Goal: Task Accomplishment & Management: Manage account settings

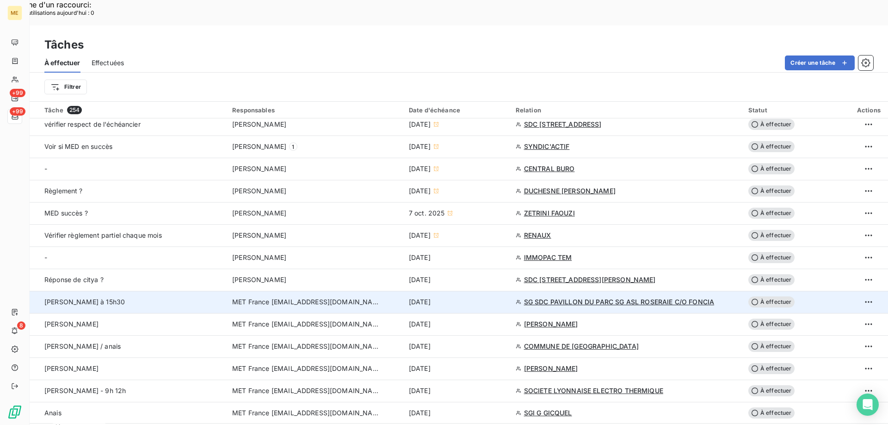
scroll to position [463, 0]
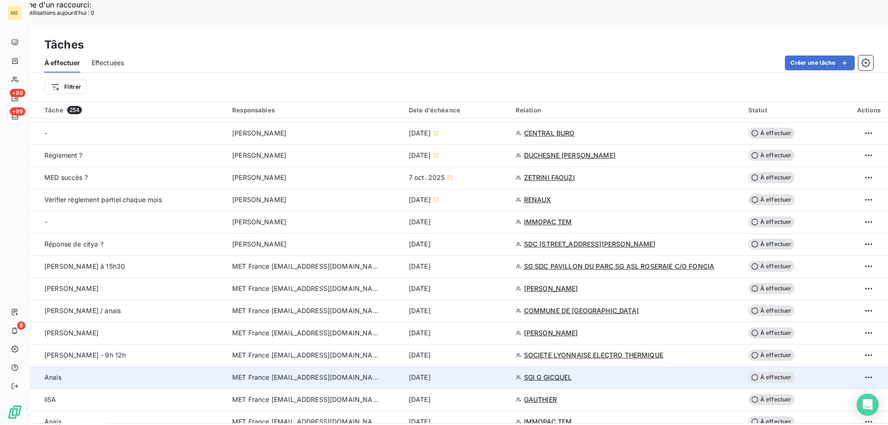
click at [491, 373] on div "[DATE]" at bounding box center [457, 377] width 96 height 9
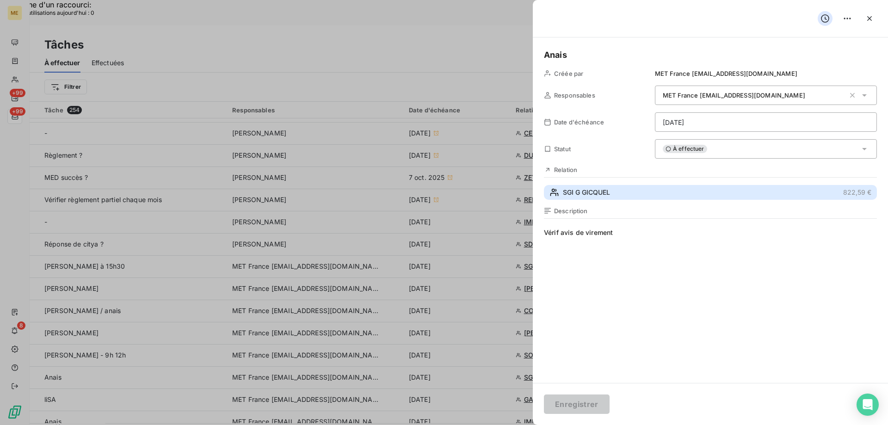
click at [604, 194] on span "SGI G GICQUEL" at bounding box center [586, 192] width 47 height 9
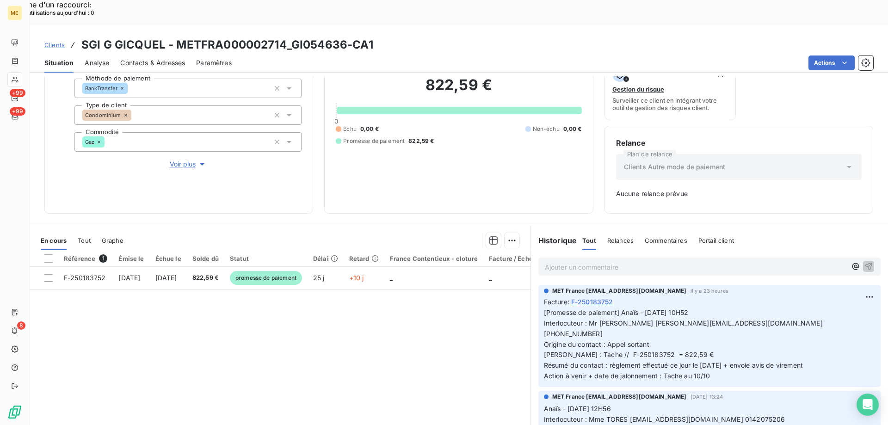
scroll to position [91, 0]
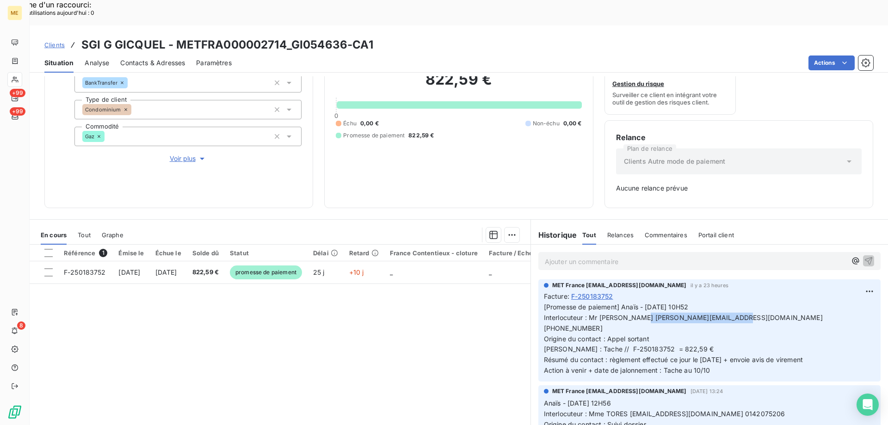
drag, startPoint x: 710, startPoint y: 293, endPoint x: 622, endPoint y: 295, distance: 87.9
click at [622, 303] on span "[Promesse de paiement] Anaïs - [DATE] 10H52 Interlocuteur : Mr [PERSON_NAME] [P…" at bounding box center [684, 338] width 281 height 71
copy span "[EMAIL_ADDRESS][DOMAIN_NAME]"
drag, startPoint x: 332, startPoint y: 20, endPoint x: 288, endPoint y: 20, distance: 44.0
click at [288, 37] on h3 "SGI G GICQUEL - METFRA000002714_GI054636-CA1" at bounding box center [227, 45] width 292 height 17
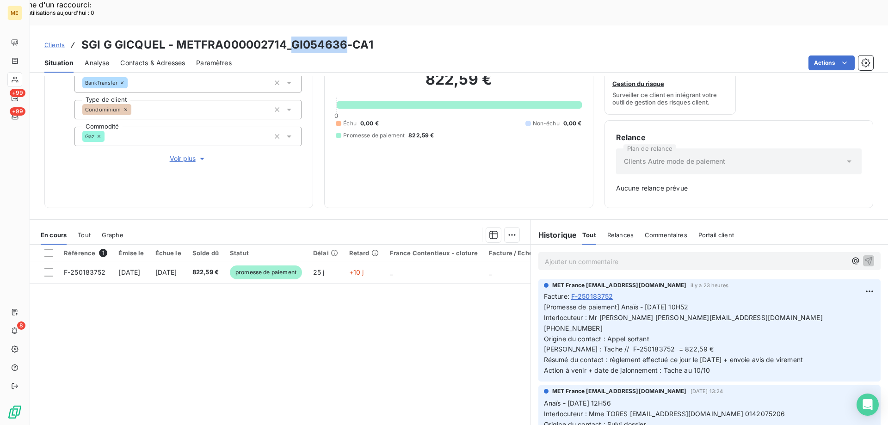
copy h3 "GI054636"
click at [596, 252] on div "Ajouter un commentaire ﻿" at bounding box center [709, 261] width 342 height 18
click at [595, 256] on p "Ajouter un commentaire ﻿" at bounding box center [696, 262] width 302 height 12
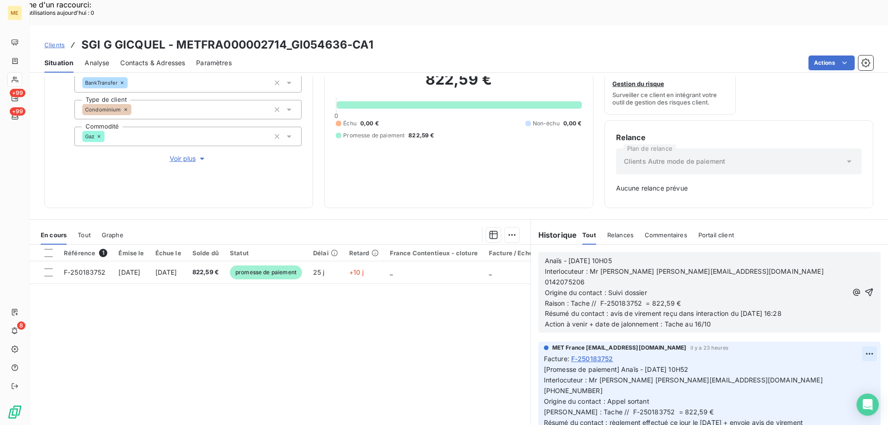
click at [865, 288] on icon "button" at bounding box center [869, 292] width 9 height 9
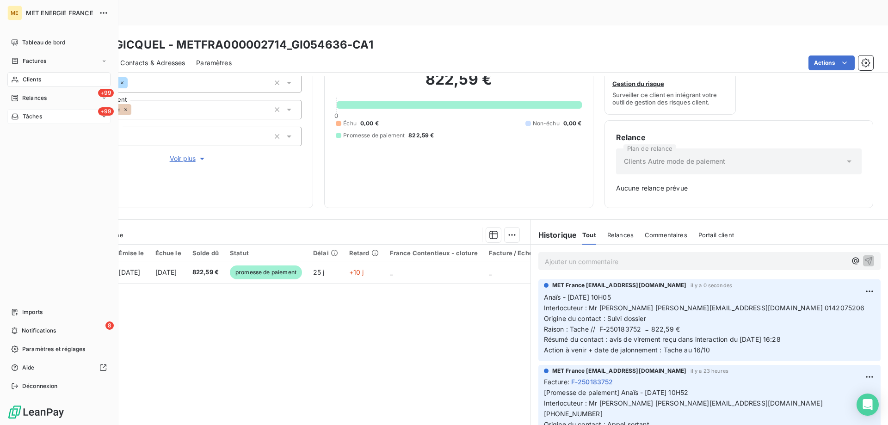
click at [25, 117] on span "Tâches" at bounding box center [32, 116] width 19 height 8
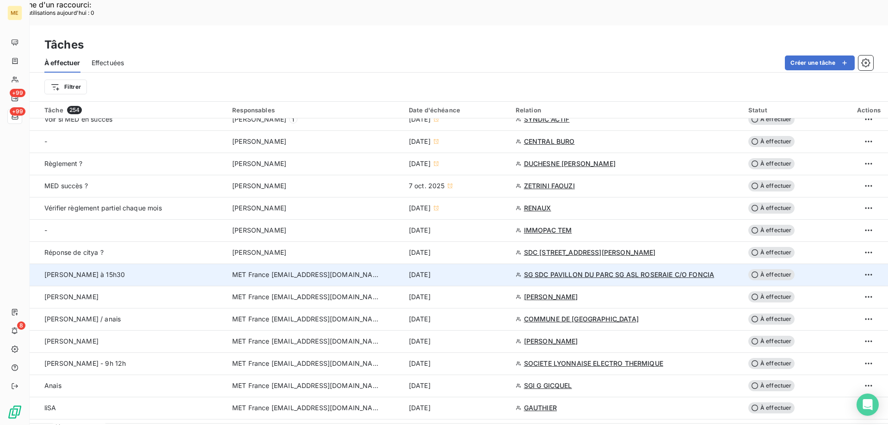
scroll to position [463, 0]
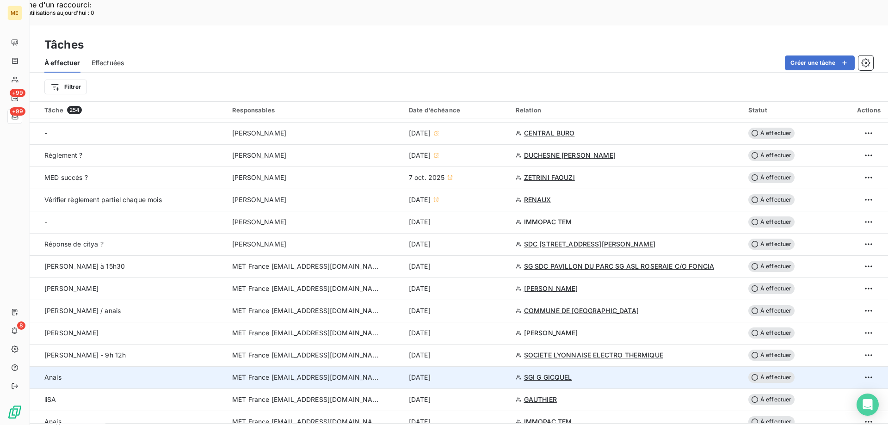
click at [481, 373] on div "[DATE]" at bounding box center [457, 377] width 96 height 9
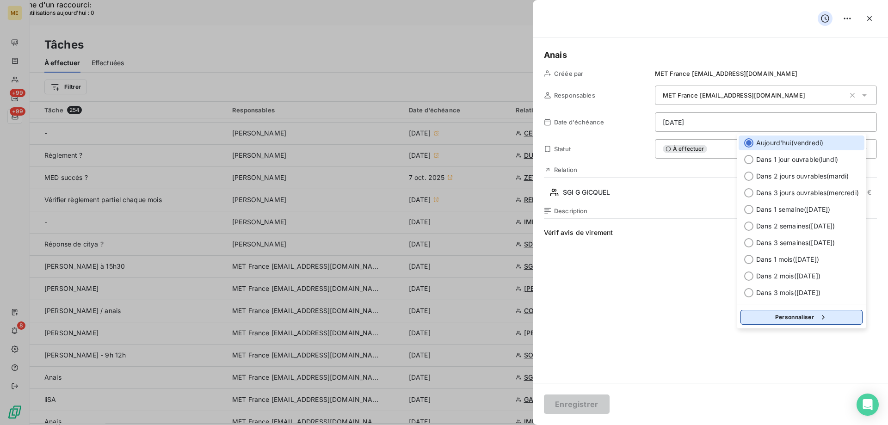
click at [799, 319] on button "Personnaliser" at bounding box center [802, 317] width 122 height 15
select select "9"
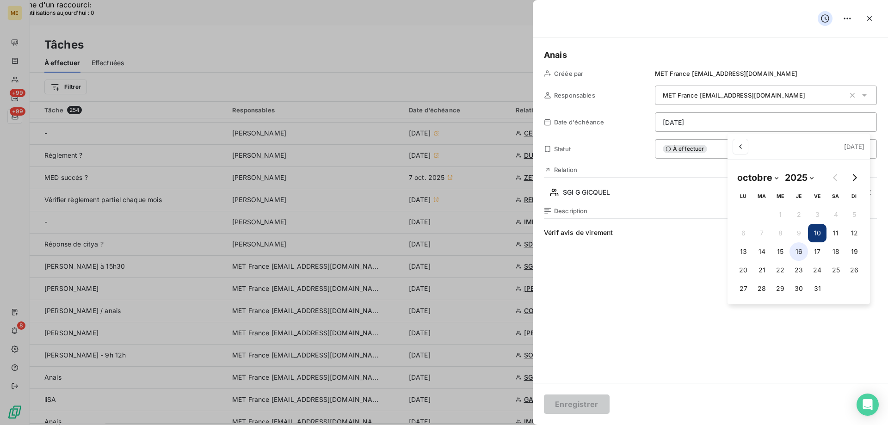
click at [798, 251] on button "16" at bounding box center [799, 251] width 19 height 19
type input "[DATE]"
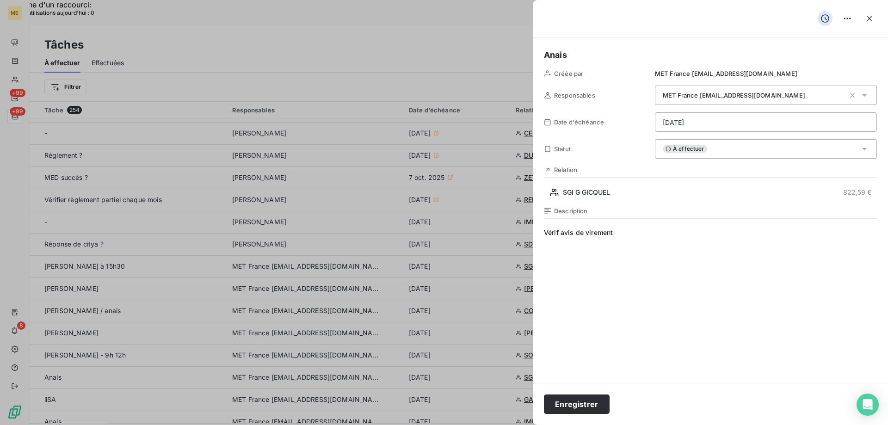
click at [650, 235] on span "Vérif avis de virement" at bounding box center [710, 317] width 333 height 178
drag, startPoint x: 648, startPoint y: 235, endPoint x: 561, endPoint y: 236, distance: 86.5
click at [561, 236] on span "Vérif avis de virement" at bounding box center [710, 317] width 333 height 178
click at [590, 409] on button "Enregistrer" at bounding box center [577, 404] width 66 height 19
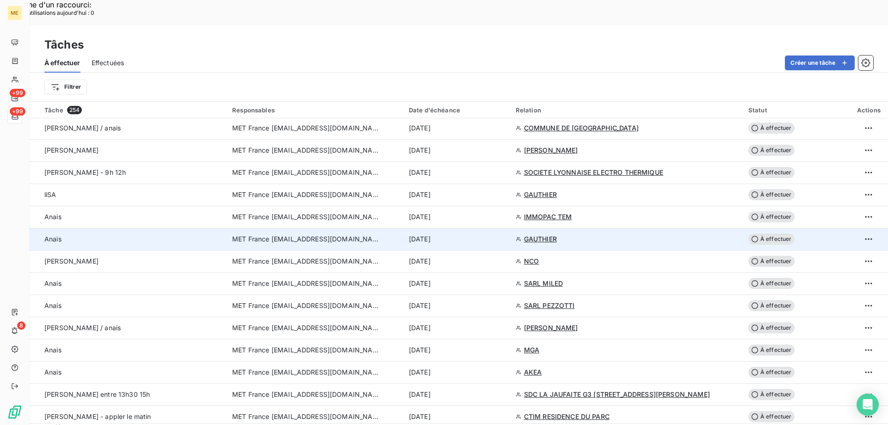
scroll to position [648, 0]
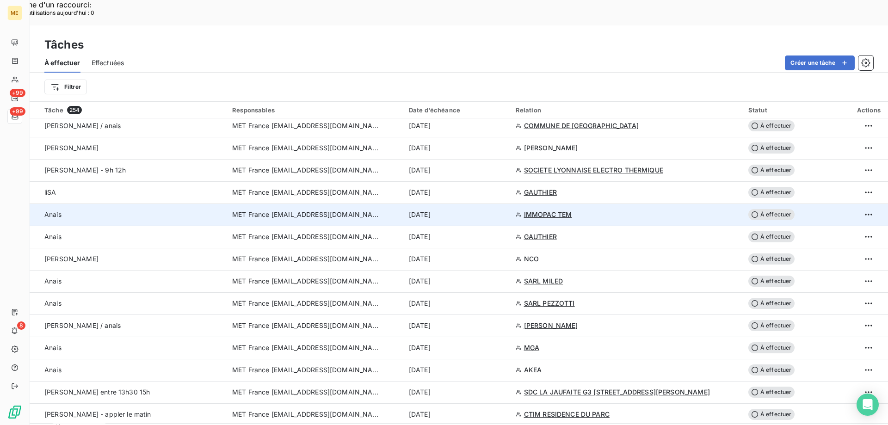
click at [489, 204] on td "[DATE]" at bounding box center [456, 215] width 107 height 22
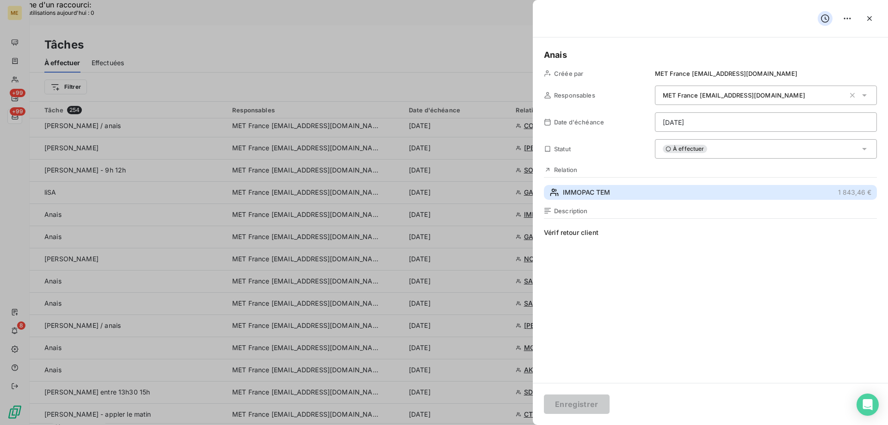
click at [593, 192] on span "IMMOPAC TEM" at bounding box center [586, 192] width 47 height 9
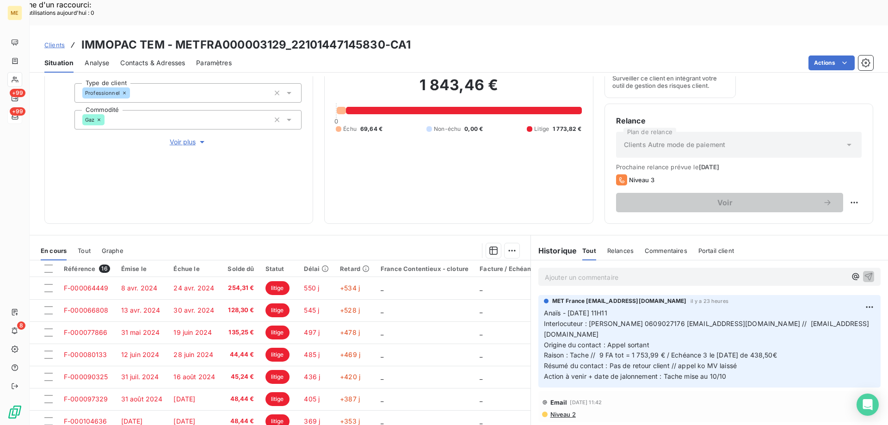
scroll to position [124, 0]
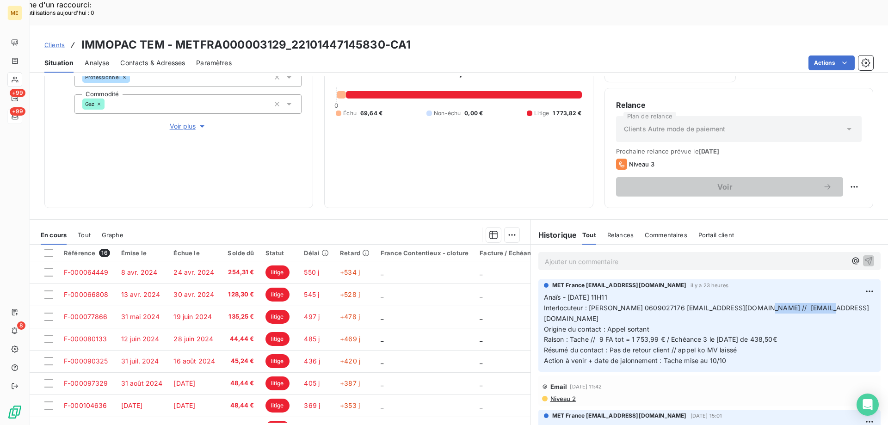
drag, startPoint x: 758, startPoint y: 283, endPoint x: 819, endPoint y: 287, distance: 61.2
click at [819, 292] on p "Anaïs - [DATE] 11H11 Interlocuteur : [PERSON_NAME] 0609027176 [EMAIL_ADDRESS][D…" at bounding box center [709, 329] width 331 height 74
copy span "[EMAIL_ADDRESS][DOMAIN_NAME]"
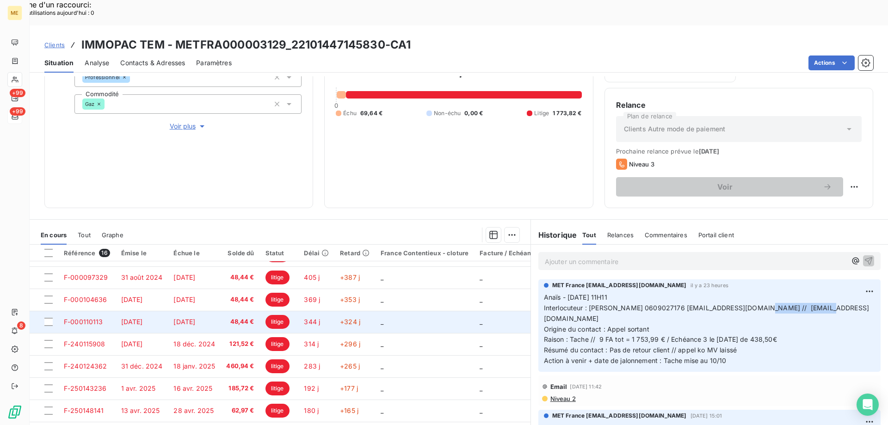
scroll to position [198, 0]
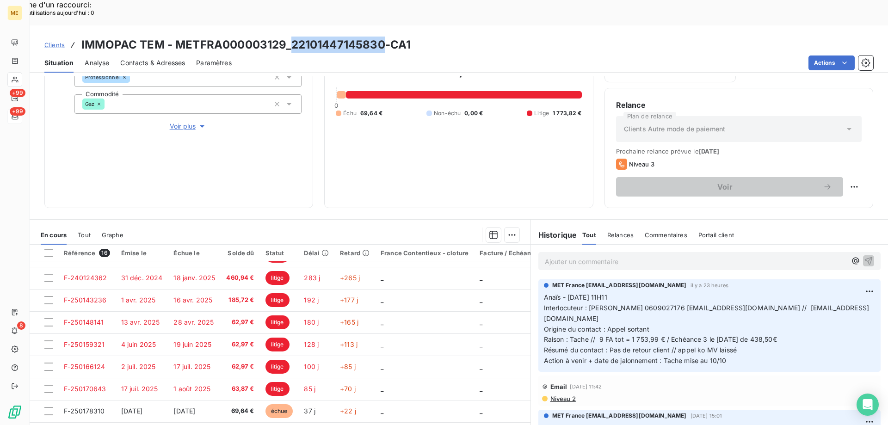
drag, startPoint x: 384, startPoint y: 20, endPoint x: 292, endPoint y: 24, distance: 91.7
click at [292, 37] on h3 "IMMOPAC TEM - METFRA000003129_22101447145830-CA1" at bounding box center [245, 45] width 329 height 17
copy h3 "22101447145830"
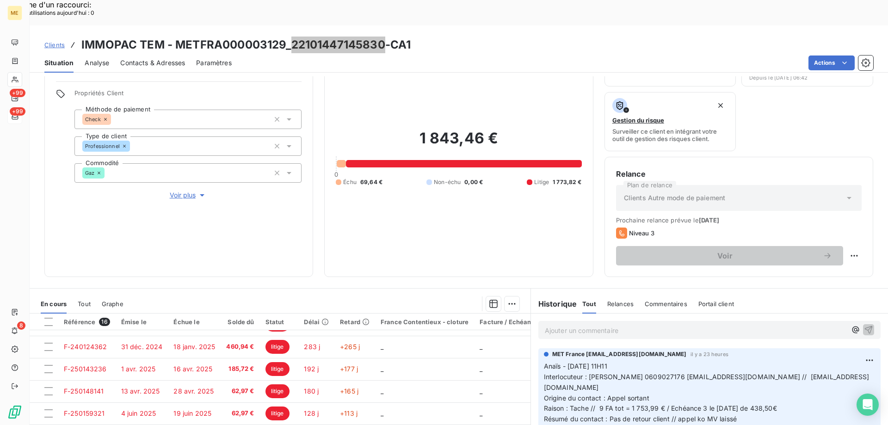
scroll to position [0, 0]
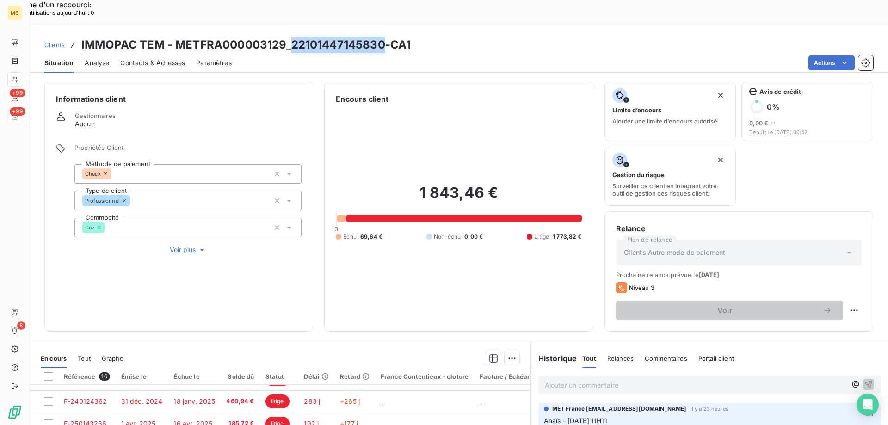
click at [183, 245] on span "Voir plus" at bounding box center [188, 249] width 37 height 9
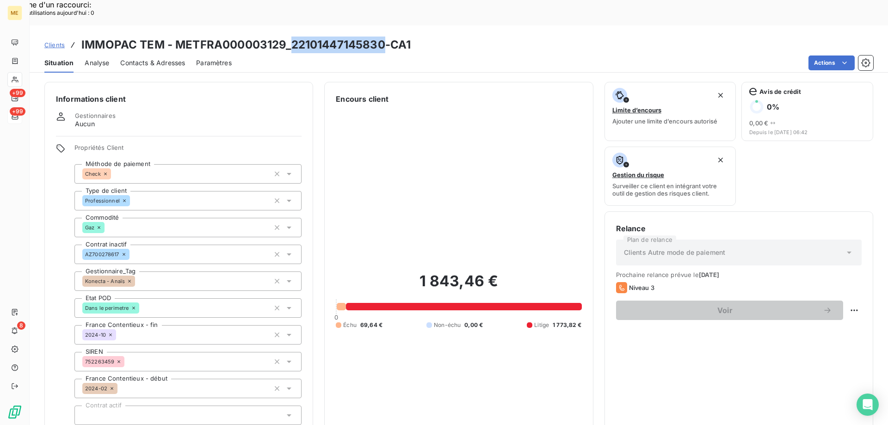
scroll to position [278, 0]
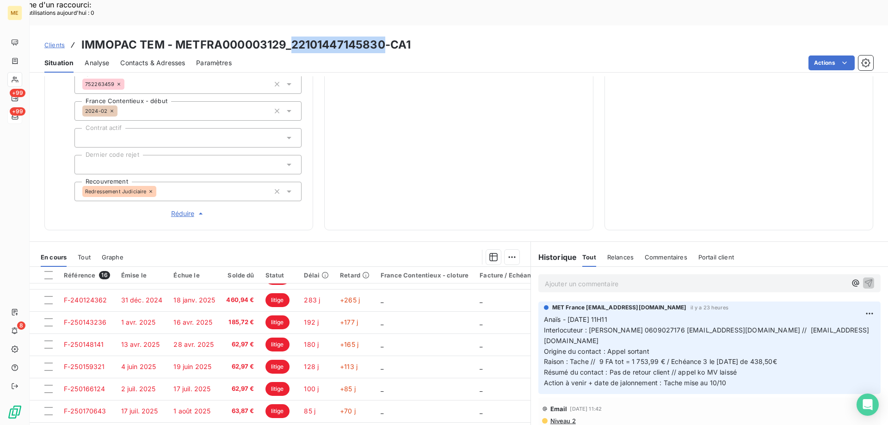
drag, startPoint x: 795, startPoint y: 319, endPoint x: 668, endPoint y: 320, distance: 126.8
click at [668, 320] on p "Anaïs - [DATE] 11H11 Interlocuteur : [PERSON_NAME] 0609027176 [EMAIL_ADDRESS][D…" at bounding box center [709, 352] width 331 height 74
click at [685, 379] on span "Action à venir + date de jalonnement : Tache mise au 10/10" at bounding box center [635, 383] width 183 height 8
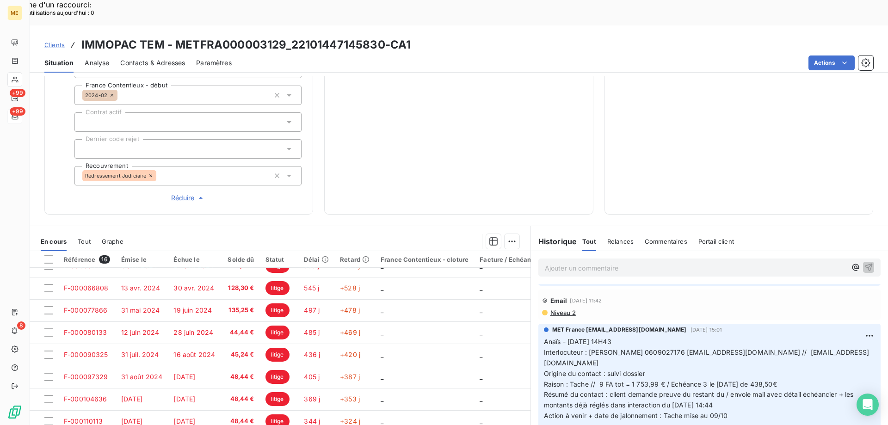
scroll to position [62, 0]
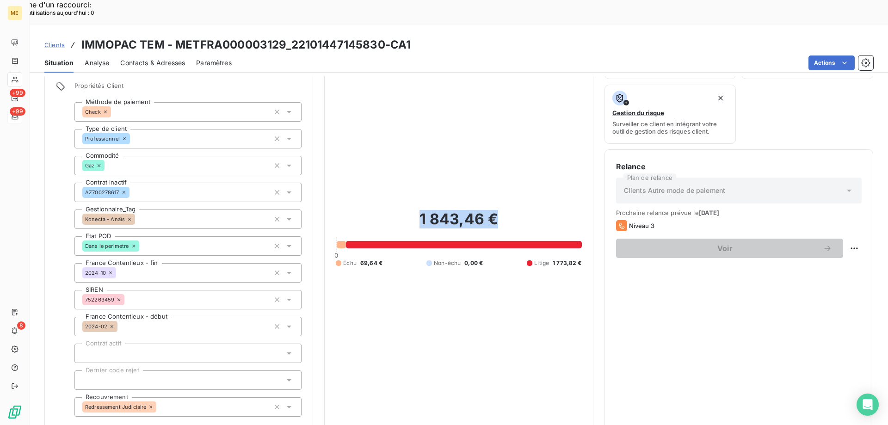
drag, startPoint x: 416, startPoint y: 192, endPoint x: 505, endPoint y: 187, distance: 88.5
click at [505, 210] on h2 "1 843,46 €" at bounding box center [459, 224] width 246 height 28
click at [507, 210] on h2 "1 843,46 €" at bounding box center [459, 224] width 246 height 28
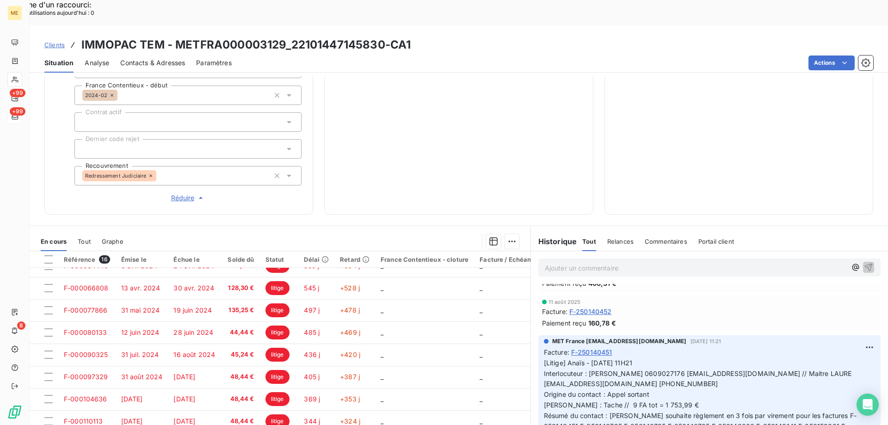
scroll to position [1295, 0]
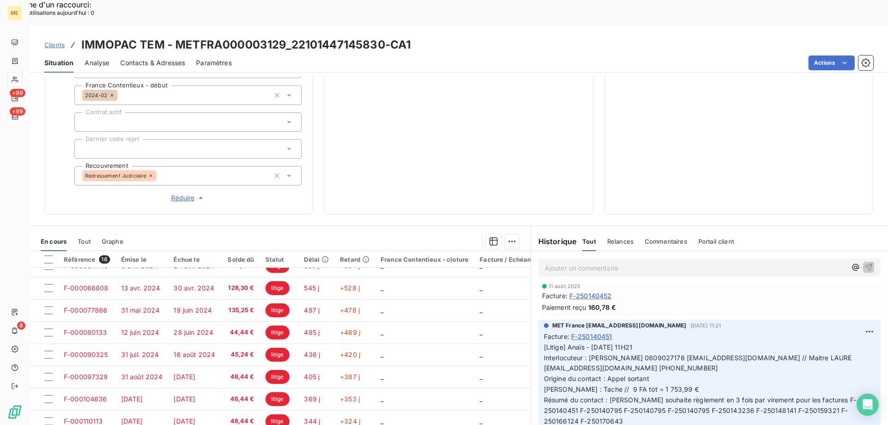
click at [490, 115] on div "1 843,46 € 0 Échu 69,64 € Non-échu 0,00 € Litige 1 773,82 €" at bounding box center [459, 7] width 246 height 392
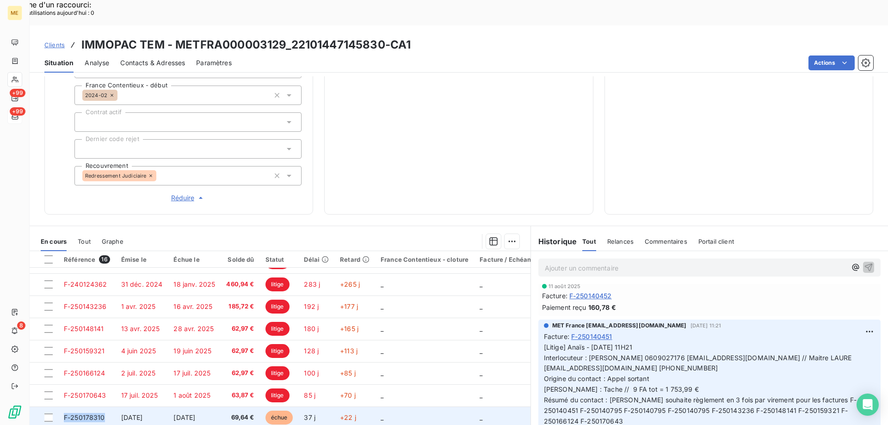
copy span "F-250178310"
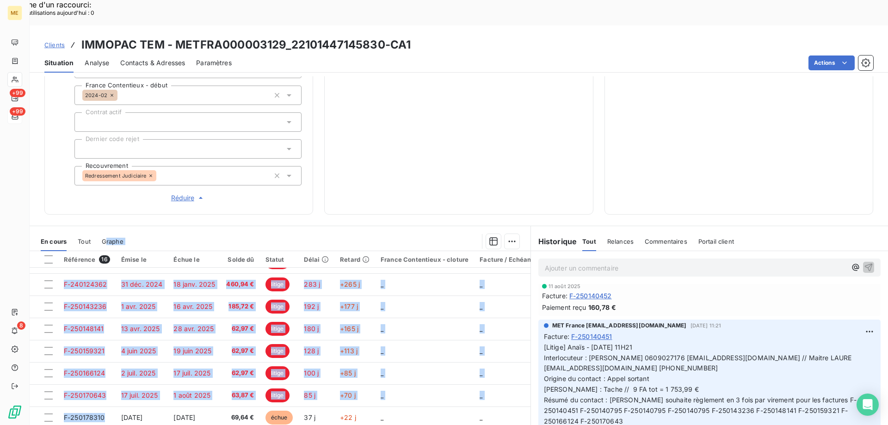
drag, startPoint x: 106, startPoint y: 385, endPoint x: 129, endPoint y: 149, distance: 236.6
click at [129, 149] on div "Informations client Gestionnaires Aucun Propriétés Client Méthode de paiement C…" at bounding box center [459, 263] width 859 height 374
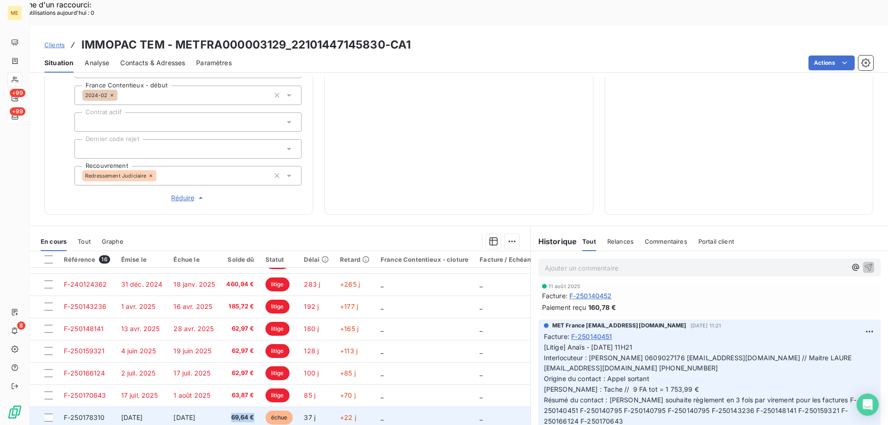
copy span "69,64 €"
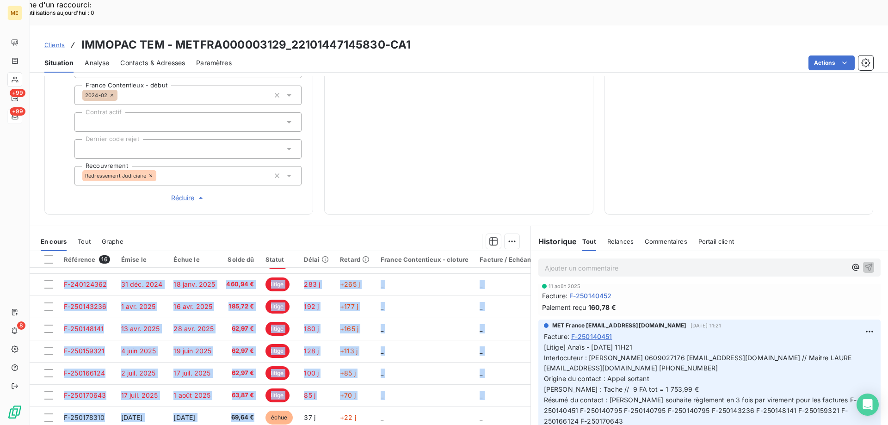
scroll to position [0, 0]
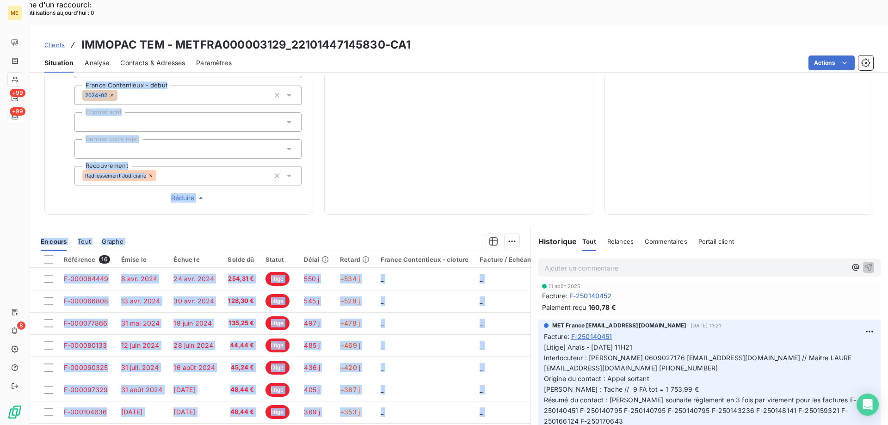
drag, startPoint x: 255, startPoint y: 381, endPoint x: 262, endPoint y: 34, distance: 346.6
click at [262, 34] on div "Clients IMMOPAC TEM - METFRA000003129_22101447145830-CA1 Situation Analyse Cont…" at bounding box center [459, 237] width 859 height 425
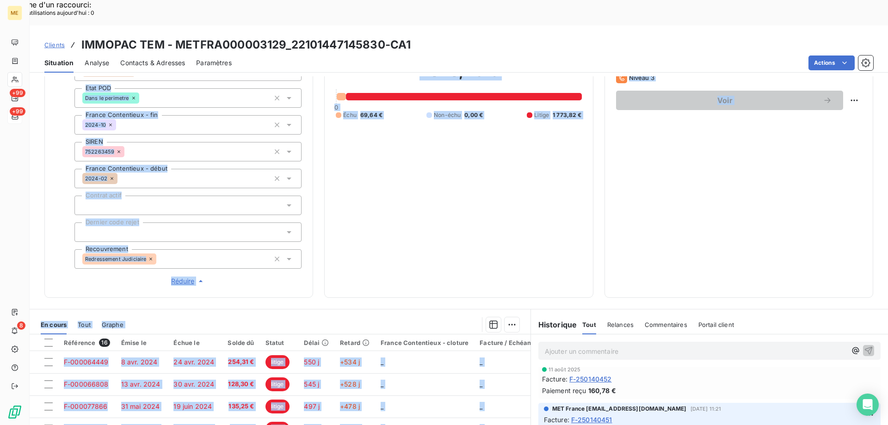
click at [498, 240] on div "1 843,46 € 0 Échu 69,64 € Non-échu 0,00 € Litige 1 773,82 €" at bounding box center [459, 91] width 246 height 392
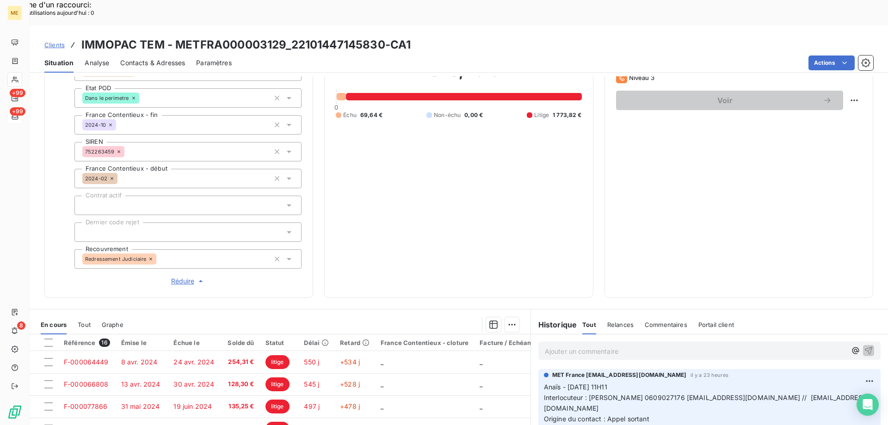
click at [696, 346] on p "Ajouter un commentaire ﻿" at bounding box center [696, 352] width 302 height 12
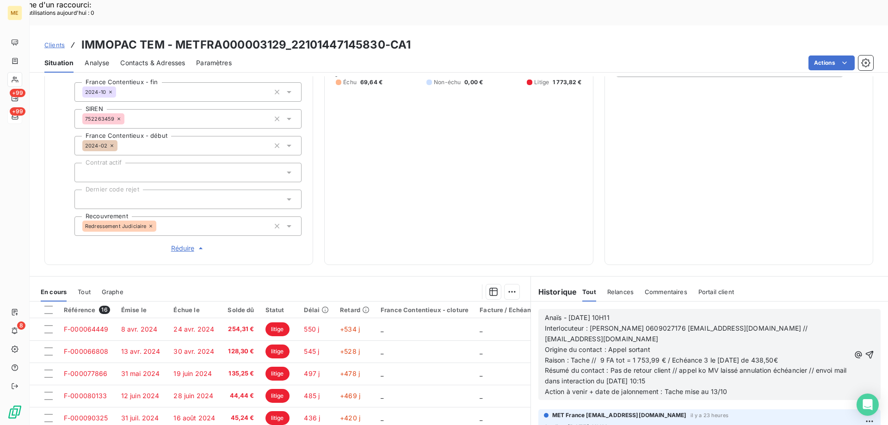
scroll to position [293, 0]
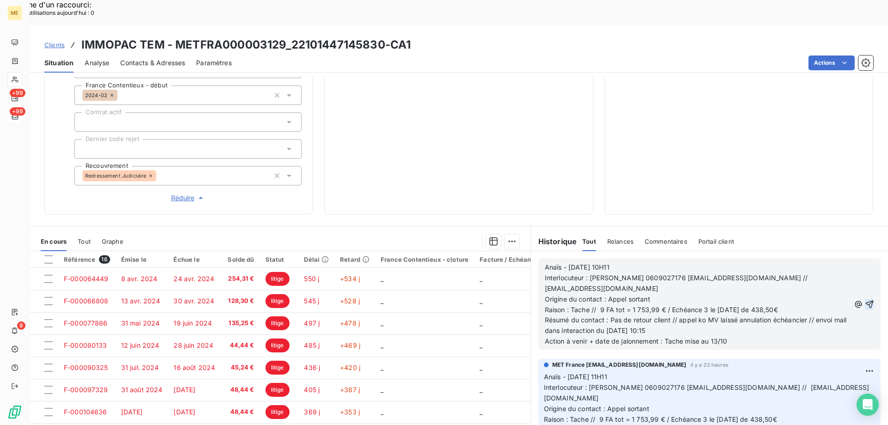
click at [865, 300] on icon "button" at bounding box center [869, 304] width 9 height 9
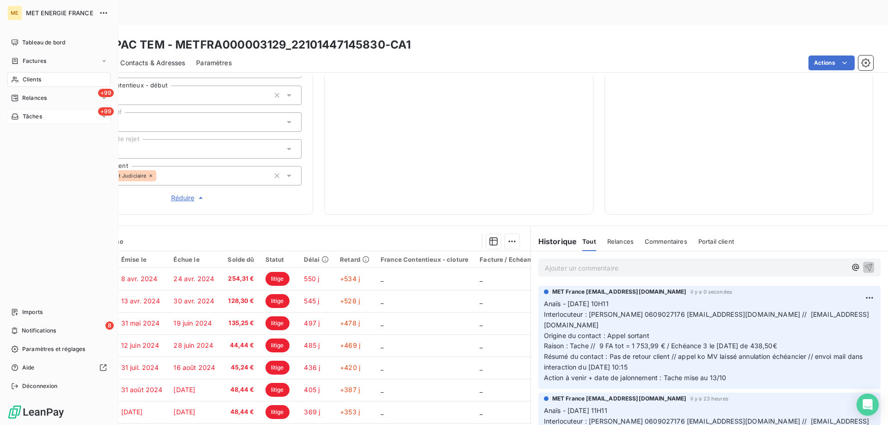
click at [37, 116] on span "Tâches" at bounding box center [32, 116] width 19 height 8
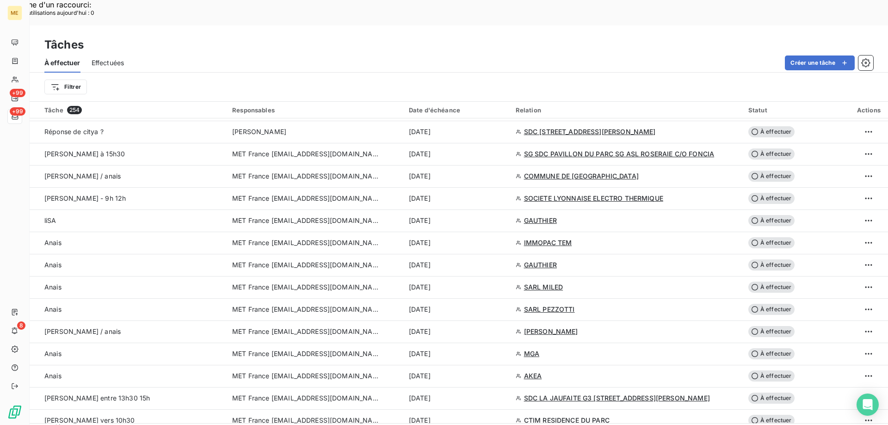
scroll to position [555, 0]
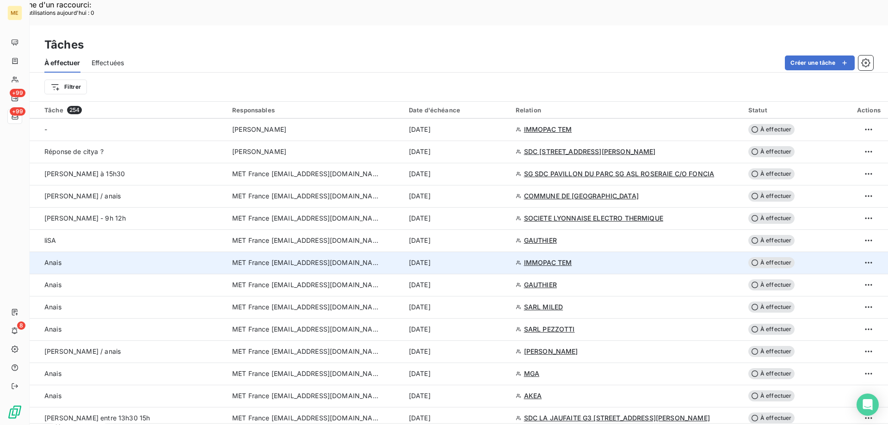
click at [482, 258] on div "[DATE]" at bounding box center [457, 262] width 96 height 9
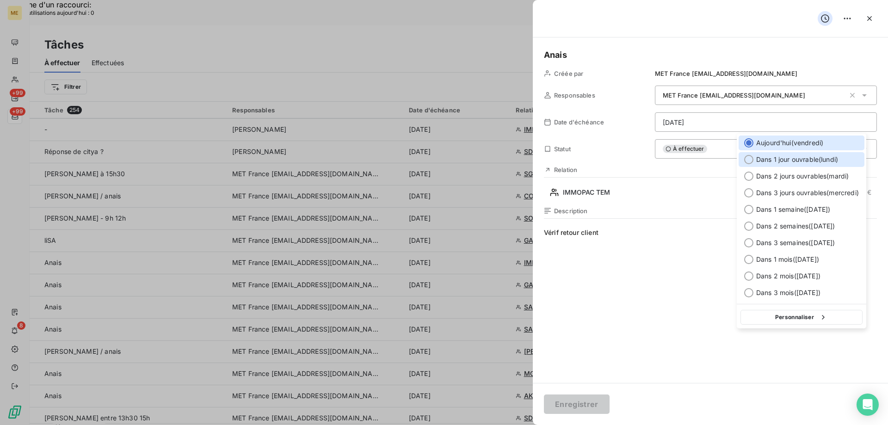
click at [768, 158] on span "Dans 1 jour ouvrable ( [DATE] )" at bounding box center [797, 159] width 82 height 9
type input "[DATE]"
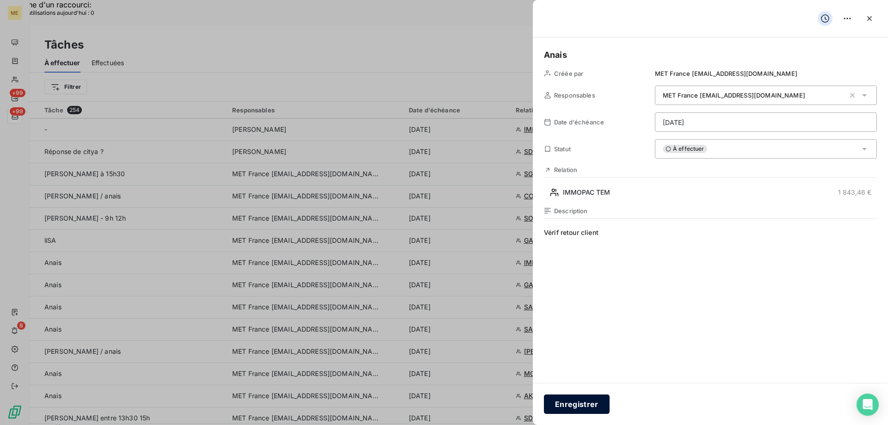
click at [583, 400] on button "Enregistrer" at bounding box center [577, 404] width 66 height 19
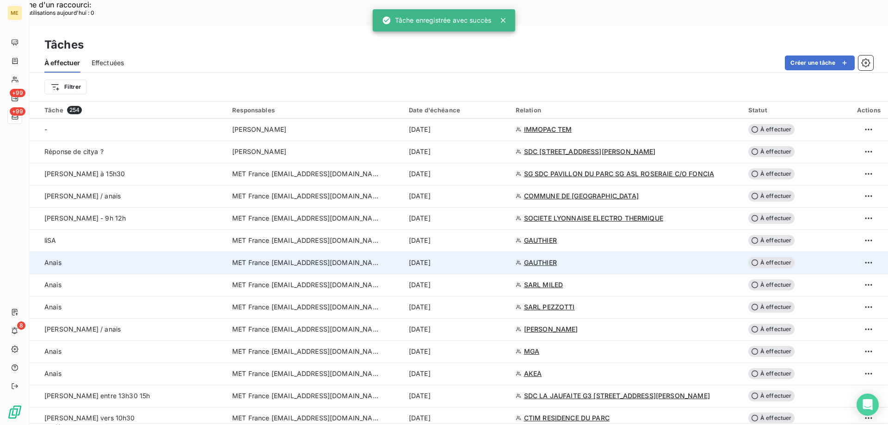
click at [489, 258] on div "[DATE]" at bounding box center [457, 262] width 96 height 9
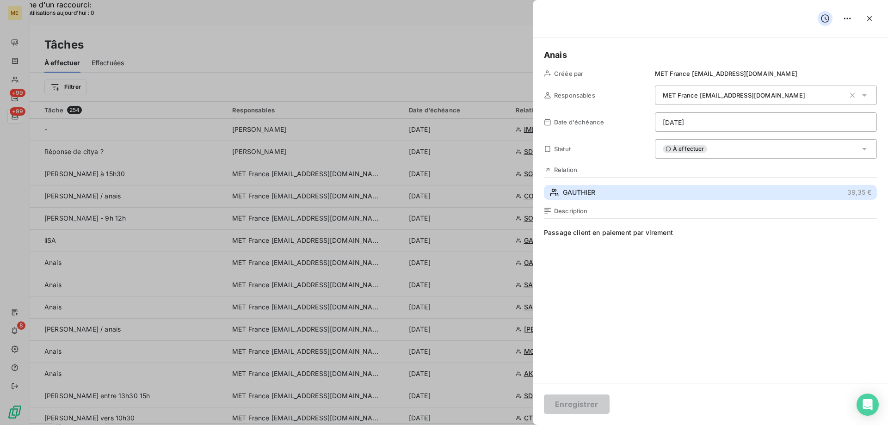
click at [667, 193] on button "GAUTHIER 39,35 €" at bounding box center [710, 192] width 333 height 15
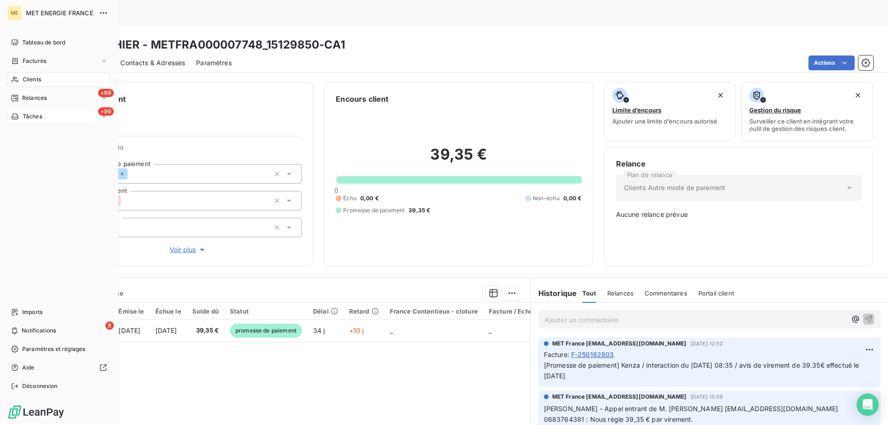
click at [33, 118] on span "Tâches" at bounding box center [32, 116] width 19 height 8
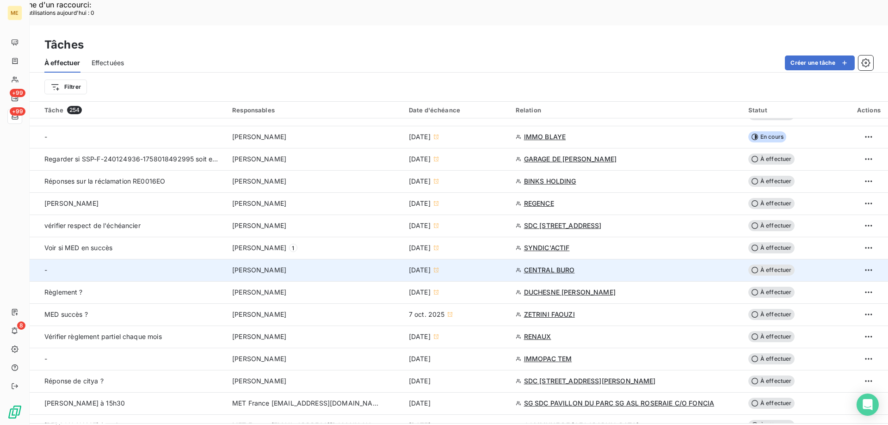
scroll to position [416, 0]
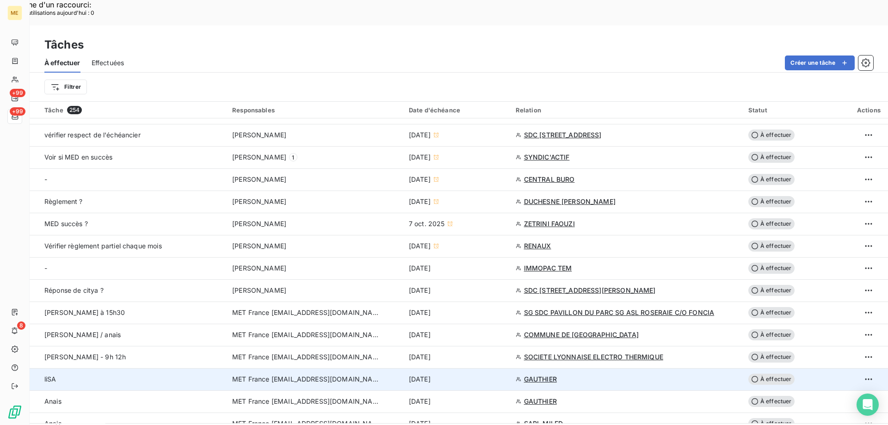
click at [503, 375] on div "[DATE]" at bounding box center [457, 379] width 96 height 9
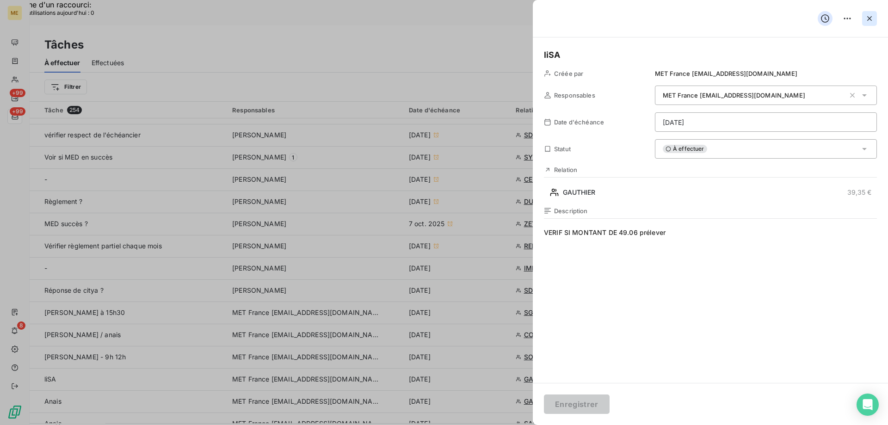
click at [871, 16] on icon "button" at bounding box center [869, 18] width 9 height 9
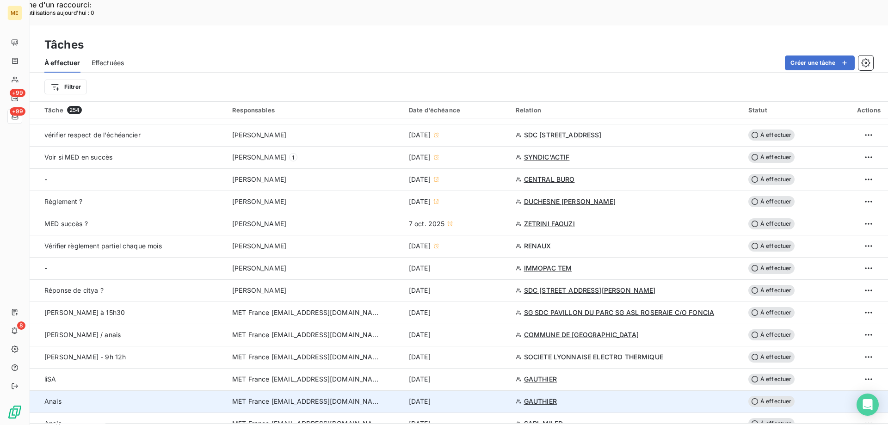
click at [491, 397] on div "[DATE]" at bounding box center [457, 401] width 96 height 9
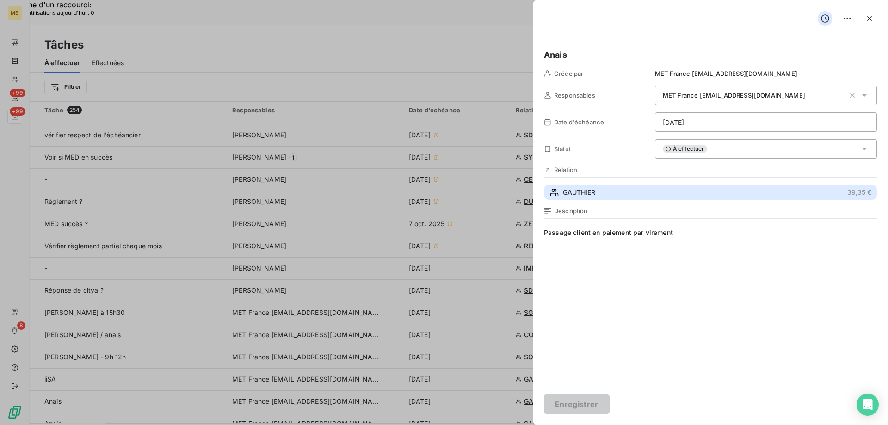
click at [640, 185] on button "GAUTHIER 39,35 €" at bounding box center [710, 192] width 333 height 15
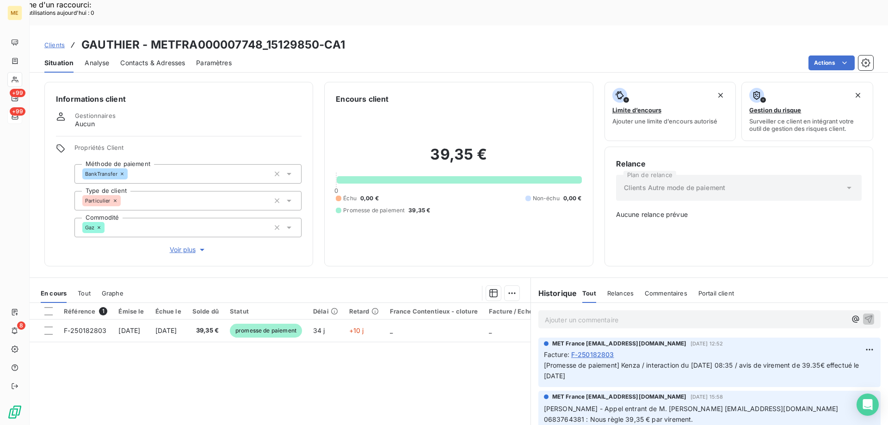
click at [88, 284] on div "Tout" at bounding box center [84, 293] width 13 height 19
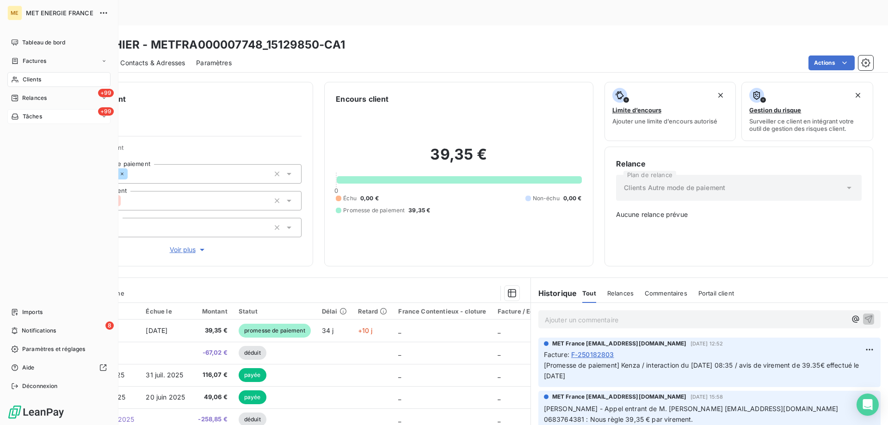
click at [17, 119] on icon at bounding box center [15, 117] width 6 height 6
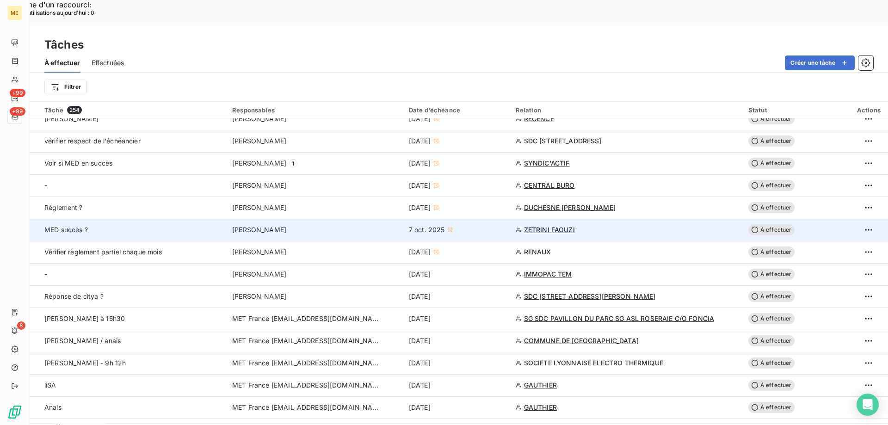
scroll to position [463, 0]
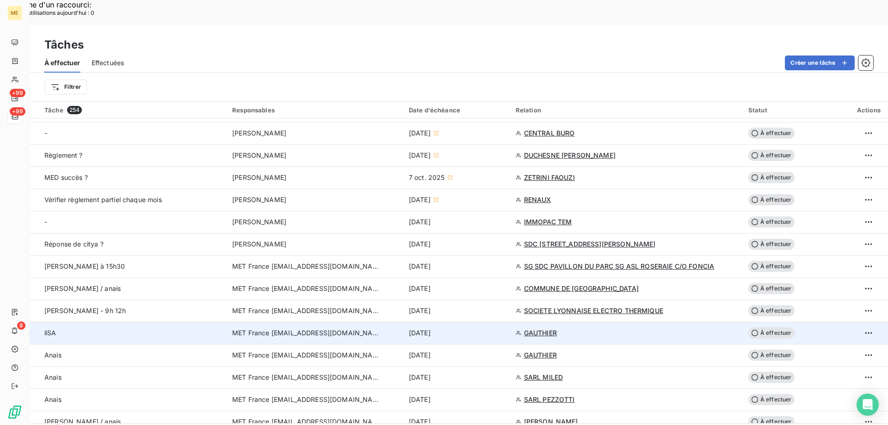
click at [470, 328] on div "[DATE]" at bounding box center [457, 332] width 96 height 9
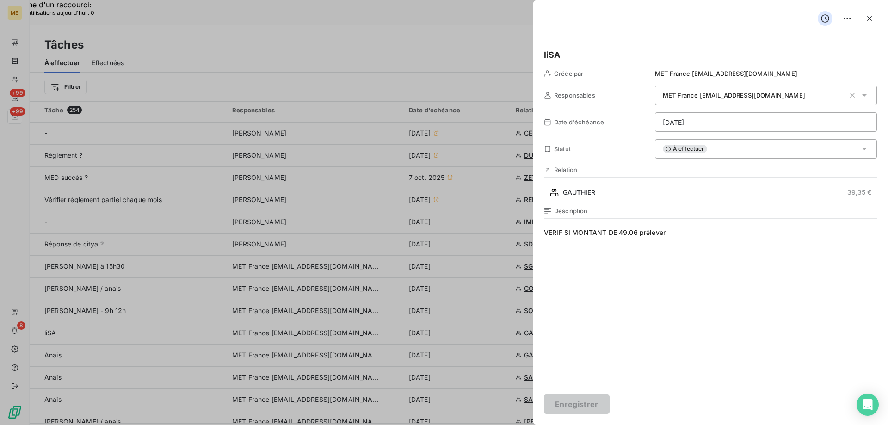
click at [741, 149] on div "À effectuer" at bounding box center [766, 148] width 222 height 19
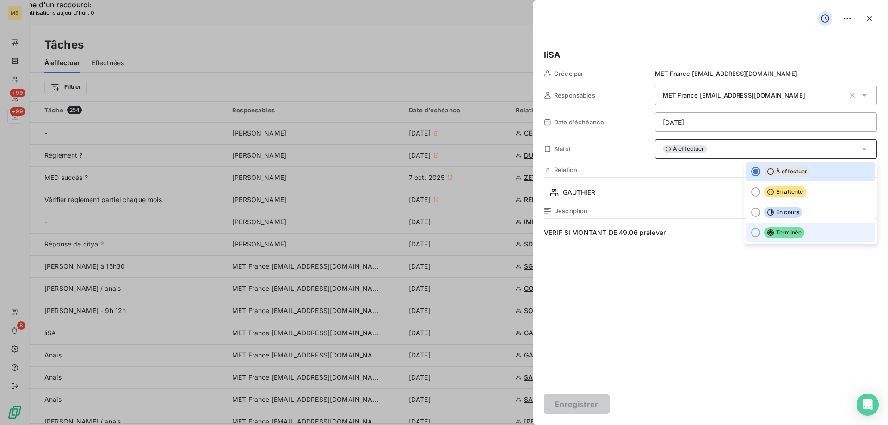
drag, startPoint x: 800, startPoint y: 234, endPoint x: 792, endPoint y: 246, distance: 14.5
click at [801, 234] on li "Terminée" at bounding box center [811, 232] width 130 height 19
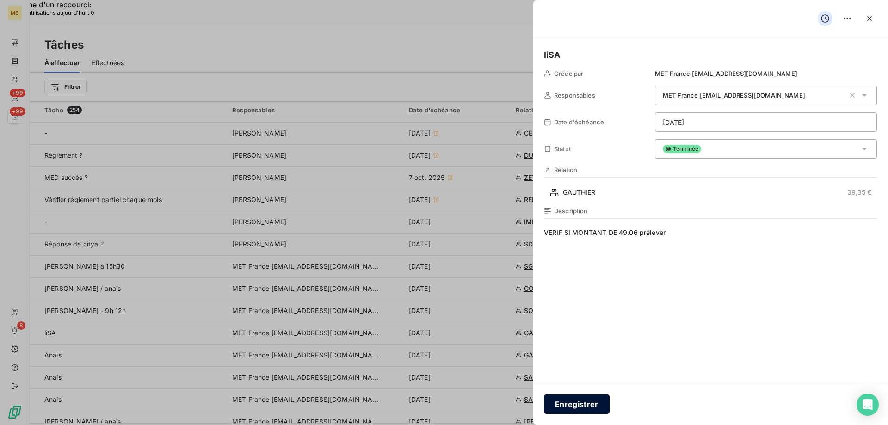
click at [588, 404] on button "Enregistrer" at bounding box center [577, 404] width 66 height 19
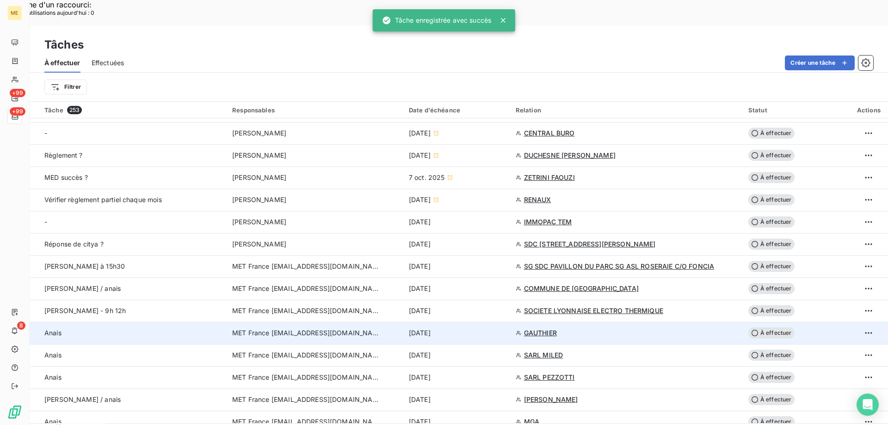
click at [501, 322] on td "[DATE]" at bounding box center [456, 333] width 107 height 22
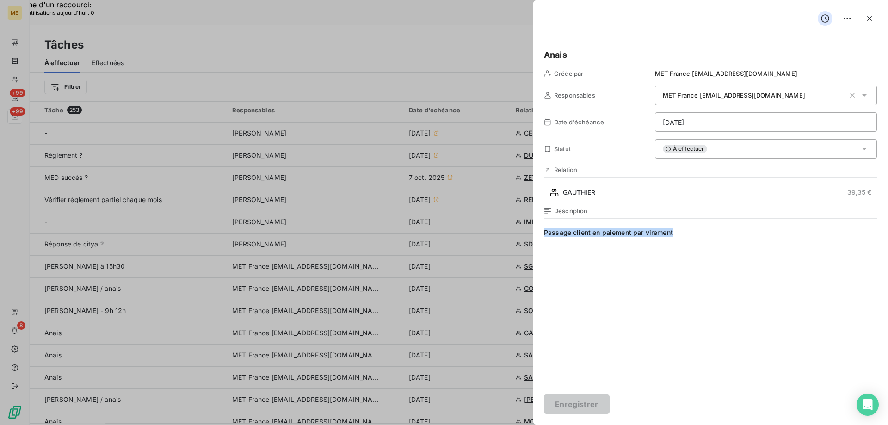
drag, startPoint x: 718, startPoint y: 229, endPoint x: 535, endPoint y: 230, distance: 183.2
click at [536, 230] on div "[PERSON_NAME] par MET France [EMAIL_ADDRESS][DOMAIN_NAME] Responsables MET Fran…" at bounding box center [710, 210] width 355 height 346
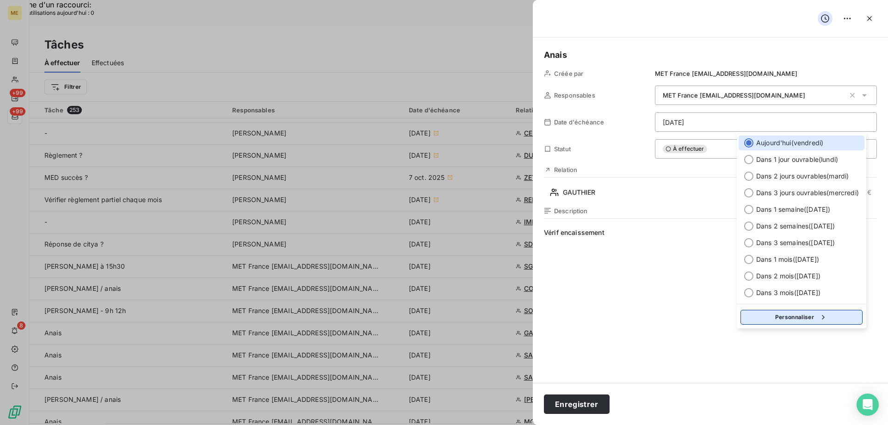
click at [806, 318] on button "Personnaliser" at bounding box center [802, 317] width 122 height 15
select select "9"
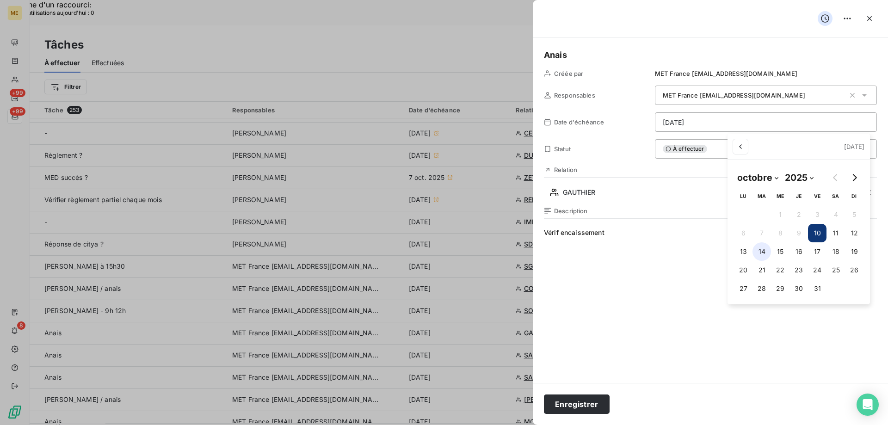
click at [764, 251] on button "14" at bounding box center [762, 251] width 19 height 19
type input "[DATE]"
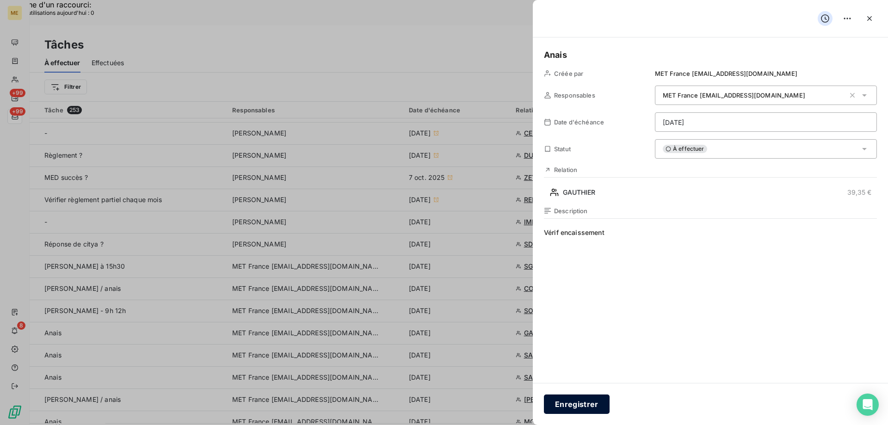
click at [568, 404] on button "Enregistrer" at bounding box center [577, 404] width 66 height 19
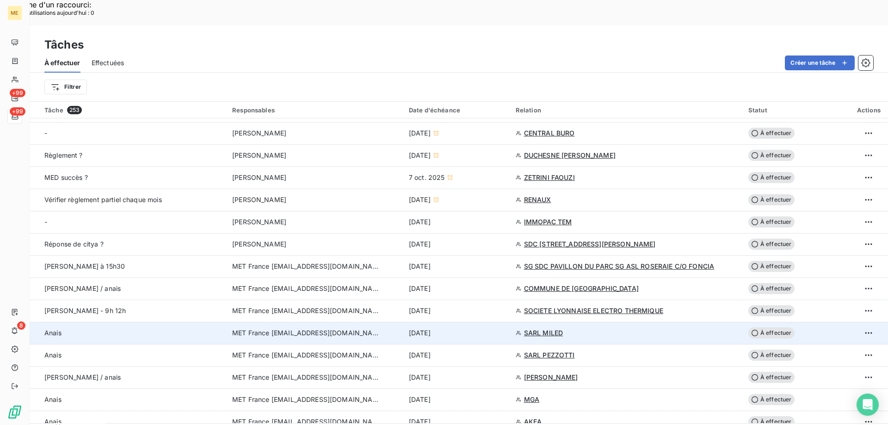
click at [474, 322] on td "[DATE]" at bounding box center [456, 333] width 107 height 22
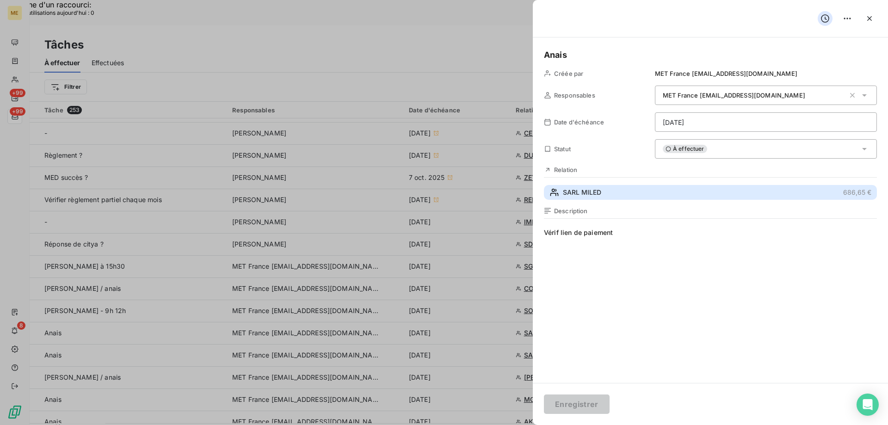
click at [622, 192] on button "SARL MILED 686,65 €" at bounding box center [710, 192] width 333 height 15
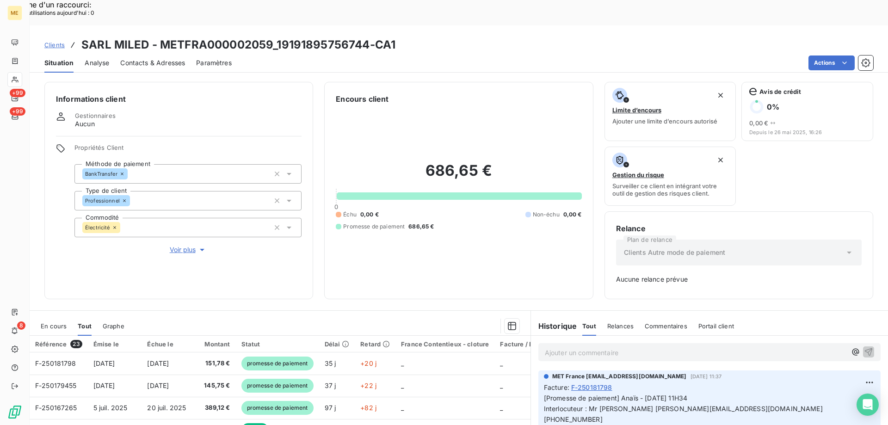
scroll to position [91, 0]
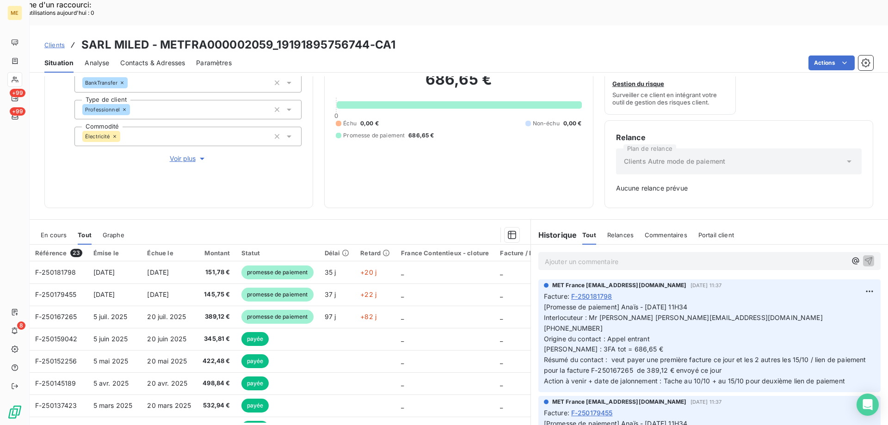
click at [56, 231] on span "En cours" at bounding box center [54, 234] width 26 height 7
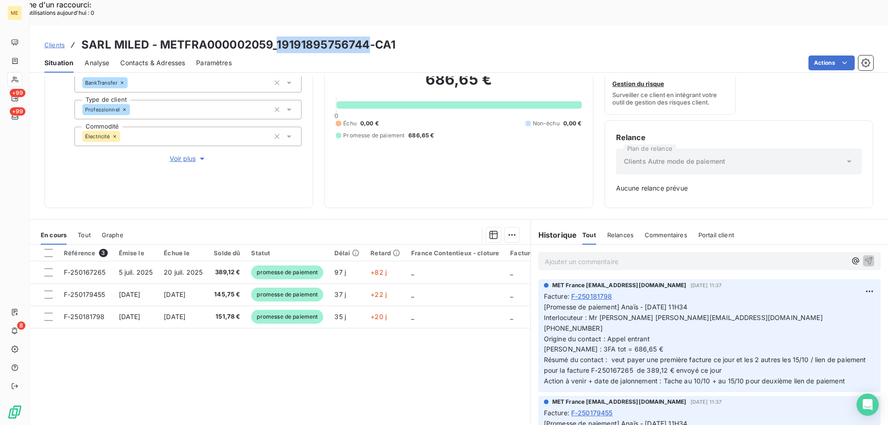
drag, startPoint x: 369, startPoint y: 21, endPoint x: 276, endPoint y: 23, distance: 93.5
click at [276, 37] on h3 "SARL MILED - METFRA000002059_19191895756744-CA1" at bounding box center [238, 45] width 314 height 17
copy h3 "19191895756744"
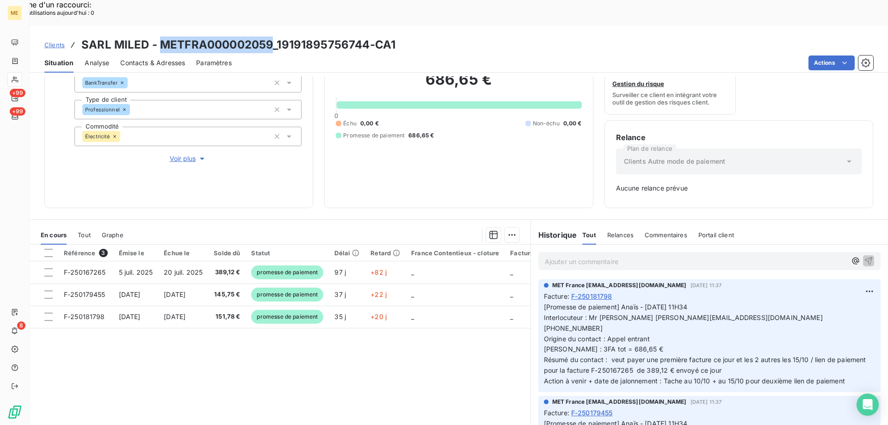
drag, startPoint x: 272, startPoint y: 18, endPoint x: 161, endPoint y: 23, distance: 111.1
click at [161, 37] on h3 "SARL MILED - METFRA000002059_19191895756744-CA1" at bounding box center [238, 45] width 314 height 17
copy h3 "METFRA000002059"
click at [753, 335] on p "[Promesse de paiement] Anaïs - [DATE] 11H34 Interlocuteur : Mr [PERSON_NAME] [P…" at bounding box center [709, 344] width 331 height 85
click at [455, 142] on div "686,65 € 0 Échu 0,00 € Non-échu 0,00 € Promesse de paiement 686,65 €" at bounding box center [459, 104] width 246 height 183
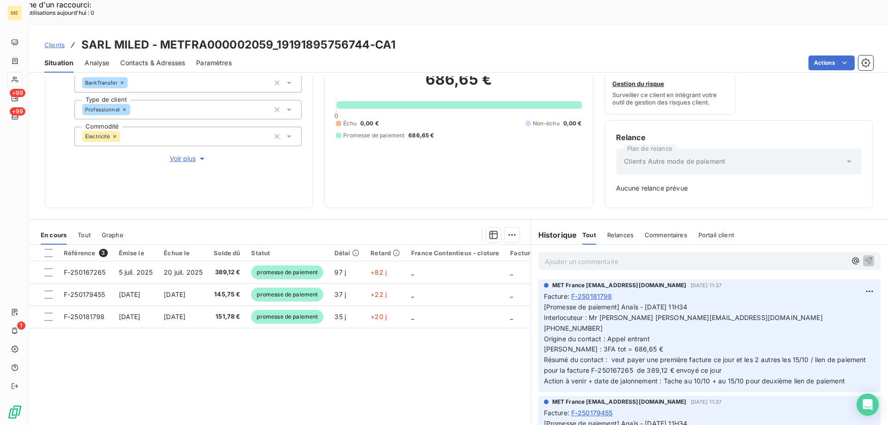
click at [632, 256] on p "Ajouter un commentaire ﻿" at bounding box center [696, 262] width 302 height 12
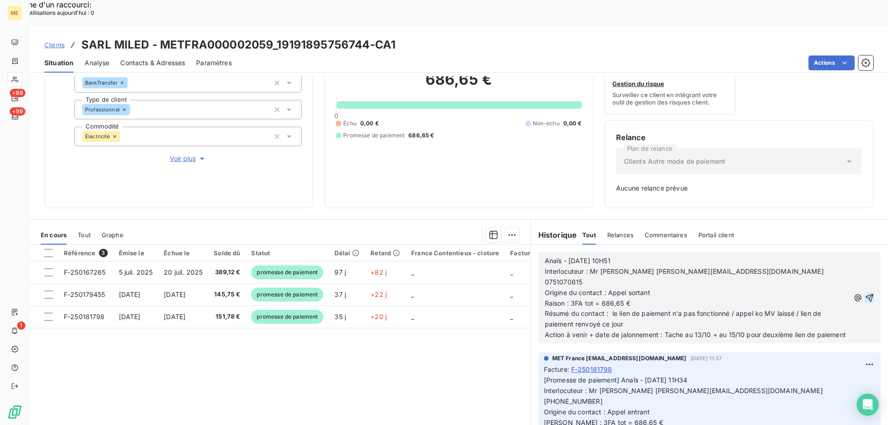
click at [865, 293] on icon "button" at bounding box center [869, 297] width 9 height 9
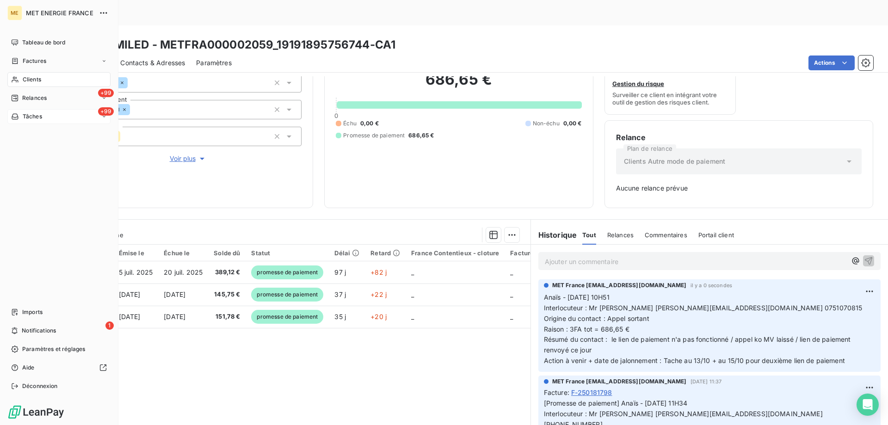
click at [25, 117] on span "Tâches" at bounding box center [32, 116] width 19 height 8
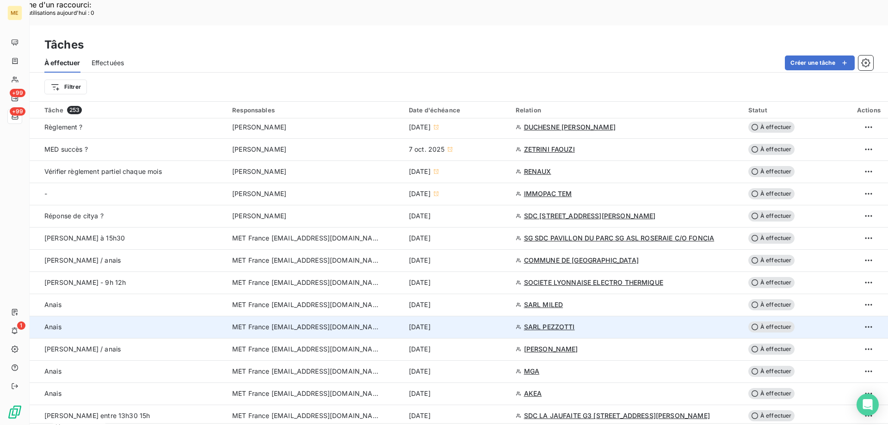
scroll to position [509, 0]
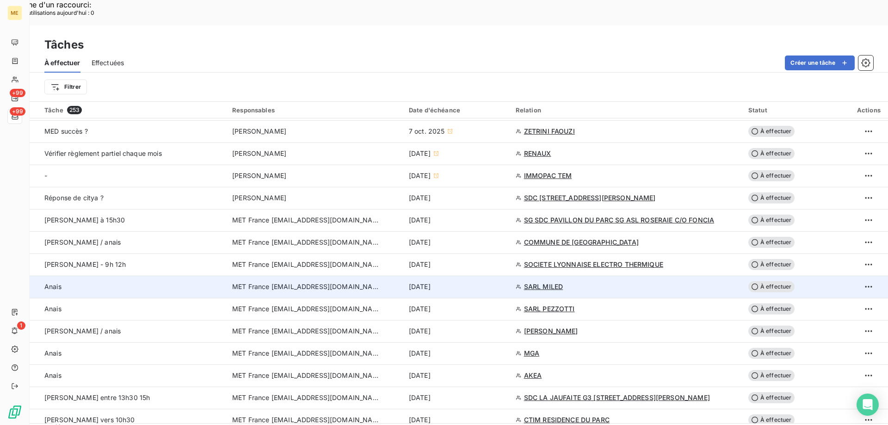
click at [494, 282] on div "[DATE]" at bounding box center [457, 286] width 96 height 9
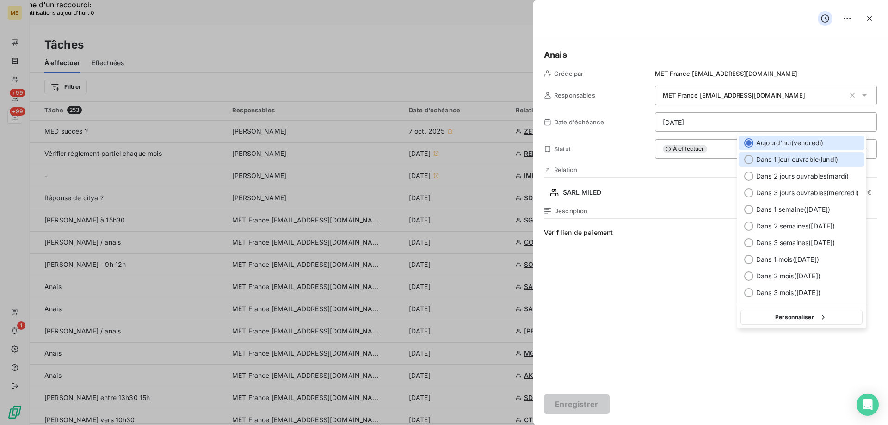
click at [829, 158] on span "Dans 1 jour ouvrable ( [DATE] )" at bounding box center [797, 159] width 82 height 9
type input "[DATE]"
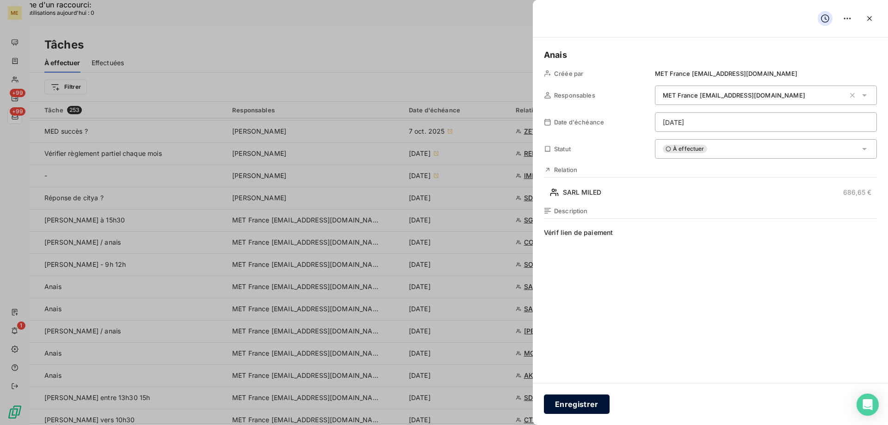
click at [588, 404] on button "Enregistrer" at bounding box center [577, 404] width 66 height 19
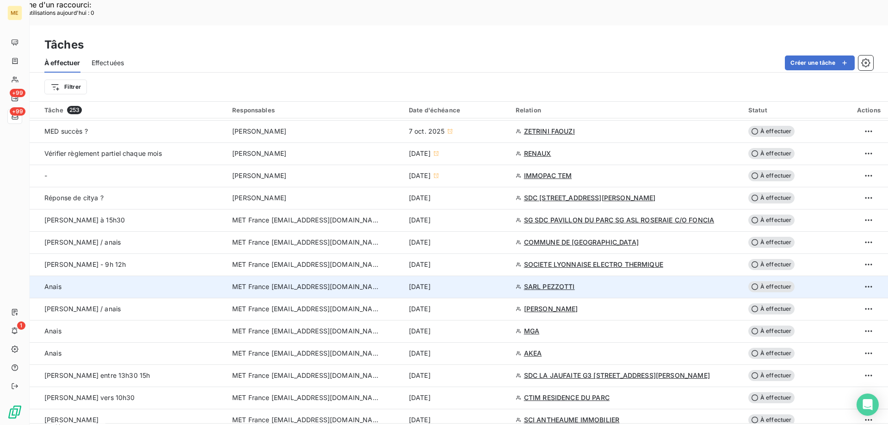
click at [483, 282] on div "[DATE]" at bounding box center [457, 286] width 96 height 9
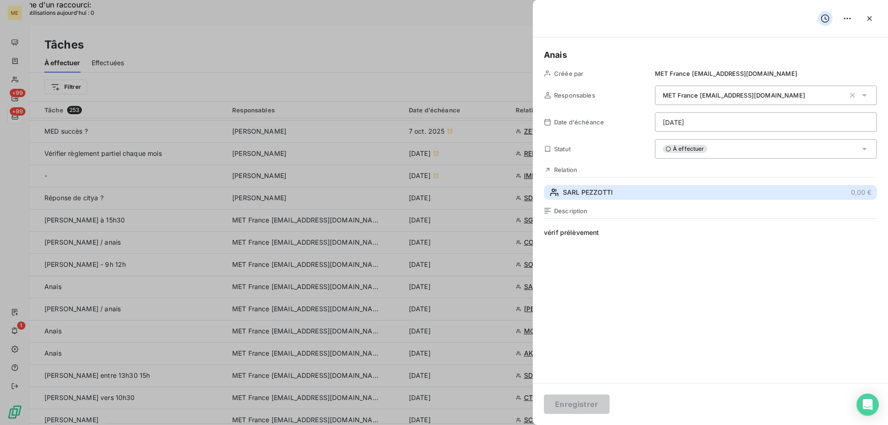
click at [634, 192] on button "SARL PEZZOTTI 0,00 €" at bounding box center [710, 192] width 333 height 15
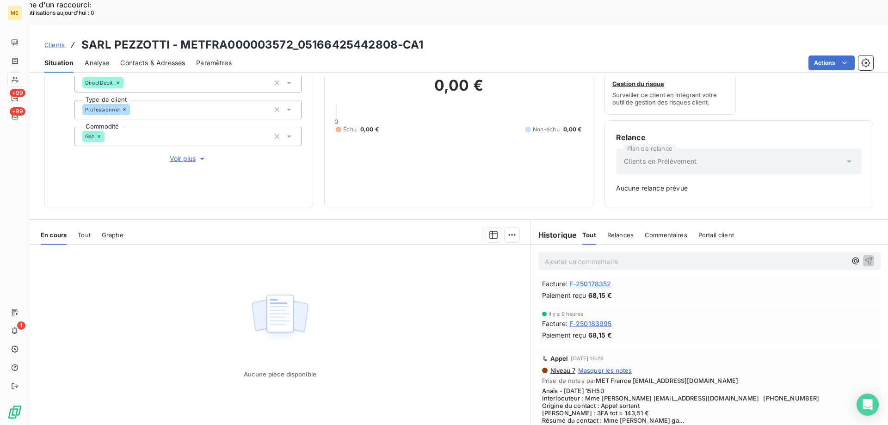
scroll to position [93, 0]
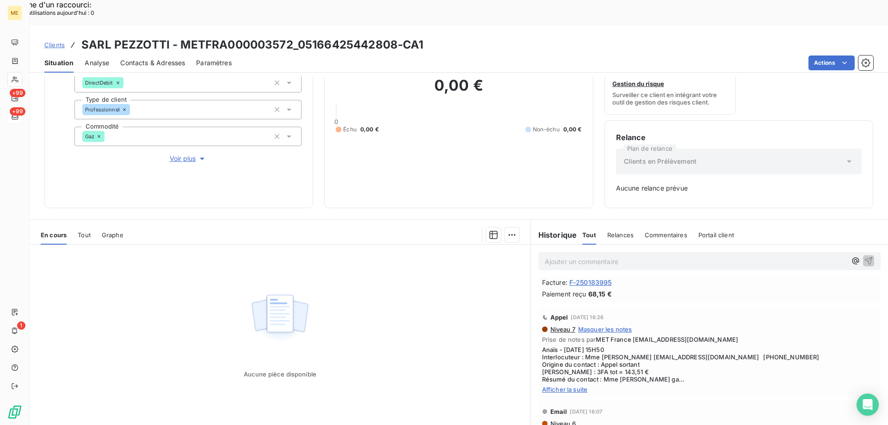
click at [577, 368] on div "Appel [DATE] 16:26 Niveau 7 Masquer les notes Prise de notes par MET France [EM…" at bounding box center [709, 351] width 342 height 91
click at [574, 386] on span "Afficher la suite" at bounding box center [709, 389] width 335 height 7
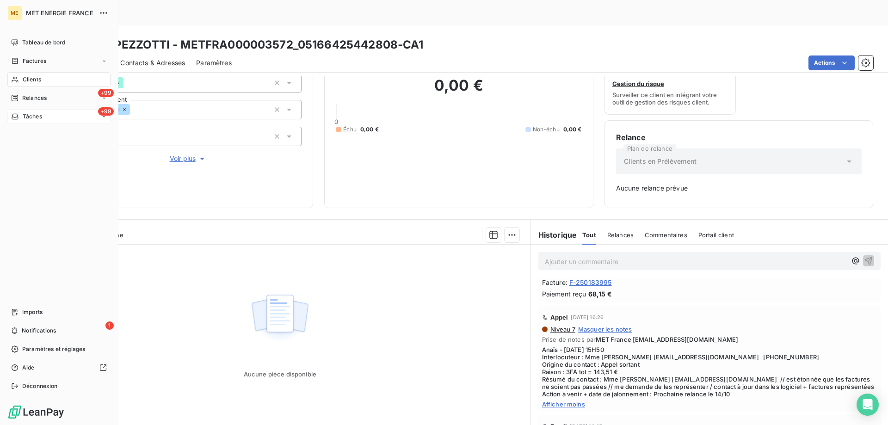
click at [19, 115] on div "Tâches" at bounding box center [26, 116] width 31 height 8
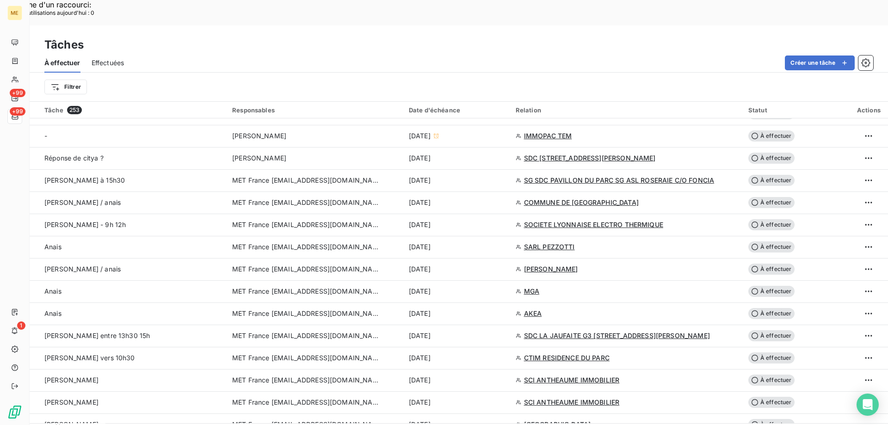
scroll to position [555, 0]
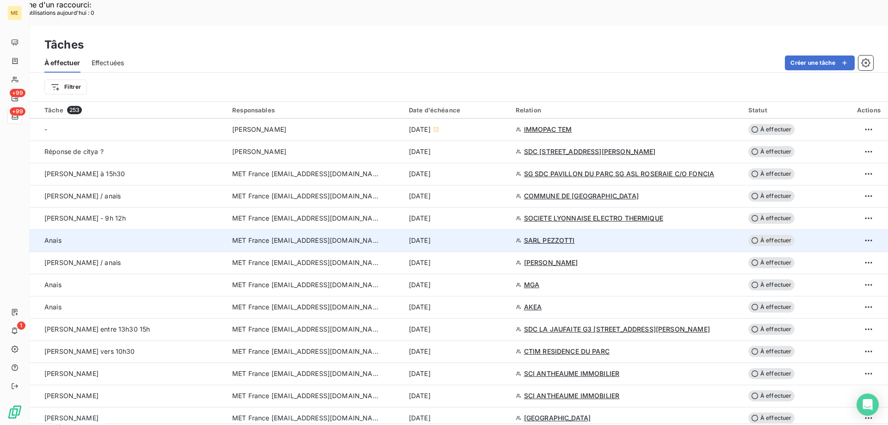
click at [482, 236] on div "[DATE]" at bounding box center [457, 240] width 96 height 9
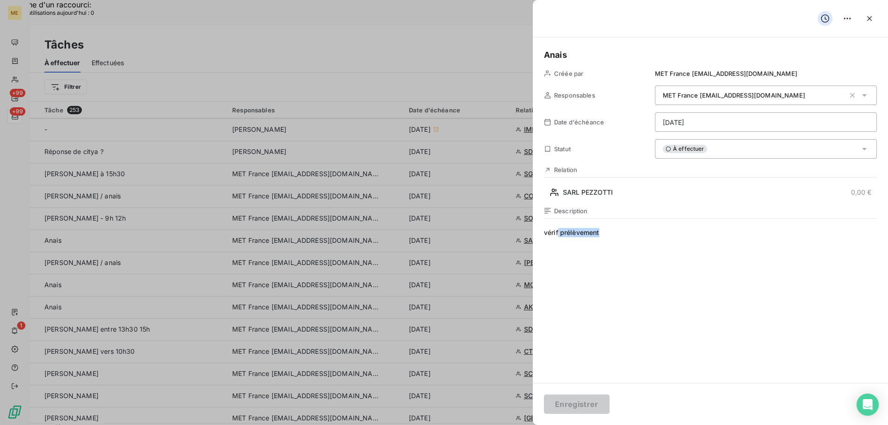
drag, startPoint x: 606, startPoint y: 236, endPoint x: 559, endPoint y: 234, distance: 46.8
click at [559, 234] on span "vérif prélèvement" at bounding box center [710, 317] width 333 height 178
click at [557, 232] on span "vérifsi rejet" at bounding box center [710, 317] width 333 height 178
click at [558, 233] on span "vérifsi rejet" at bounding box center [710, 317] width 333 height 178
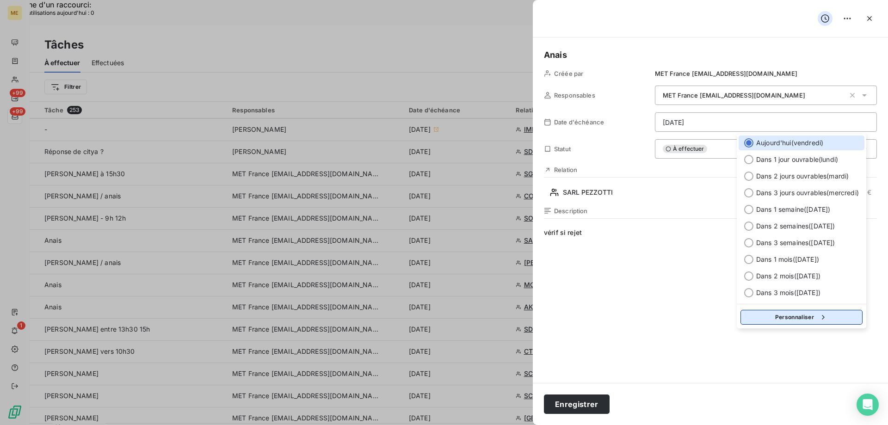
click at [822, 317] on icon "button" at bounding box center [823, 317] width 9 height 9
select select "9"
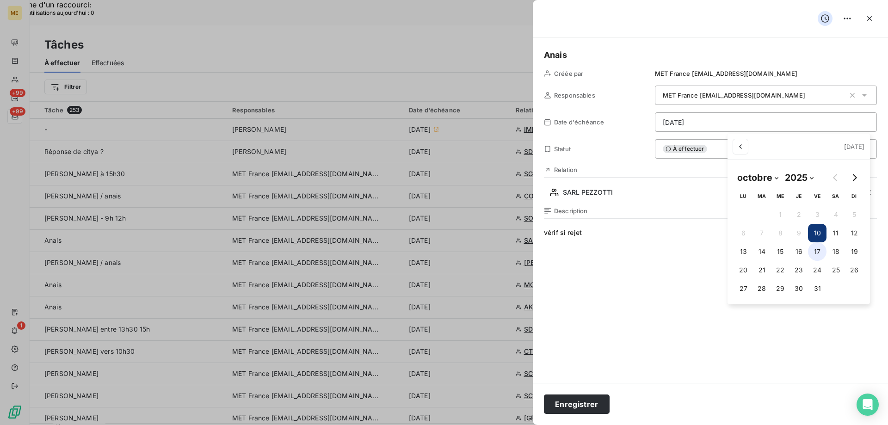
click at [817, 254] on button "17" at bounding box center [817, 251] width 19 height 19
click at [800, 254] on button "16" at bounding box center [799, 251] width 19 height 19
type input "[DATE]"
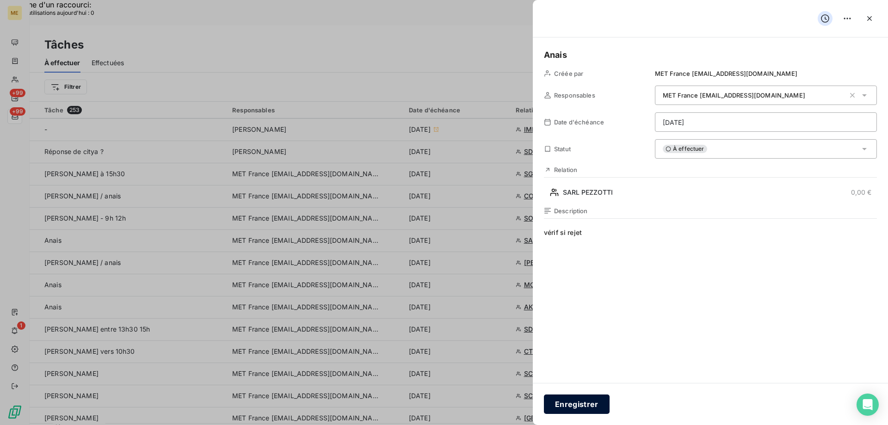
click at [579, 408] on button "Enregistrer" at bounding box center [577, 404] width 66 height 19
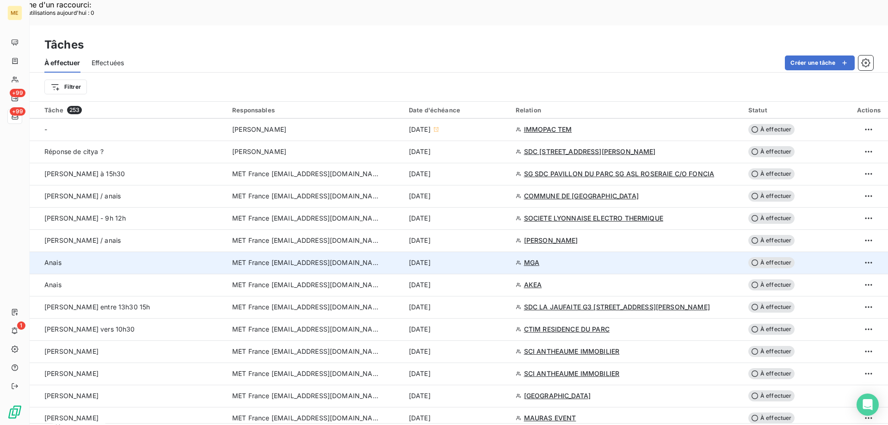
click at [489, 258] on div "[DATE]" at bounding box center [457, 262] width 96 height 9
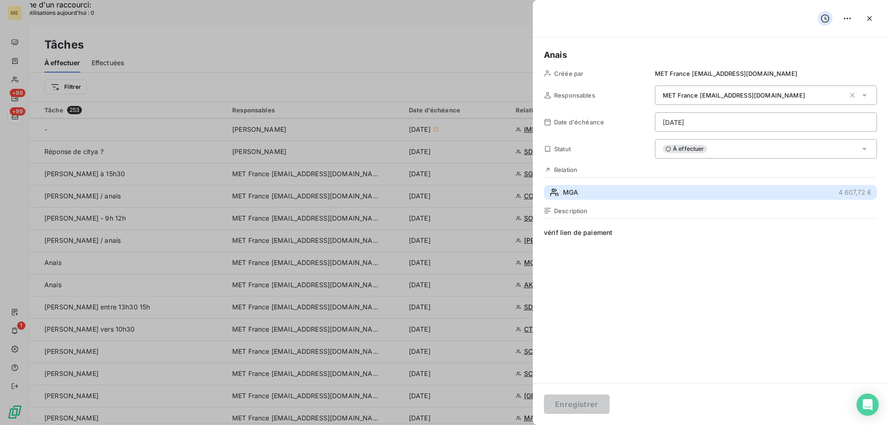
click at [616, 195] on button "MGA 4 607,72 €" at bounding box center [710, 192] width 333 height 15
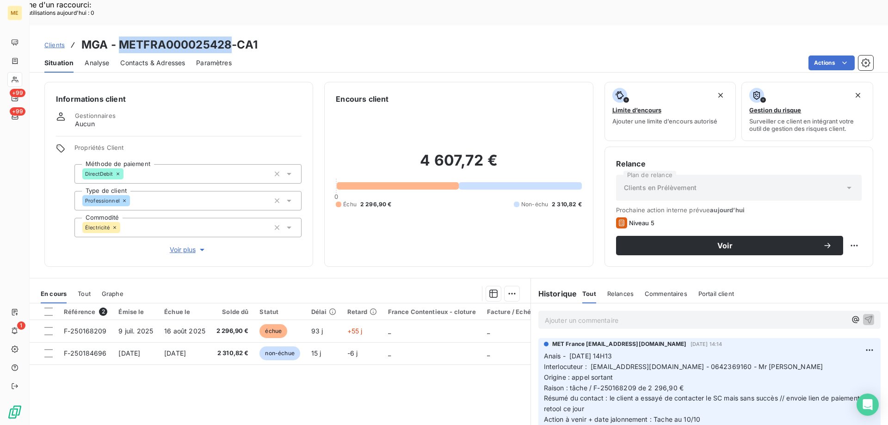
drag, startPoint x: 232, startPoint y: 19, endPoint x: 120, endPoint y: 24, distance: 112.1
click at [120, 37] on h3 "MGA - METFRA000025428-CA1" at bounding box center [169, 45] width 176 height 17
copy h3 "METFRA000025428"
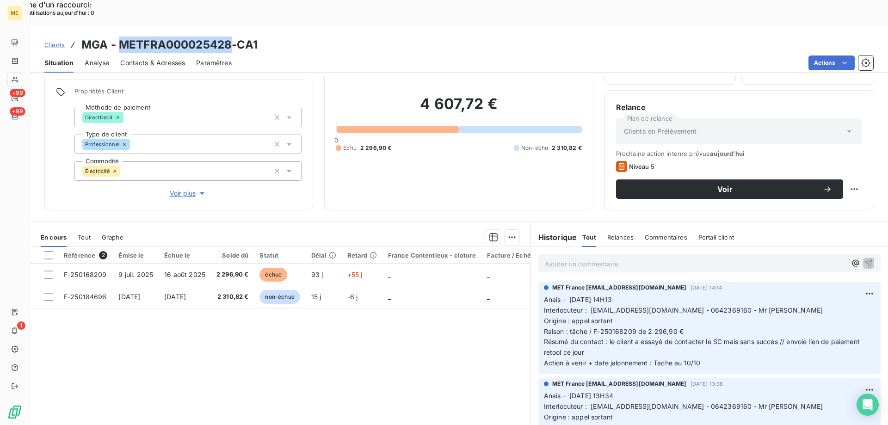
scroll to position [59, 0]
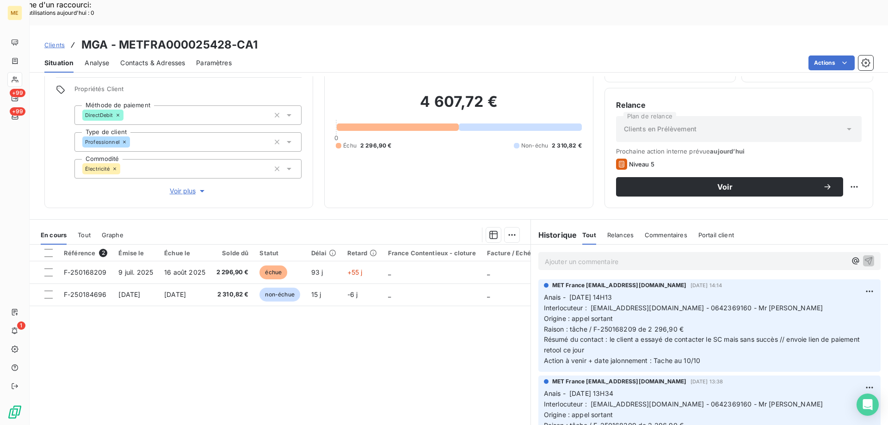
click at [611, 256] on p "Ajouter un commentaire ﻿" at bounding box center [696, 262] width 302 height 12
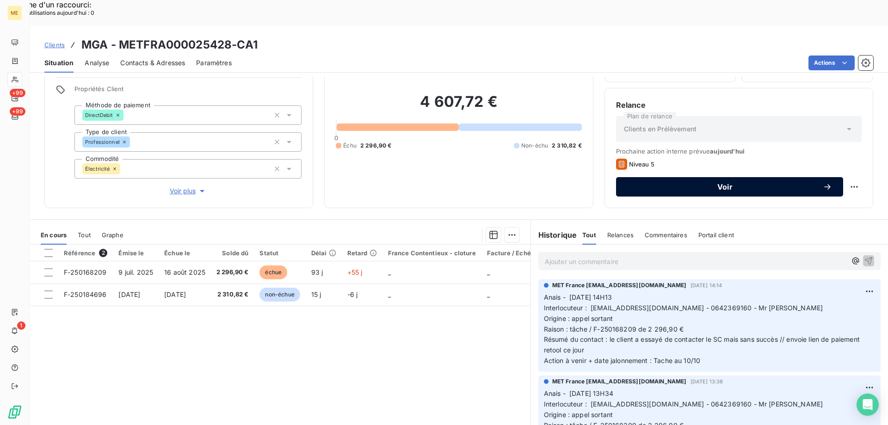
click at [723, 183] on span "Voir" at bounding box center [725, 186] width 196 height 7
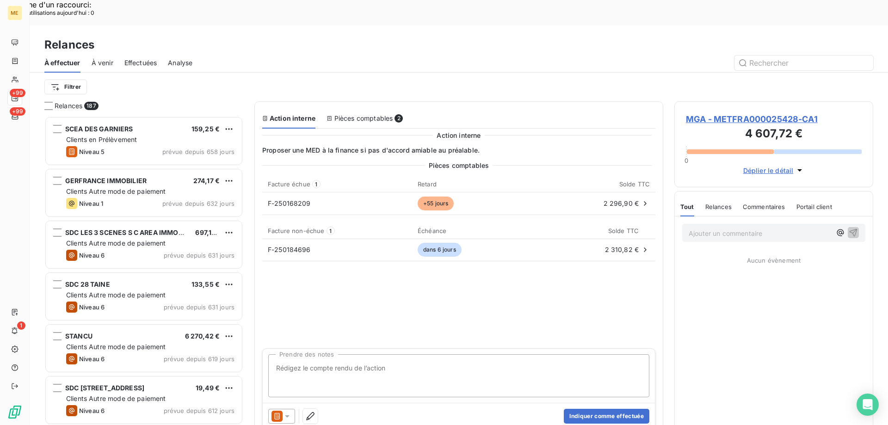
scroll to position [328, 192]
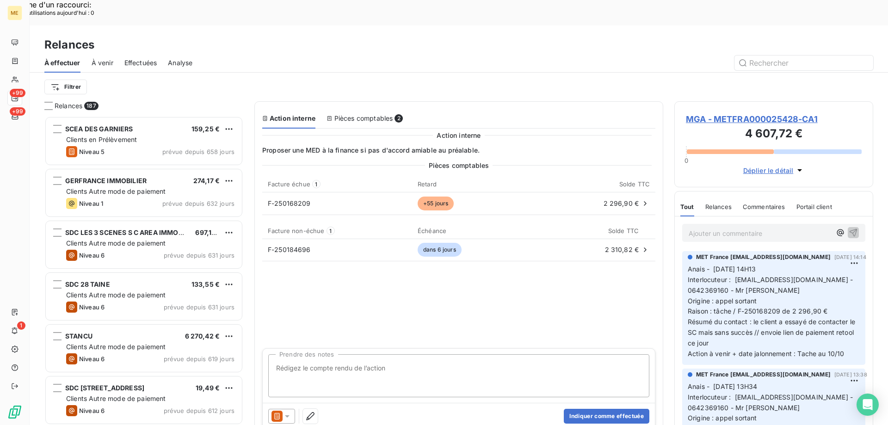
click at [727, 113] on span "MGA - METFRA000025428-CA1" at bounding box center [774, 119] width 176 height 12
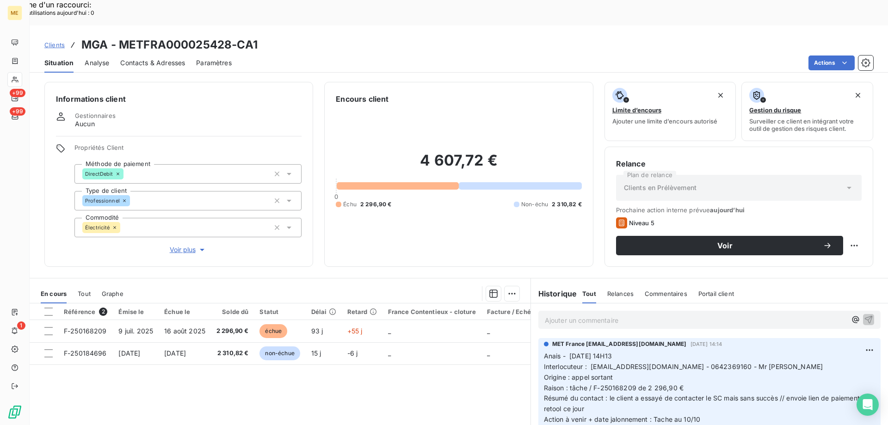
click at [178, 245] on span "Voir plus" at bounding box center [188, 249] width 37 height 9
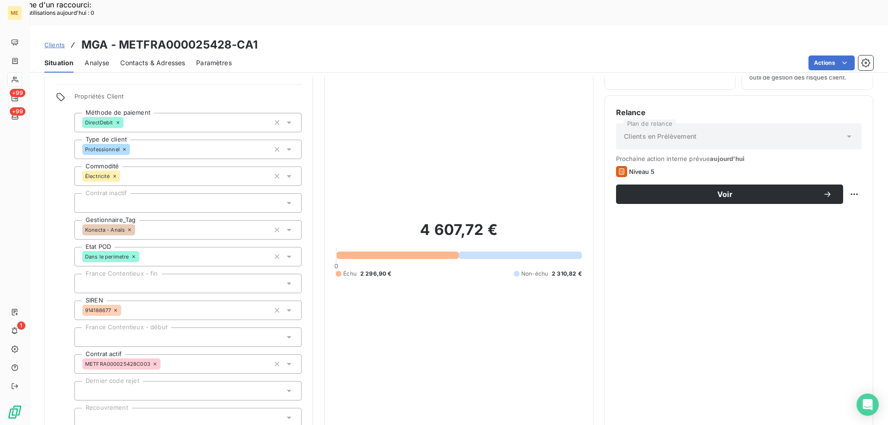
scroll to position [46, 0]
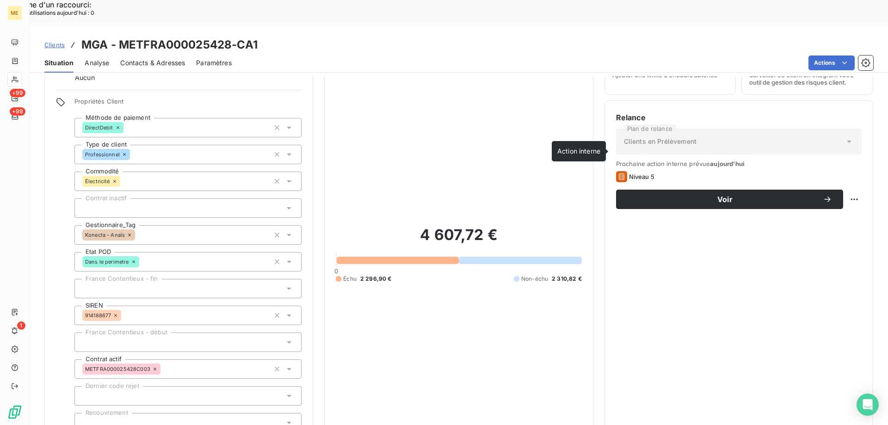
click at [619, 173] on icon at bounding box center [622, 176] width 6 height 6
drag, startPoint x: 621, startPoint y: 152, endPoint x: 609, endPoint y: 149, distance: 12.9
click at [609, 149] on div "Relance Plan de relance Clients en Prélèvement Prochaine action interne prévue …" at bounding box center [739, 280] width 269 height 361
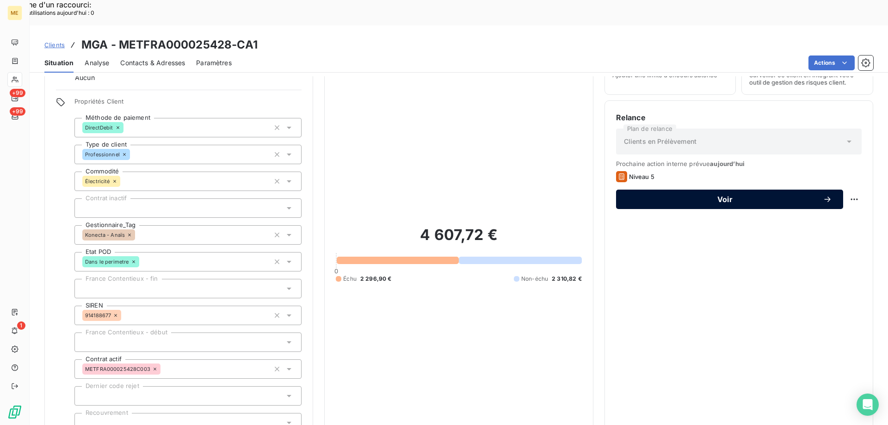
click at [664, 196] on span "Voir" at bounding box center [725, 199] width 196 height 7
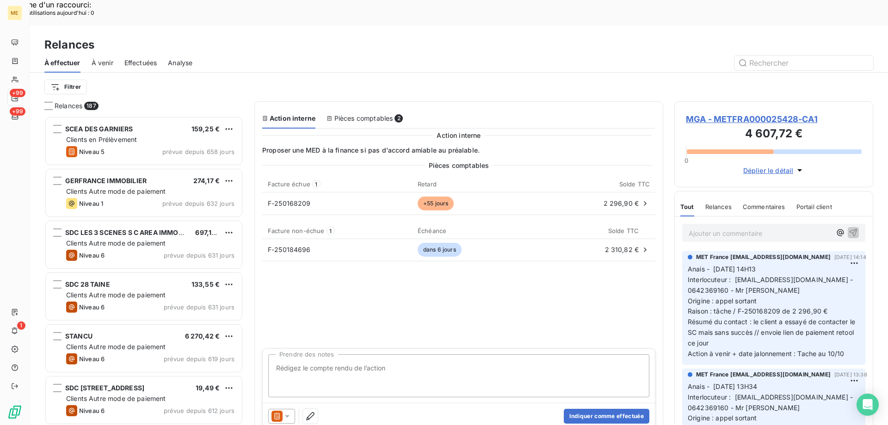
scroll to position [328, 192]
click at [360, 114] on div "Pièces comptables 2" at bounding box center [365, 118] width 76 height 9
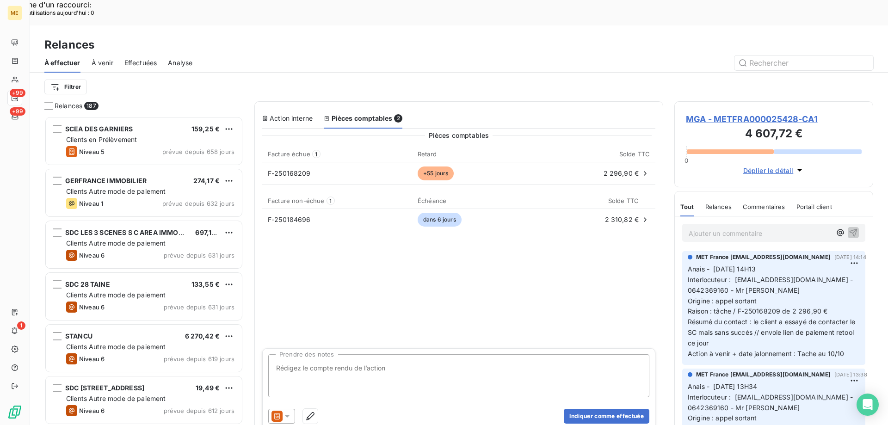
click at [292, 114] on div "Action interne" at bounding box center [287, 118] width 50 height 9
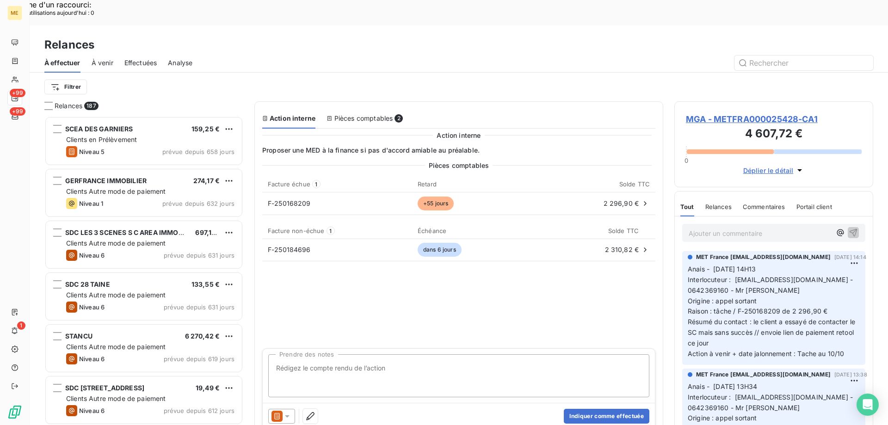
click at [295, 409] on div at bounding box center [293, 416] width 50 height 15
click at [287, 412] on icon at bounding box center [287, 416] width 9 height 9
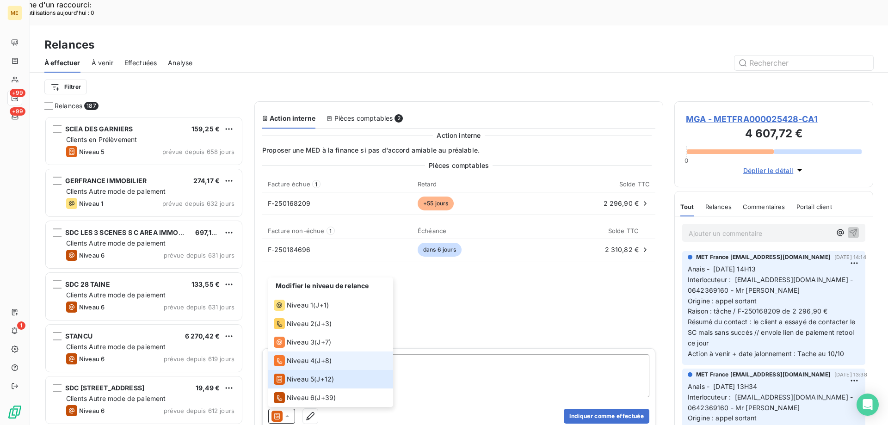
click at [299, 356] on span "Niveau 4" at bounding box center [301, 360] width 28 height 9
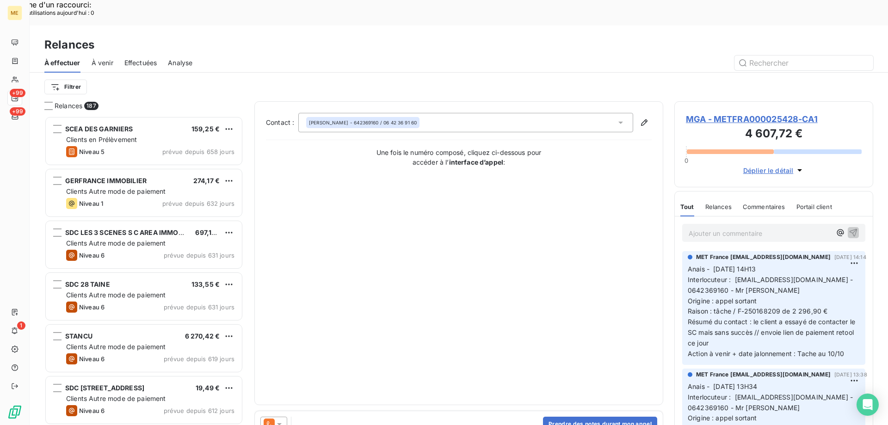
click at [279, 420] on icon at bounding box center [279, 424] width 9 height 9
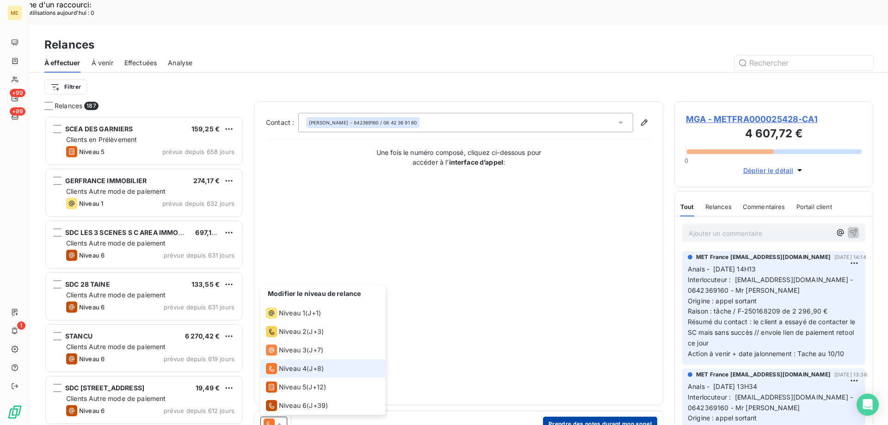
click at [613, 417] on button "Prendre des notes durant mon appel" at bounding box center [600, 424] width 114 height 15
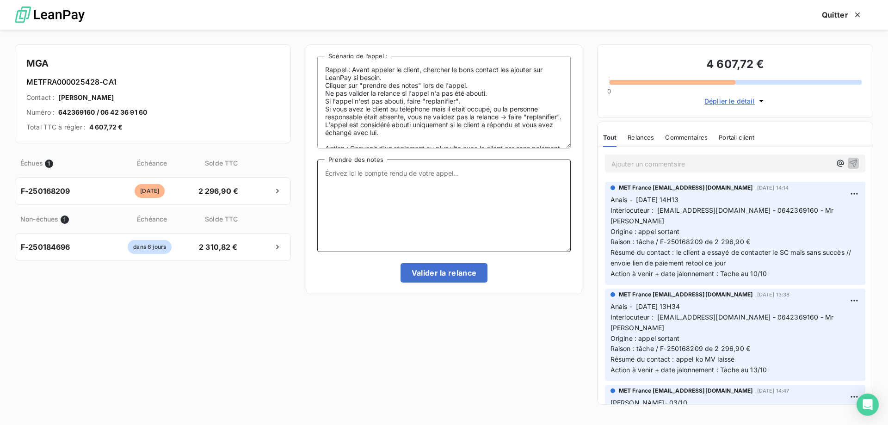
click at [442, 219] on textarea "Prendre des notes" at bounding box center [443, 206] width 253 height 93
paste textarea "Anais - [DATE] 10H57 Interlocuteur : [EMAIL_ADDRESS][DOMAIN_NAME] - 0642369160 …"
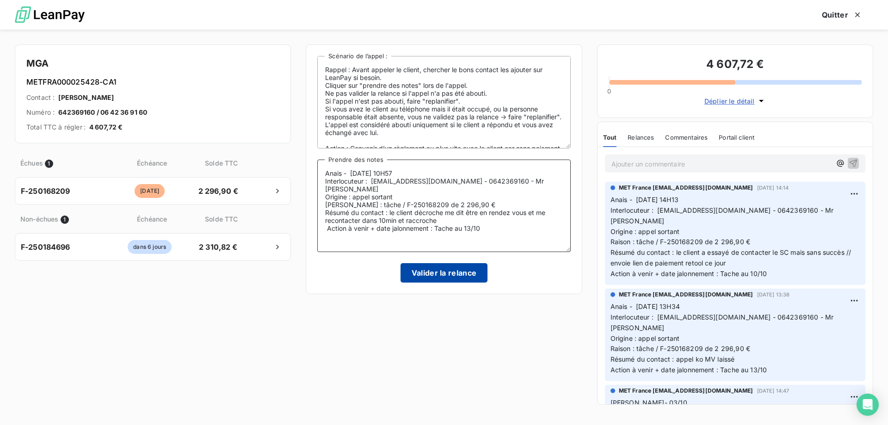
type textarea "Anais - [DATE] 10H57 Interlocuteur : [EMAIL_ADDRESS][DOMAIN_NAME] - 0642369160 …"
click at [458, 278] on button "Valider la relance" at bounding box center [444, 272] width 87 height 19
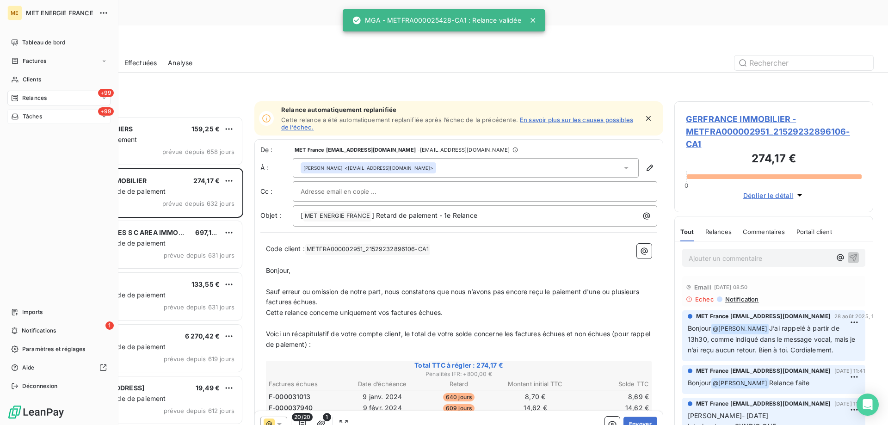
click at [24, 114] on span "Tâches" at bounding box center [32, 116] width 19 height 8
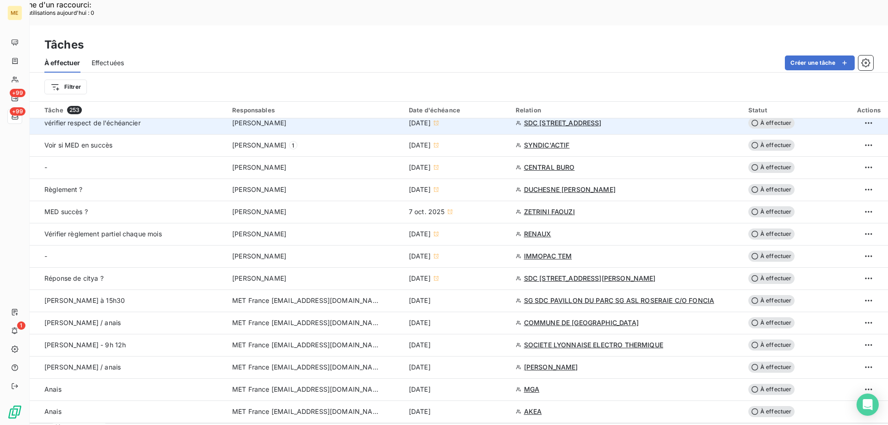
scroll to position [463, 0]
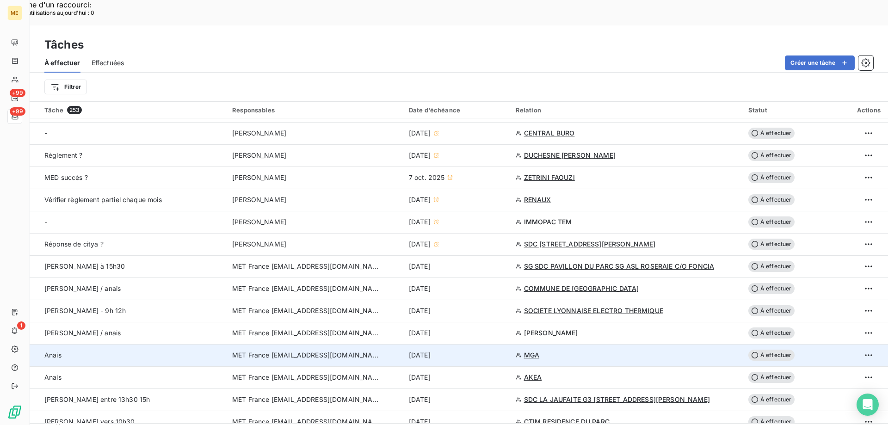
click at [478, 351] on div "[DATE]" at bounding box center [457, 355] width 96 height 9
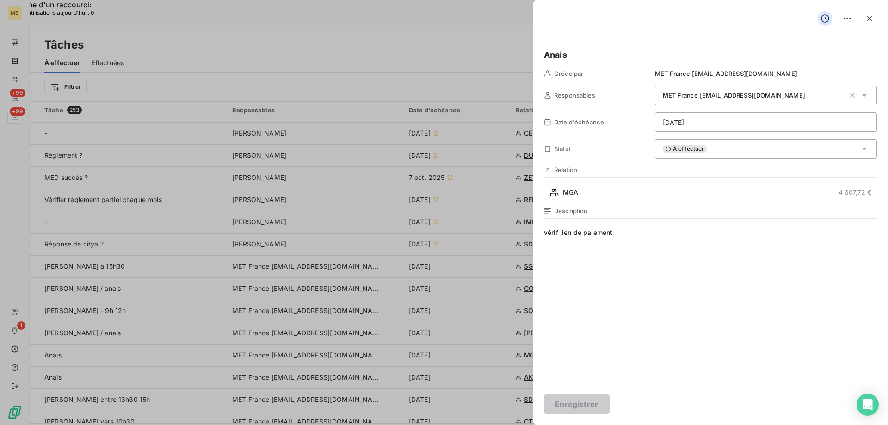
drag, startPoint x: 622, startPoint y: 235, endPoint x: 560, endPoint y: 236, distance: 61.5
click at [560, 236] on span "vérif lien de paiement" at bounding box center [710, 317] width 333 height 178
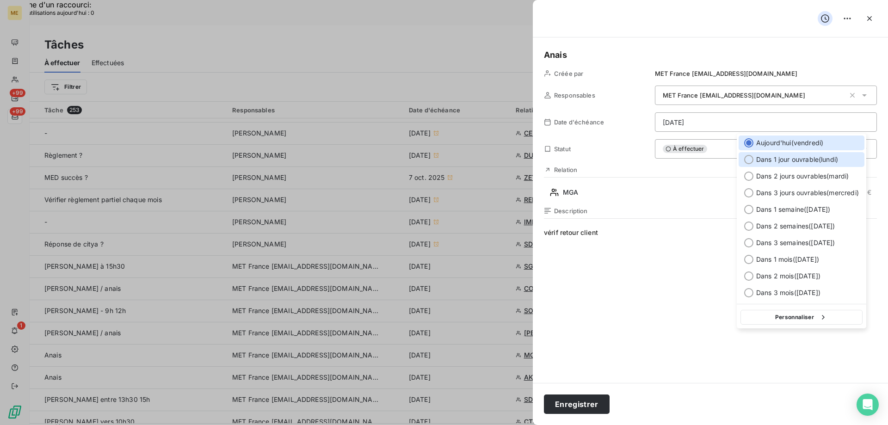
click at [787, 160] on span "Dans 1 jour ouvrable ( [DATE] )" at bounding box center [797, 159] width 82 height 9
type input "[DATE]"
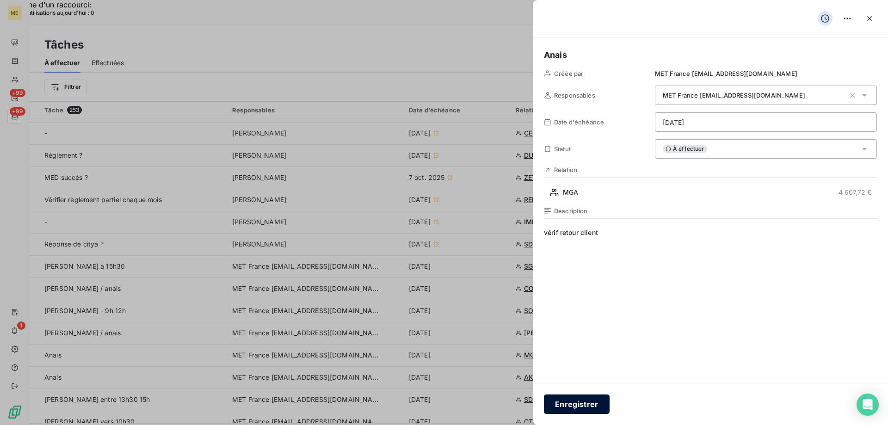
click at [586, 396] on button "Enregistrer" at bounding box center [577, 404] width 66 height 19
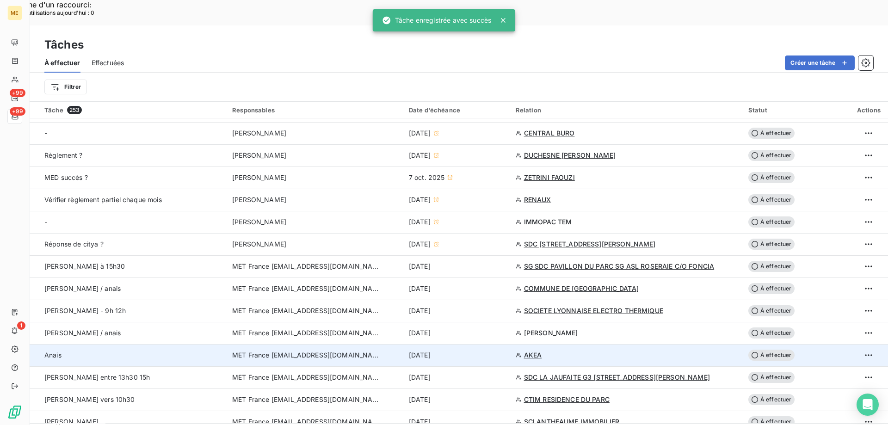
click at [493, 351] on div "[DATE]" at bounding box center [457, 355] width 96 height 9
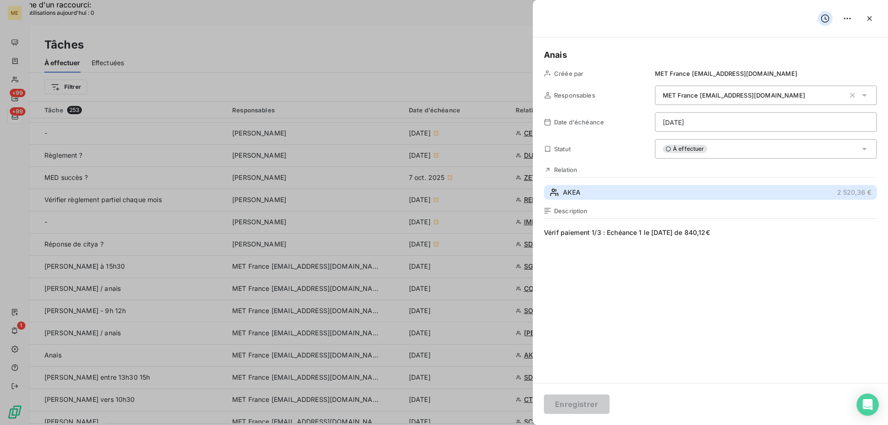
click at [619, 197] on button "AKEA 2 520,36 €" at bounding box center [710, 192] width 333 height 15
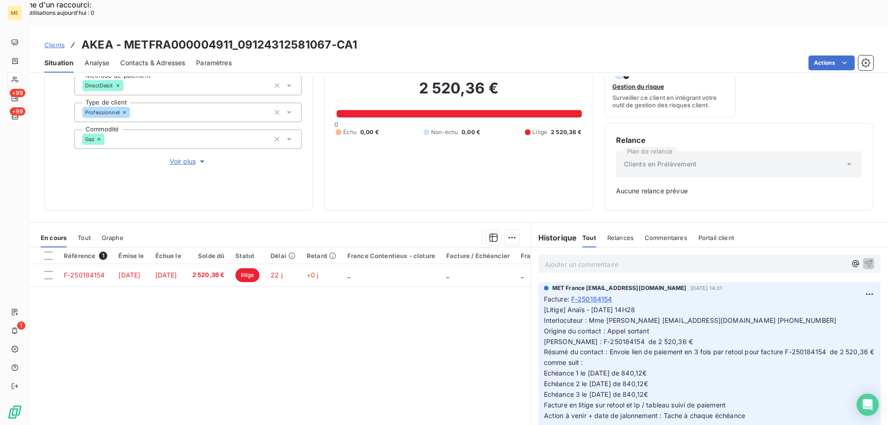
scroll to position [91, 0]
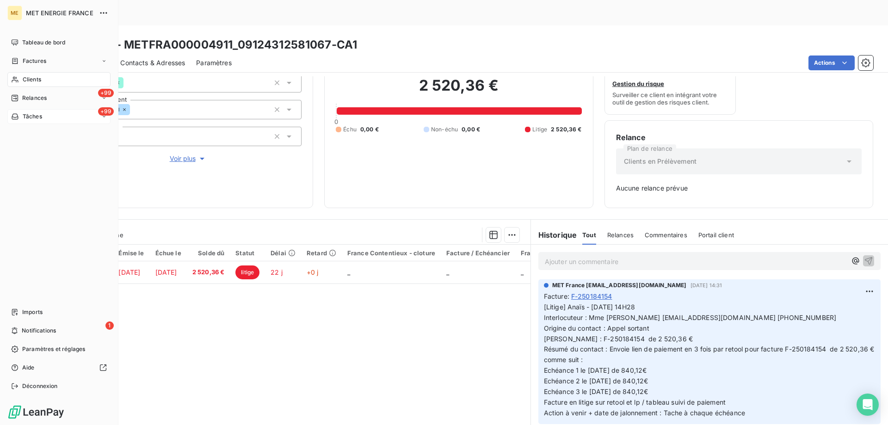
click at [12, 83] on div "Clients" at bounding box center [58, 79] width 103 height 15
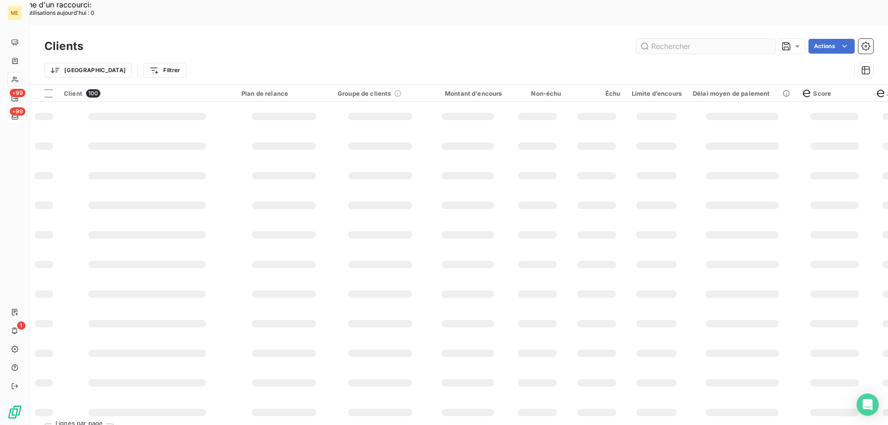
click at [718, 39] on input "text" at bounding box center [706, 46] width 139 height 15
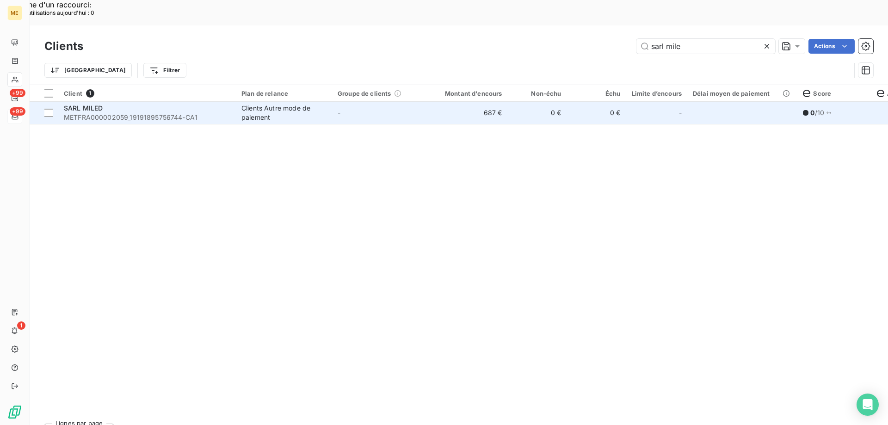
type input "sarl mile"
click at [338, 109] on span "-" at bounding box center [339, 113] width 3 height 8
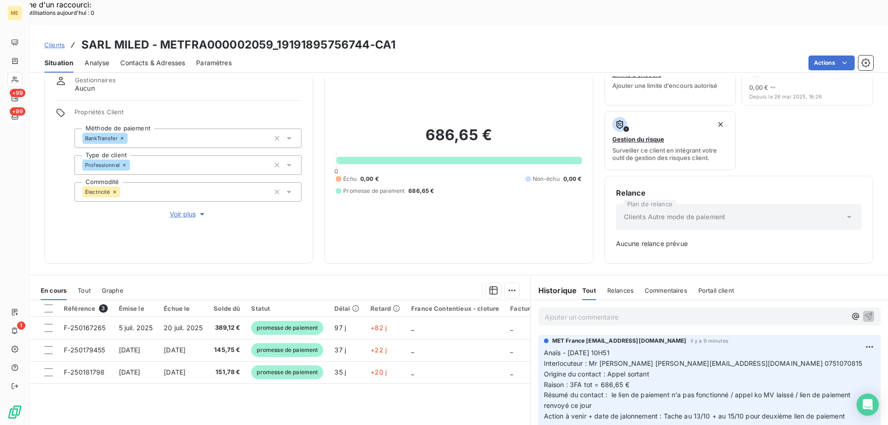
scroll to position [91, 0]
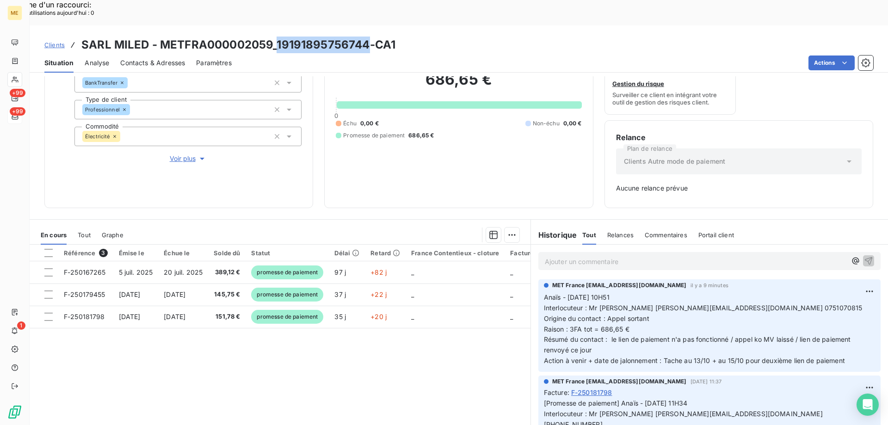
drag, startPoint x: 369, startPoint y: 20, endPoint x: 277, endPoint y: 18, distance: 91.6
click at [277, 37] on h3 "SARL MILED - METFRA000002059_19191895756744-CA1" at bounding box center [238, 45] width 314 height 17
copy h3 "19191895756744"
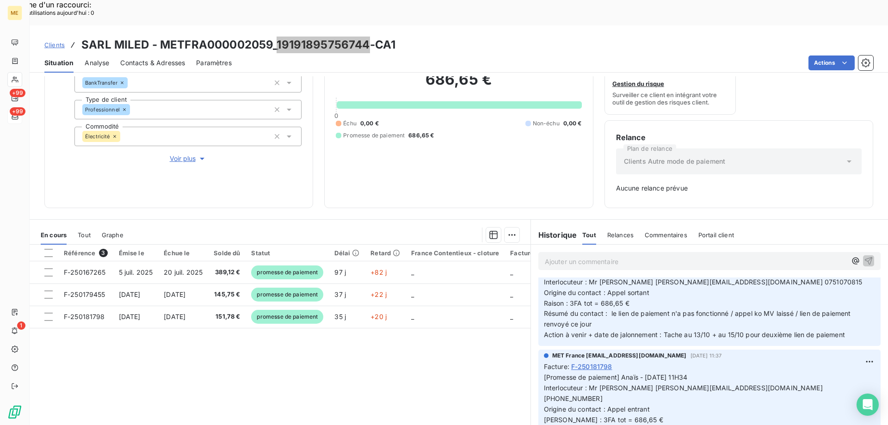
scroll to position [0, 0]
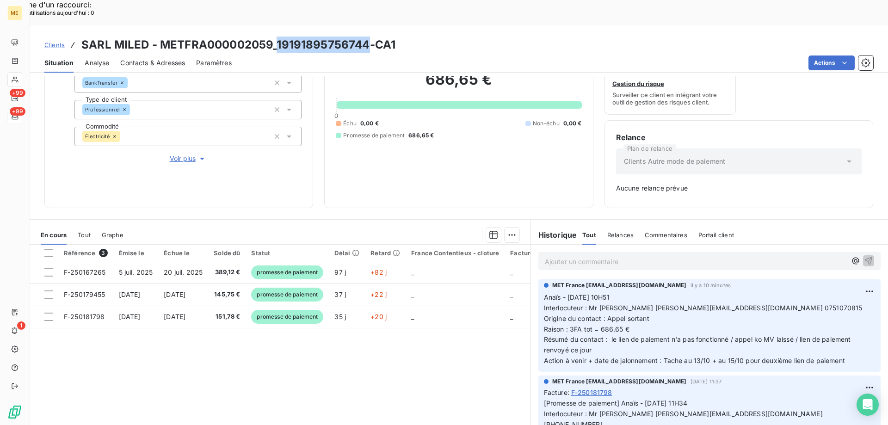
click at [454, 160] on div "686,65 € 0 Échu 0,00 € Non-échu 0,00 € Promesse de paiement 686,65 €" at bounding box center [459, 104] width 246 height 183
drag, startPoint x: 368, startPoint y: 21, endPoint x: 276, endPoint y: 25, distance: 91.7
click at [276, 37] on h3 "SARL MILED - METFRA000002059_19191895756744-CA1" at bounding box center [238, 45] width 314 height 17
click at [644, 335] on span "Résumé du contact : le lien de paiement n'a pas fonctionné / appel ko MV laissé…" at bounding box center [698, 344] width 309 height 19
drag, startPoint x: 668, startPoint y: 316, endPoint x: 686, endPoint y: 317, distance: 18.6
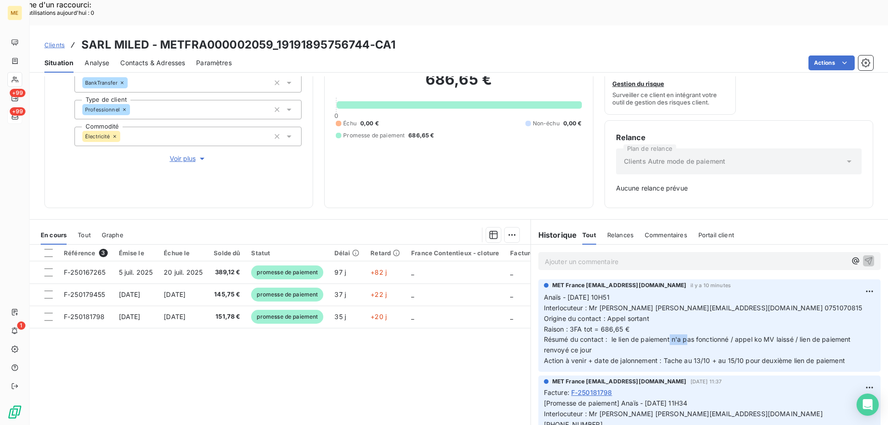
click at [686, 335] on span "Résumé du contact : le lien de paiement n'a pas fonctionné / appel ko MV laissé…" at bounding box center [698, 344] width 309 height 19
drag, startPoint x: 686, startPoint y: 317, endPoint x: 684, endPoint y: 324, distance: 7.3
click at [686, 335] on span "Résumé du contact : le lien de paiement n'a pas fonctionné / appel ko MV laissé…" at bounding box center [698, 344] width 309 height 19
drag, startPoint x: 668, startPoint y: 315, endPoint x: 679, endPoint y: 318, distance: 10.5
click at [679, 335] on span "Résumé du contact : le lien de paiement n'a pas fonctionné / appel ko MV laissé…" at bounding box center [698, 344] width 309 height 19
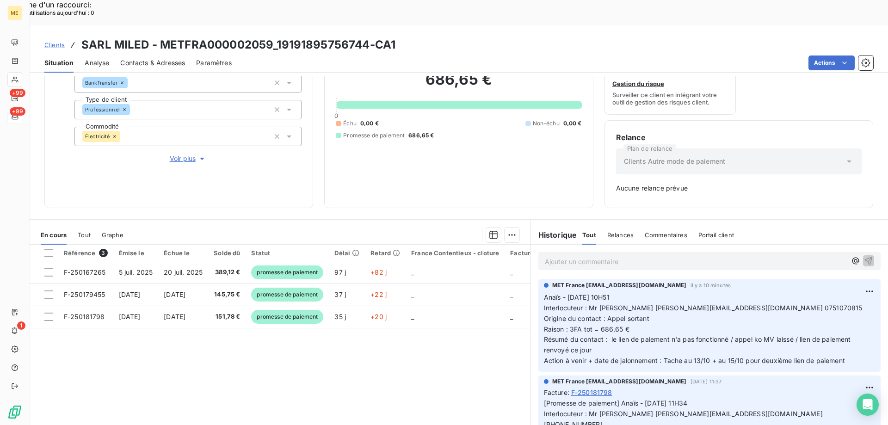
click at [687, 335] on span "Résumé du contact : le lien de paiement n'a pas fonctionné / appel ko MV laissé…" at bounding box center [698, 344] width 309 height 19
drag, startPoint x: 678, startPoint y: 315, endPoint x: 668, endPoint y: 318, distance: 10.1
click at [668, 335] on span "Résumé du contact : le lien de paiement n'a pas fonctionné / appel ko MV laissé…" at bounding box center [698, 344] width 309 height 19
click at [689, 335] on span "Résumé du contact : le lien de paiement n'a pas fonctionné / appel ko MV laissé…" at bounding box center [698, 344] width 309 height 19
drag, startPoint x: 624, startPoint y: 285, endPoint x: 708, endPoint y: 285, distance: 83.7
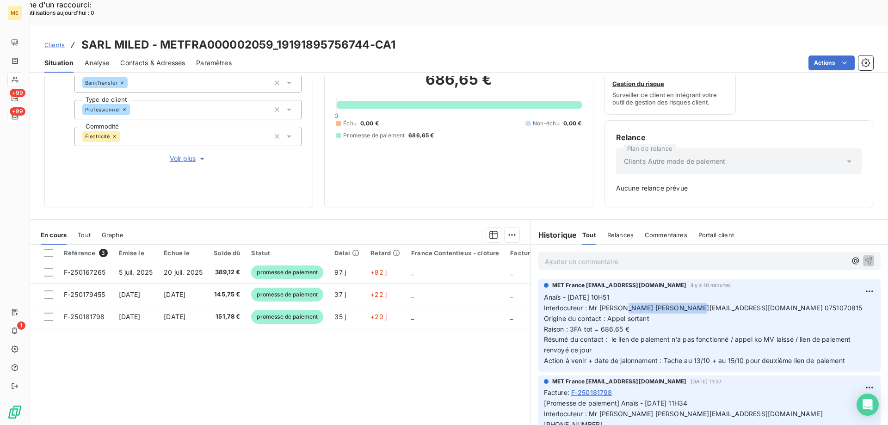
click at [708, 304] on span "Interlocuteur : Mr [PERSON_NAME] [PERSON_NAME][EMAIL_ADDRESS][DOMAIN_NAME] 0751…" at bounding box center [703, 308] width 319 height 8
click at [680, 322] on p "Anaïs - [DATE] 10H51 Interlocuteur : Mr [PERSON_NAME] [PERSON_NAME][EMAIL_ADDRE…" at bounding box center [709, 329] width 331 height 74
click at [712, 304] on span "Interlocuteur : Mr [PERSON_NAME] [PERSON_NAME][EMAIL_ADDRESS][DOMAIN_NAME] 0751…" at bounding box center [703, 308] width 319 height 8
click at [724, 304] on span "Interlocuteur : Mr [PERSON_NAME] [PERSON_NAME][EMAIL_ADDRESS][DOMAIN_NAME] 0751…" at bounding box center [703, 308] width 319 height 8
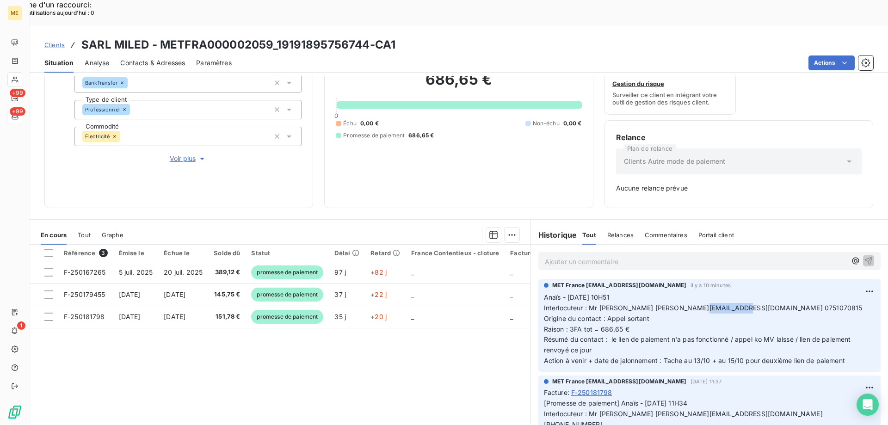
click at [716, 304] on span "Interlocuteur : Mr [PERSON_NAME] [PERSON_NAME][EMAIL_ADDRESS][DOMAIN_NAME] 0751…" at bounding box center [703, 308] width 319 height 8
click at [590, 304] on span "Interlocuteur : Mr [PERSON_NAME] [PERSON_NAME][EMAIL_ADDRESS][DOMAIN_NAME] 0751…" at bounding box center [703, 308] width 319 height 8
drag, startPoint x: 609, startPoint y: 316, endPoint x: 632, endPoint y: 318, distance: 23.3
click at [632, 318] on p "Anaïs - [DATE] 10H51 Interlocuteur : Mr [PERSON_NAME] [PERSON_NAME][EMAIL_ADDRE…" at bounding box center [709, 329] width 331 height 74
click at [633, 319] on p "Anaïs - [DATE] 10H51 Interlocuteur : Mr [PERSON_NAME] [PERSON_NAME][EMAIL_ADDRE…" at bounding box center [709, 329] width 331 height 74
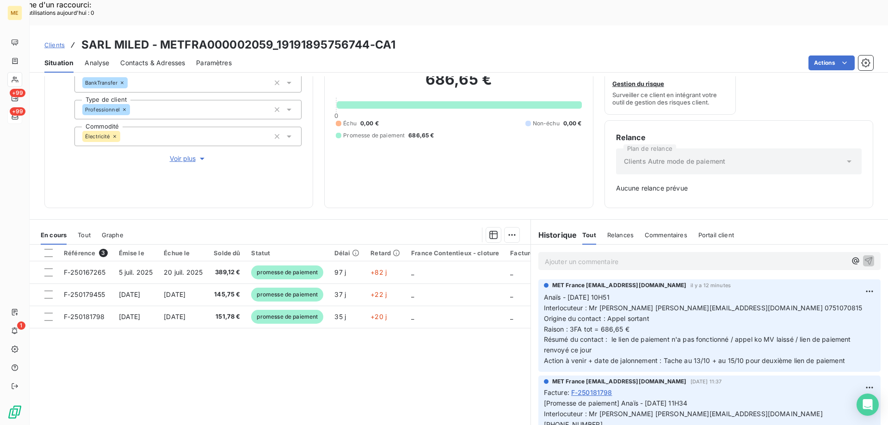
click at [477, 119] on div "Échu 0,00 € Non-échu 0,00 € Promesse de paiement 686,65 €" at bounding box center [459, 129] width 246 height 20
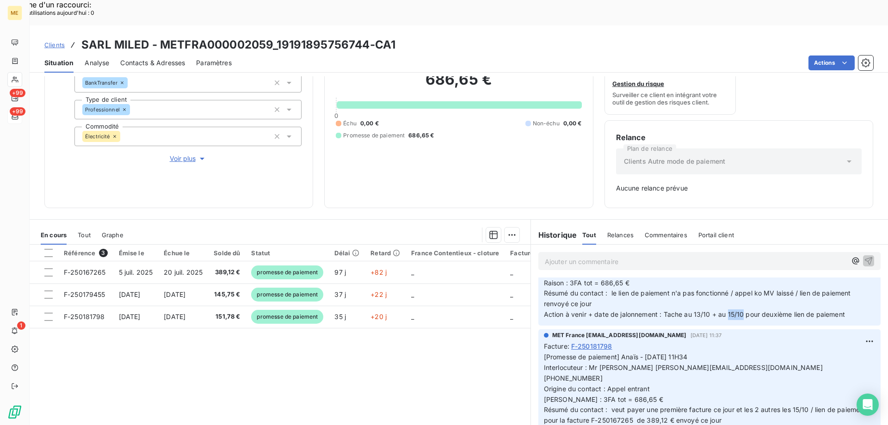
drag, startPoint x: 724, startPoint y: 290, endPoint x: 739, endPoint y: 292, distance: 15.1
click at [739, 310] on span "Action à venir + date de jalonnement : Tache au 13/10 + au 15/10 pour deuxième …" at bounding box center [694, 314] width 301 height 8
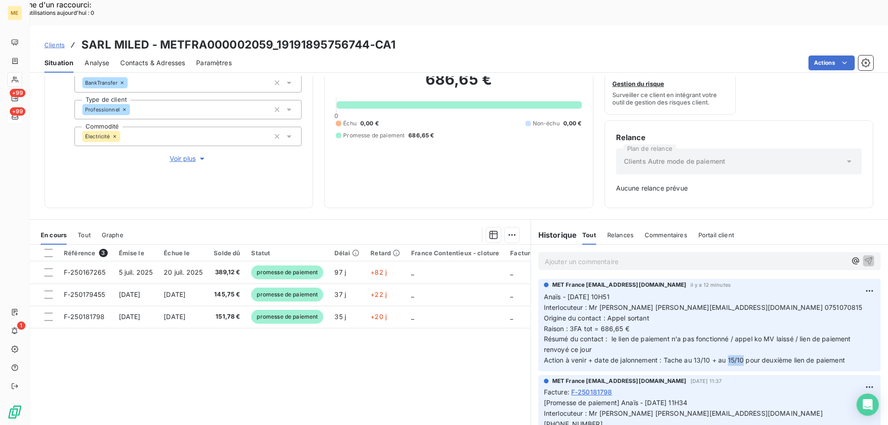
scroll to position [0, 0]
click at [737, 357] on span "Action à venir + date de jalonnement : Tache au 13/10 + au 15/10 pour deuxième …" at bounding box center [694, 361] width 301 height 8
click at [758, 357] on span "Action à venir + date de jalonnement : Tache au 13/10 + au 15/10 pour deuxième …" at bounding box center [694, 361] width 301 height 8
drag, startPoint x: 729, startPoint y: 335, endPoint x: 737, endPoint y: 337, distance: 8.9
click at [737, 357] on span "Action à venir + date de jalonnement : Tache au 13/10 + au 15/10 pour deuxième …" at bounding box center [694, 361] width 301 height 8
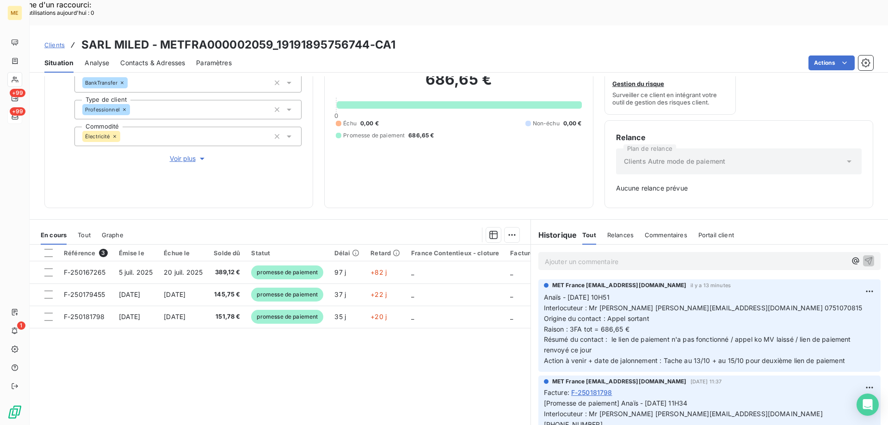
click at [752, 357] on span "Action à venir + date de jalonnement : Tache au 13/10 + au 15/10 pour deuxième …" at bounding box center [694, 361] width 301 height 8
drag, startPoint x: 658, startPoint y: 336, endPoint x: 706, endPoint y: 340, distance: 47.8
click at [706, 340] on p "Anaïs - [DATE] 10H51 Interlocuteur : Mr [PERSON_NAME] [PERSON_NAME][EMAIL_ADDRE…" at bounding box center [709, 329] width 331 height 74
click at [686, 256] on p "Ajouter un commentaire ﻿" at bounding box center [696, 262] width 302 height 12
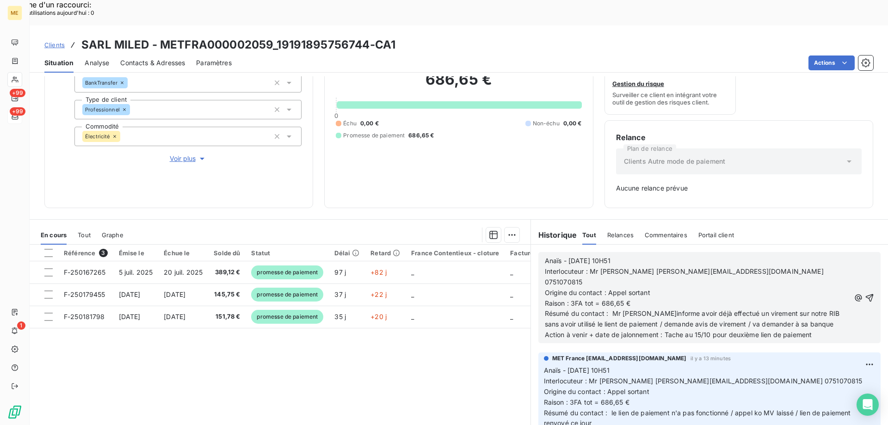
drag, startPoint x: 630, startPoint y: 235, endPoint x: 610, endPoint y: 236, distance: 20.0
click at [610, 256] on p "Anaïs - [DATE] 10H51" at bounding box center [697, 261] width 305 height 11
click at [649, 288] on p "Origine du contact : Appel sortant" at bounding box center [697, 293] width 305 height 11
click at [865, 293] on icon "button" at bounding box center [869, 297] width 9 height 9
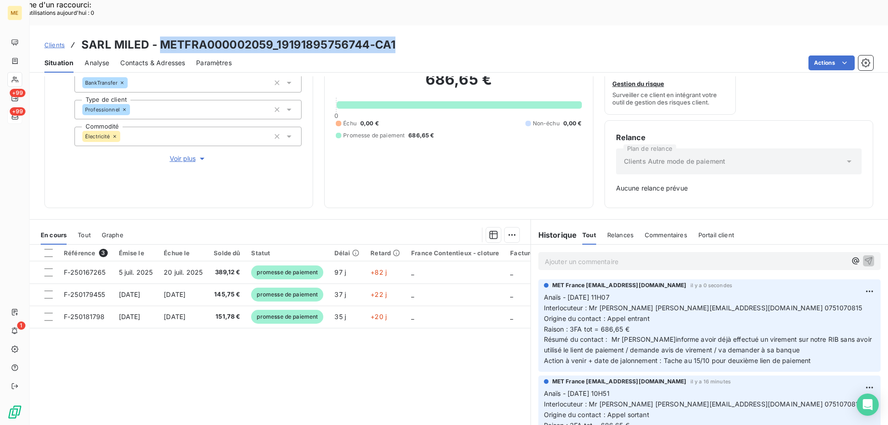
drag, startPoint x: 452, startPoint y: 27, endPoint x: 160, endPoint y: 18, distance: 293.0
click at [161, 37] on div "Clients SARL MILED - METFRA000002059_19191895756744-CA1" at bounding box center [459, 45] width 859 height 17
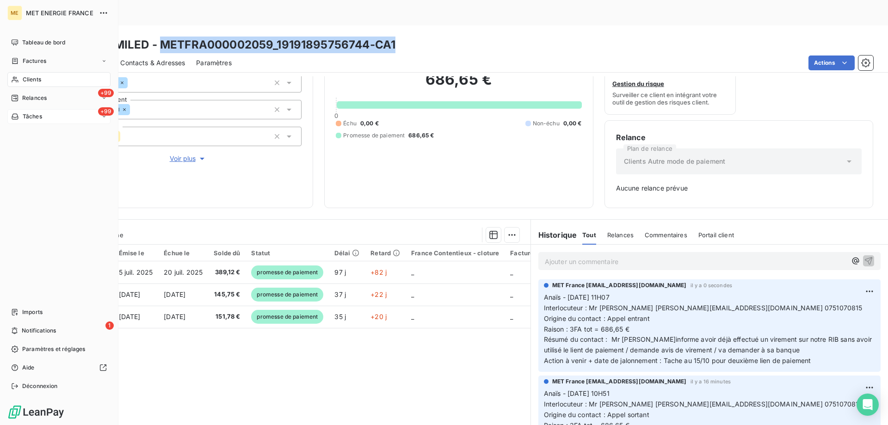
click at [23, 121] on div "+99 Tâches" at bounding box center [58, 116] width 103 height 15
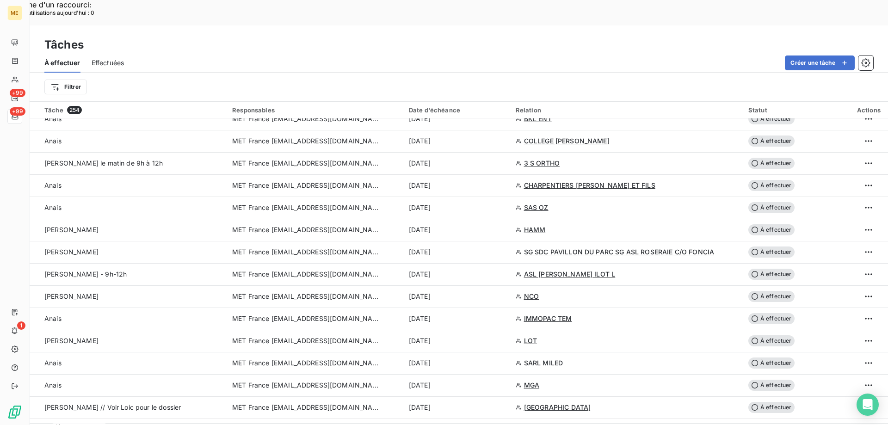
scroll to position [1712, 0]
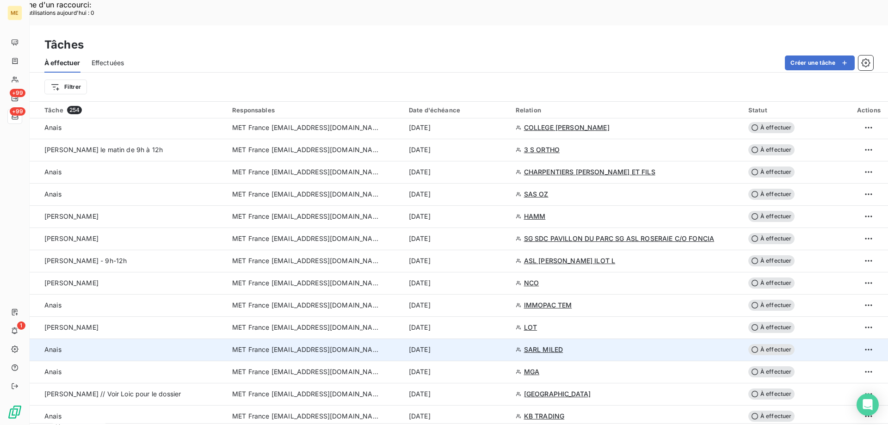
click at [617, 345] on div "SARL MILED" at bounding box center [627, 349] width 222 height 9
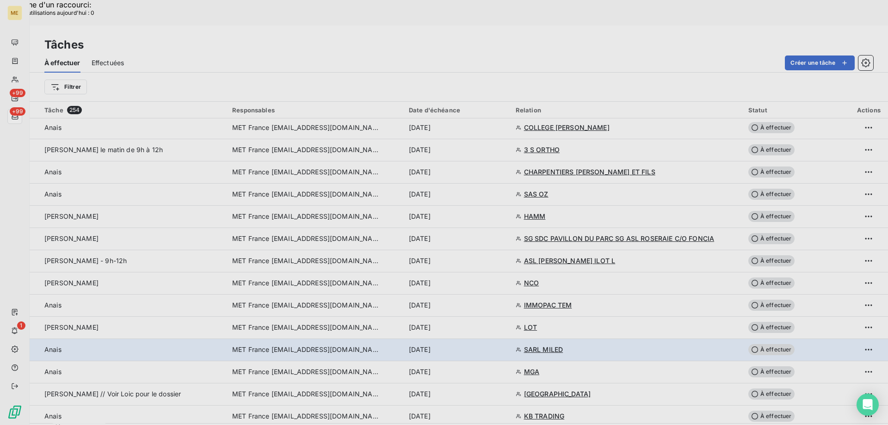
type input "[DATE]"
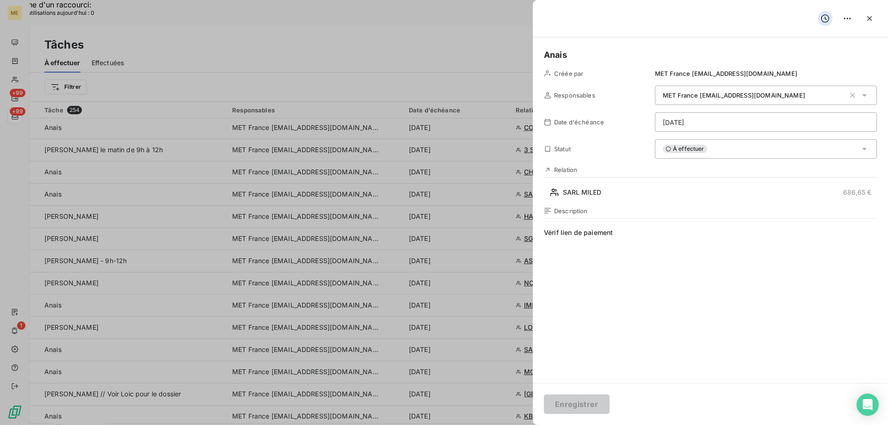
click at [788, 148] on div "À effectuer" at bounding box center [766, 148] width 222 height 19
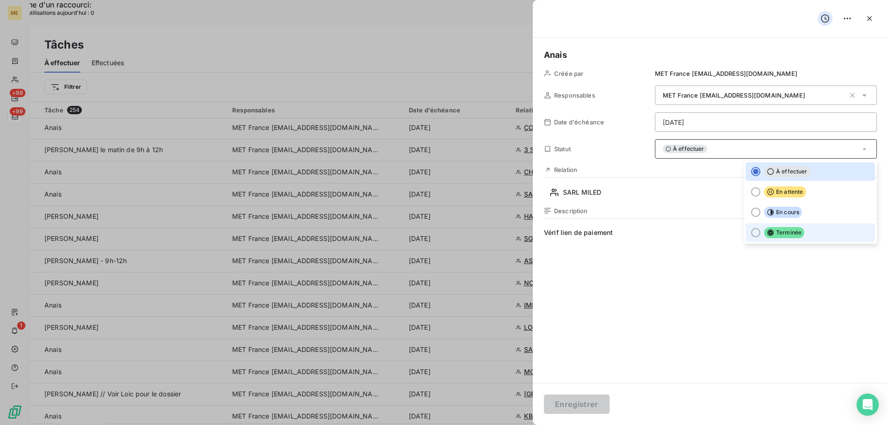
click at [816, 227] on li "Terminée" at bounding box center [811, 232] width 130 height 19
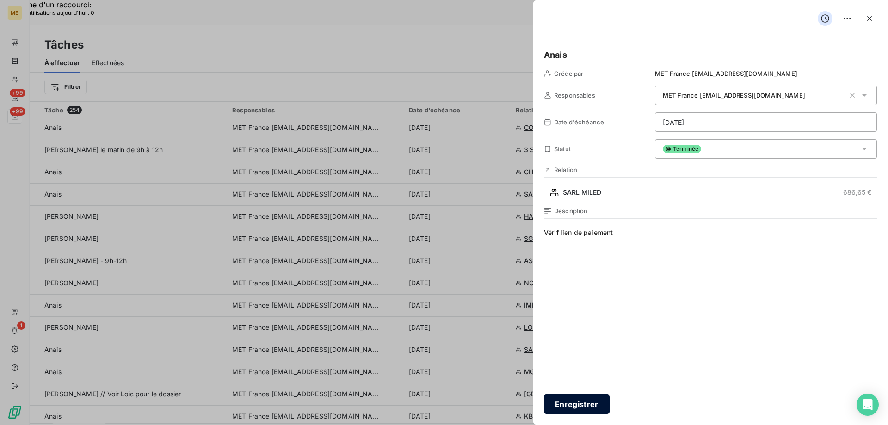
click at [575, 403] on button "Enregistrer" at bounding box center [577, 404] width 66 height 19
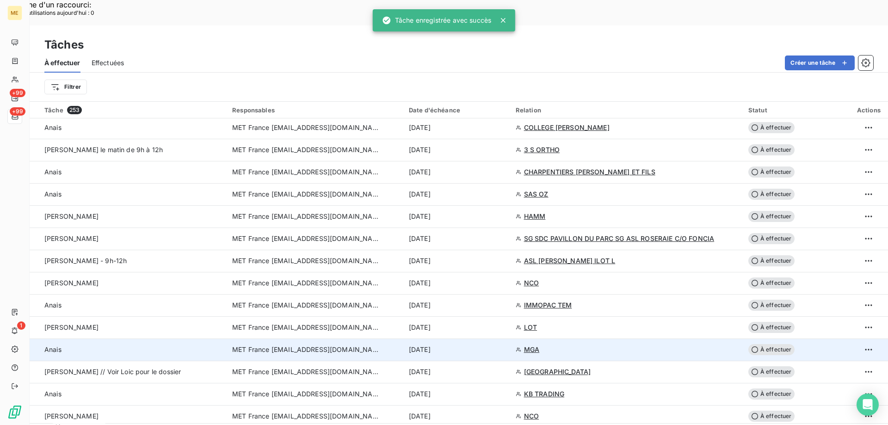
click at [574, 339] on td "MGA" at bounding box center [626, 350] width 233 height 22
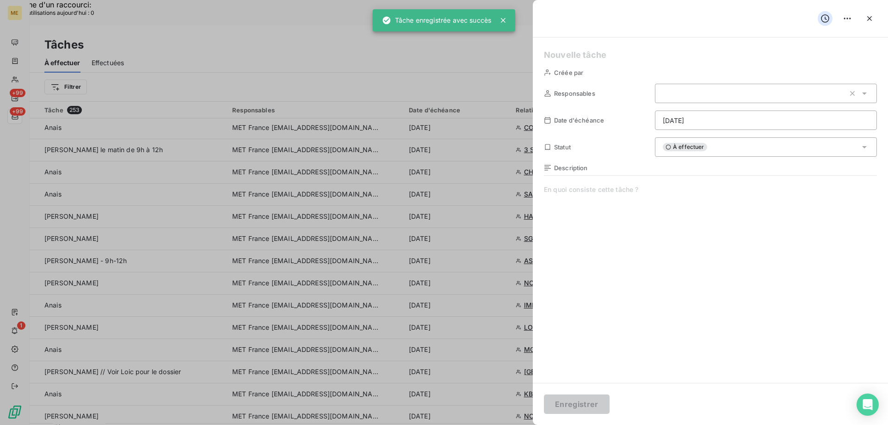
type input "[DATE]"
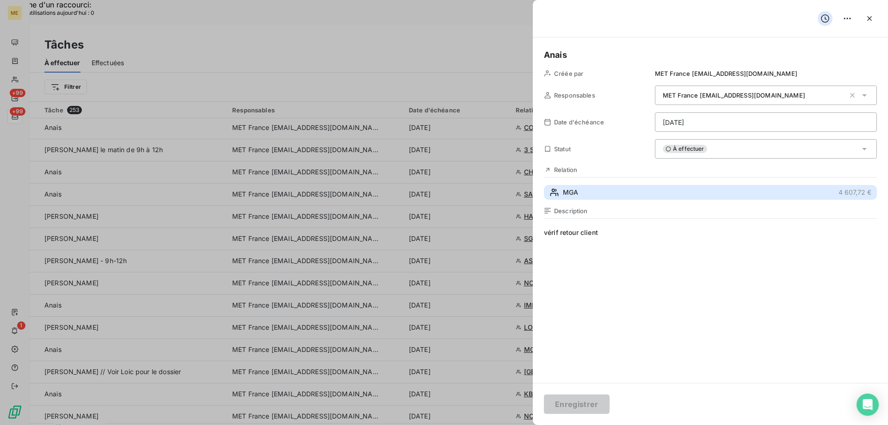
click at [637, 192] on button "MGA 4 607,72 €" at bounding box center [710, 192] width 333 height 15
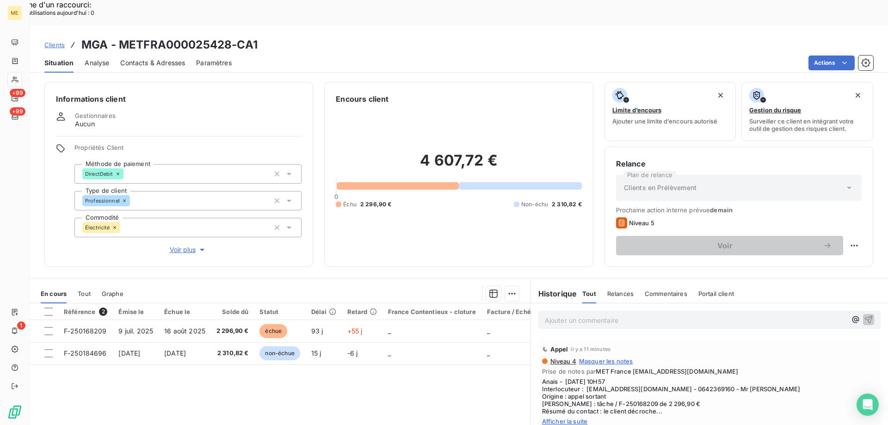
click at [583, 418] on span "Afficher la suite" at bounding box center [709, 421] width 335 height 7
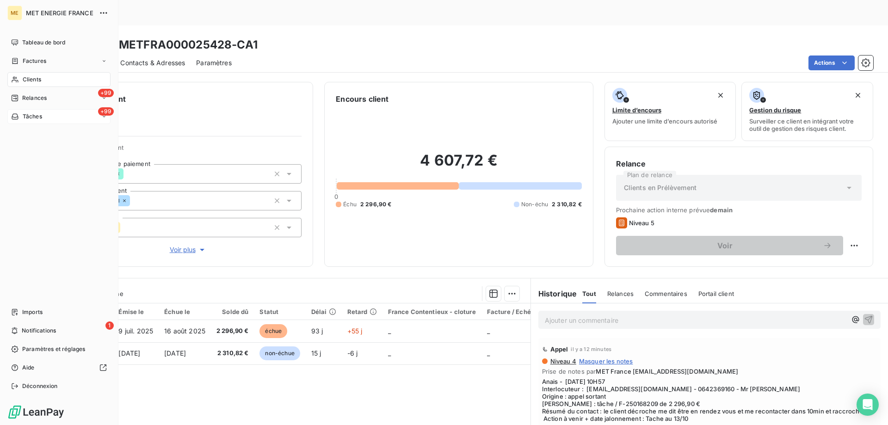
click at [28, 117] on span "Tâches" at bounding box center [32, 116] width 19 height 8
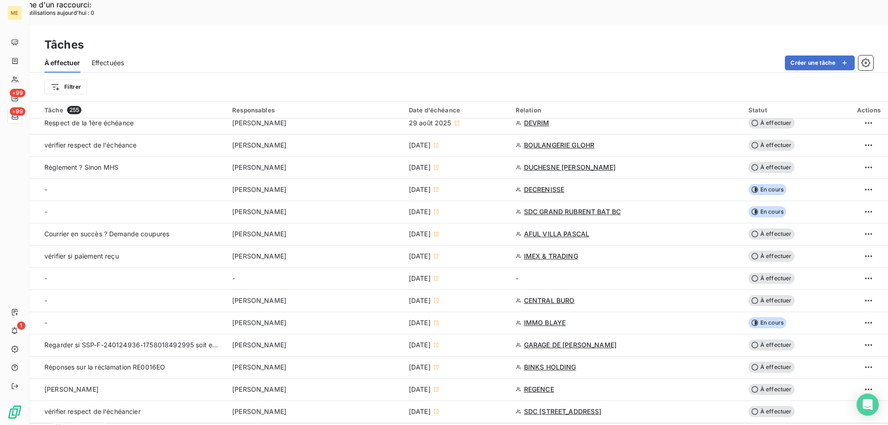
scroll to position [555, 0]
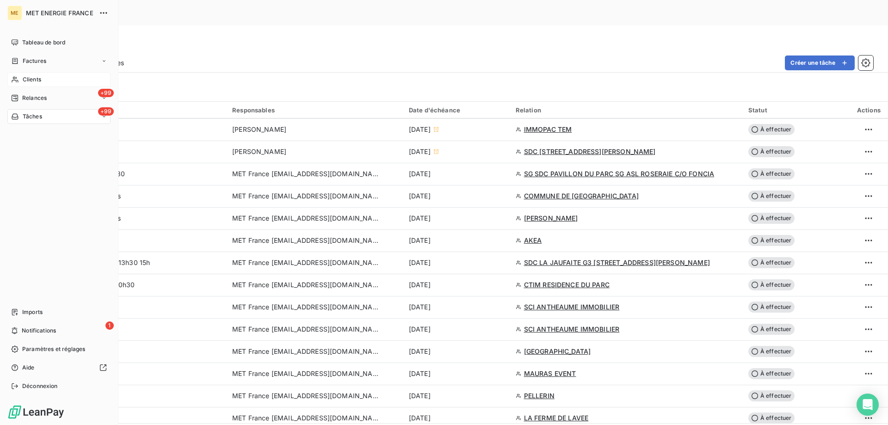
click at [16, 80] on icon at bounding box center [15, 79] width 8 height 7
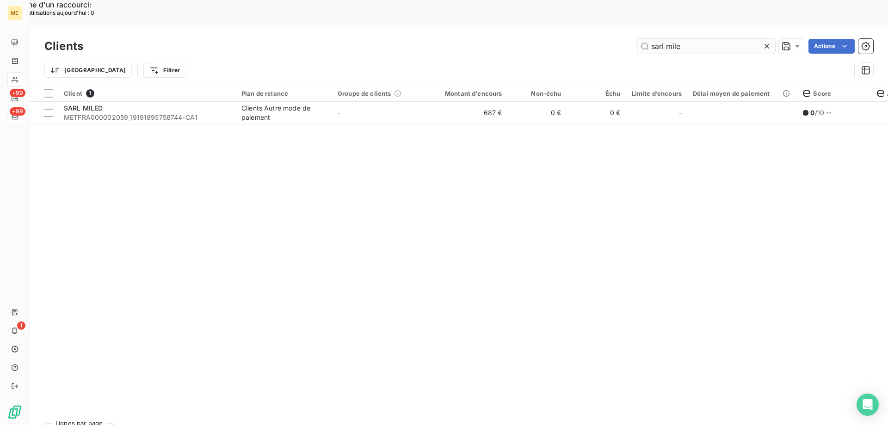
click at [675, 39] on input "sarl mile" at bounding box center [706, 46] width 139 height 15
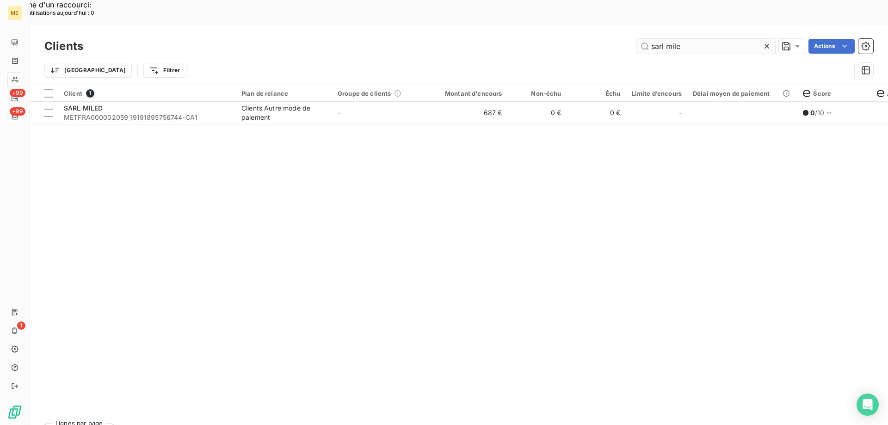
click at [675, 39] on input "sarl mile" at bounding box center [706, 46] width 139 height 15
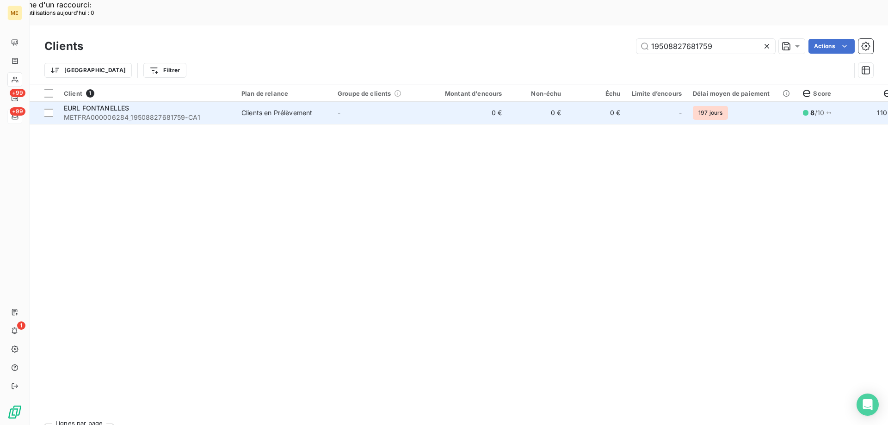
type input "19508827681759"
click at [462, 102] on td "0 €" at bounding box center [468, 113] width 80 height 22
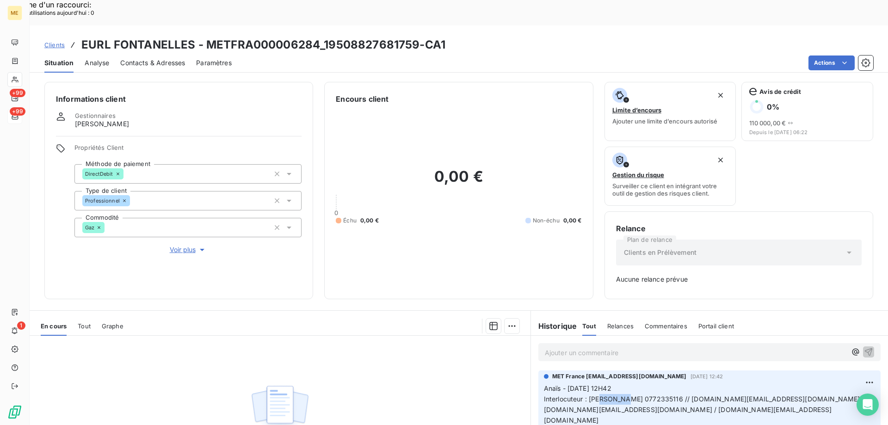
drag, startPoint x: 596, startPoint y: 374, endPoint x: 625, endPoint y: 374, distance: 29.1
click at [625, 395] on span "Interlocuteur : [PERSON_NAME] 0772335116 // [DOMAIN_NAME][EMAIL_ADDRESS][DOMAIN…" at bounding box center [706, 409] width 325 height 29
drag, startPoint x: 664, startPoint y: 374, endPoint x: 627, endPoint y: 378, distance: 37.7
click at [627, 384] on p "Anaïs - [DATE] 12H42 Interlocuteur : [PERSON_NAME] 0772335116 // [DOMAIN_NAME][…" at bounding box center [709, 426] width 331 height 85
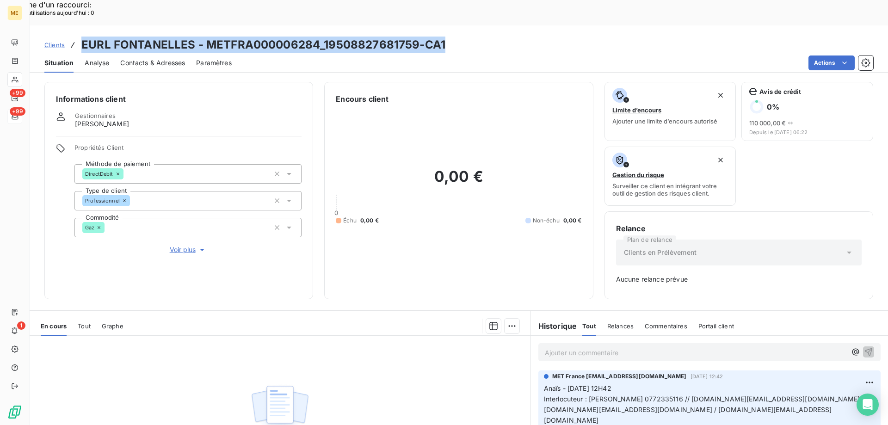
drag, startPoint x: 454, startPoint y: 18, endPoint x: 82, endPoint y: 21, distance: 372.4
click at [82, 37] on div "Clients EURL FONTANELLES - METFRA000006284_19508827681759-CA1" at bounding box center [459, 45] width 859 height 17
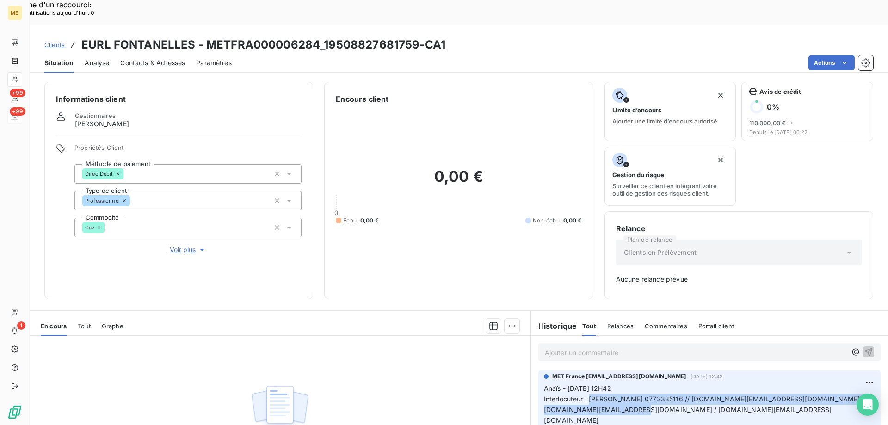
drag, startPoint x: 586, startPoint y: 374, endPoint x: 803, endPoint y: 384, distance: 217.2
click at [803, 384] on p "Anaïs - [DATE] 12H42 Interlocuteur : [PERSON_NAME] 0772335116 // [DOMAIN_NAME][…" at bounding box center [709, 426] width 331 height 85
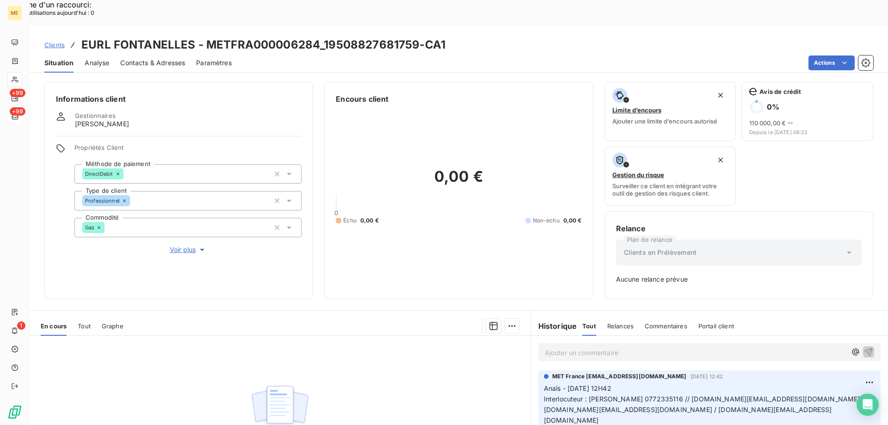
click at [560, 347] on p "Ajouter un commentaire ﻿" at bounding box center [696, 353] width 302 height 12
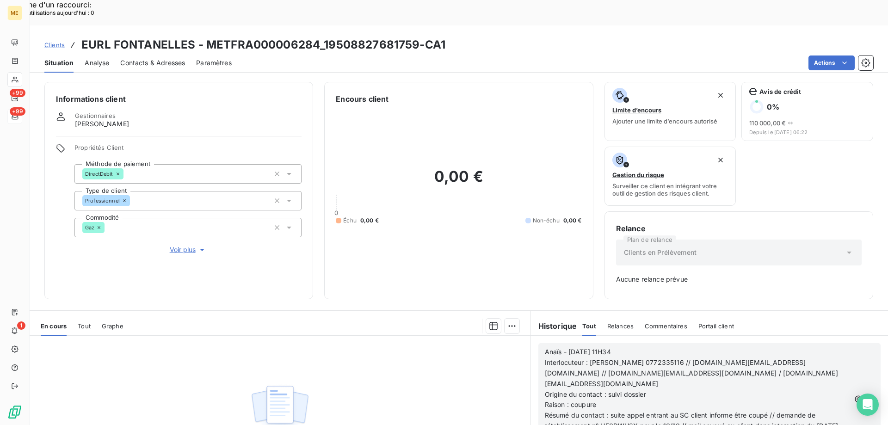
click at [865, 395] on icon "button" at bounding box center [869, 399] width 9 height 9
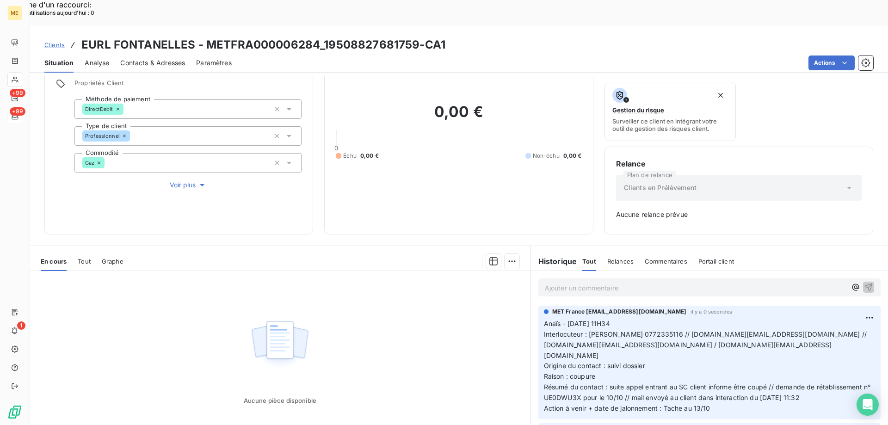
scroll to position [91, 0]
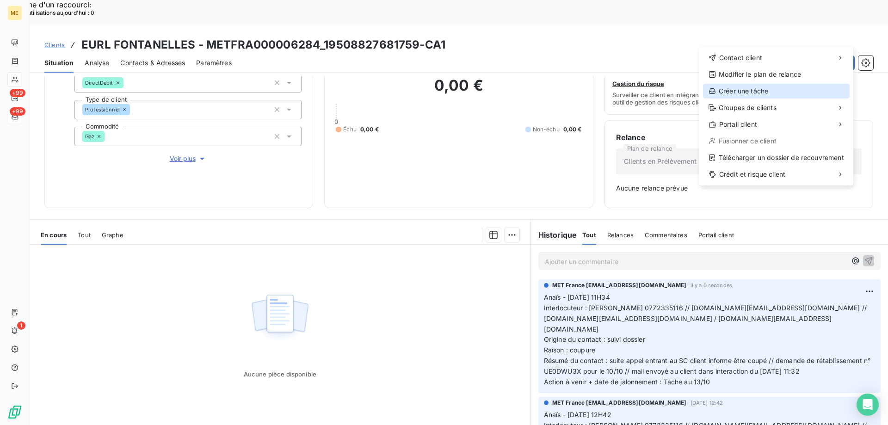
click at [749, 91] on div "Créer une tâche" at bounding box center [776, 91] width 147 height 15
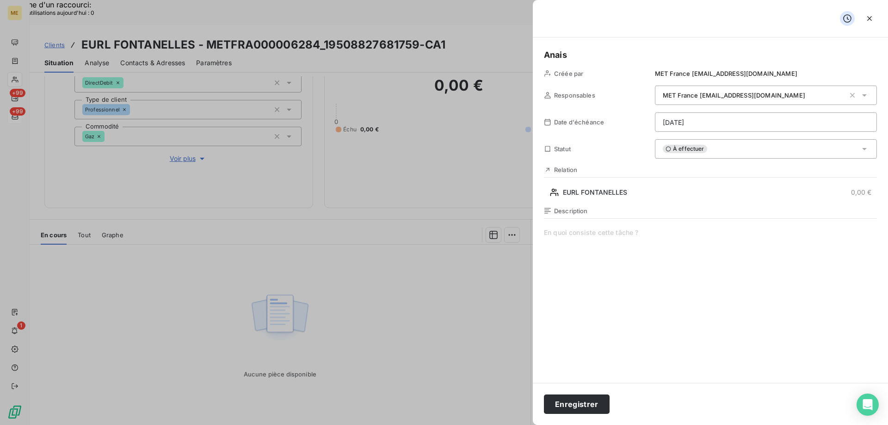
click at [609, 229] on span at bounding box center [710, 317] width 333 height 178
click at [696, 242] on span "Vérif demande rétablissement n°" at bounding box center [710, 317] width 333 height 178
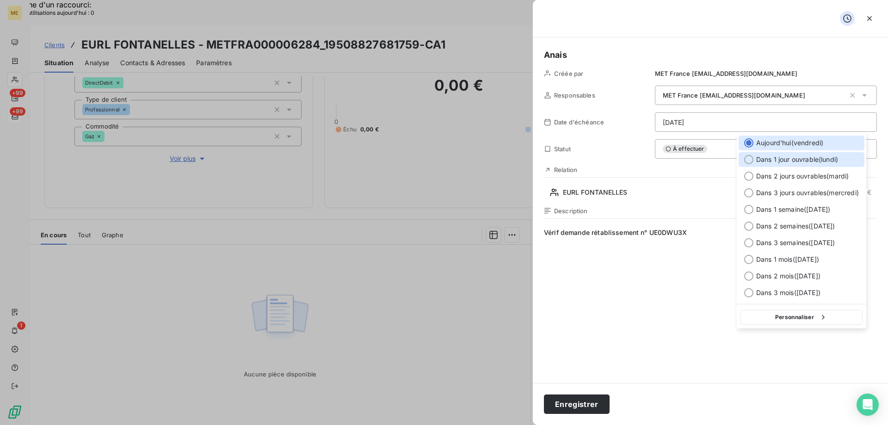
click at [827, 154] on div "Dans 1 jour ouvrable ( [DATE] )" at bounding box center [802, 159] width 126 height 15
type input "[DATE]"
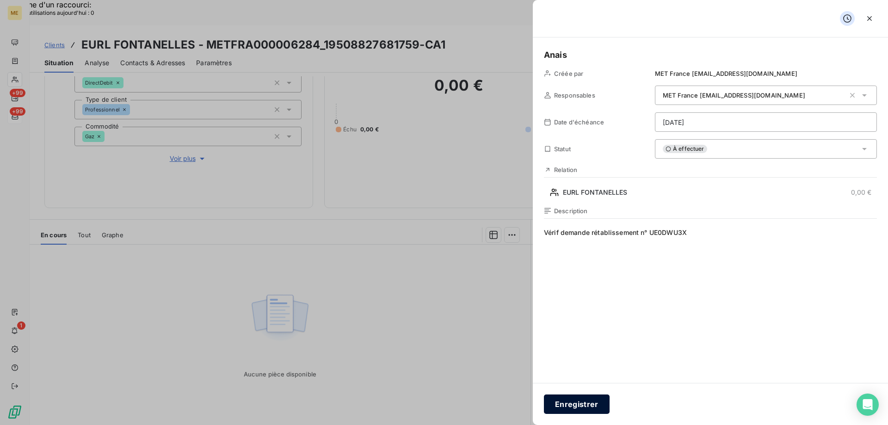
click at [603, 404] on button "Enregistrer" at bounding box center [577, 404] width 66 height 19
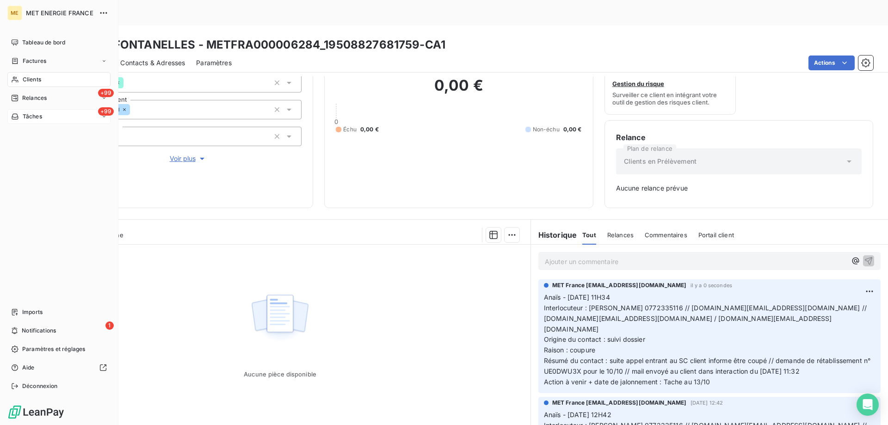
click at [47, 75] on div "Clients" at bounding box center [58, 79] width 103 height 15
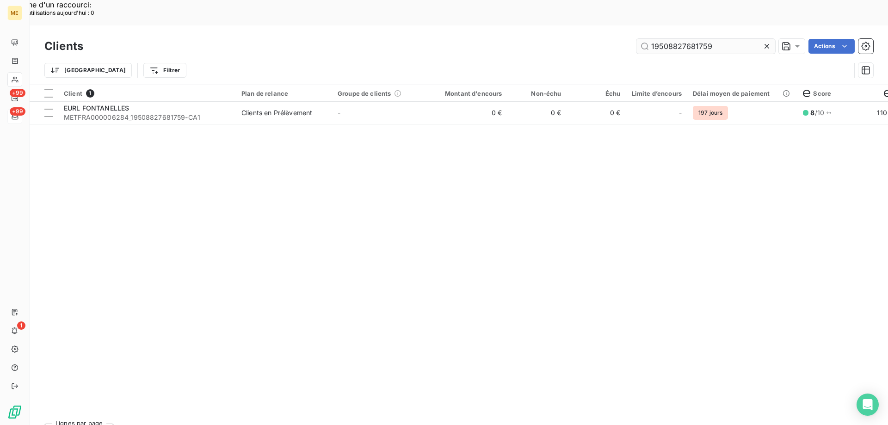
click at [668, 39] on input "19508827681759" at bounding box center [706, 46] width 139 height 15
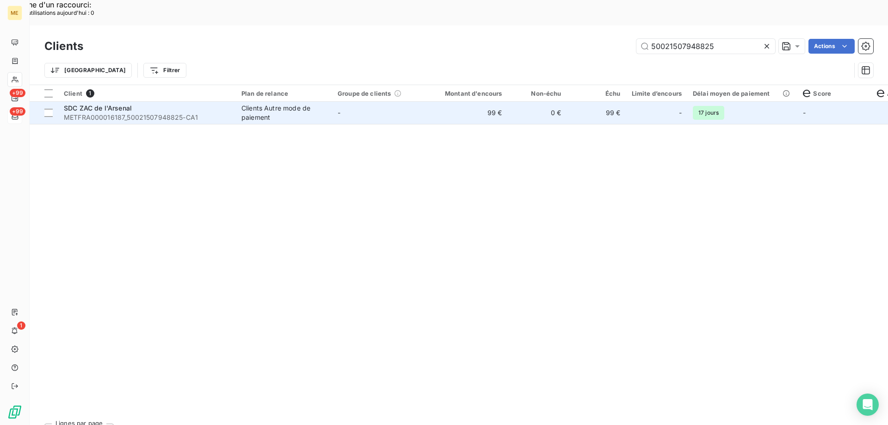
type input "50021507948825"
click at [377, 102] on td "-" at bounding box center [380, 113] width 96 height 22
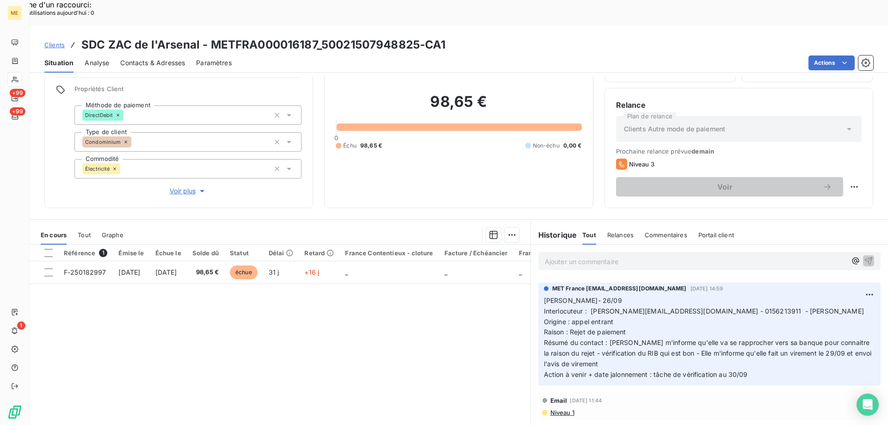
scroll to position [139, 0]
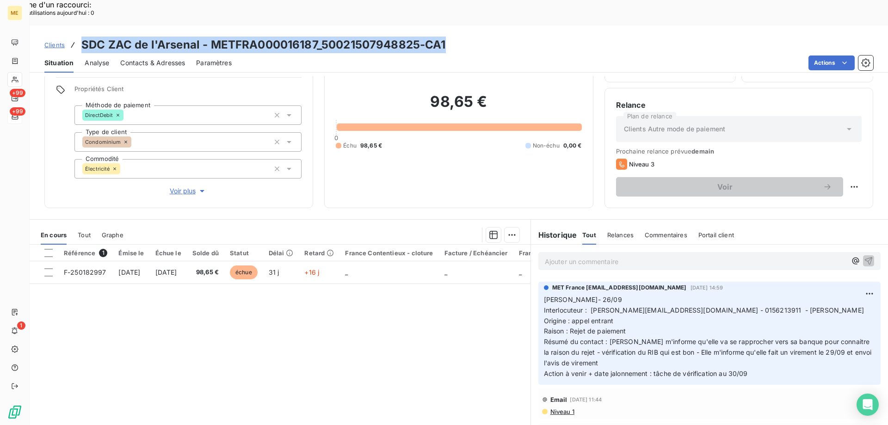
drag, startPoint x: 467, startPoint y: 18, endPoint x: 77, endPoint y: 23, distance: 389.6
click at [77, 37] on div "Clients SDC ZAC de l'Arsenal - METFRA000016187_50021507948825-CA1" at bounding box center [459, 45] width 859 height 17
drag, startPoint x: 756, startPoint y: 358, endPoint x: 532, endPoint y: 286, distance: 234.5
click at [532, 286] on div "MET France [EMAIL_ADDRESS][DOMAIN_NAME] [DATE] 14:59 Lisa- 26/09 Interlocuteur …" at bounding box center [709, 333] width 357 height 107
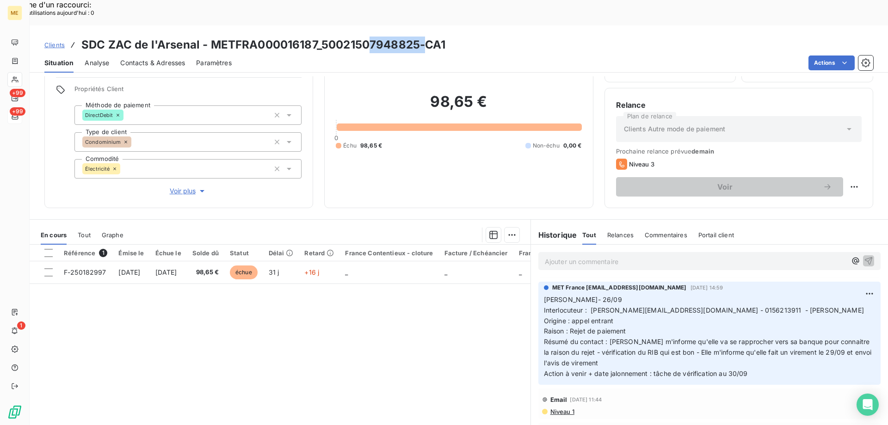
drag, startPoint x: 422, startPoint y: 19, endPoint x: 368, endPoint y: 19, distance: 53.7
click at [368, 37] on h3 "SDC ZAC de l'Arsenal - METFRA000016187_50021507948825-CA1" at bounding box center [263, 45] width 365 height 17
click at [369, 37] on h3 "SDC ZAC de l'Arsenal - METFRA000016187_50021507948825-CA1" at bounding box center [263, 45] width 365 height 17
click at [320, 37] on h3 "SDC ZAC de l'Arsenal - METFRA000016187_50021507948825-CA1" at bounding box center [263, 45] width 365 height 17
drag, startPoint x: 320, startPoint y: 21, endPoint x: 344, endPoint y: 22, distance: 24.1
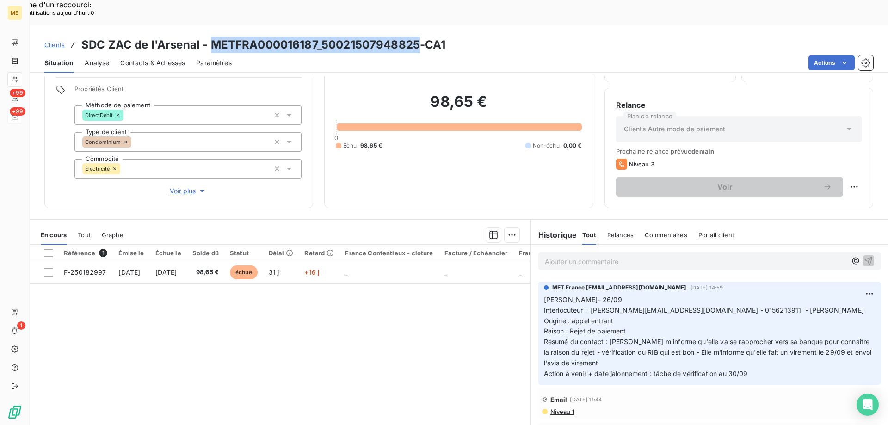
click at [344, 37] on h3 "SDC ZAC de l'Arsenal - METFRA000016187_50021507948825-CA1" at bounding box center [263, 45] width 365 height 17
drag, startPoint x: 345, startPoint y: 21, endPoint x: 328, endPoint y: 23, distance: 16.4
click at [344, 37] on h3 "SDC ZAC de l'Arsenal - METFRA000016187_50021507948825-CA1" at bounding box center [263, 45] width 365 height 17
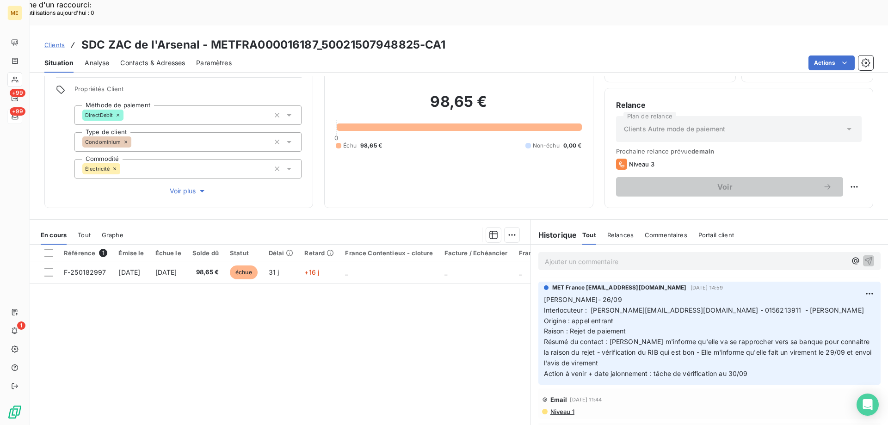
click at [316, 47] on div "Clients SDC ZAC de l'Arsenal - METFRA000016187_50021507948825-CA1 Situation Ana…" at bounding box center [459, 237] width 859 height 425
drag, startPoint x: 323, startPoint y: 18, endPoint x: 418, endPoint y: 16, distance: 94.9
click at [419, 37] on h3 "SDC ZAC de l'Arsenal - METFRA000016187_50021507948825-CA1" at bounding box center [263, 45] width 365 height 17
drag, startPoint x: 433, startPoint y: 83, endPoint x: 495, endPoint y: 87, distance: 62.1
click at [495, 93] on h2 "98,65 €" at bounding box center [459, 107] width 246 height 28
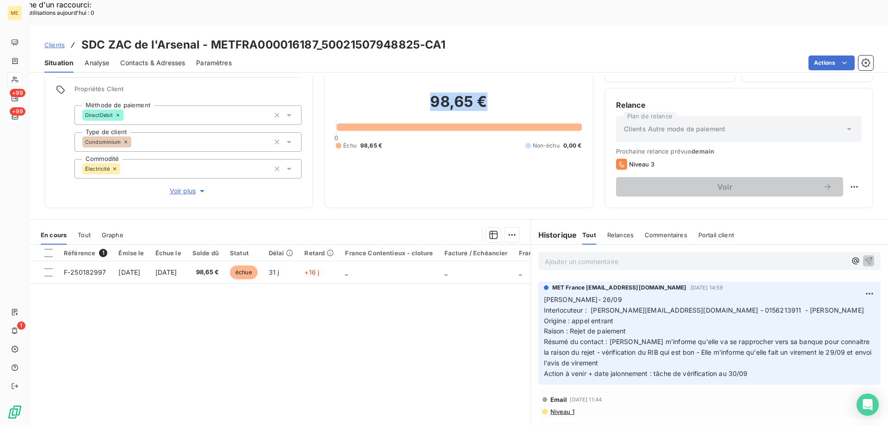
click at [490, 93] on h2 "98,65 €" at bounding box center [459, 107] width 246 height 28
drag, startPoint x: 428, startPoint y: 82, endPoint x: 476, endPoint y: 79, distance: 48.2
click at [479, 93] on h2 "98,65 €" at bounding box center [459, 107] width 246 height 28
drag, startPoint x: 62, startPoint y: 248, endPoint x: 133, endPoint y: 307, distance: 92.0
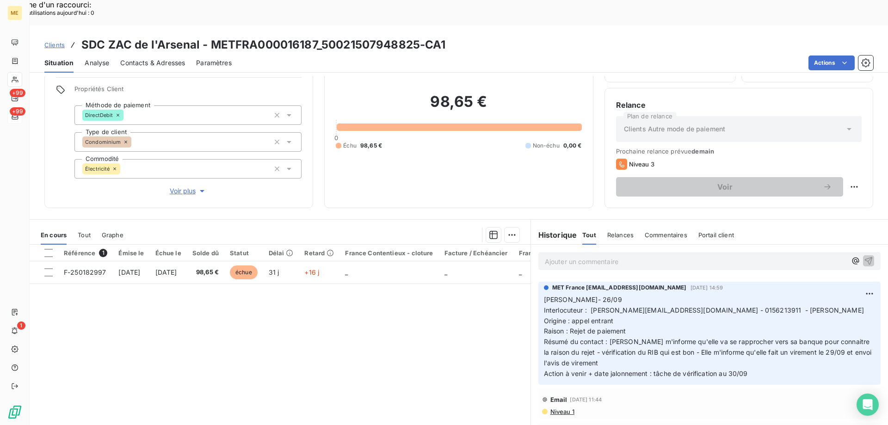
click at [107, 293] on div "Référence 1 Émise le Échue le Solde dû Statut Délai Retard France Contentieux -…" at bounding box center [280, 334] width 501 height 178
drag, startPoint x: 226, startPoint y: 248, endPoint x: 248, endPoint y: 275, distance: 34.6
click at [248, 275] on div "Référence 1 Émise le Échue le Solde dû Statut Délai Retard France Contentieux -…" at bounding box center [280, 334] width 501 height 178
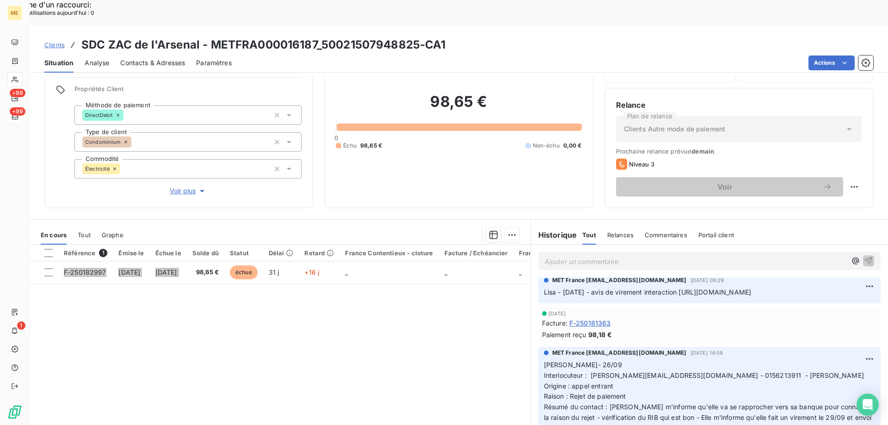
scroll to position [93, 0]
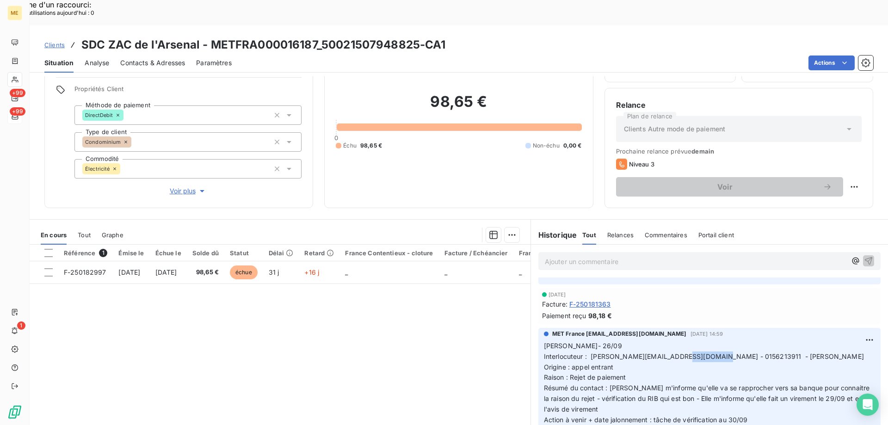
drag, startPoint x: 669, startPoint y: 343, endPoint x: 704, endPoint y: 344, distance: 35.2
click at [704, 353] on span "Interlocuteur : [PERSON_NAME][EMAIL_ADDRESS][DOMAIN_NAME] - 0156213911 - [PERSO…" at bounding box center [704, 357] width 320 height 8
drag, startPoint x: 418, startPoint y: 19, endPoint x: 323, endPoint y: 25, distance: 94.6
click at [323, 37] on h3 "SDC ZAC de l'Arsenal - METFRA000016187_50021507948825-CA1" at bounding box center [263, 45] width 365 height 17
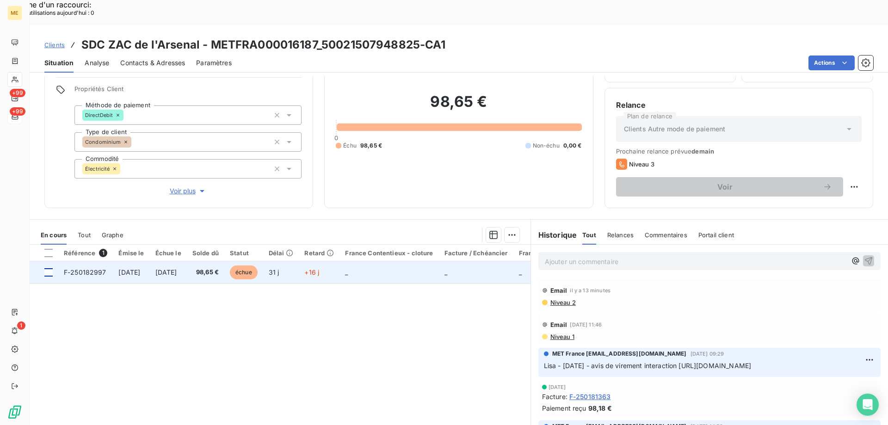
click at [48, 268] on div at bounding box center [48, 272] width 8 height 8
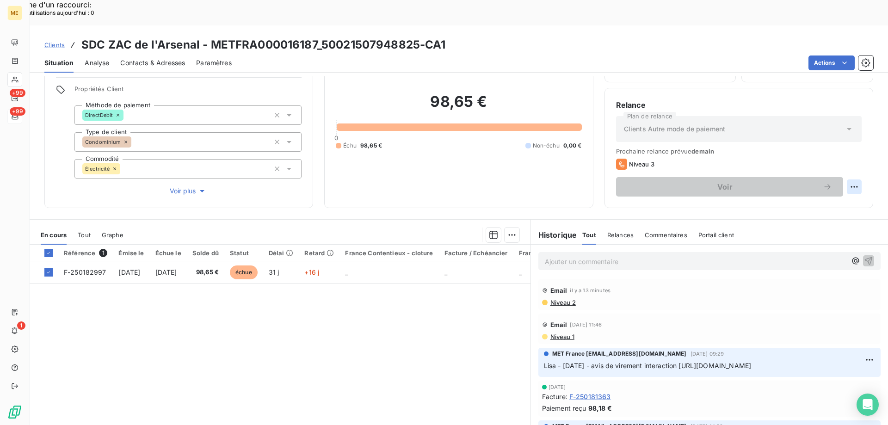
click at [831, 177] on div "Replanifier cette action" at bounding box center [809, 181] width 83 height 15
select select "9"
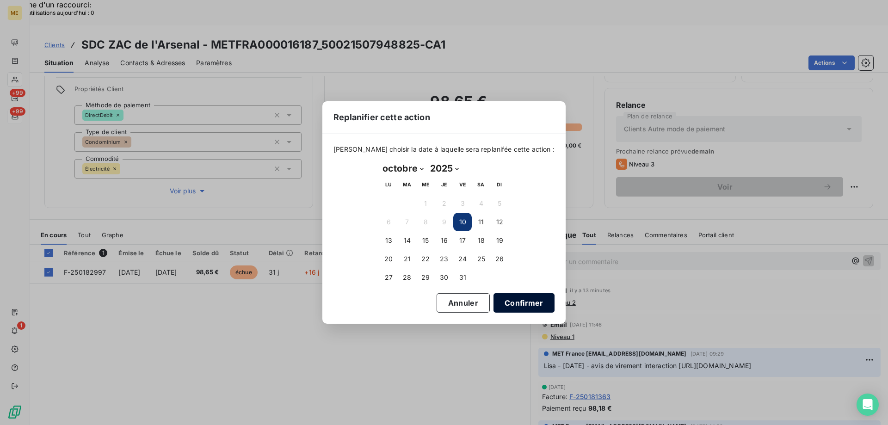
click at [509, 304] on button "Confirmer" at bounding box center [524, 302] width 61 height 19
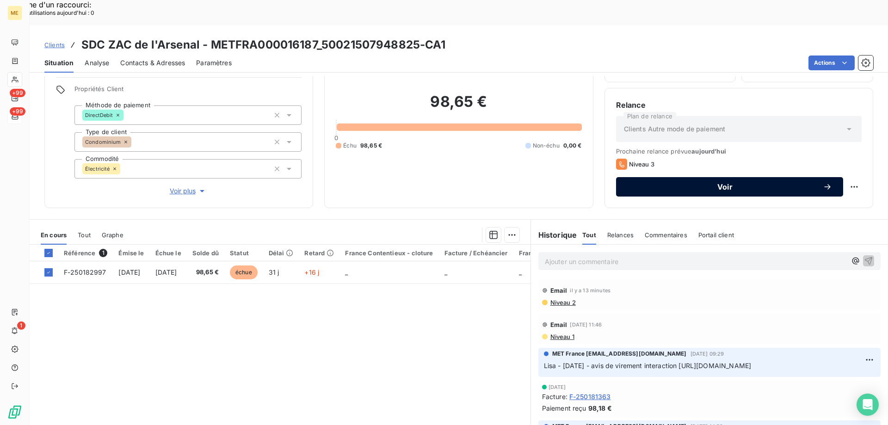
click at [728, 183] on span "Voir" at bounding box center [725, 186] width 196 height 7
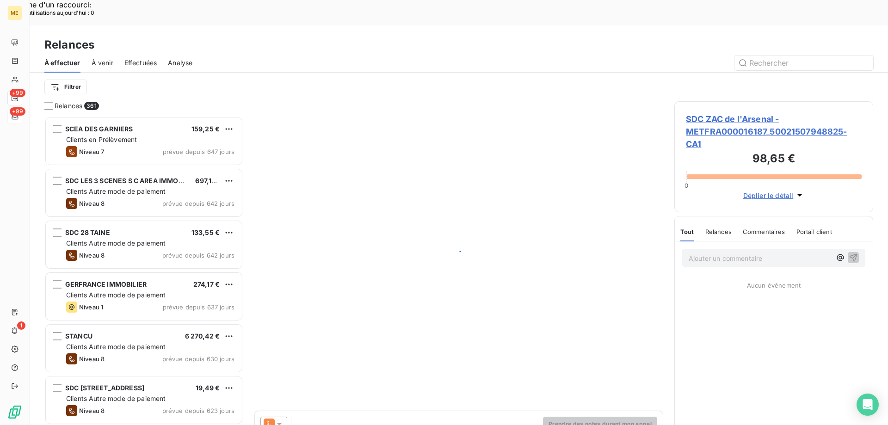
scroll to position [328, 192]
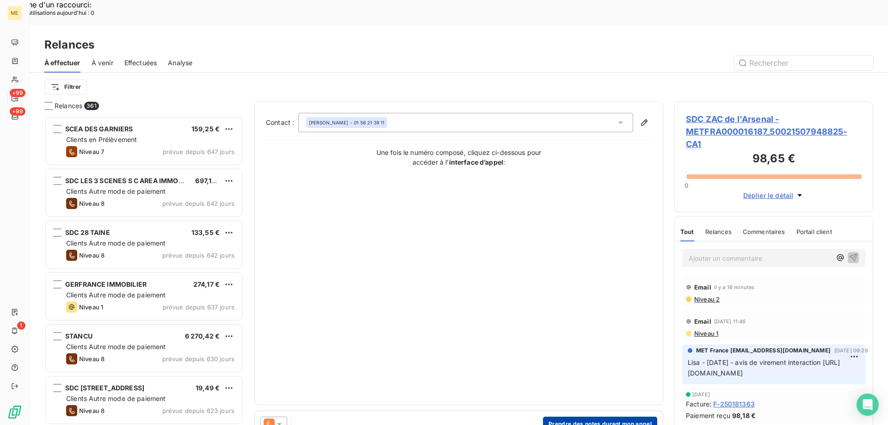
click at [579, 417] on button "Prendre des notes durant mon appel" at bounding box center [600, 424] width 114 height 15
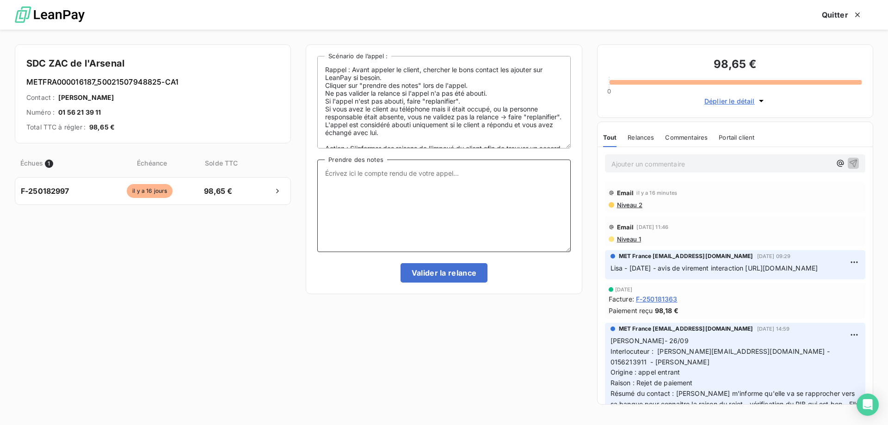
click at [464, 223] on textarea "Prendre des notes" at bounding box center [443, 206] width 253 height 93
paste textarea "Anais - [DATE] 11H58 Interlocuteur : [PERSON_NAME][EMAIL_ADDRESS][DOMAIN_NAME] …"
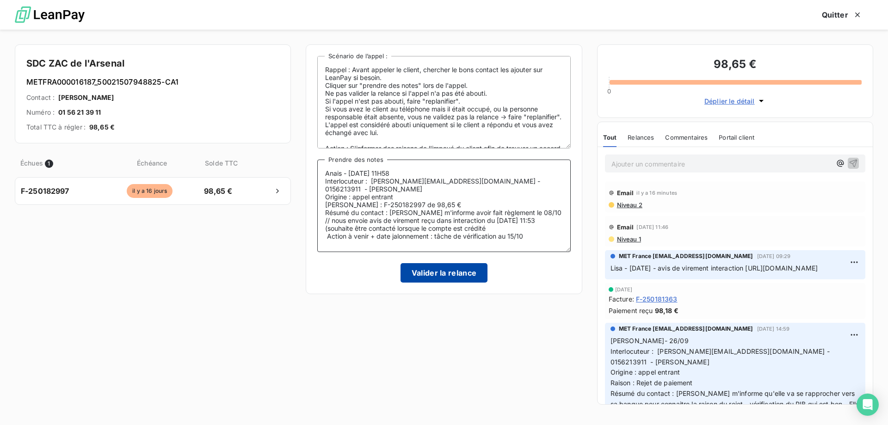
type textarea "Anais - [DATE] 11H58 Interlocuteur : [PERSON_NAME][EMAIL_ADDRESS][DOMAIN_NAME] …"
click at [446, 272] on button "Valider la relance" at bounding box center [444, 272] width 87 height 19
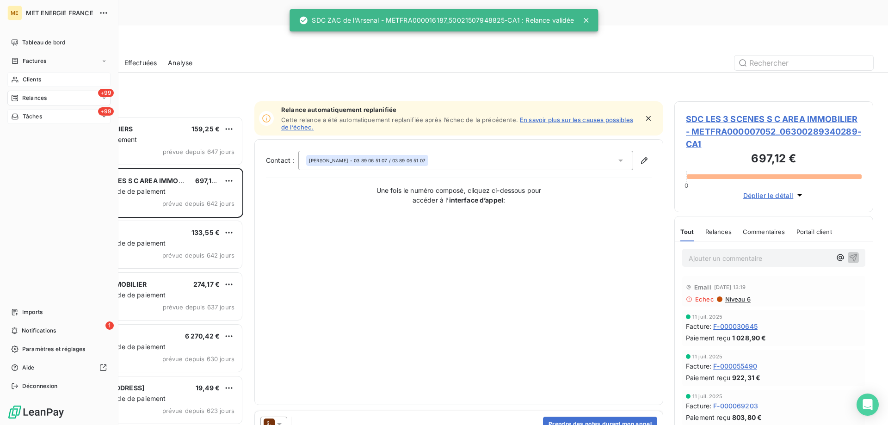
click at [24, 82] on span "Clients" at bounding box center [32, 79] width 19 height 8
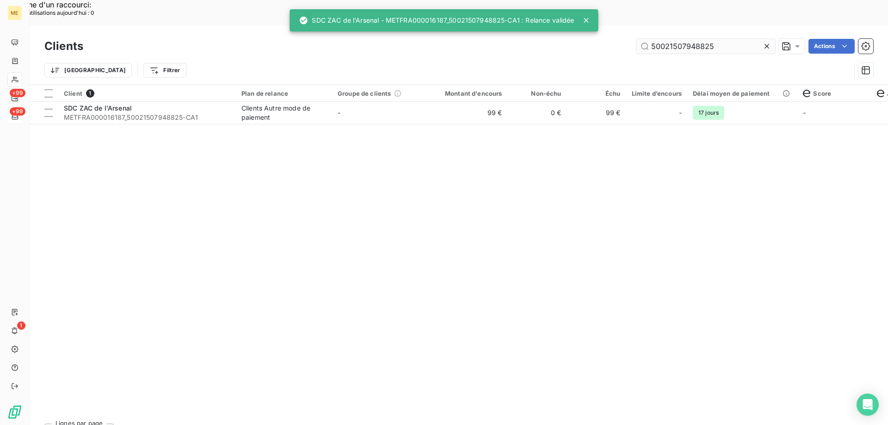
click at [679, 39] on input "50021507948825" at bounding box center [706, 46] width 139 height 15
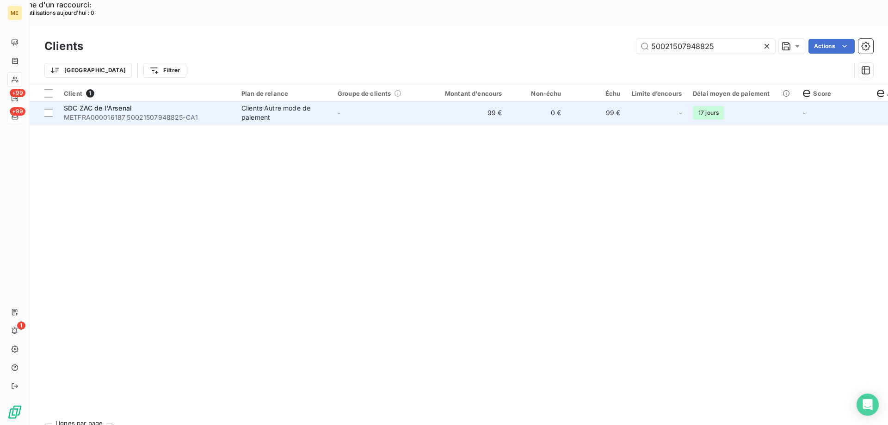
click at [526, 102] on td "0 €" at bounding box center [537, 113] width 59 height 22
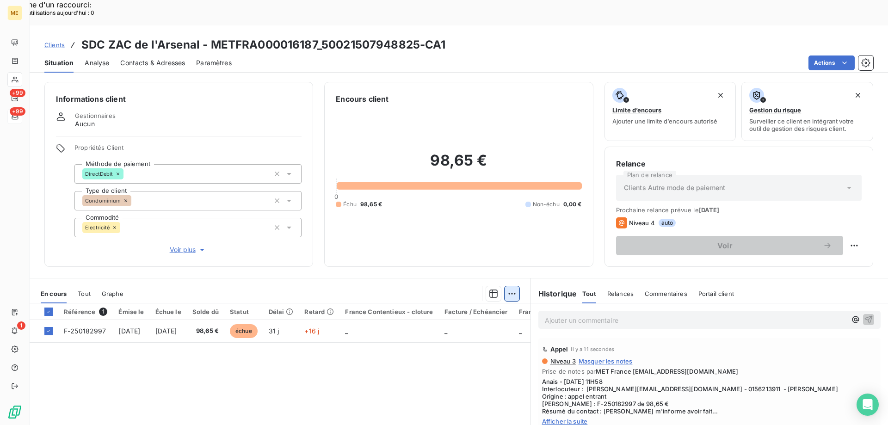
click at [478, 306] on div "Ajouter une promesse de paiement (1 facture)" at bounding box center [428, 305] width 163 height 15
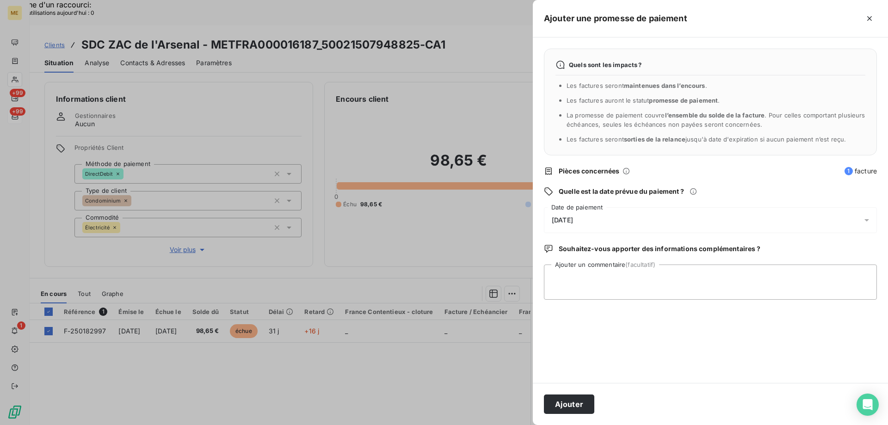
click at [610, 219] on div "[DATE]" at bounding box center [710, 220] width 333 height 26
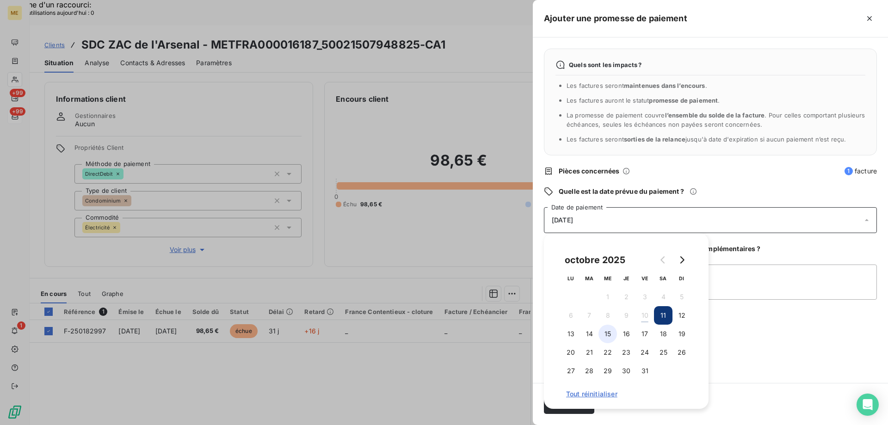
click at [613, 333] on button "15" at bounding box center [608, 334] width 19 height 19
click at [786, 276] on textarea "Ajouter un commentaire (facultatif)" at bounding box center [710, 282] width 333 height 35
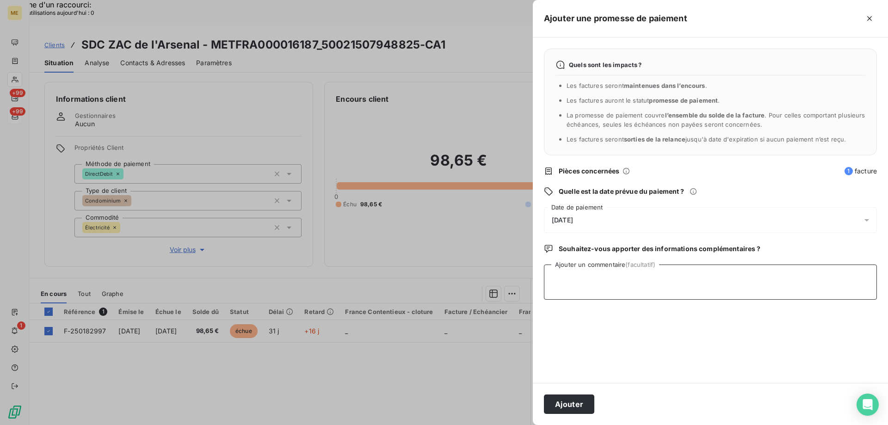
paste textarea "50021507948825"
type textarea "50021507948825"
click at [665, 285] on textarea "Ajouter un commentaire (facultatif)" at bounding box center [710, 282] width 333 height 35
paste textarea "Anais - [DATE] 11H58 Interlocuteur : [PERSON_NAME][EMAIL_ADDRESS][DOMAIN_NAME] …"
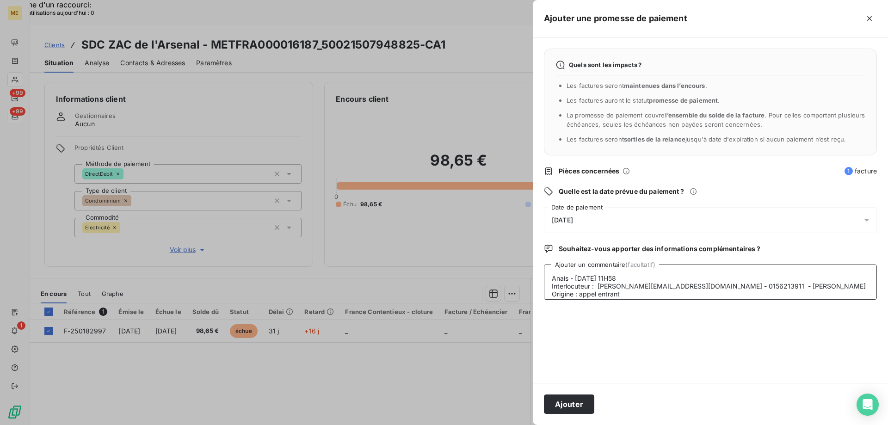
scroll to position [38, 0]
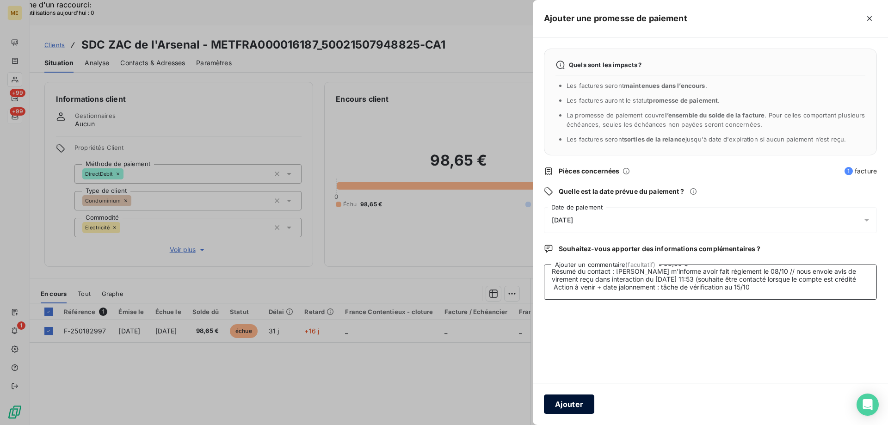
type textarea "Anais - [DATE] 11H58 Interlocuteur : [PERSON_NAME][EMAIL_ADDRESS][DOMAIN_NAME] …"
click at [578, 404] on button "Ajouter" at bounding box center [569, 404] width 50 height 19
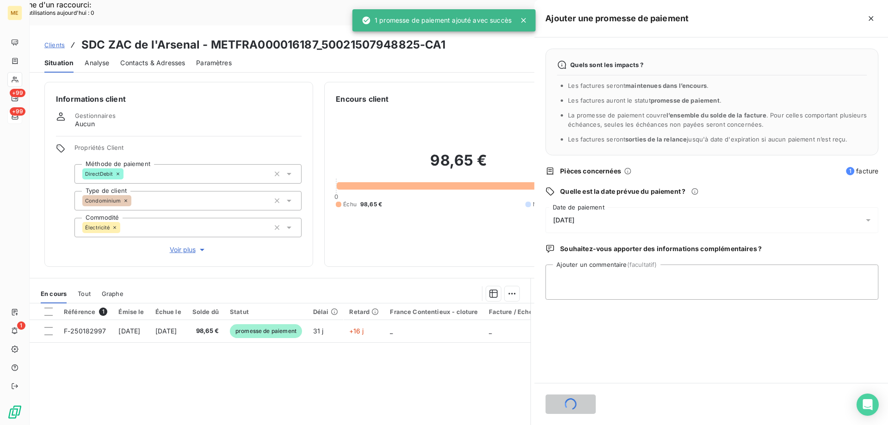
scroll to position [0, 0]
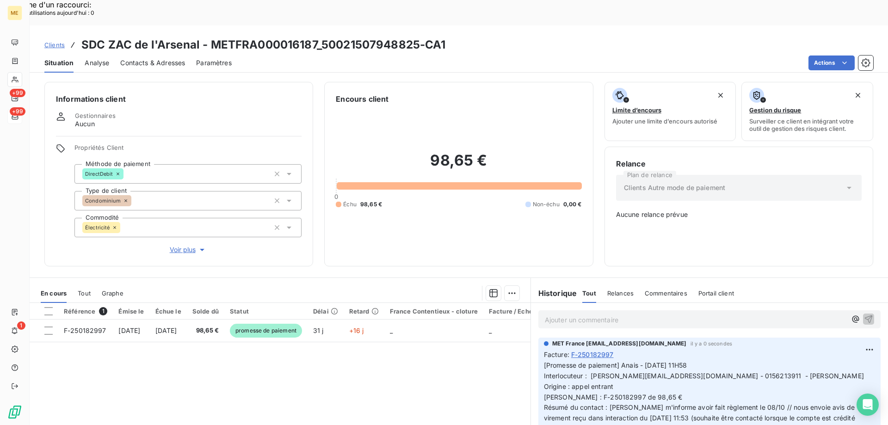
click at [57, 41] on span "Clients" at bounding box center [54, 44] width 20 height 7
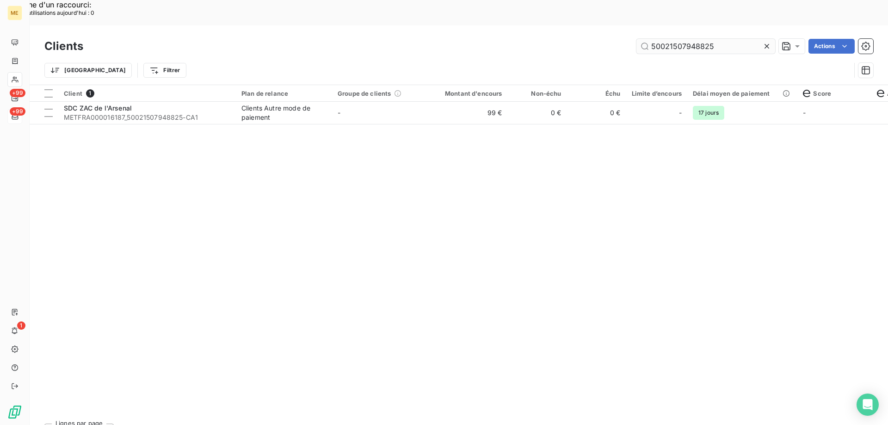
click at [668, 39] on input "50021507948825" at bounding box center [706, 46] width 139 height 15
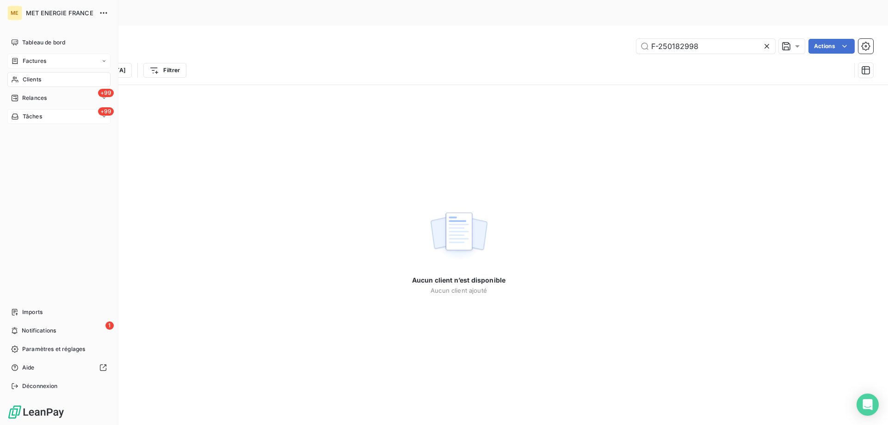
type input "F-250182998"
click at [22, 60] on div "Factures" at bounding box center [28, 61] width 35 height 8
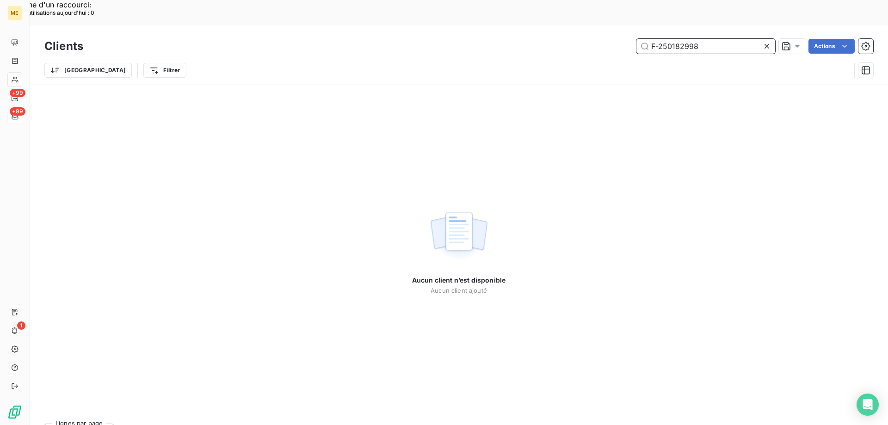
click at [681, 39] on input "F-250182998" at bounding box center [706, 46] width 139 height 15
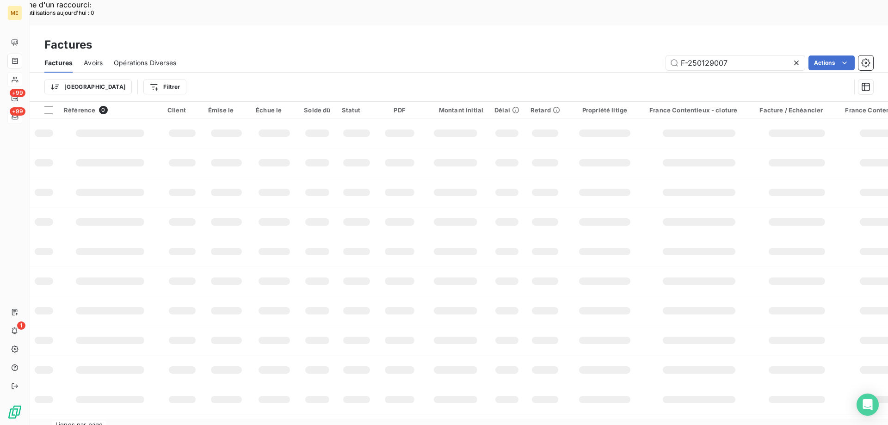
click at [681, 37] on div "Factures" at bounding box center [459, 45] width 859 height 17
click at [706, 56] on input "F-250129007" at bounding box center [735, 63] width 139 height 15
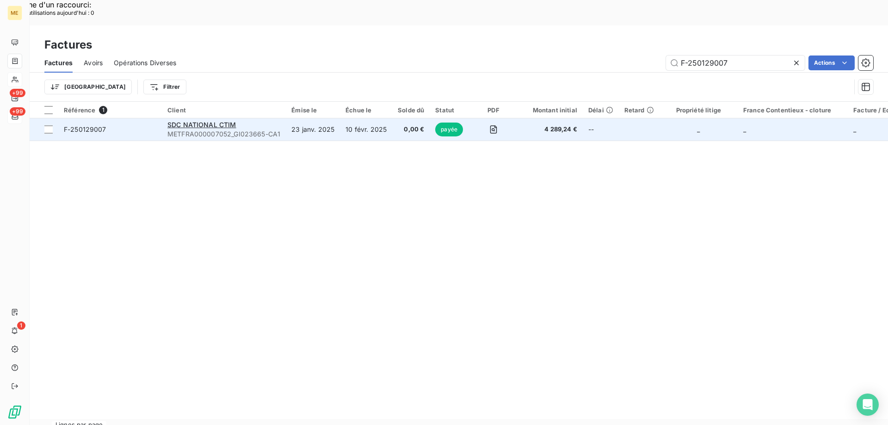
click at [516, 118] on td "4 289,24 €" at bounding box center [549, 129] width 67 height 22
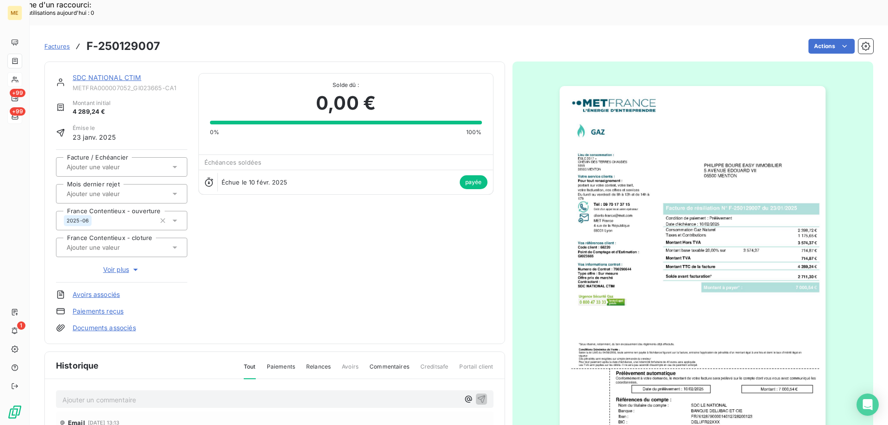
click at [118, 74] on link "SDC NATIONAL CTIM" at bounding box center [107, 78] width 69 height 8
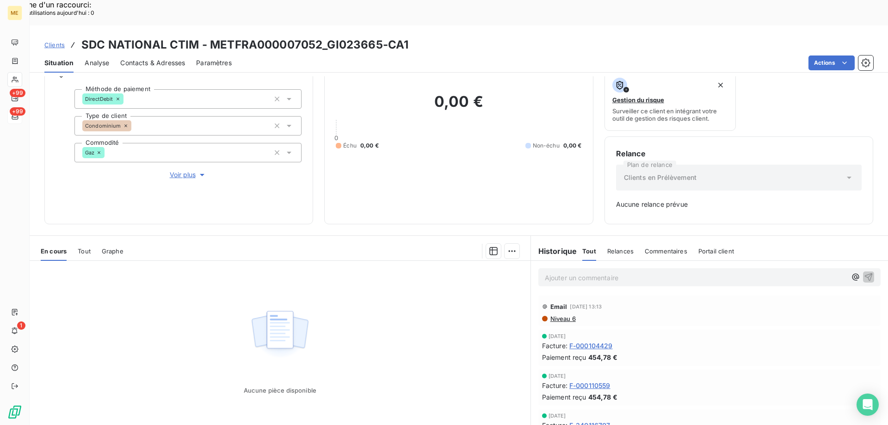
scroll to position [91, 0]
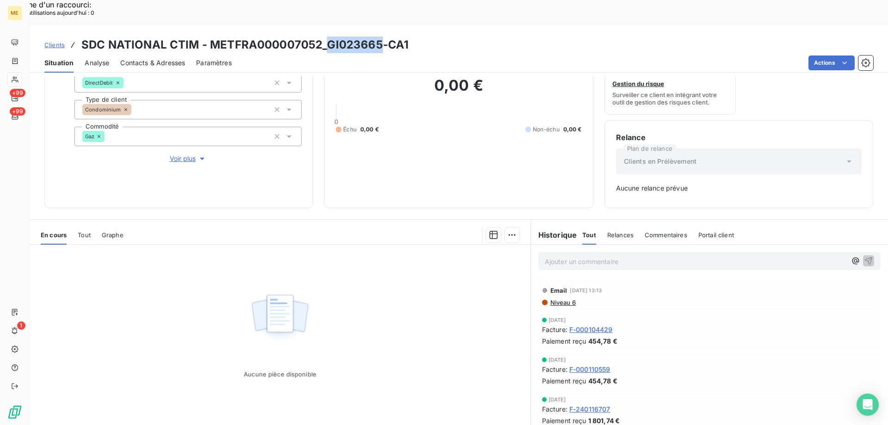
drag, startPoint x: 379, startPoint y: 18, endPoint x: 327, endPoint y: 20, distance: 52.3
click at [327, 37] on h3 "SDC NATIONAL CTIM - METFRA000007052_GI023665-CA1" at bounding box center [244, 45] width 327 height 17
click at [81, 231] on span "Tout" at bounding box center [84, 234] width 13 height 7
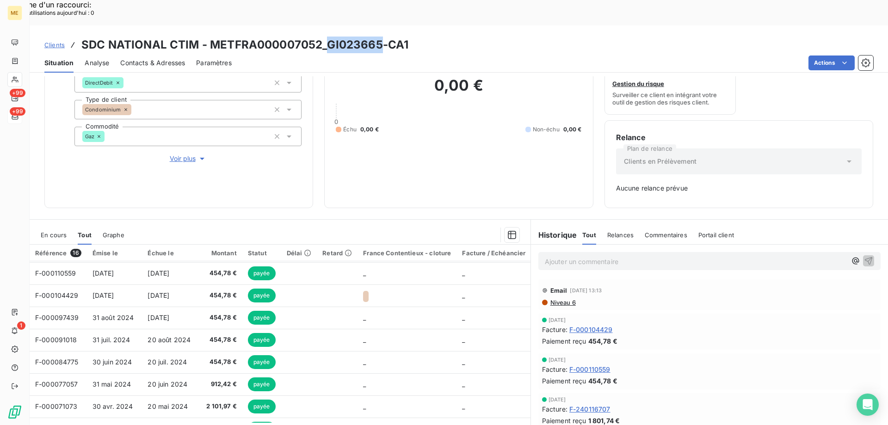
scroll to position [0, 0]
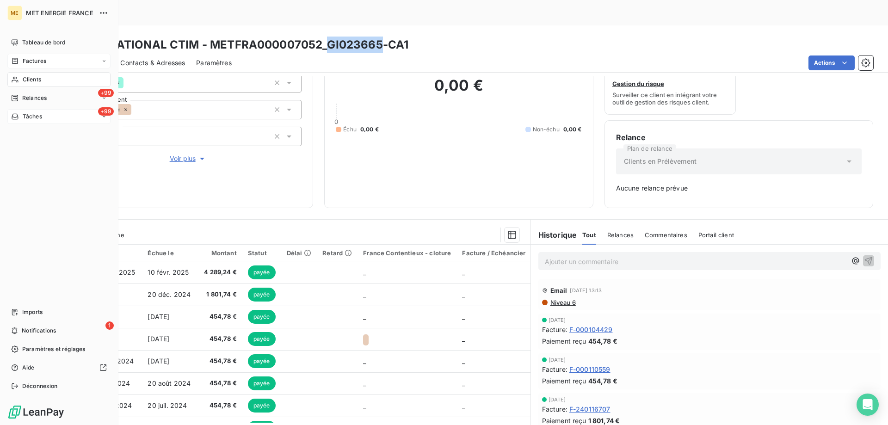
click at [24, 59] on span "Factures" at bounding box center [35, 61] width 24 height 8
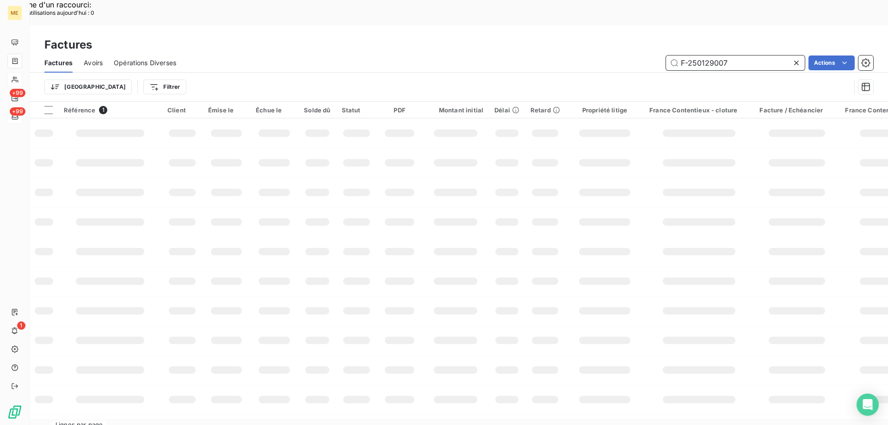
click at [689, 56] on input "F-250129007" at bounding box center [735, 63] width 139 height 15
paste input "82998"
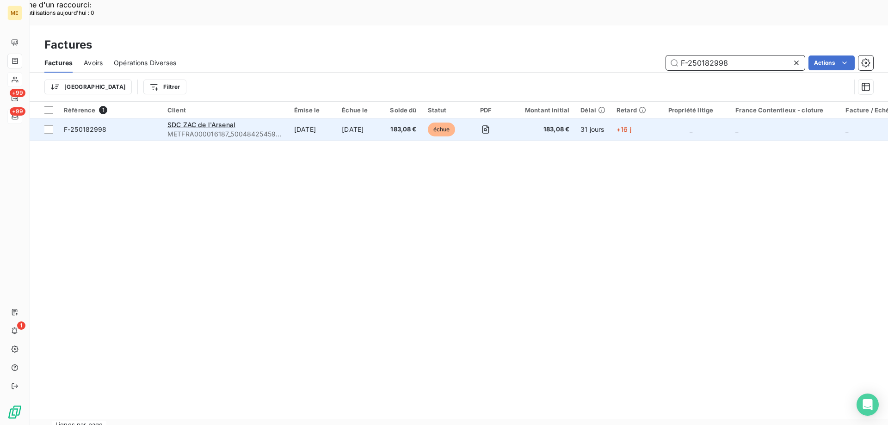
type input "F-250182998"
click at [273, 120] on div "SDC ZAC de l'Arsenal" at bounding box center [225, 124] width 116 height 9
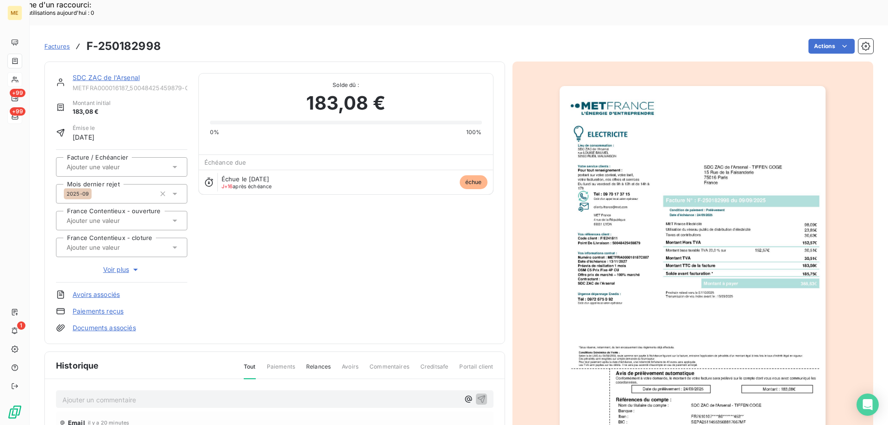
click at [105, 74] on link "SDC ZAC de l'Arsenal" at bounding box center [106, 78] width 67 height 8
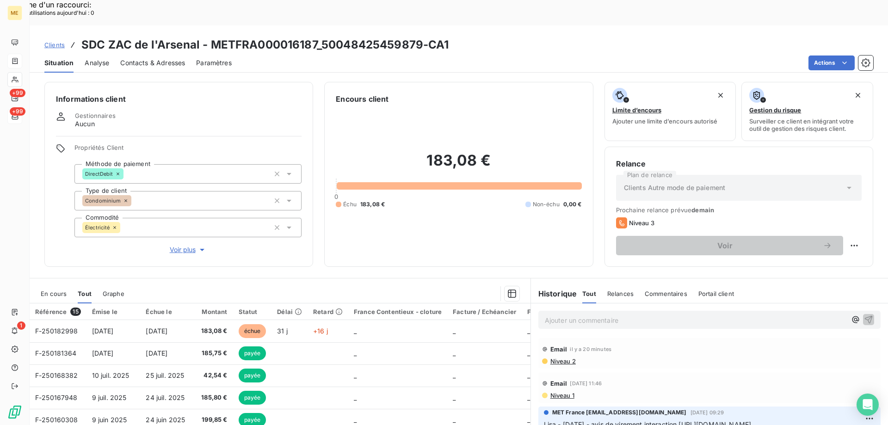
click at [57, 290] on span "En cours" at bounding box center [54, 293] width 26 height 7
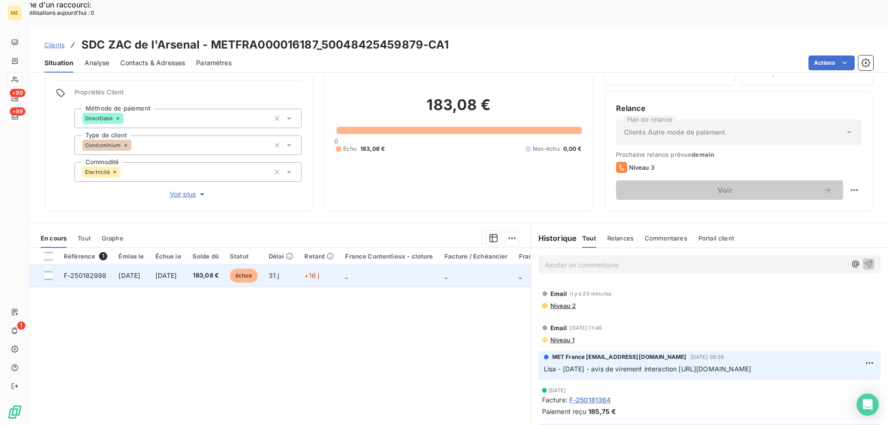
scroll to position [59, 0]
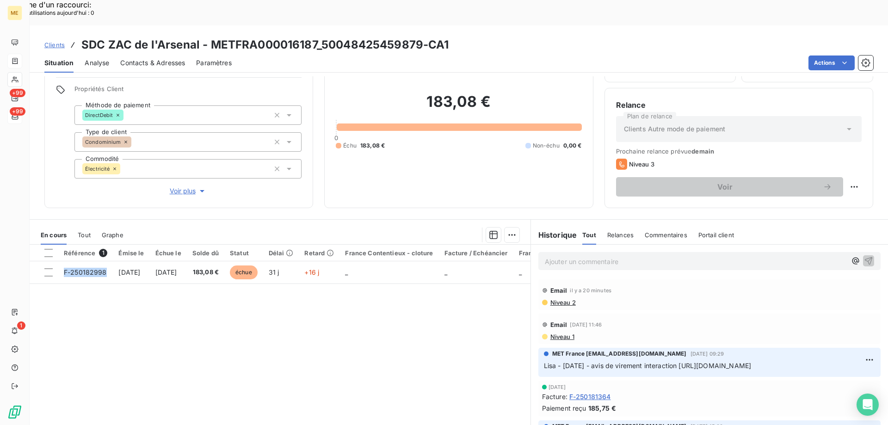
drag, startPoint x: 107, startPoint y: 246, endPoint x: 71, endPoint y: 289, distance: 55.8
click at [71, 289] on div "Référence 1 Émise le Échue le Solde dû Statut Délai Retard France Contentieux -…" at bounding box center [280, 334] width 501 height 178
drag, startPoint x: 250, startPoint y: 247, endPoint x: 228, endPoint y: 277, distance: 37.8
click at [228, 277] on div "Référence 1 Émise le Échue le Solde dû Statut Délai Retard France Contentieux -…" at bounding box center [280, 334] width 501 height 178
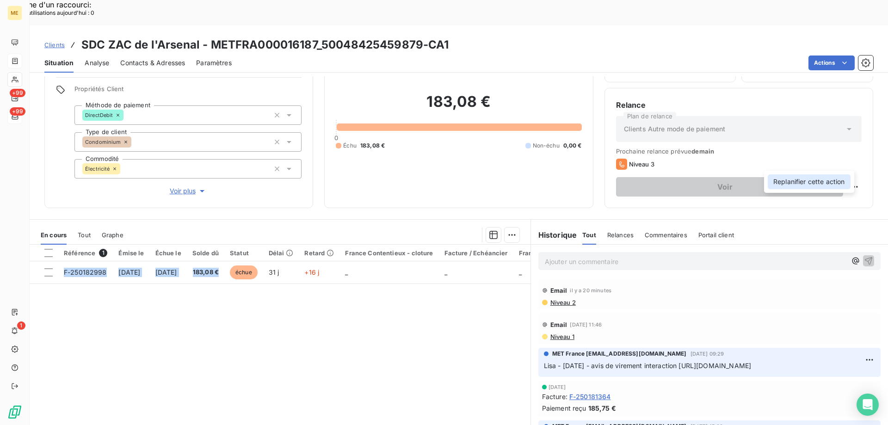
click at [823, 185] on div "Replanifier cette action" at bounding box center [809, 181] width 83 height 15
select select "9"
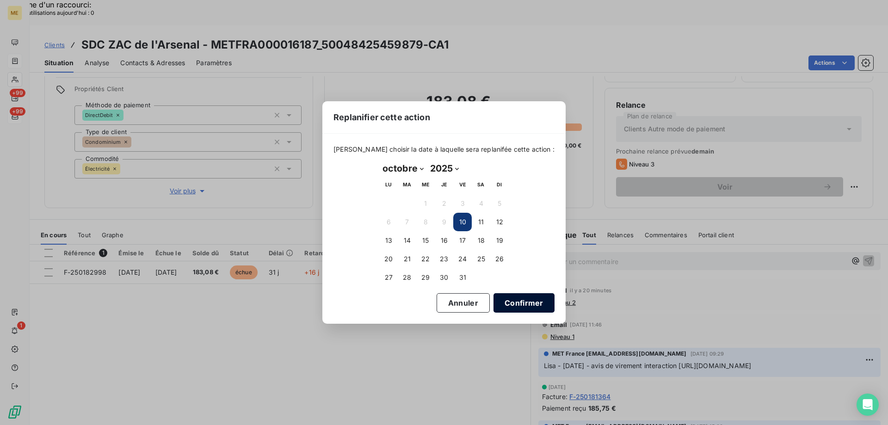
click at [529, 302] on button "Confirmer" at bounding box center [524, 302] width 61 height 19
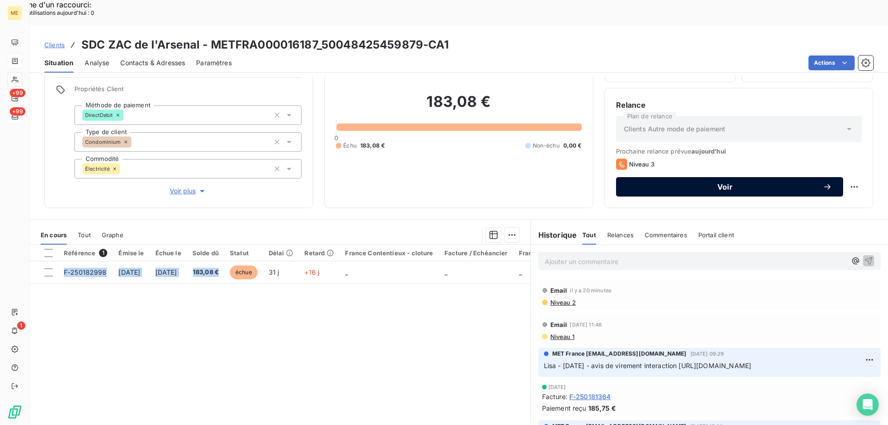
click at [707, 183] on span "Voir" at bounding box center [725, 186] width 196 height 7
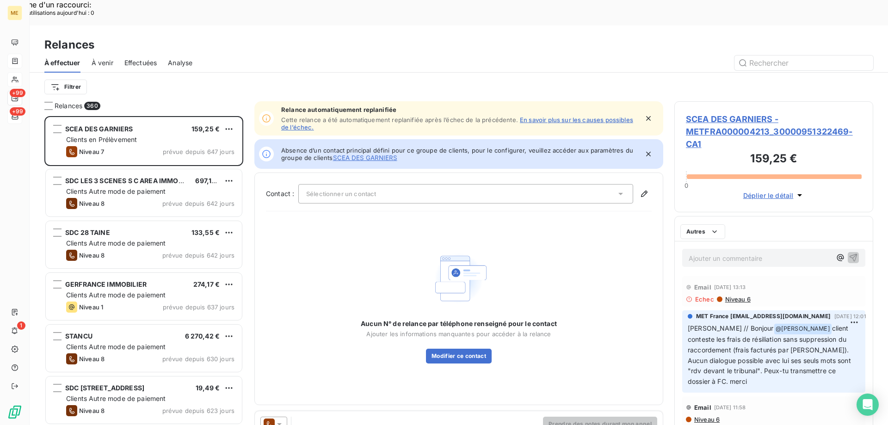
scroll to position [328, 192]
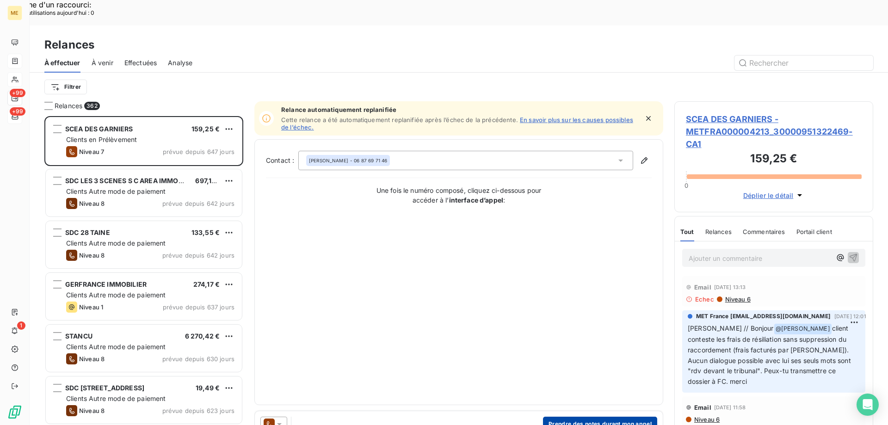
click at [625, 417] on button "Prendre des notes durant mon appel" at bounding box center [600, 424] width 114 height 15
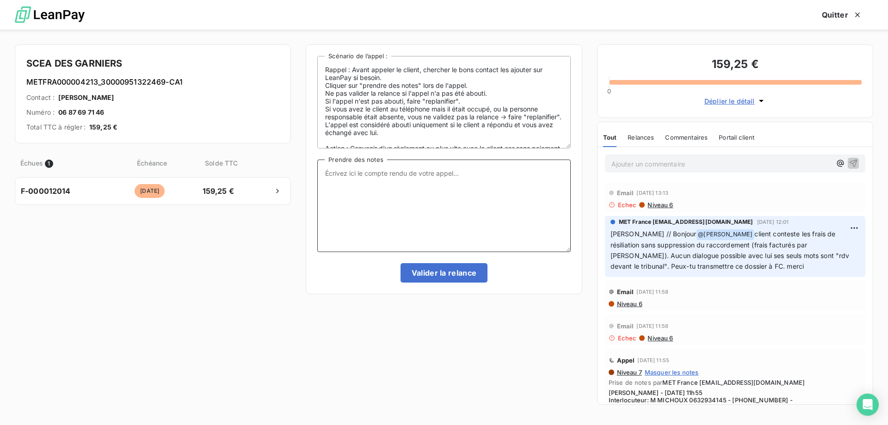
click at [506, 211] on textarea "Prendre des notes" at bounding box center [443, 206] width 253 height 93
paste textarea "Anais - [DATE] 11H58 Interlocuteur : [PERSON_NAME][EMAIL_ADDRESS][DOMAIN_NAME] …"
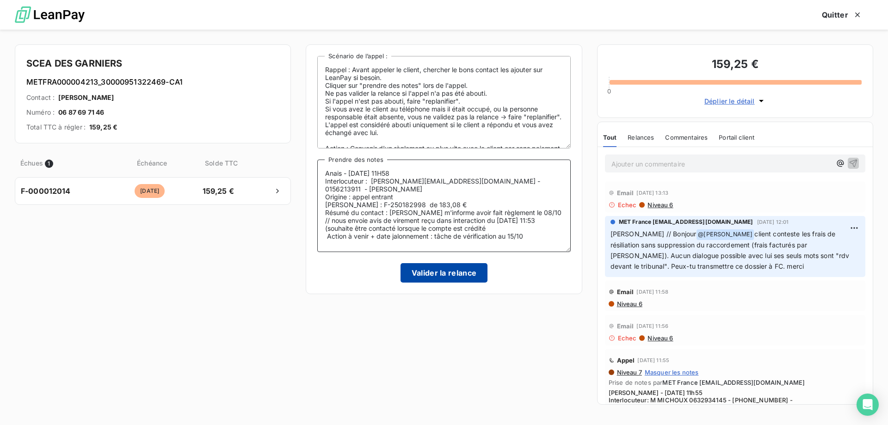
type textarea "Anais - [DATE] 11H58 Interlocuteur : [PERSON_NAME][EMAIL_ADDRESS][DOMAIN_NAME] …"
click at [452, 271] on button "Valider la relance" at bounding box center [444, 272] width 87 height 19
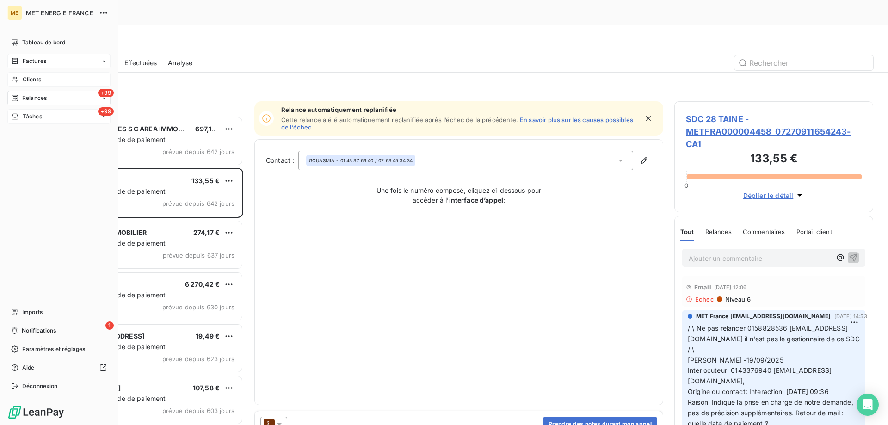
click at [33, 60] on span "Factures" at bounding box center [35, 61] width 24 height 8
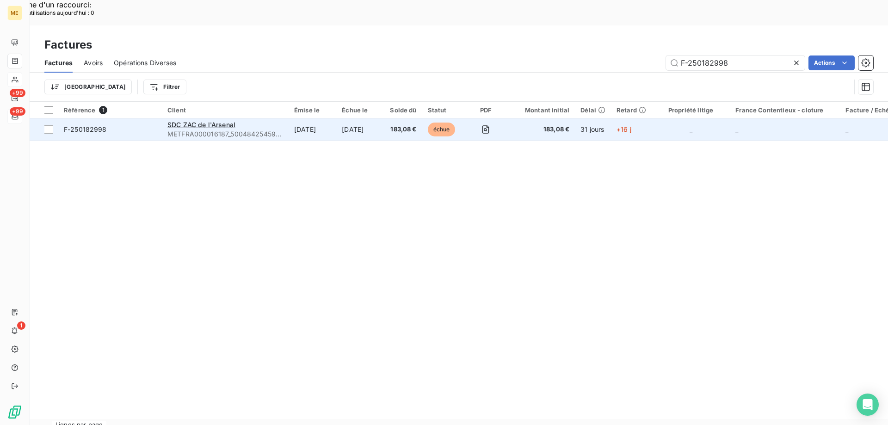
click at [266, 130] on span "METFRA000016187_50048425459879-CA1" at bounding box center [225, 134] width 116 height 9
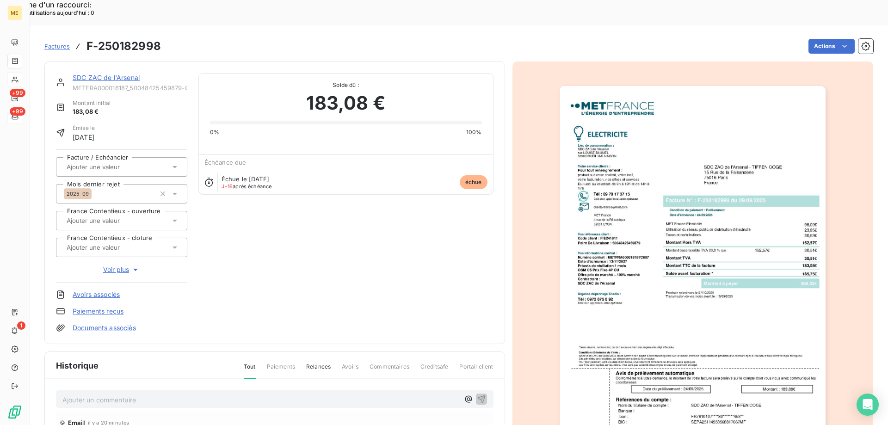
click at [104, 74] on link "SDC ZAC de l'Arsenal" at bounding box center [106, 78] width 67 height 8
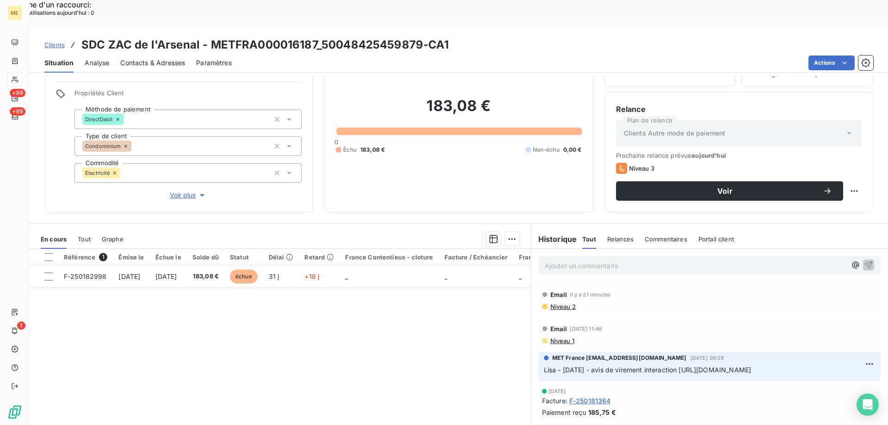
scroll to position [59, 0]
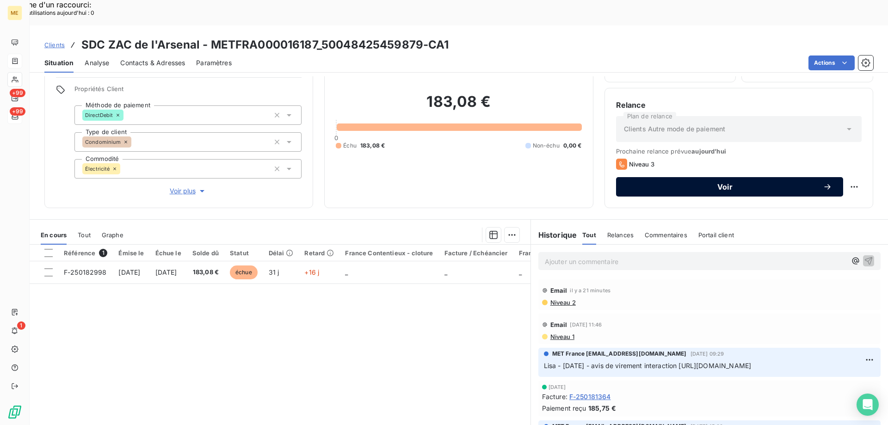
click at [718, 177] on button "Voir" at bounding box center [729, 186] width 227 height 19
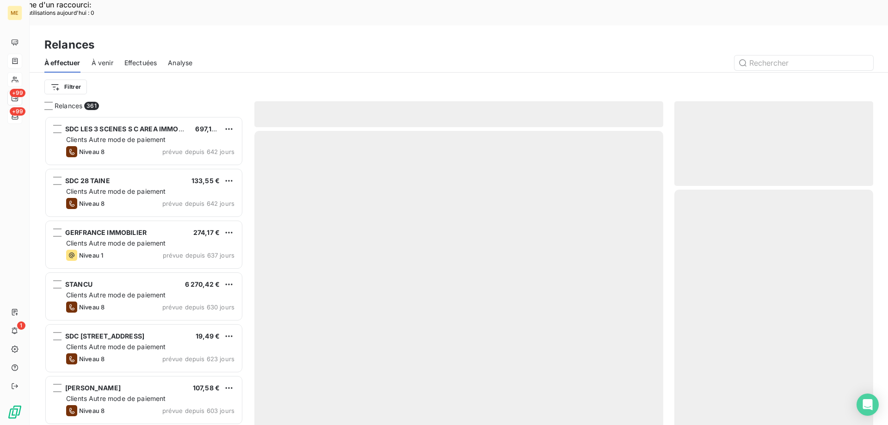
scroll to position [328, 192]
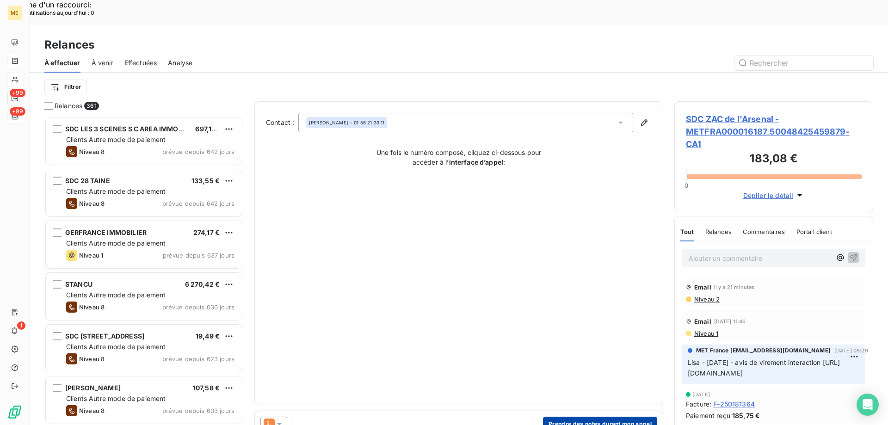
click at [585, 417] on button "Prendre des notes durant mon appel" at bounding box center [600, 424] width 114 height 15
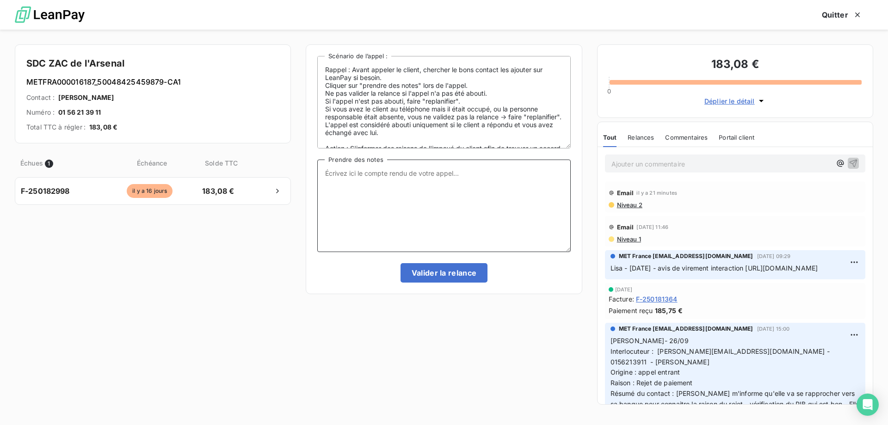
click at [460, 192] on textarea "Prendre des notes" at bounding box center [443, 206] width 253 height 93
paste textarea "Anais - [DATE] 11H58 Interlocuteur : [PERSON_NAME][EMAIL_ADDRESS][DOMAIN_NAME] …"
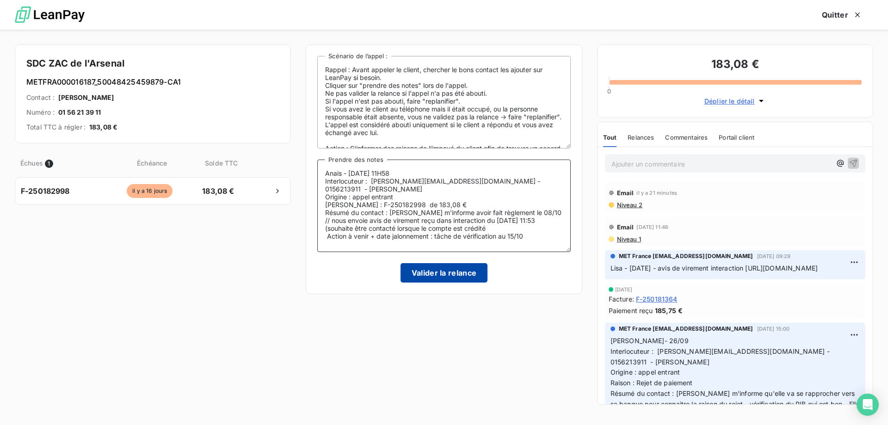
type textarea "Anais - [DATE] 11H58 Interlocuteur : [PERSON_NAME][EMAIL_ADDRESS][DOMAIN_NAME] …"
click at [453, 269] on button "Valider la relance" at bounding box center [444, 272] width 87 height 19
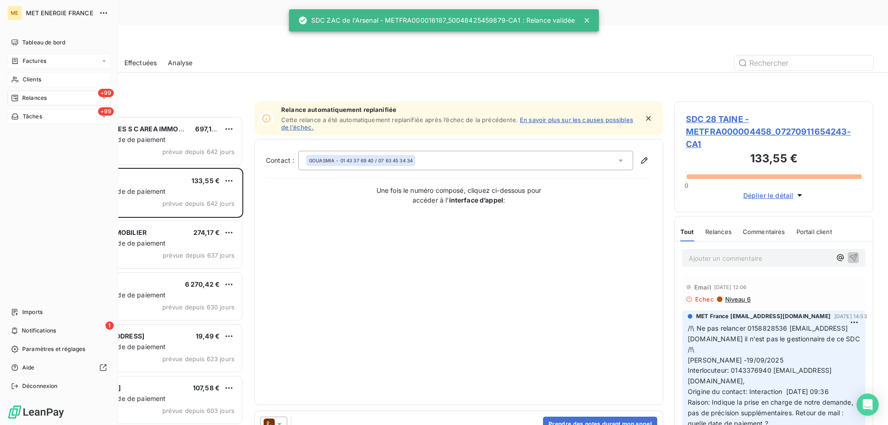
click at [17, 62] on icon at bounding box center [15, 61] width 6 height 6
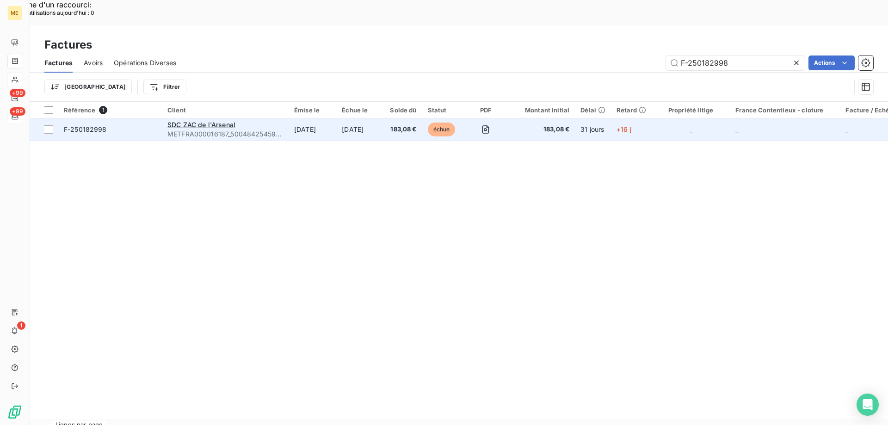
click at [384, 118] on td "[DATE]" at bounding box center [360, 129] width 48 height 22
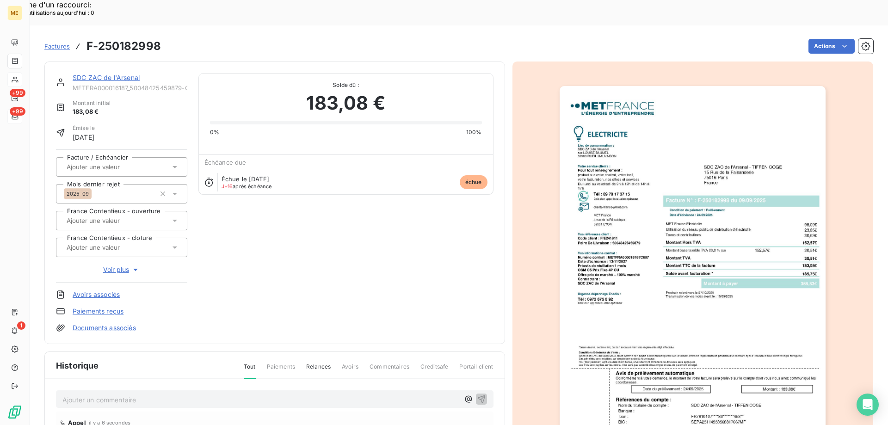
click at [122, 73] on div "SDC ZAC de l'Arsenal METFRA000016187_50048425459879-CA1" at bounding box center [130, 82] width 115 height 19
click at [127, 74] on link "SDC ZAC de l'Arsenal" at bounding box center [106, 78] width 67 height 8
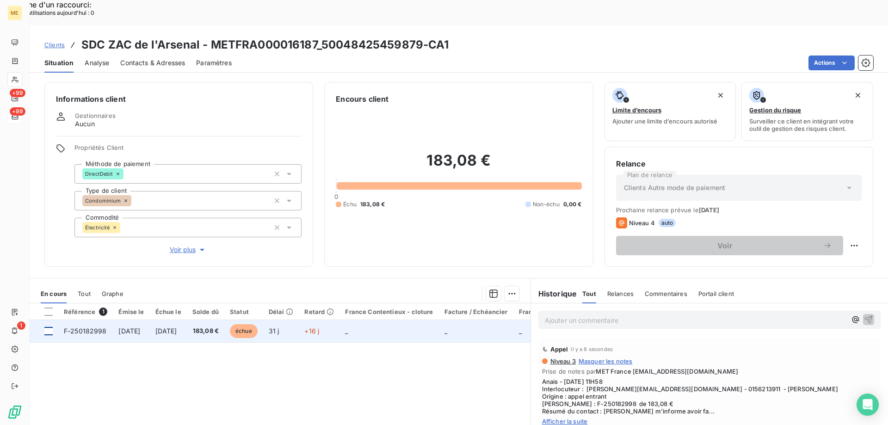
click at [51, 327] on div at bounding box center [48, 331] width 8 height 8
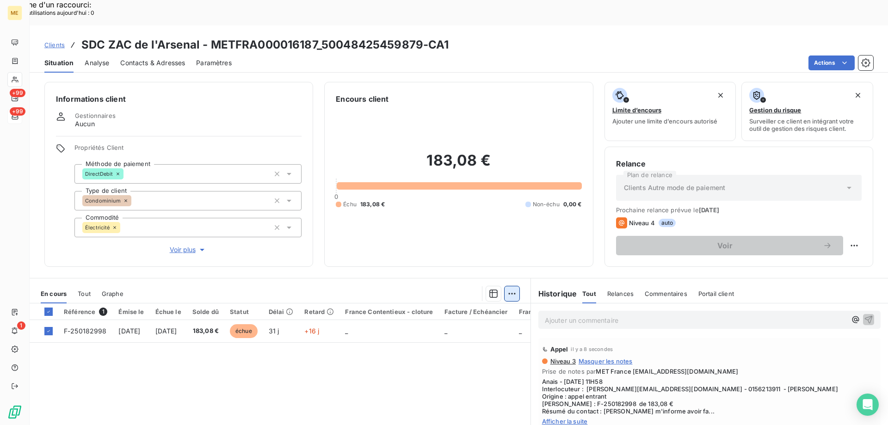
click at [473, 308] on div "Ajouter une promesse de paiement (1 facture)" at bounding box center [428, 305] width 163 height 15
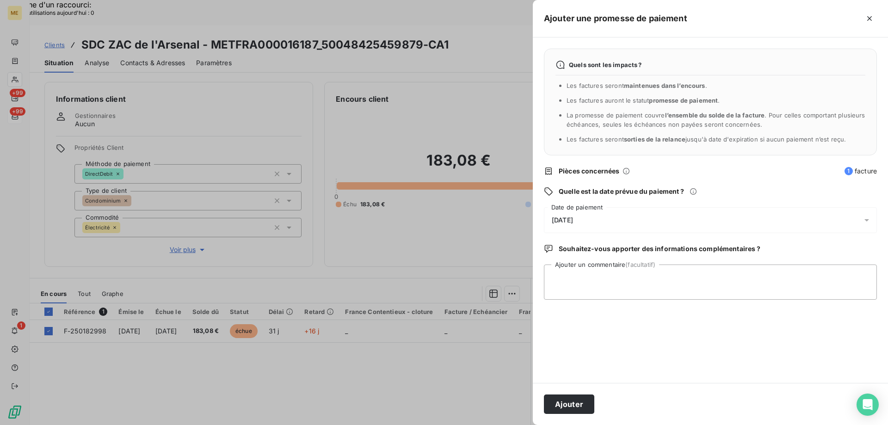
click at [637, 222] on div "[DATE]" at bounding box center [710, 220] width 333 height 26
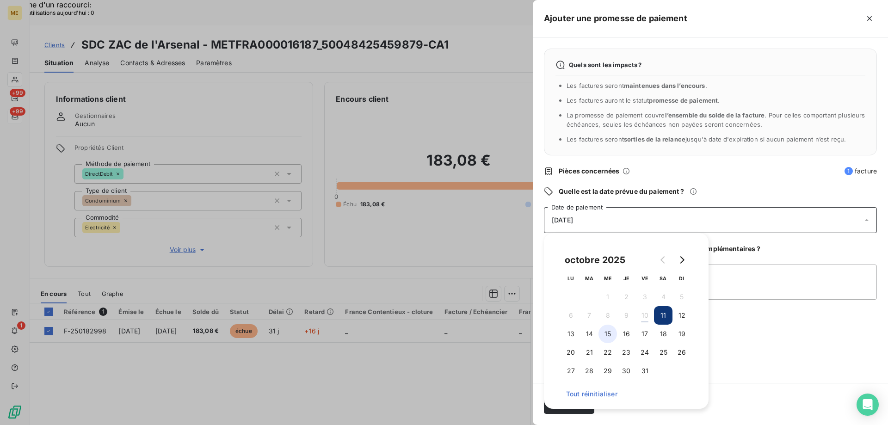
click at [607, 337] on button "15" at bounding box center [608, 334] width 19 height 19
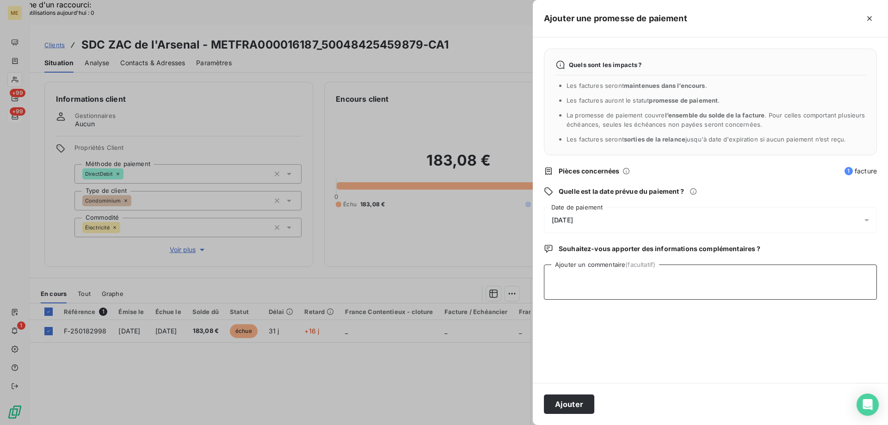
click at [736, 288] on textarea "Ajouter un commentaire (facultatif)" at bounding box center [710, 282] width 333 height 35
paste textarea "Anais - [DATE] 11H58 Interlocuteur : [PERSON_NAME][EMAIL_ADDRESS][DOMAIN_NAME] …"
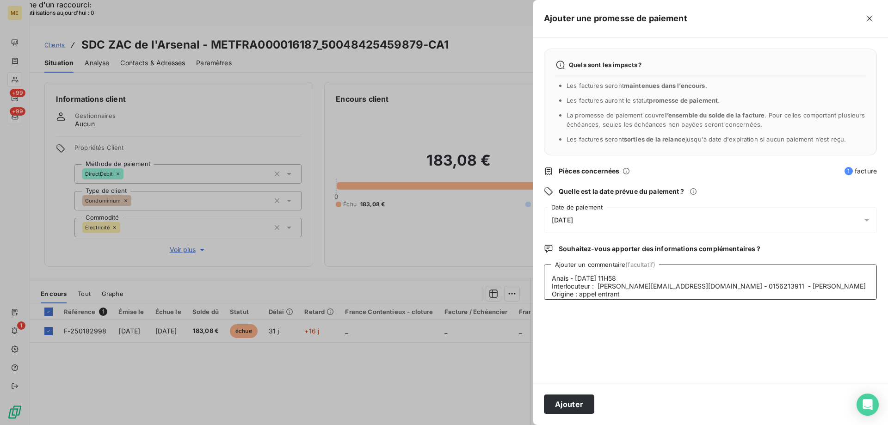
scroll to position [38, 0]
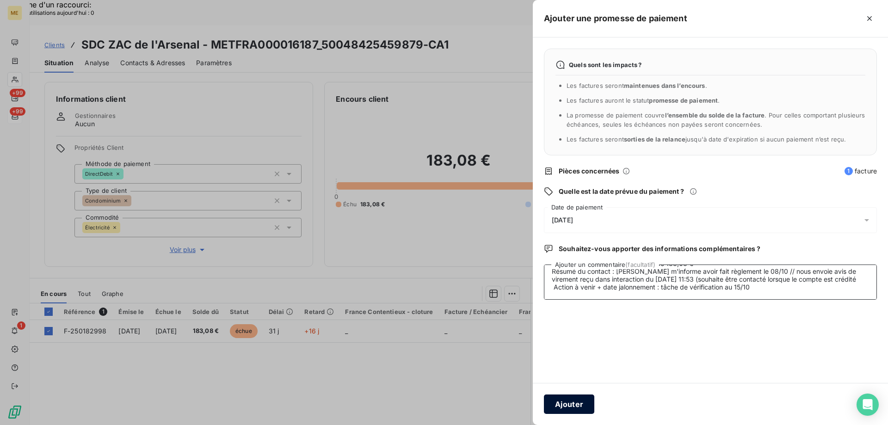
type textarea "Anais - [DATE] 11H58 Interlocuteur : [PERSON_NAME][EMAIL_ADDRESS][DOMAIN_NAME] …"
click at [576, 402] on button "Ajouter" at bounding box center [569, 404] width 50 height 19
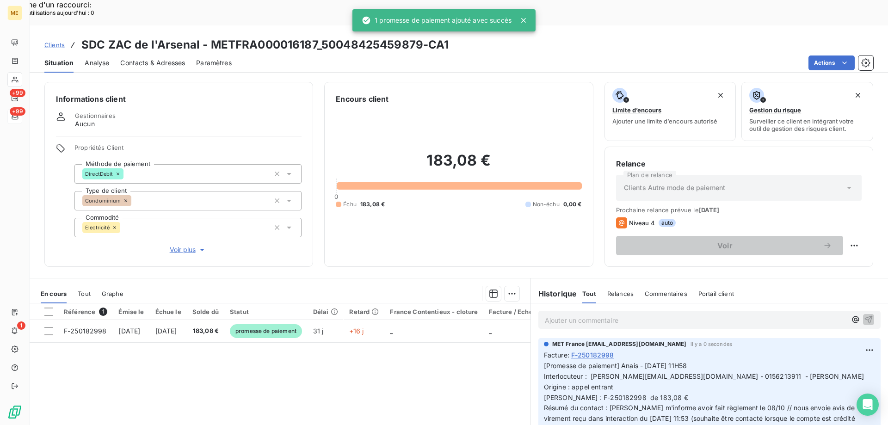
scroll to position [0, 0]
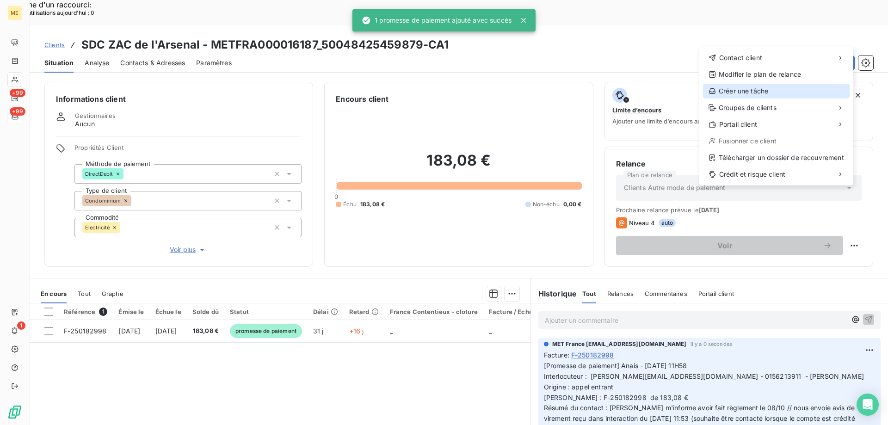
click at [737, 93] on div "Créer une tâche" at bounding box center [776, 91] width 147 height 15
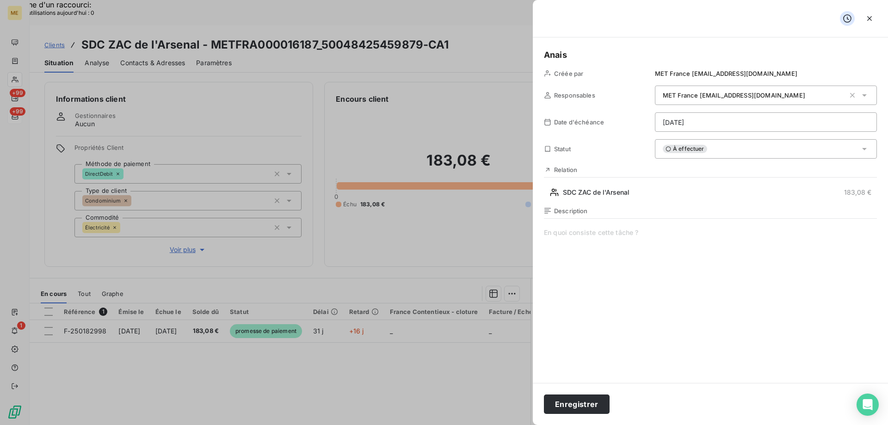
click at [577, 236] on span at bounding box center [710, 317] width 333 height 178
click at [589, 410] on button "Enregistrer" at bounding box center [577, 404] width 66 height 19
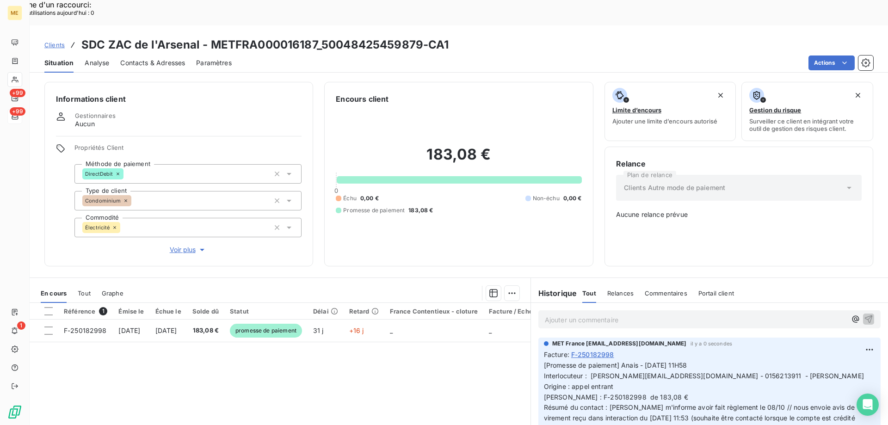
click at [56, 41] on span "Clients" at bounding box center [54, 44] width 20 height 7
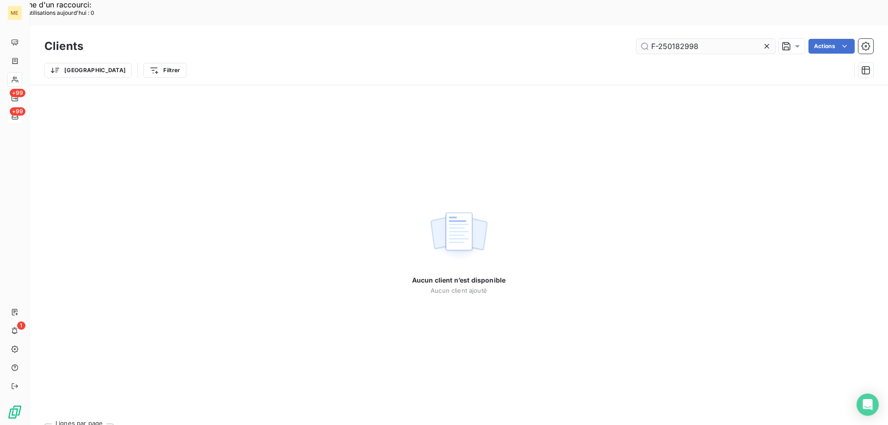
click at [684, 39] on input "F-250182998" at bounding box center [706, 46] width 139 height 15
click at [716, 39] on input "F-250183019" at bounding box center [706, 46] width 139 height 15
type input "F-250183019"
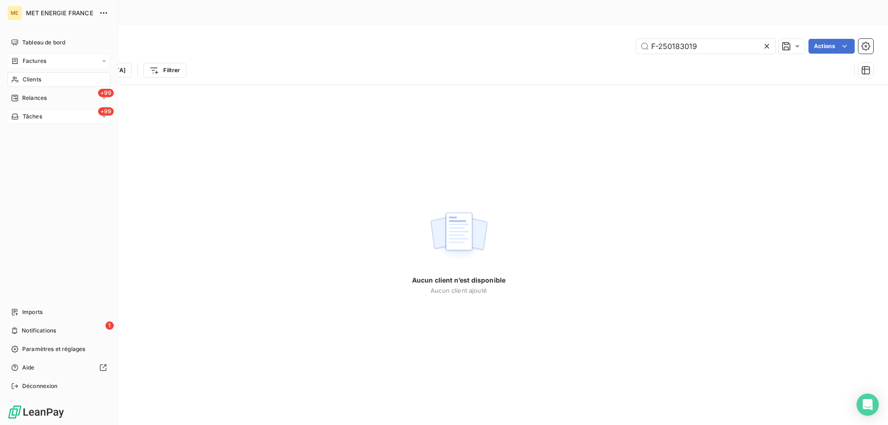
click at [30, 60] on span "Factures" at bounding box center [35, 61] width 24 height 8
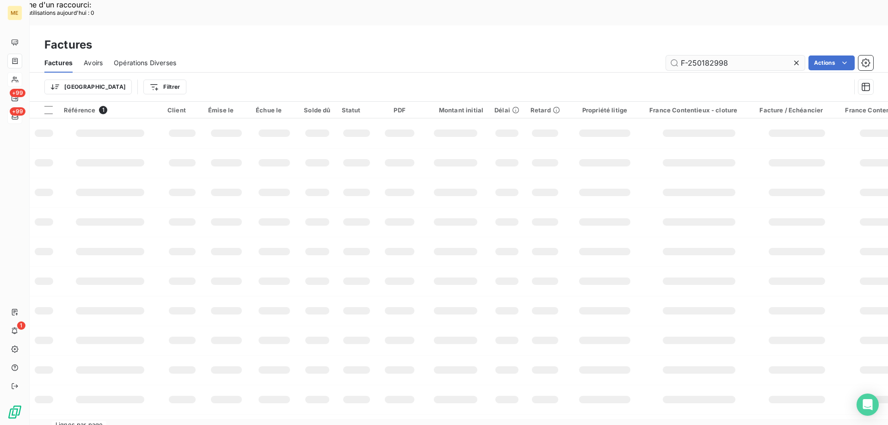
click at [699, 56] on input "F-250182998" at bounding box center [735, 63] width 139 height 15
type input "F-250183019"
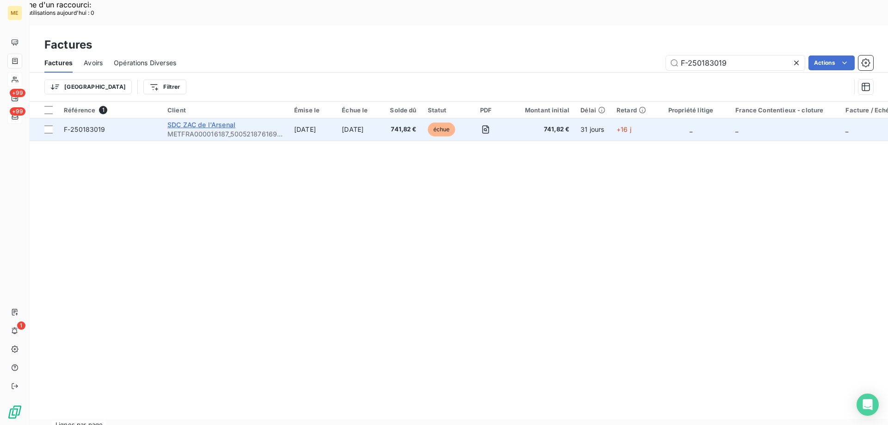
click at [211, 121] on span "SDC ZAC de l'Arsenal" at bounding box center [201, 125] width 68 height 8
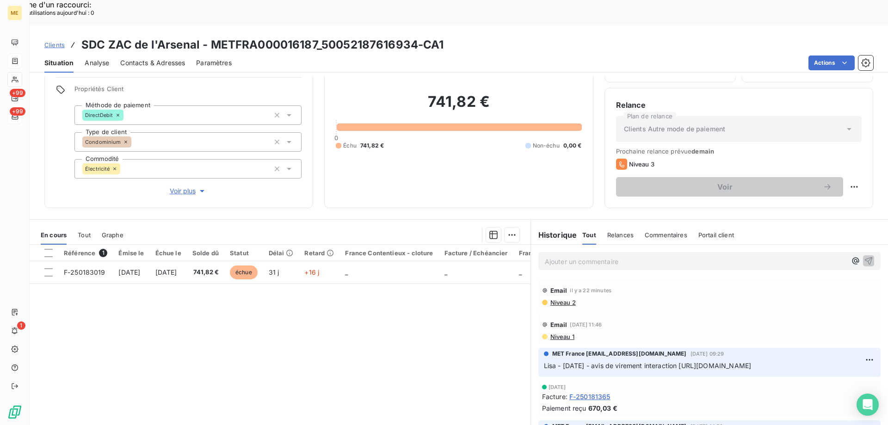
click at [829, 184] on div "Replanifier cette action" at bounding box center [809, 181] width 83 height 15
select select "9"
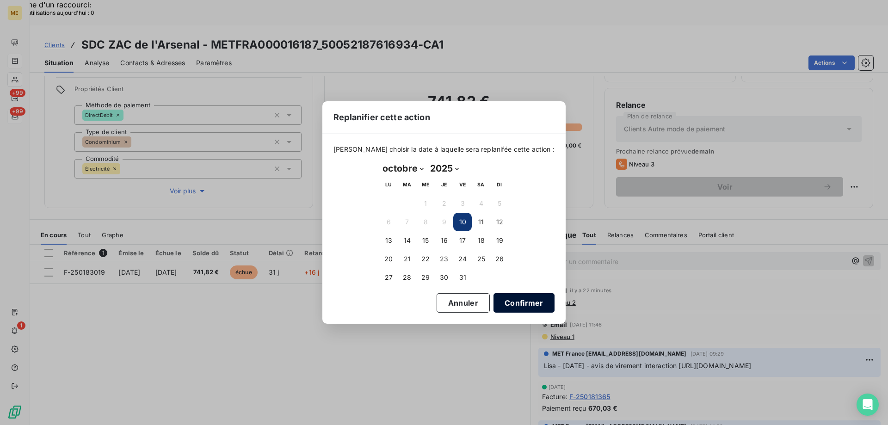
click at [522, 303] on button "Confirmer" at bounding box center [524, 302] width 61 height 19
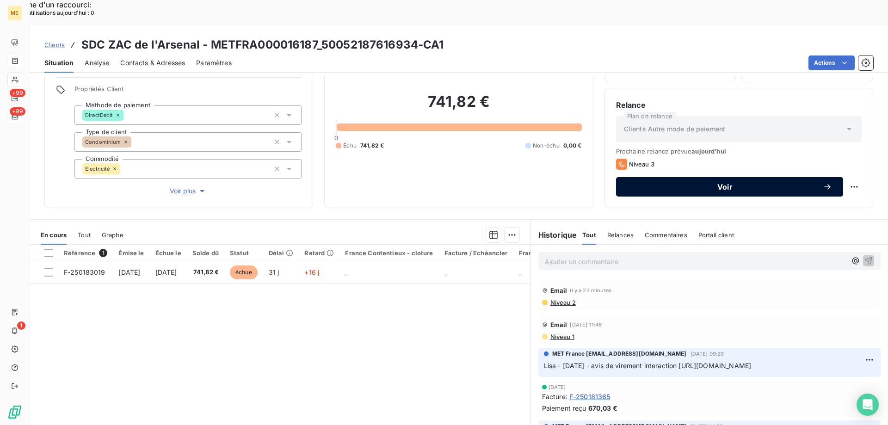
click at [733, 177] on button "Voir" at bounding box center [729, 186] width 227 height 19
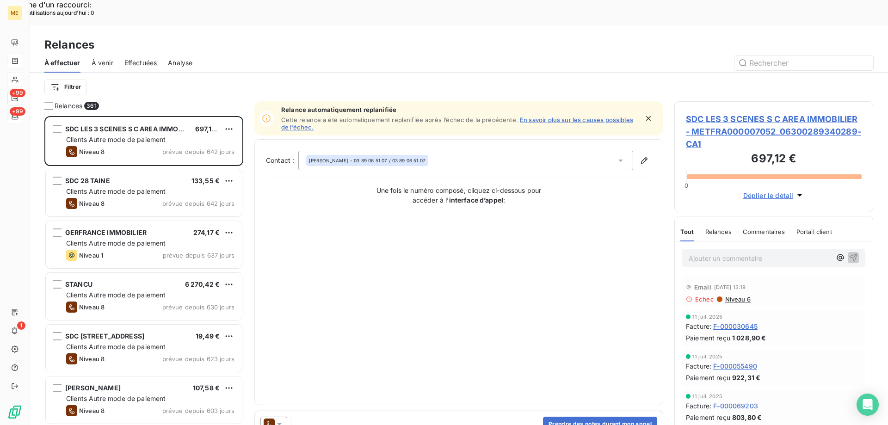
scroll to position [328, 192]
click at [597, 417] on button "Prendre des notes durant mon appel" at bounding box center [600, 424] width 114 height 15
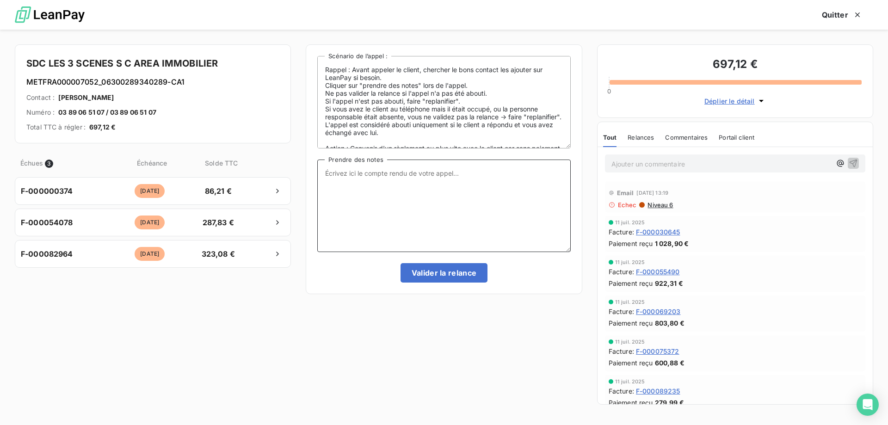
click at [515, 201] on textarea "Prendre des notes" at bounding box center [443, 206] width 253 height 93
paste textarea "Anais - [DATE] 11H58 Interlocuteur : [PERSON_NAME][EMAIL_ADDRESS][DOMAIN_NAME] …"
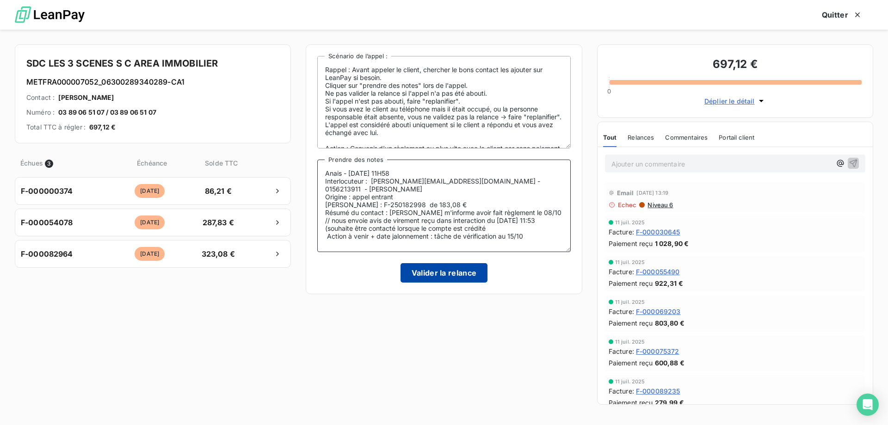
type textarea "Anais - [DATE] 11H58 Interlocuteur : [PERSON_NAME][EMAIL_ADDRESS][DOMAIN_NAME] …"
click at [464, 275] on button "Valider la relance" at bounding box center [444, 272] width 87 height 19
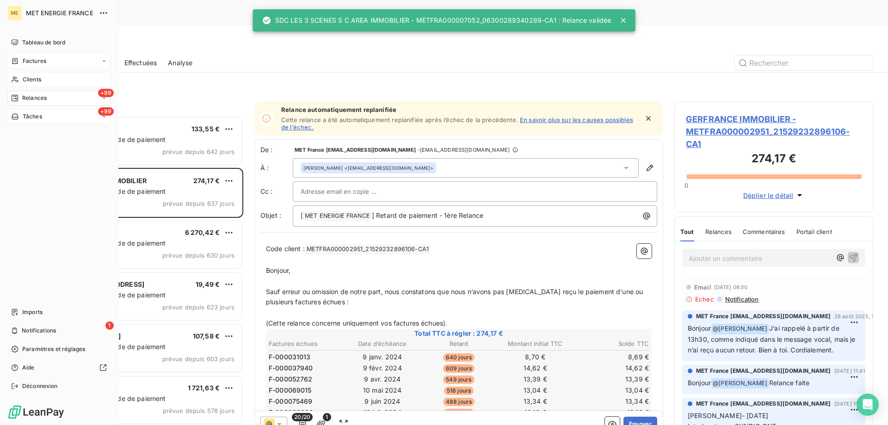
click at [25, 62] on span "Factures" at bounding box center [35, 61] width 24 height 8
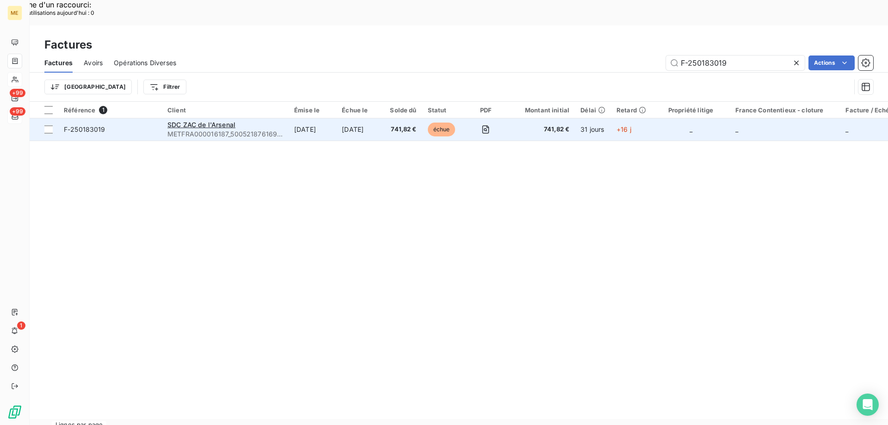
click at [383, 118] on td "[DATE]" at bounding box center [360, 129] width 48 height 22
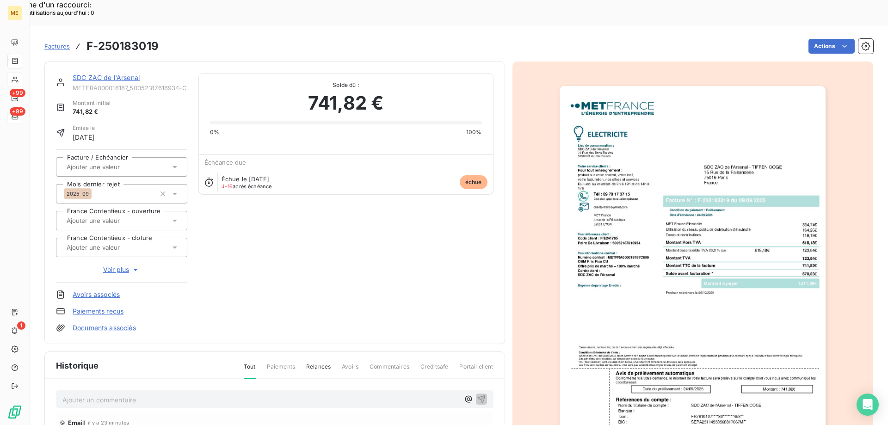
click at [133, 74] on link "SDC ZAC de l'Arsenal" at bounding box center [106, 78] width 67 height 8
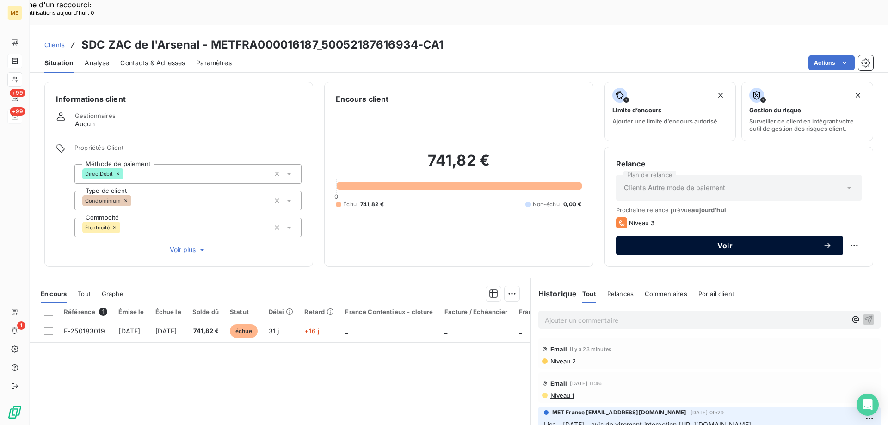
click at [694, 241] on div "Voir" at bounding box center [729, 245] width 205 height 9
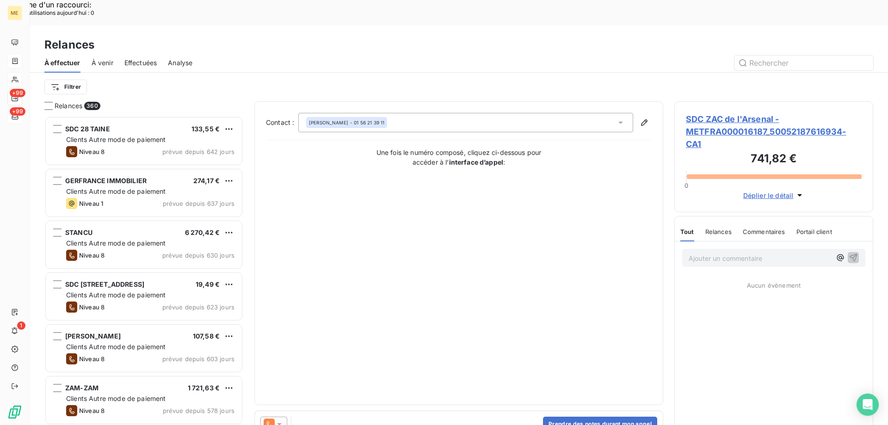
scroll to position [328, 192]
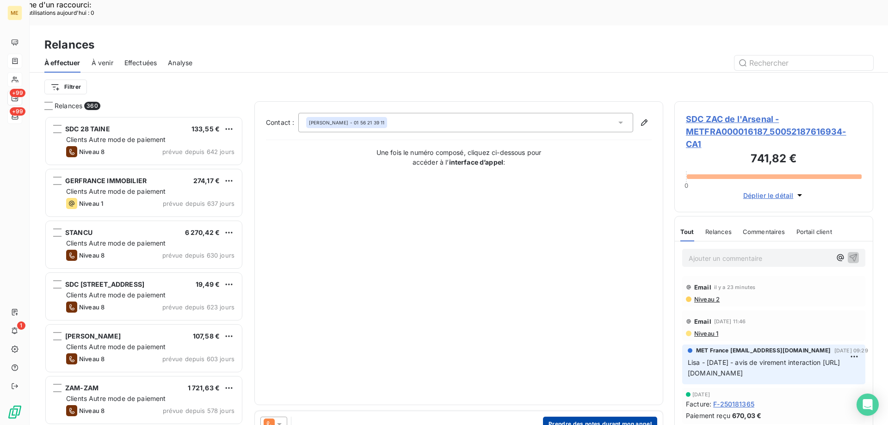
click at [571, 417] on button "Prendre des notes durant mon appel" at bounding box center [600, 424] width 114 height 15
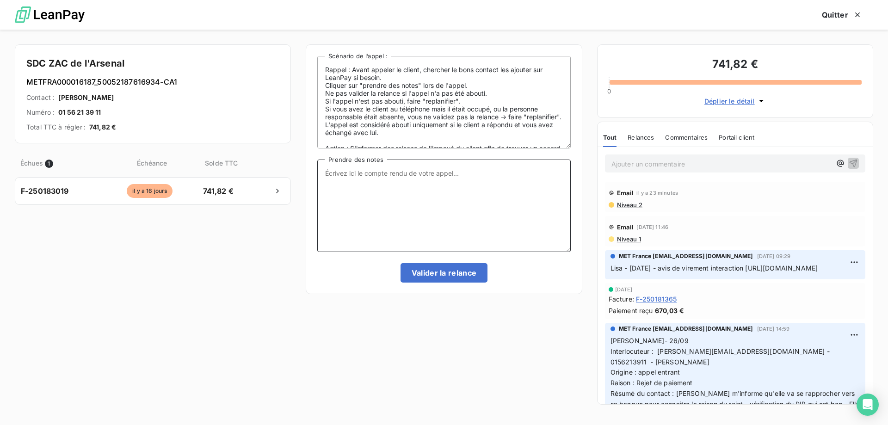
click at [447, 207] on textarea "Prendre des notes" at bounding box center [443, 206] width 253 height 93
paste textarea "Anais - [DATE] 11H58 Interlocuteur : [PERSON_NAME][EMAIL_ADDRESS][DOMAIN_NAME] …"
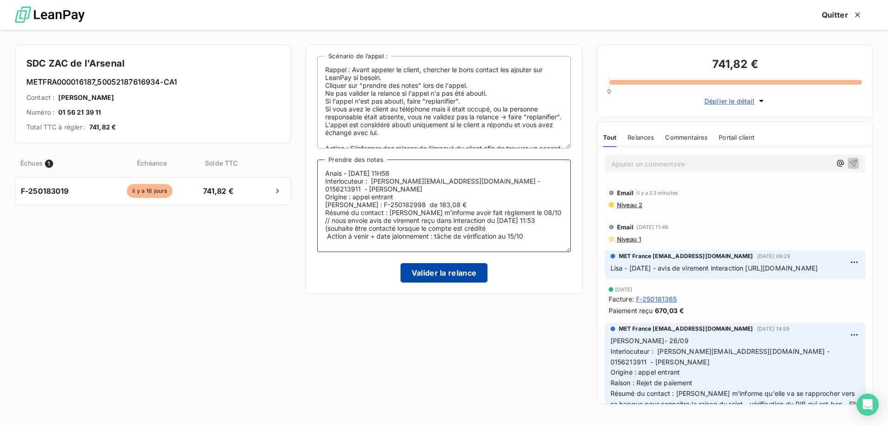
type textarea "Anais - [DATE] 11H58 Interlocuteur : [PERSON_NAME][EMAIL_ADDRESS][DOMAIN_NAME] …"
click at [444, 274] on button "Valider la relance" at bounding box center [444, 272] width 87 height 19
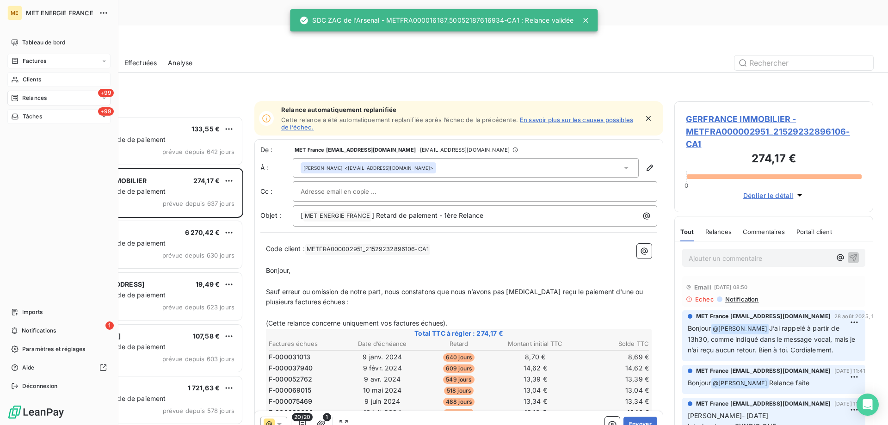
click at [27, 61] on span "Factures" at bounding box center [35, 61] width 24 height 8
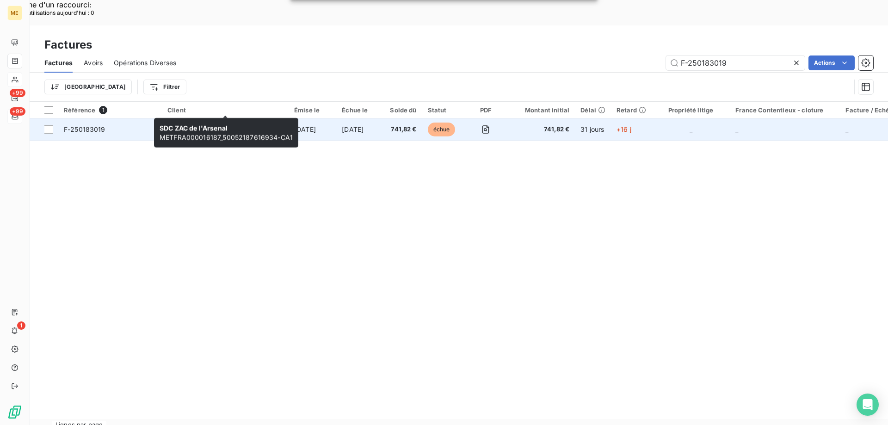
click at [220, 121] on span "SDC ZAC de l'Arsenal" at bounding box center [201, 125] width 68 height 8
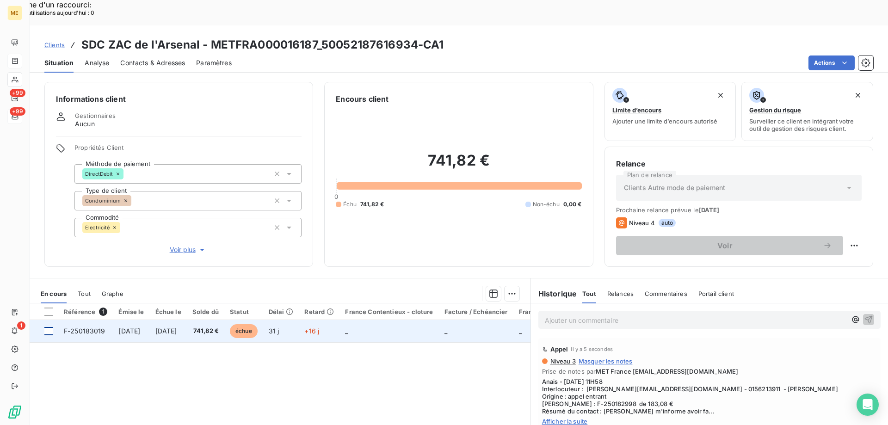
click at [47, 327] on div at bounding box center [48, 331] width 8 height 8
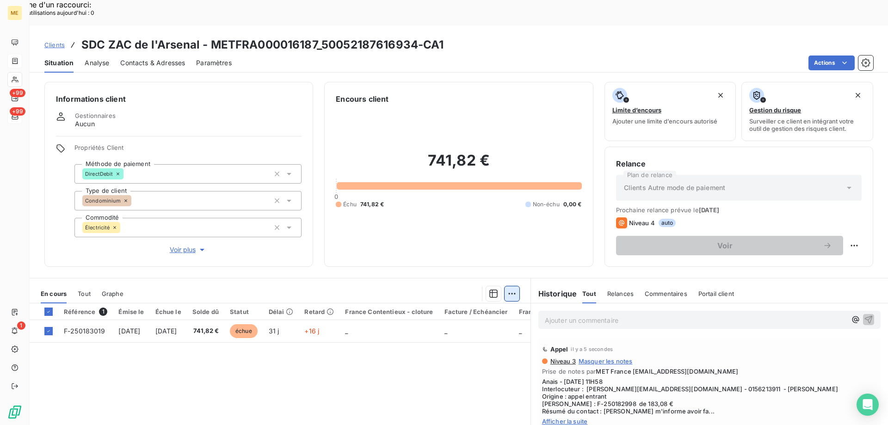
click at [489, 307] on div "Ajouter une promesse de paiement (1 facture)" at bounding box center [428, 305] width 163 height 15
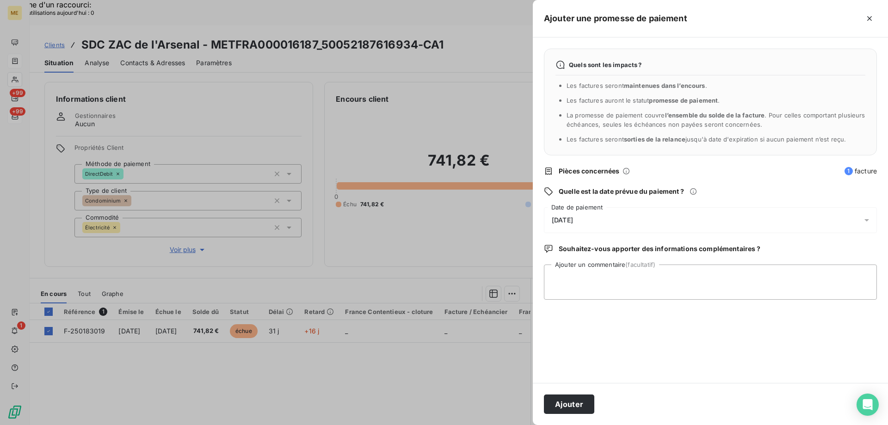
click at [607, 222] on div "[DATE]" at bounding box center [710, 220] width 333 height 26
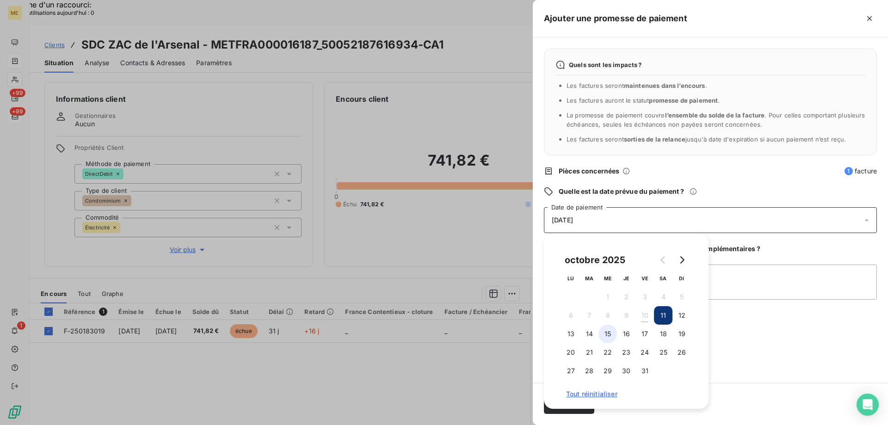
drag, startPoint x: 606, startPoint y: 334, endPoint x: 652, endPoint y: 317, distance: 49.2
click at [607, 334] on button "15" at bounding box center [608, 334] width 19 height 19
drag, startPoint x: 771, startPoint y: 266, endPoint x: 766, endPoint y: 271, distance: 7.2
click at [770, 267] on textarea "Ajouter un commentaire (facultatif)" at bounding box center [710, 282] width 333 height 35
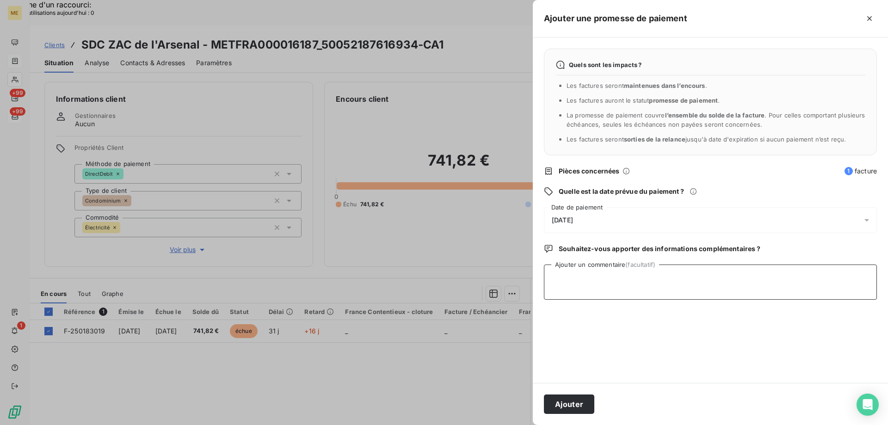
paste textarea "Anais - [DATE] 11H58 Interlocuteur : [PERSON_NAME][EMAIL_ADDRESS][DOMAIN_NAME] …"
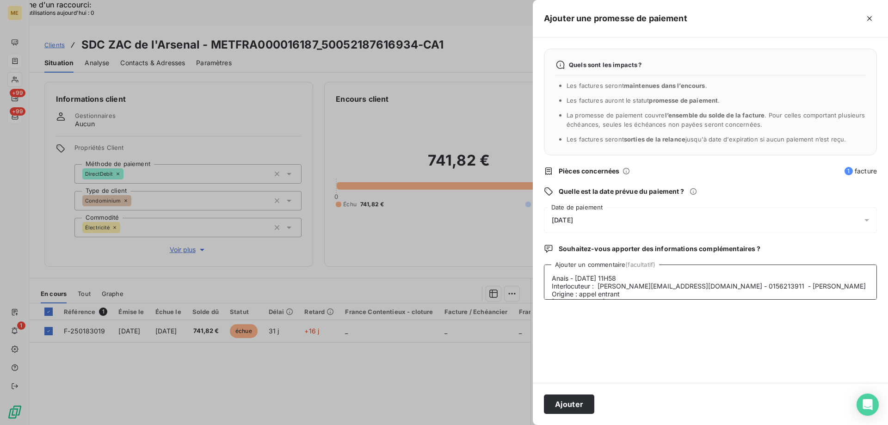
scroll to position [38, 0]
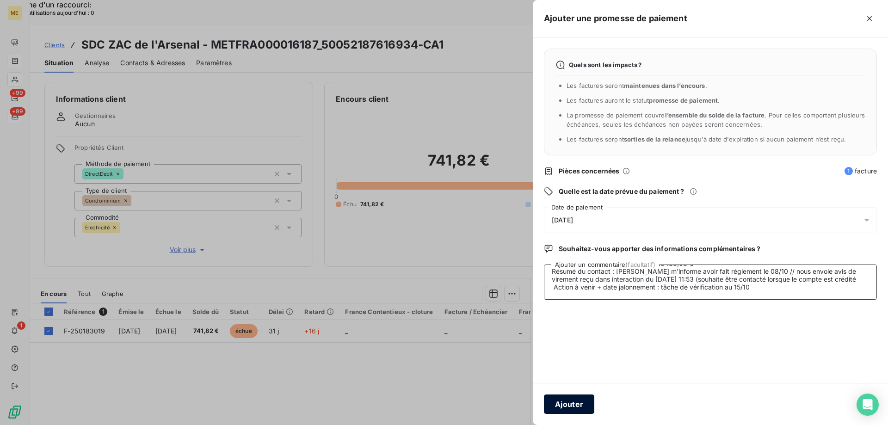
type textarea "Anais - [DATE] 11H58 Interlocuteur : [PERSON_NAME][EMAIL_ADDRESS][DOMAIN_NAME] …"
click at [569, 409] on button "Ajouter" at bounding box center [569, 404] width 50 height 19
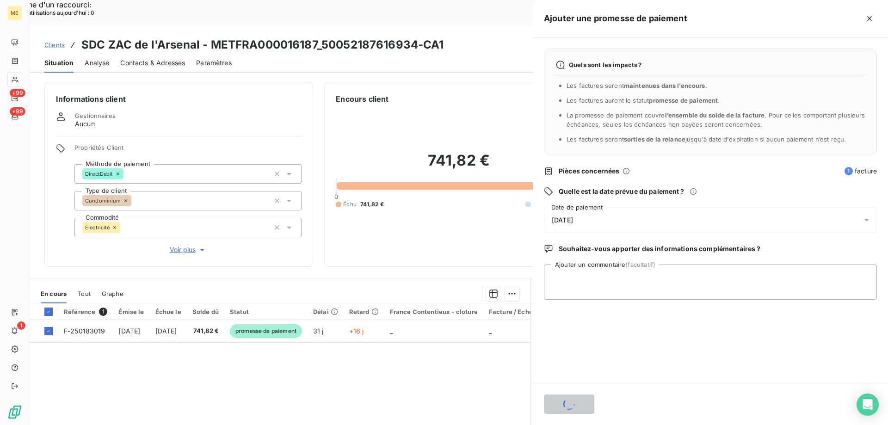
scroll to position [0, 0]
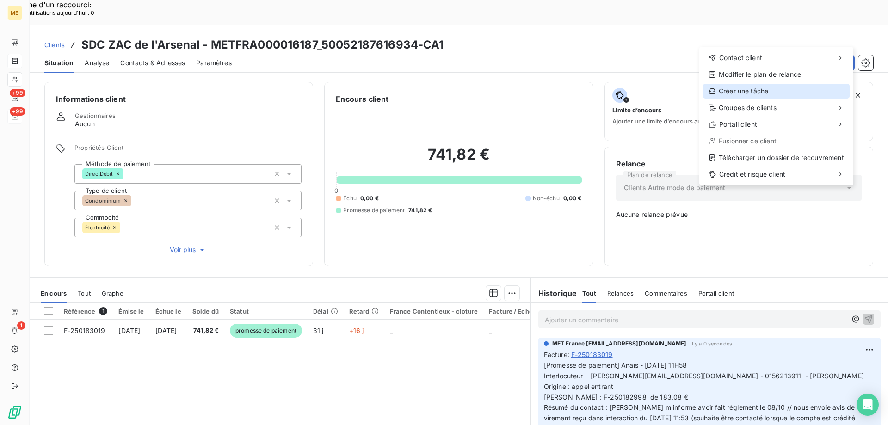
click at [747, 91] on div "Créer une tâche" at bounding box center [776, 91] width 147 height 15
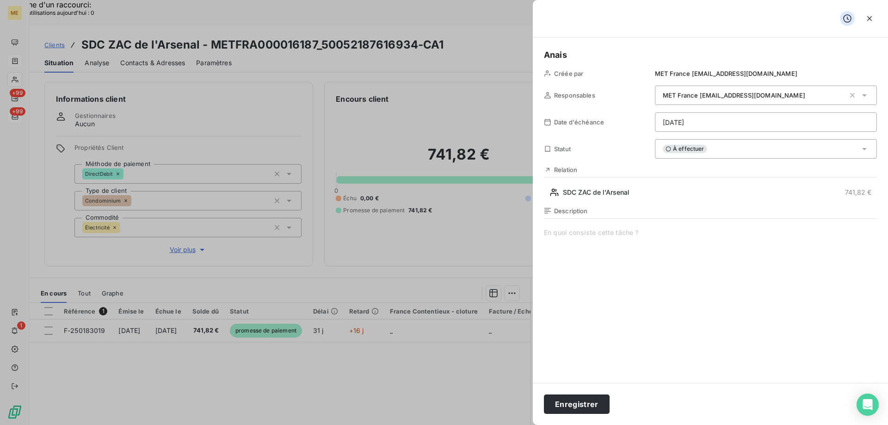
click at [566, 235] on span at bounding box center [710, 317] width 333 height 178
click at [683, 232] on span "Vérif encaissement sur 3 PDL sur" at bounding box center [710, 317] width 333 height 178
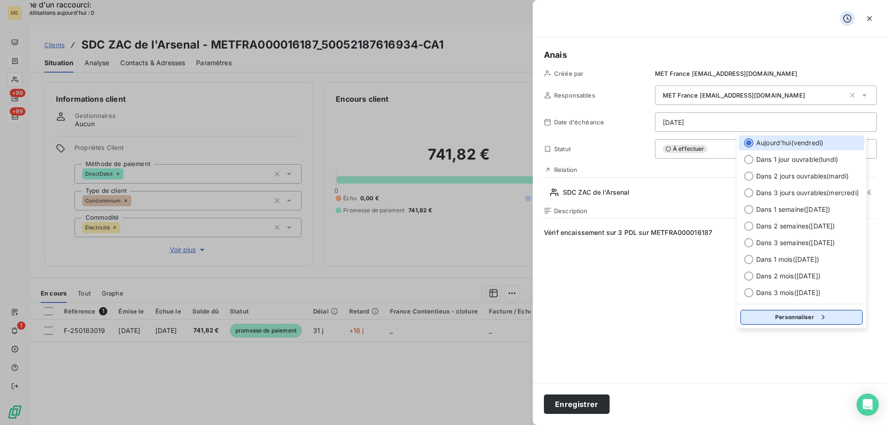
click at [816, 319] on button "Personnaliser" at bounding box center [802, 317] width 122 height 15
select select "9"
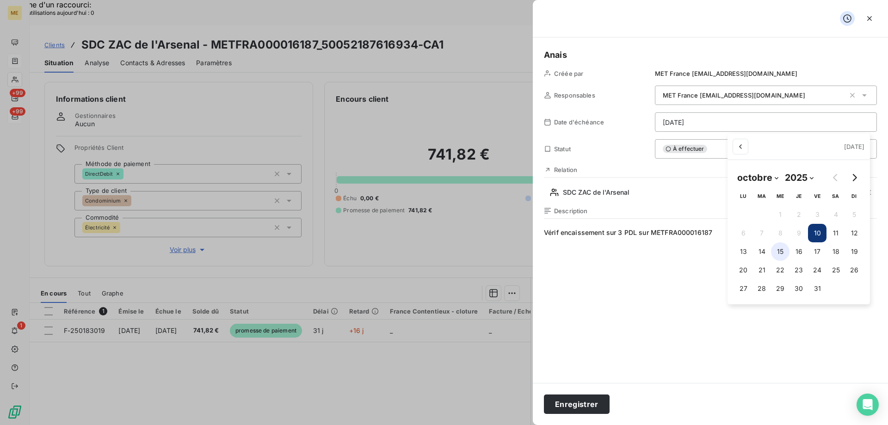
click at [786, 253] on button "15" at bounding box center [780, 251] width 19 height 19
type input "[DATE]"
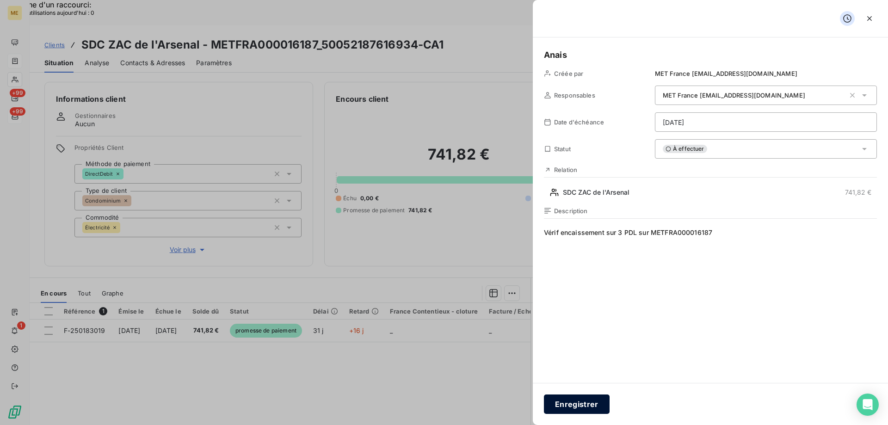
click at [560, 412] on button "Enregistrer" at bounding box center [577, 404] width 66 height 19
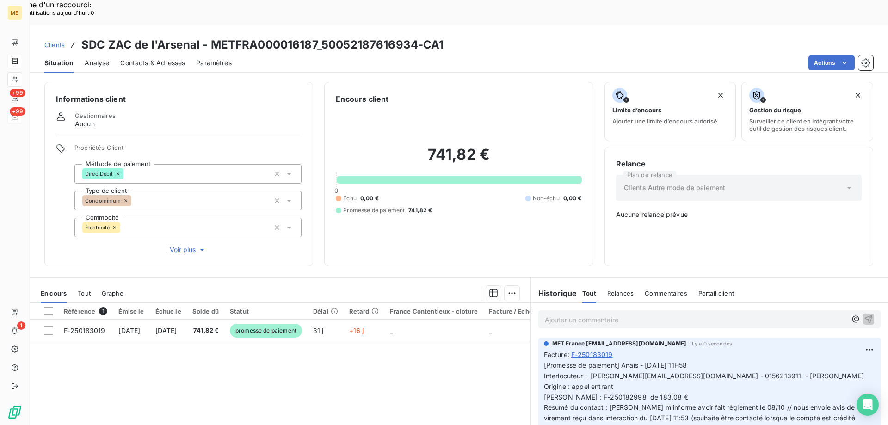
click at [468, 188] on div "741,82 € 0 Échu 0,00 € Non-échu 0,00 € Promesse de paiement 741,82 €" at bounding box center [459, 180] width 246 height 150
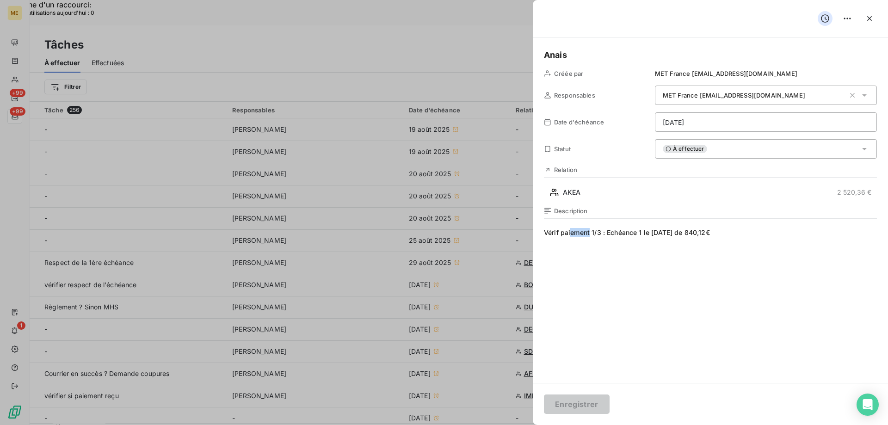
scroll to position [416, 0]
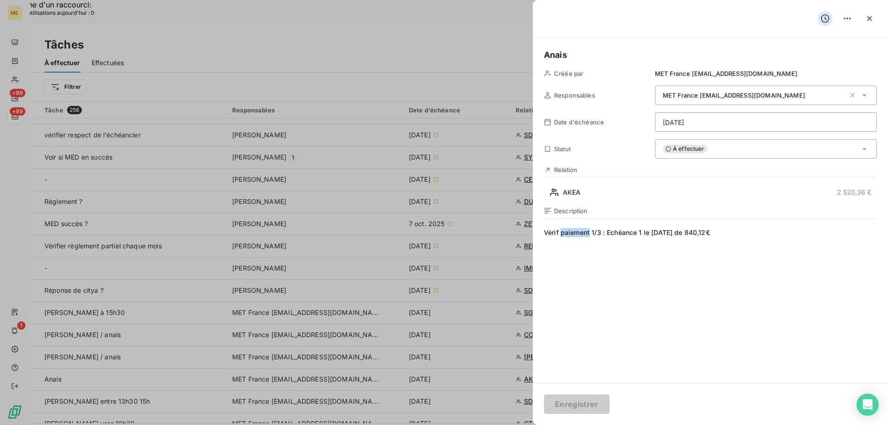
click at [562, 236] on span "Vérif paiement 1/3 : Echéance 1 le [DATE] de 840,12€" at bounding box center [710, 317] width 333 height 178
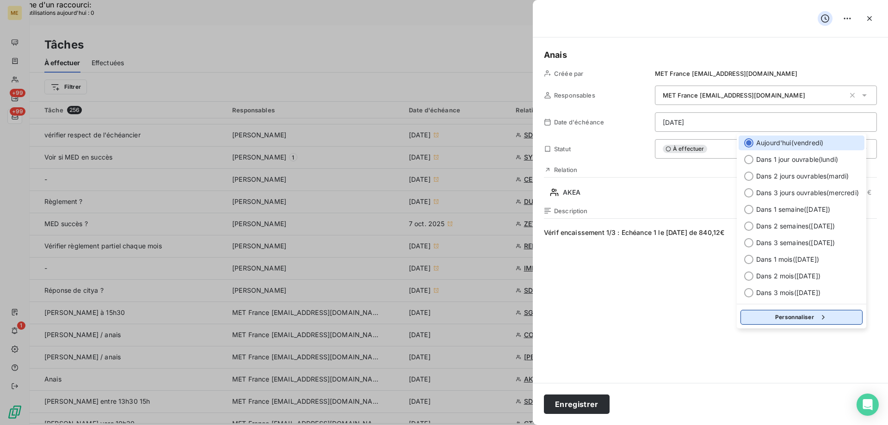
click at [823, 321] on icon "button" at bounding box center [823, 317] width 9 height 9
select select "9"
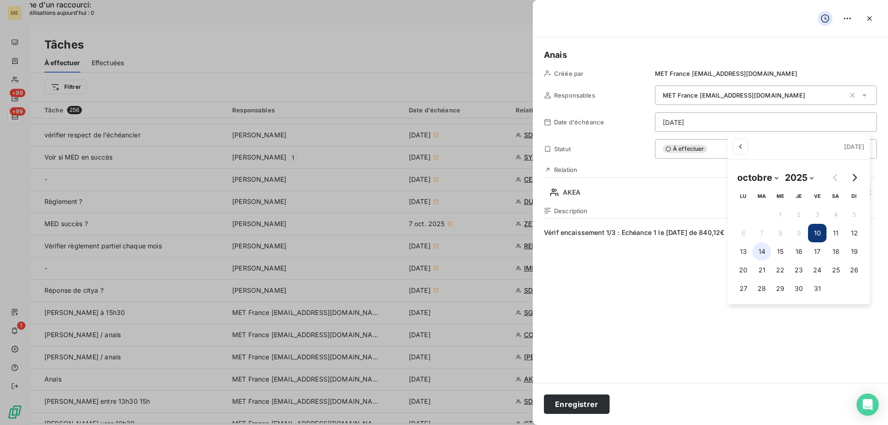
click at [762, 255] on button "14" at bounding box center [762, 251] width 19 height 19
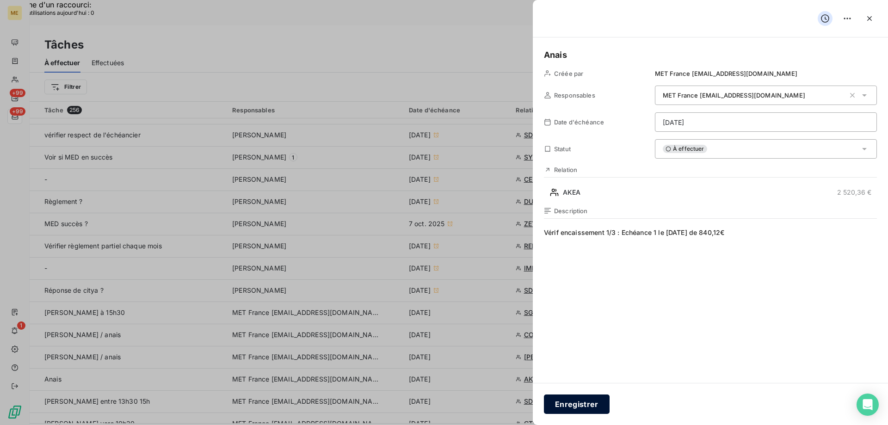
click at [582, 402] on button "Enregistrer" at bounding box center [577, 404] width 66 height 19
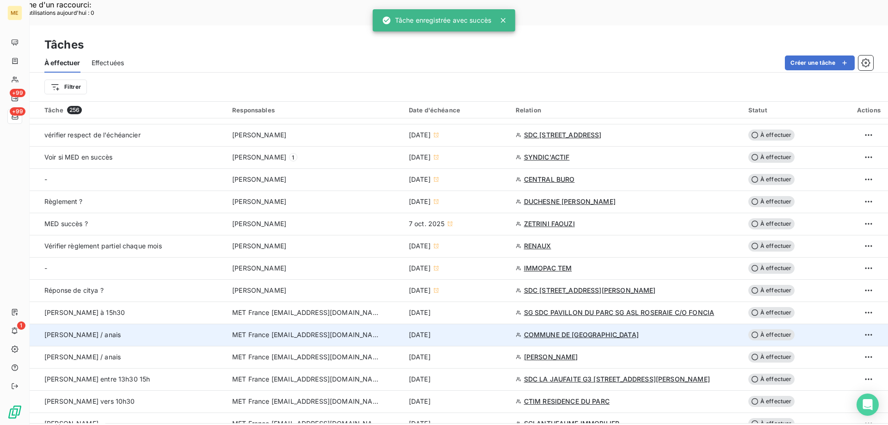
click at [494, 330] on div "[DATE]" at bounding box center [457, 334] width 96 height 9
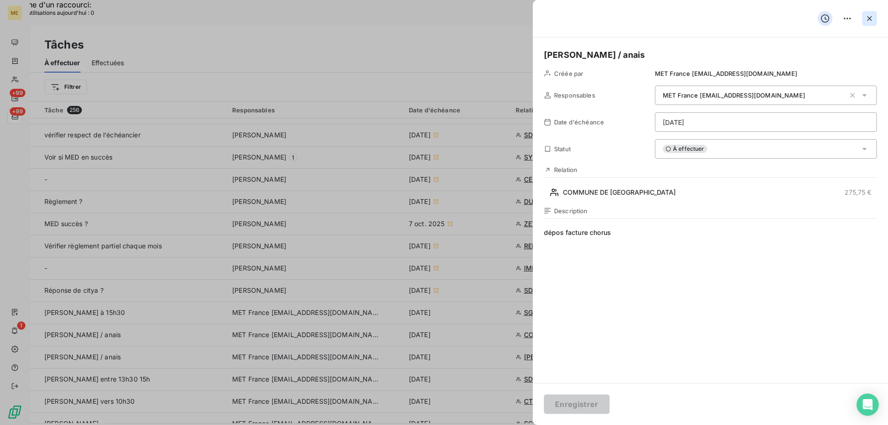
click at [870, 15] on icon "button" at bounding box center [869, 18] width 9 height 9
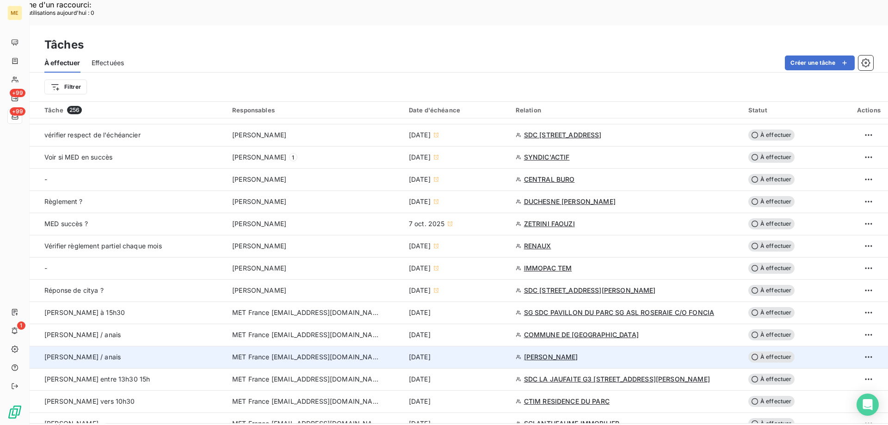
click at [466, 353] on div "[DATE]" at bounding box center [457, 357] width 96 height 9
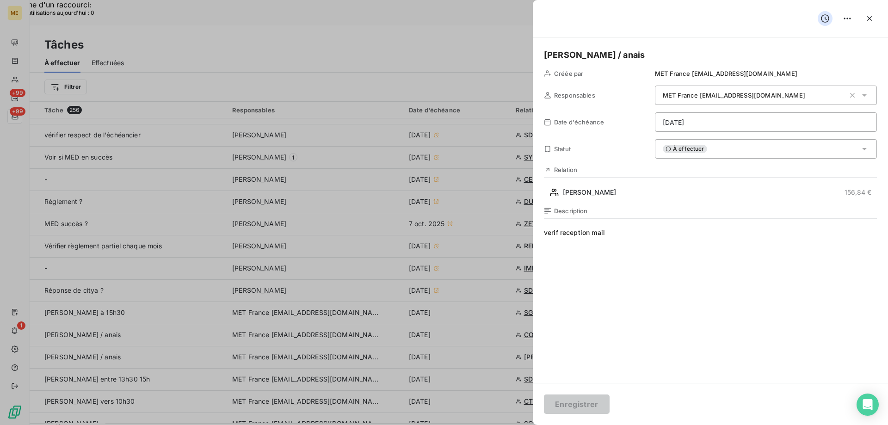
click at [626, 200] on div "Lisa / anais Créée par MET France met-france@recouvrement.met.com Responsables …" at bounding box center [710, 210] width 355 height 346
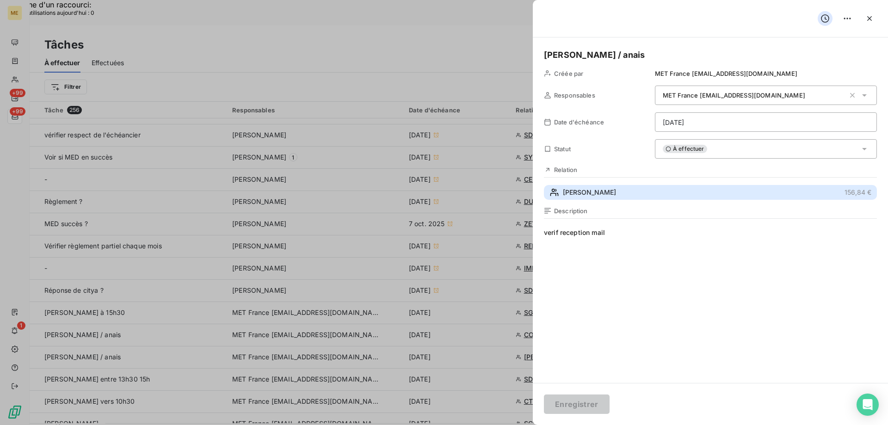
drag, startPoint x: 620, startPoint y: 194, endPoint x: 602, endPoint y: 224, distance: 34.8
click at [616, 196] on span "[PERSON_NAME]" at bounding box center [589, 192] width 53 height 9
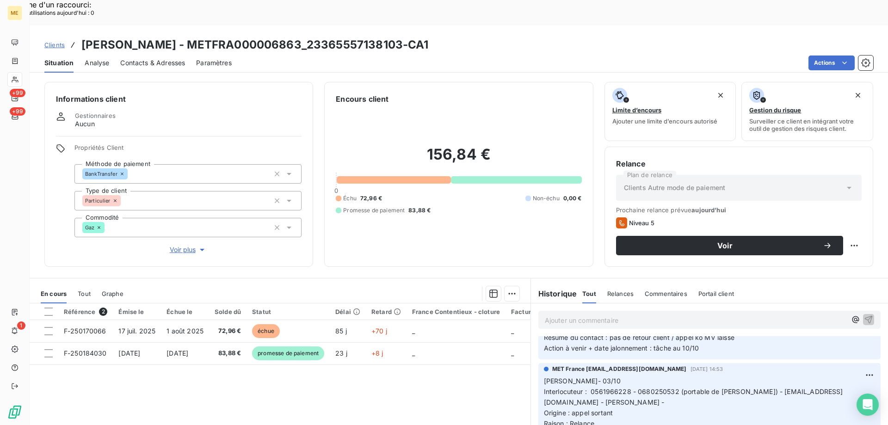
scroll to position [46, 0]
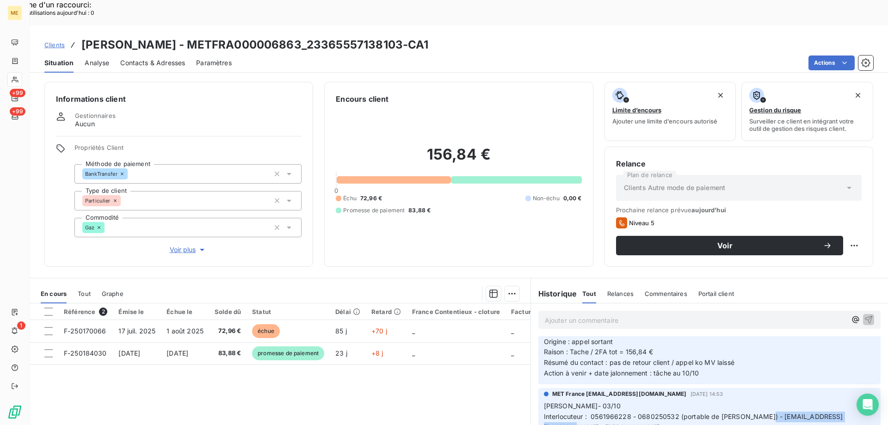
drag, startPoint x: 755, startPoint y: 392, endPoint x: 848, endPoint y: 391, distance: 93.0
click at [843, 413] on span "Interlocuteur : 0561966228 - 0680250532 (portable de Mr couret) - direction@cou…" at bounding box center [693, 422] width 299 height 19
copy span "[EMAIL_ADDRESS][DOMAIN_NAME]"
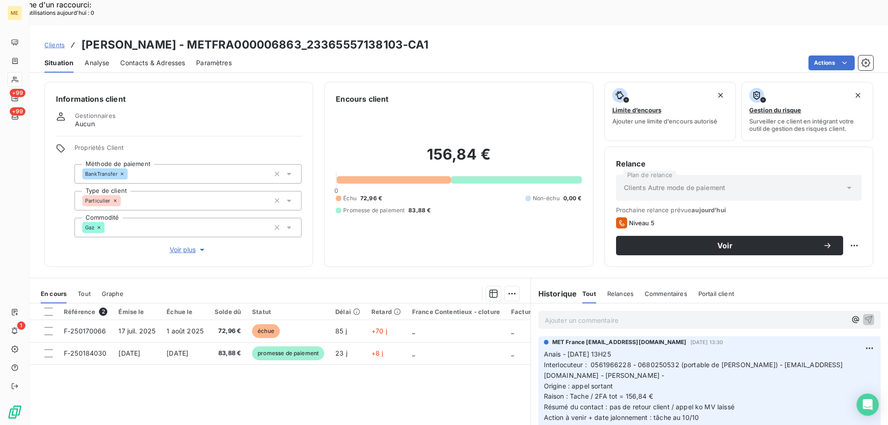
scroll to position [0, 0]
click at [494, 207] on div "156,84 € 0 Échu 72,96 € Non-échu 0,00 € Promesse de paiement 83,88 €" at bounding box center [459, 180] width 246 height 151
drag, startPoint x: 489, startPoint y: 135, endPoint x: 426, endPoint y: 136, distance: 63.4
click at [426, 145] on h2 "156,84 €" at bounding box center [459, 159] width 246 height 28
drag, startPoint x: 406, startPoint y: 20, endPoint x: 311, endPoint y: 18, distance: 94.4
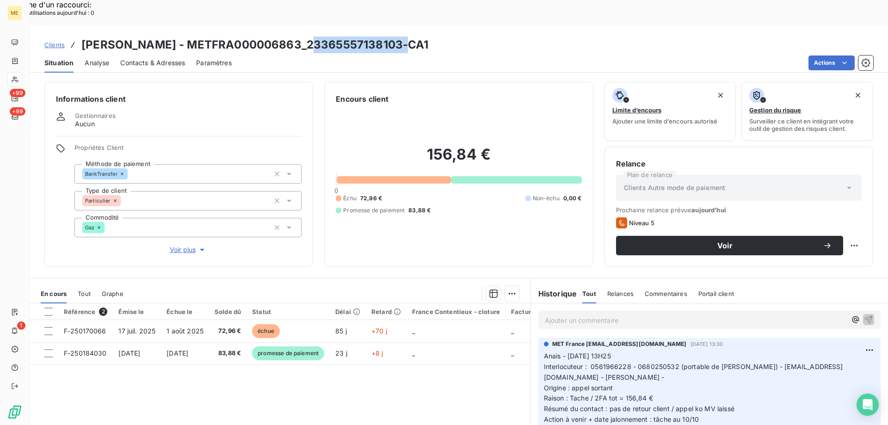
click at [311, 37] on h3 "MR COURET JEAN - METFRA000006863_23365557138103-CA1" at bounding box center [254, 45] width 347 height 17
copy h3 "23365557138103"
click at [186, 245] on span "Voir plus" at bounding box center [188, 249] width 37 height 9
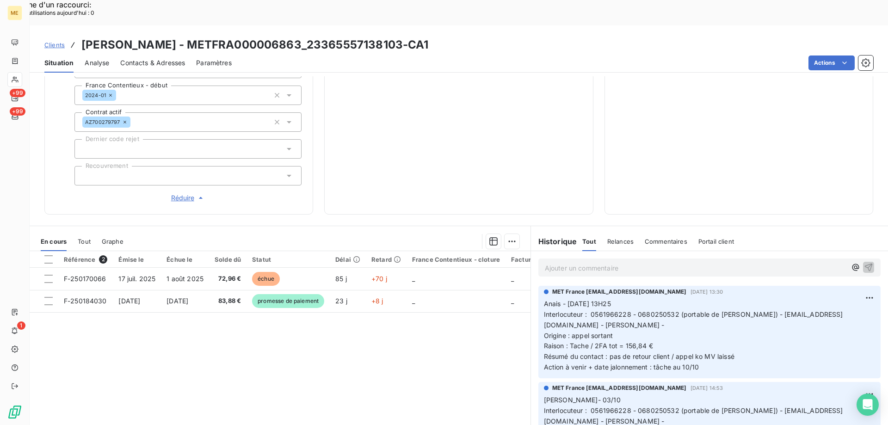
click at [553, 262] on p "Ajouter un commentaire ﻿" at bounding box center [696, 268] width 302 height 12
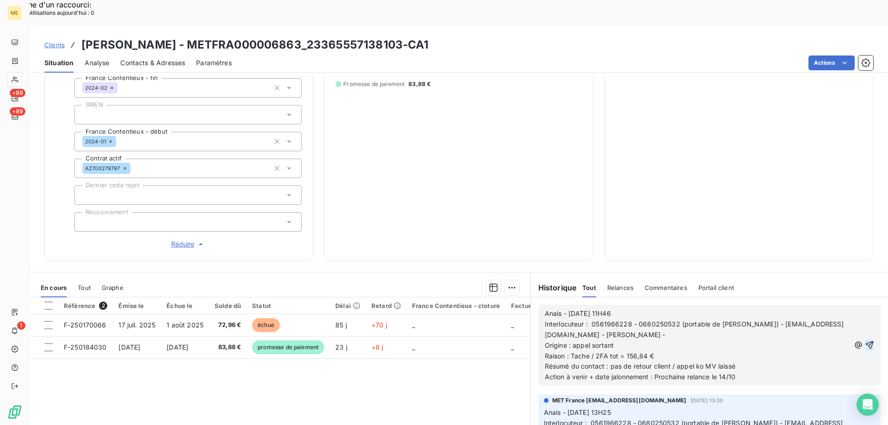
click at [865, 340] on icon "button" at bounding box center [869, 344] width 9 height 9
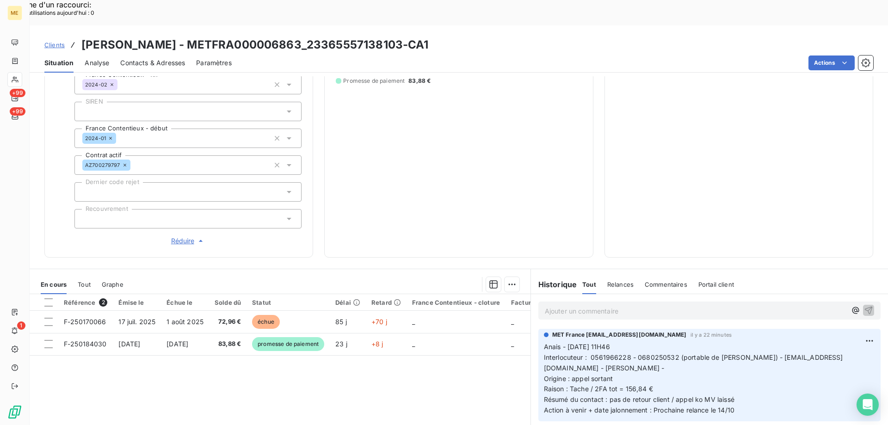
scroll to position [231, 0]
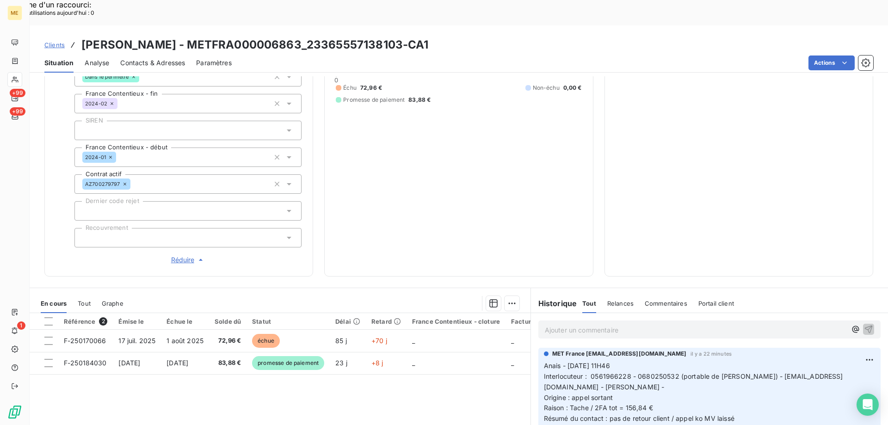
click at [506, 174] on div "156,84 € 0 Échu 72,96 € Non-échu 0,00 € Promesse de paiement 83,88 €" at bounding box center [459, 69] width 246 height 392
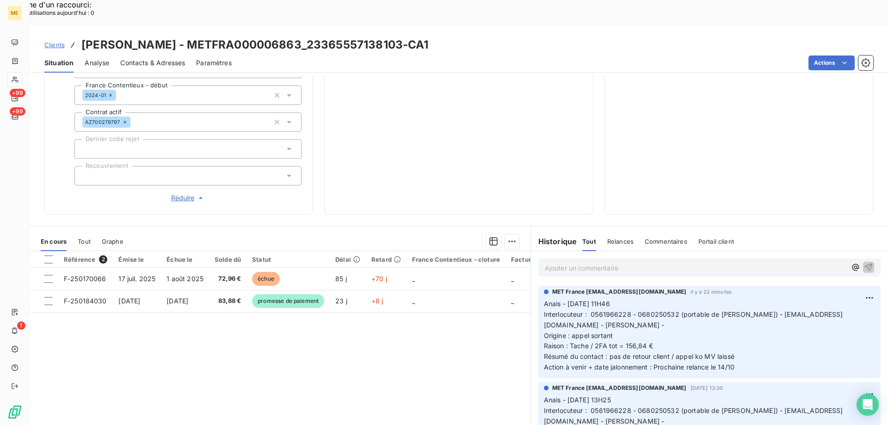
scroll to position [0, 0]
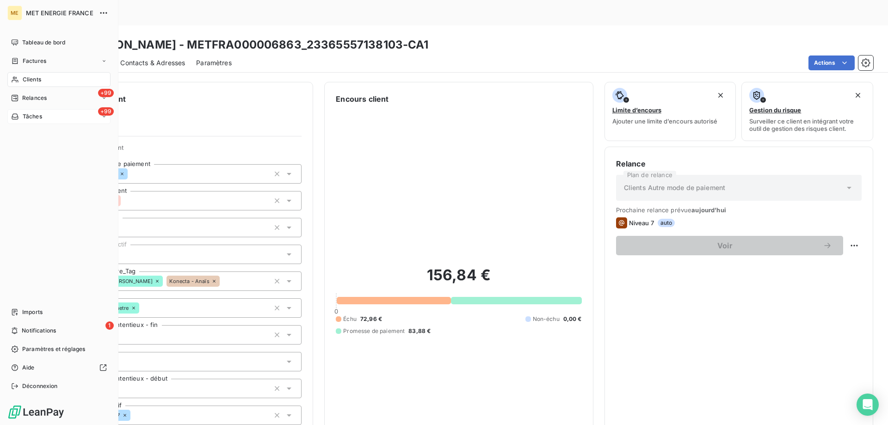
click at [32, 116] on span "Tâches" at bounding box center [32, 116] width 19 height 8
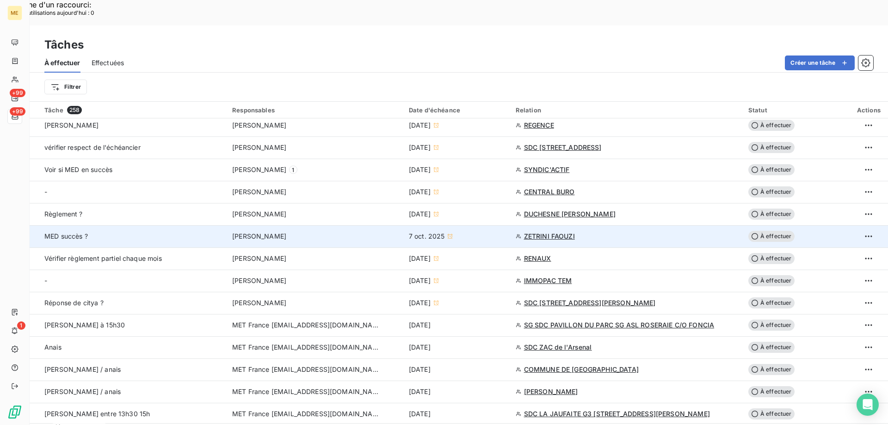
scroll to position [463, 0]
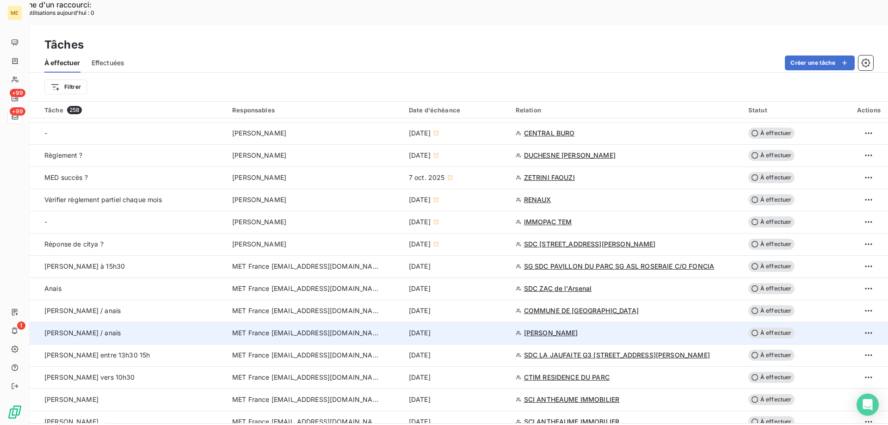
click at [494, 328] on div "[DATE]" at bounding box center [457, 332] width 96 height 9
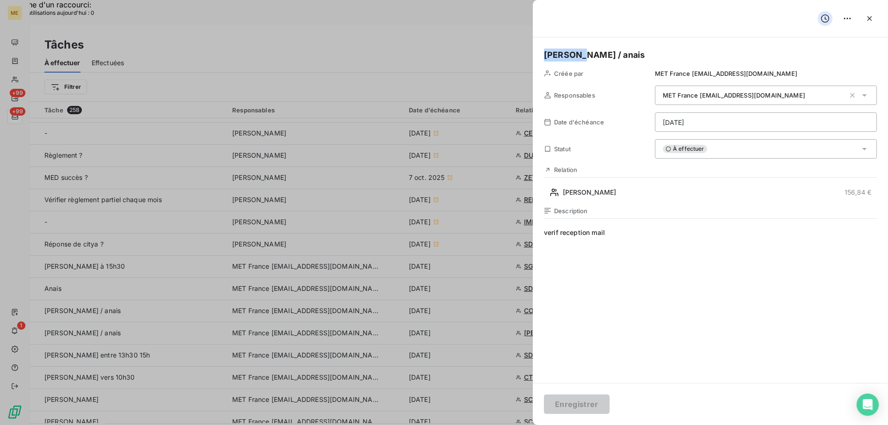
drag, startPoint x: 572, startPoint y: 56, endPoint x: 498, endPoint y: 56, distance: 74.0
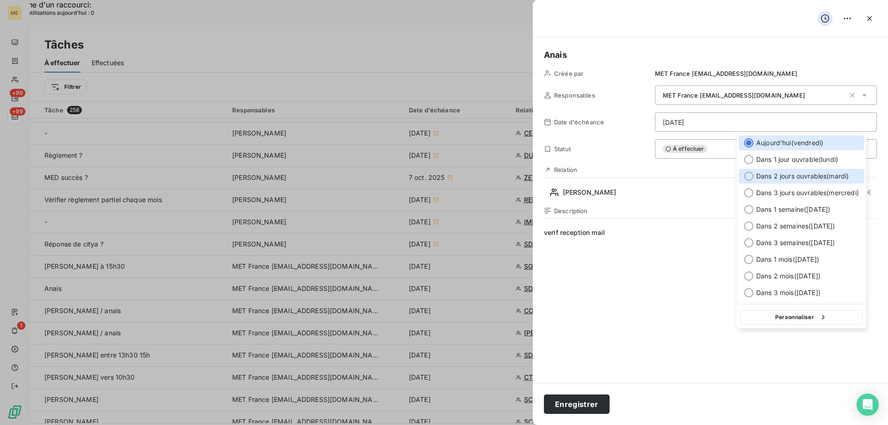
click at [824, 179] on span "Dans 2 jours ouvrables ( [DATE] )" at bounding box center [802, 176] width 93 height 9
type input "[DATE]"
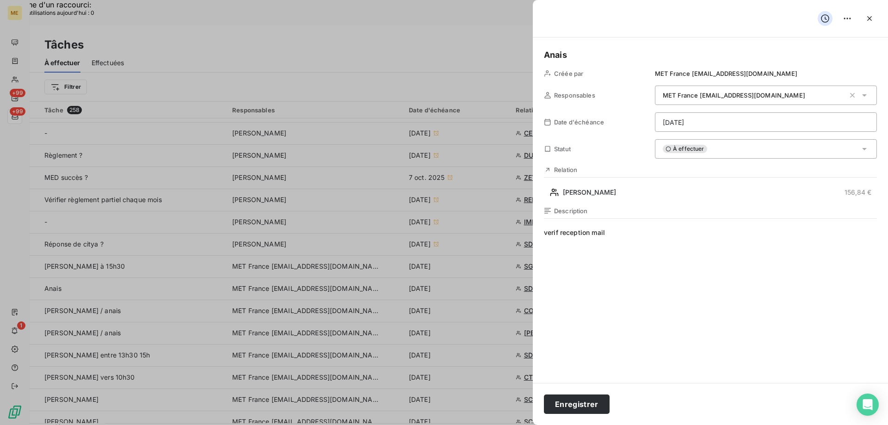
drag, startPoint x: 618, startPoint y: 235, endPoint x: 568, endPoint y: 247, distance: 52.0
click at [550, 235] on span "verif reception mail" at bounding box center [710, 317] width 333 height 178
click at [558, 400] on button "Enregistrer" at bounding box center [577, 404] width 66 height 19
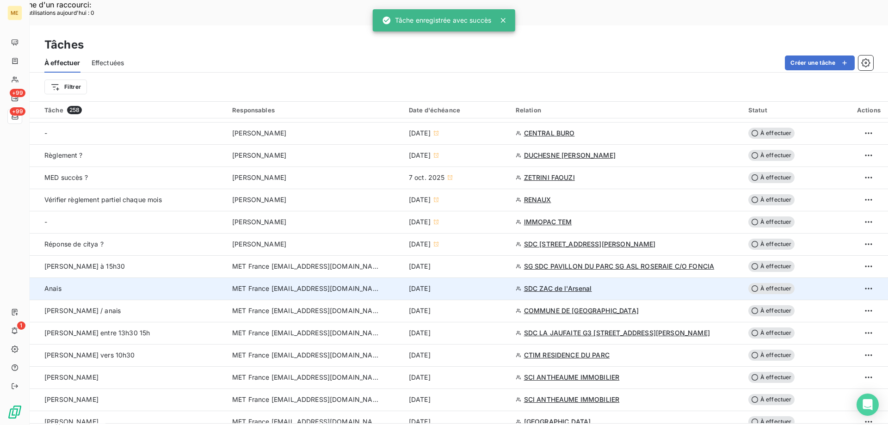
click at [474, 284] on div "[DATE]" at bounding box center [457, 288] width 96 height 9
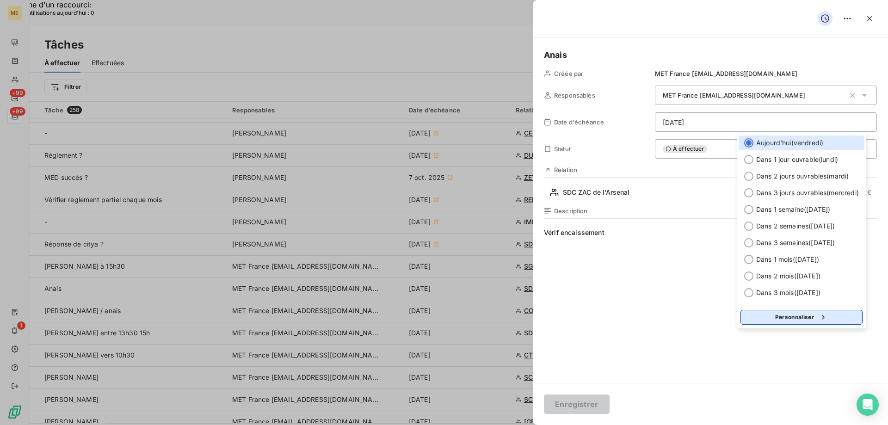
click at [790, 317] on button "Personnaliser" at bounding box center [802, 317] width 122 height 15
select select "9"
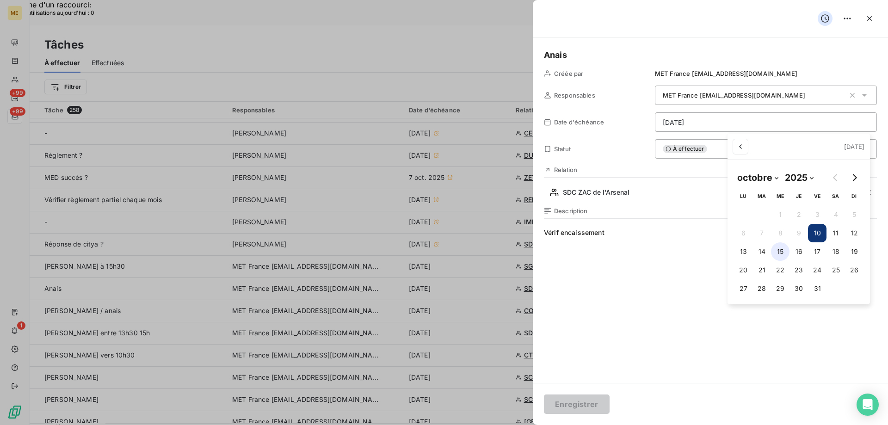
click at [779, 251] on button "15" at bounding box center [780, 251] width 19 height 19
type input "[DATE]"
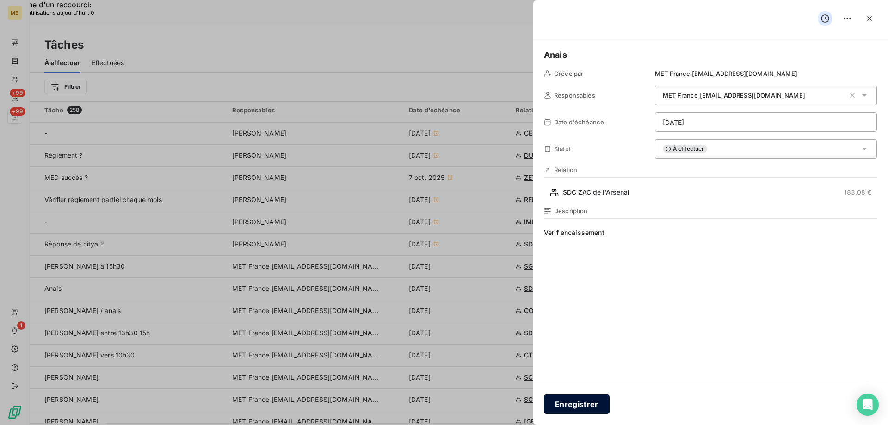
click at [585, 408] on button "Enregistrer" at bounding box center [577, 404] width 66 height 19
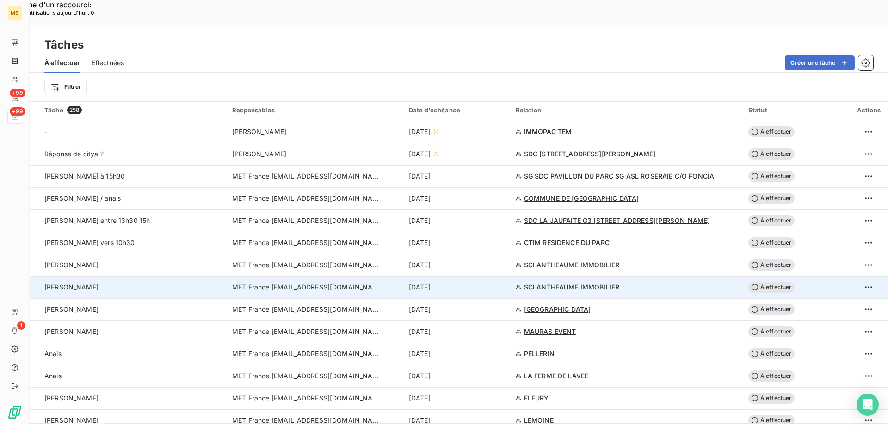
scroll to position [555, 0]
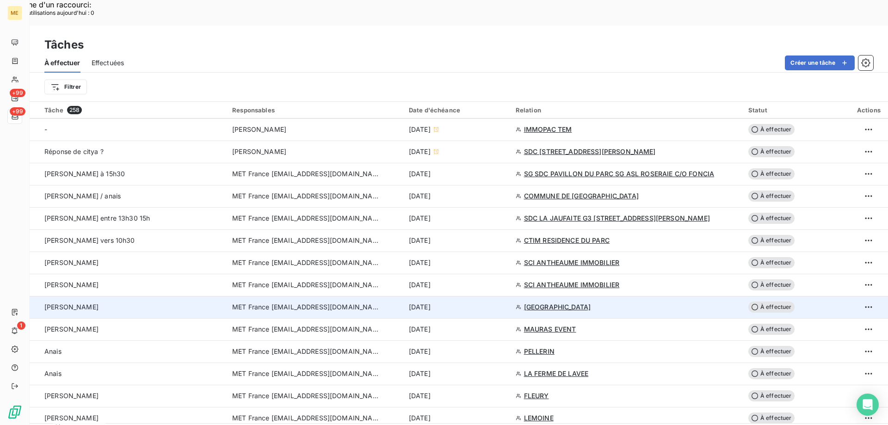
click at [498, 303] on div "[DATE]" at bounding box center [457, 307] width 96 height 9
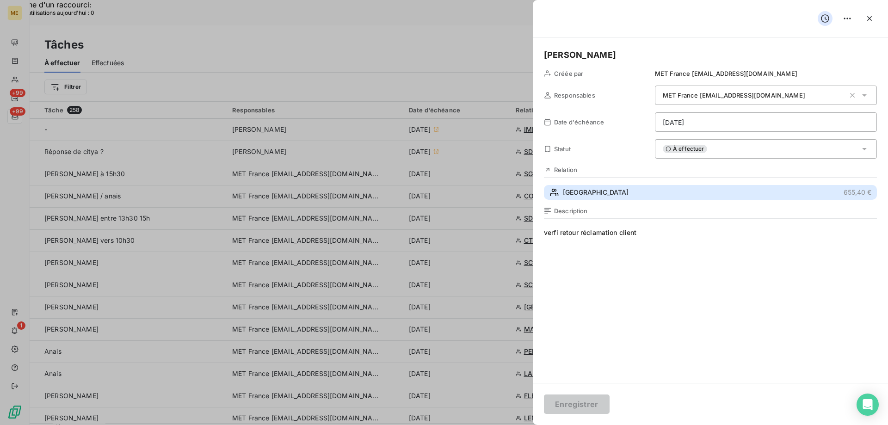
click at [589, 190] on span "[GEOGRAPHIC_DATA]" at bounding box center [596, 192] width 66 height 9
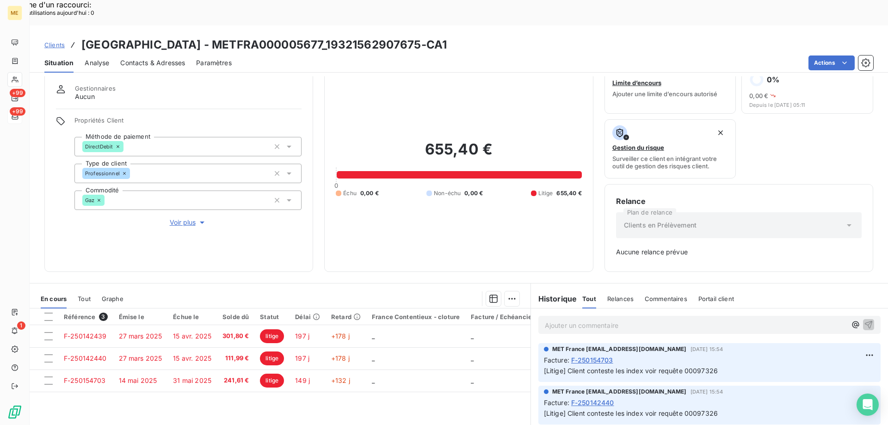
scroll to position [46, 0]
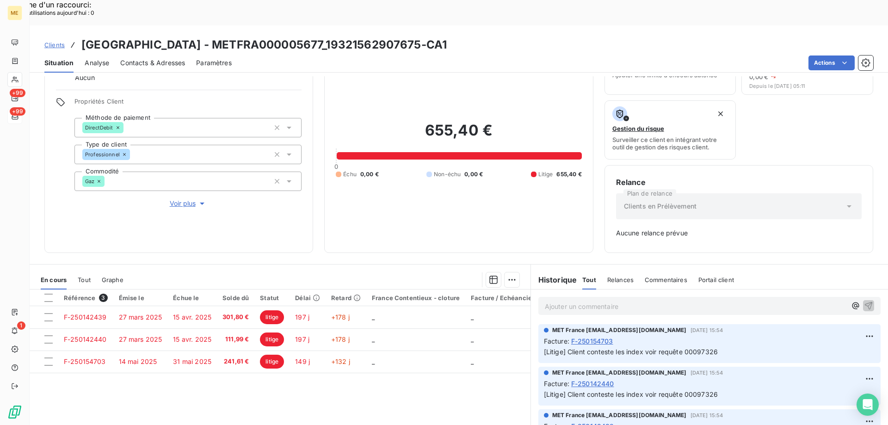
click at [185, 199] on span "Voir plus" at bounding box center [188, 203] width 37 height 9
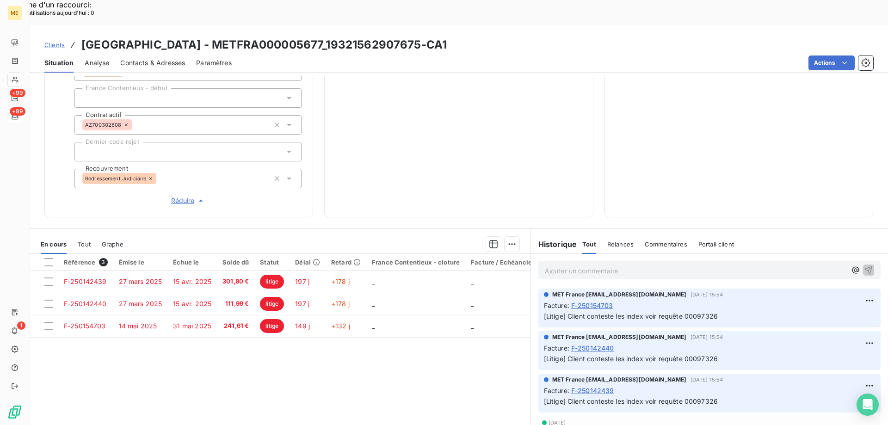
scroll to position [293, 0]
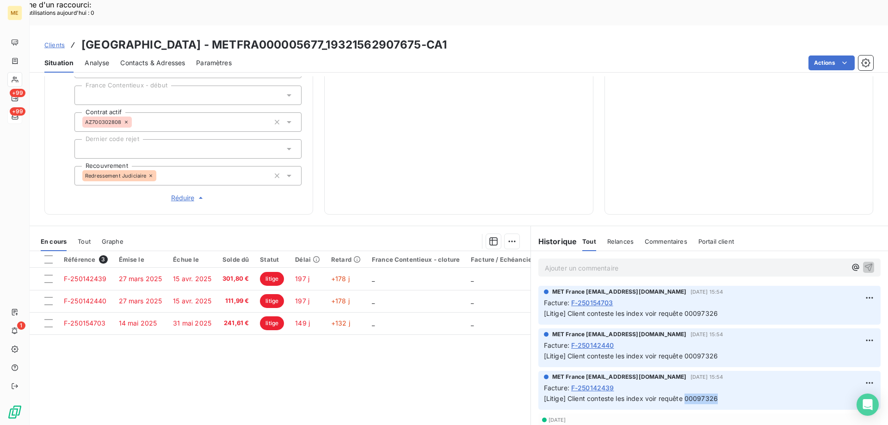
drag, startPoint x: 718, startPoint y: 365, endPoint x: 682, endPoint y: 367, distance: 36.6
click at [682, 394] on p "[Litige] Client conteste les index voir requête 00097326" at bounding box center [709, 399] width 331 height 11
copy span "00097326"
click at [429, 268] on td "_" at bounding box center [415, 279] width 99 height 22
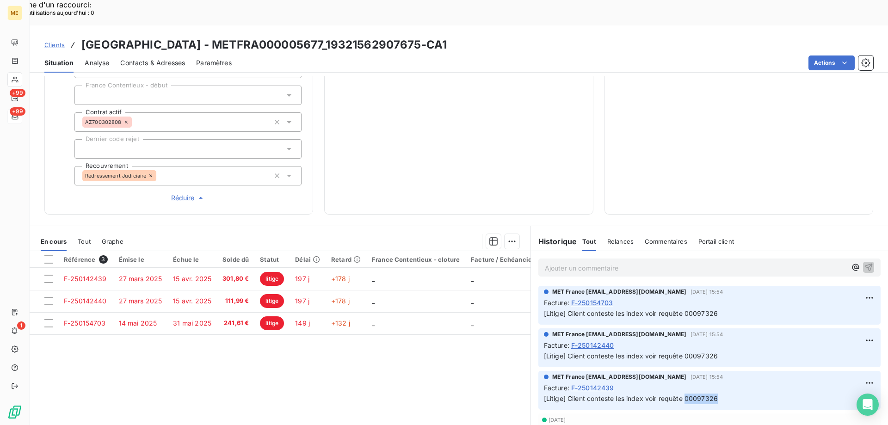
click at [720, 157] on div "Relance Plan de relance Clients en Prélèvement Aucune relance prévue" at bounding box center [739, 66] width 246 height 273
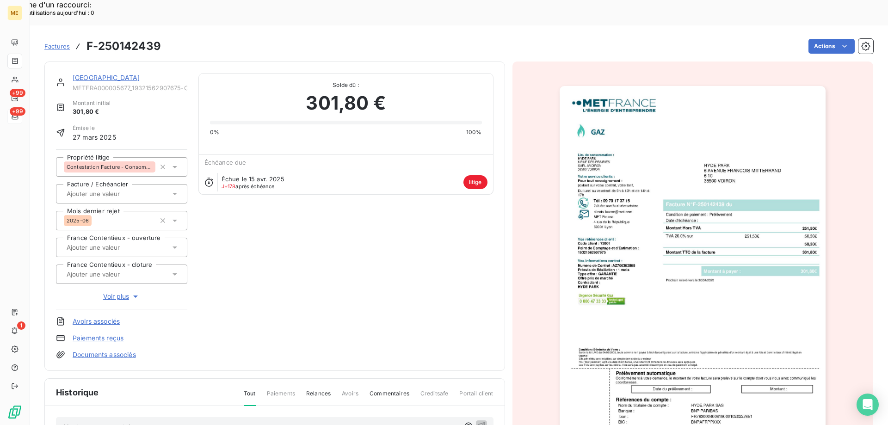
click at [99, 74] on link "[GEOGRAPHIC_DATA]" at bounding box center [107, 78] width 68 height 8
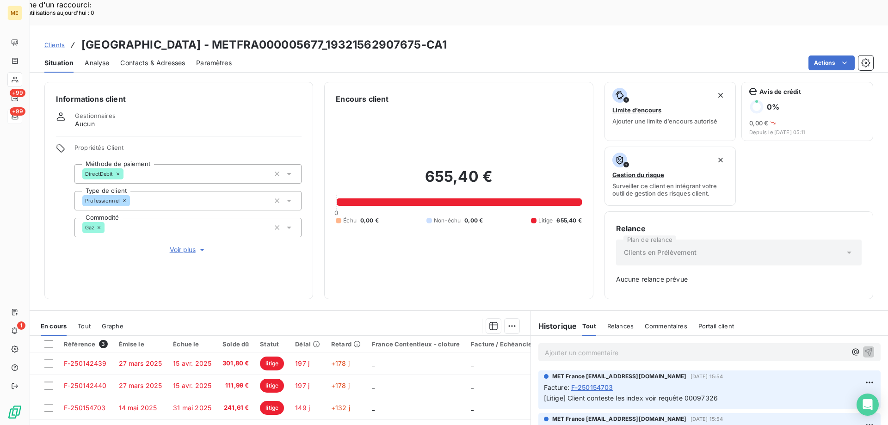
click at [187, 245] on span "Voir plus" at bounding box center [188, 249] width 37 height 9
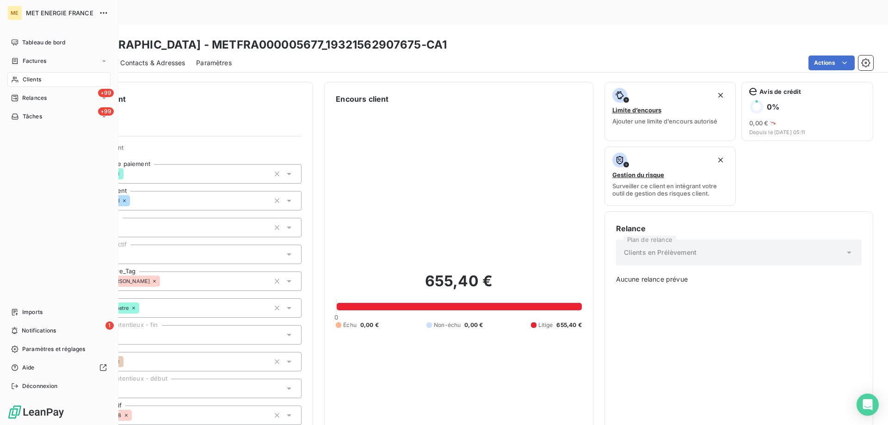
click at [30, 124] on div "Tableau de bord Factures Clients +99 Relances +99 Tâches Imports 1 Notification…" at bounding box center [58, 214] width 103 height 359
click at [23, 117] on span "Tâches" at bounding box center [32, 116] width 19 height 8
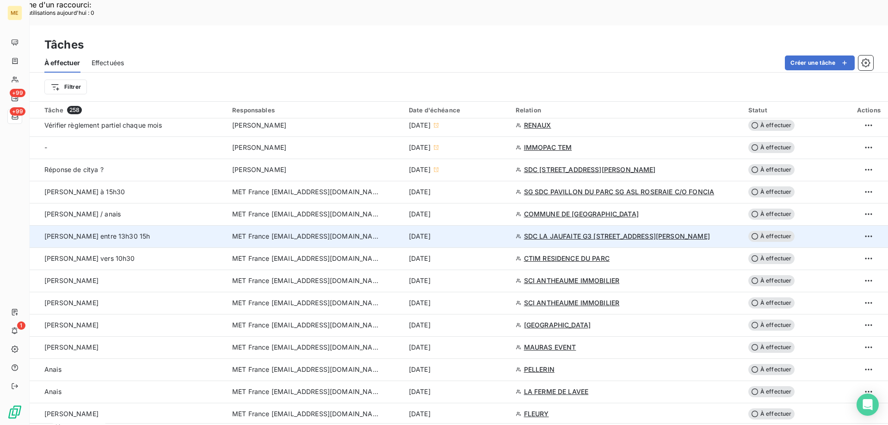
scroll to position [601, 0]
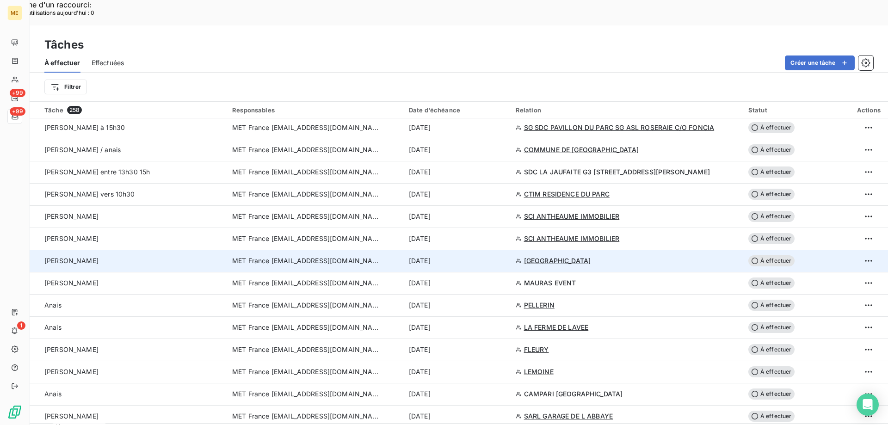
click at [474, 256] on div "[DATE]" at bounding box center [457, 260] width 96 height 9
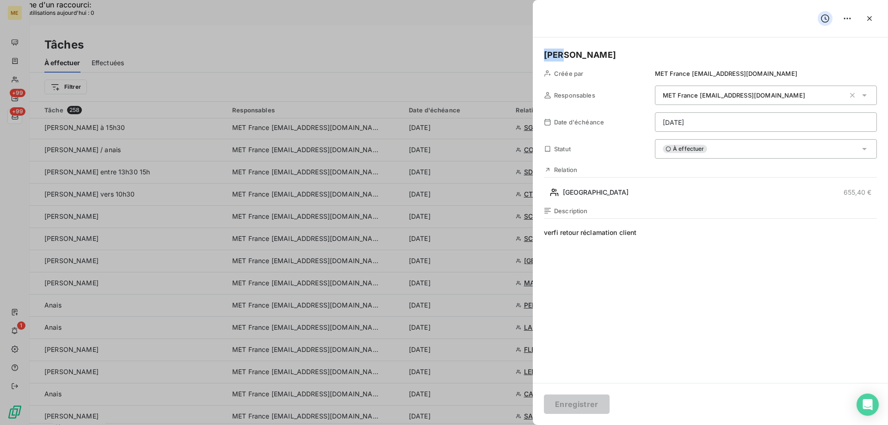
drag, startPoint x: 567, startPoint y: 53, endPoint x: 514, endPoint y: 53, distance: 52.3
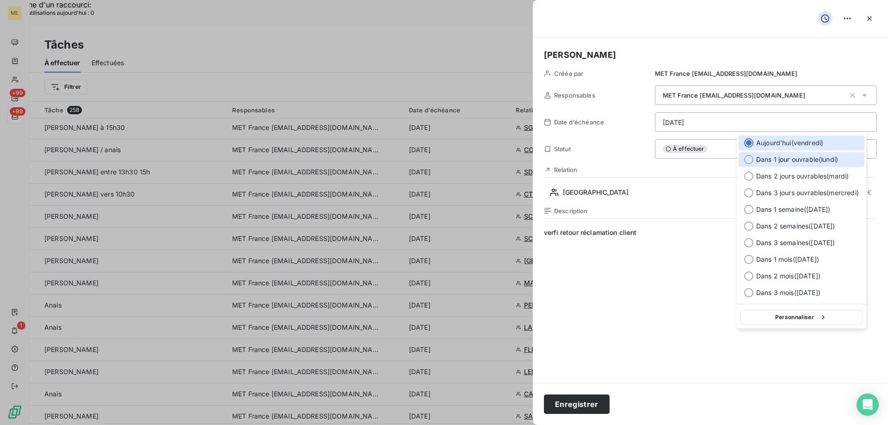
click at [774, 158] on span "Dans 1 jour ouvrable ( [DATE] )" at bounding box center [797, 159] width 82 height 9
type input "[DATE]"
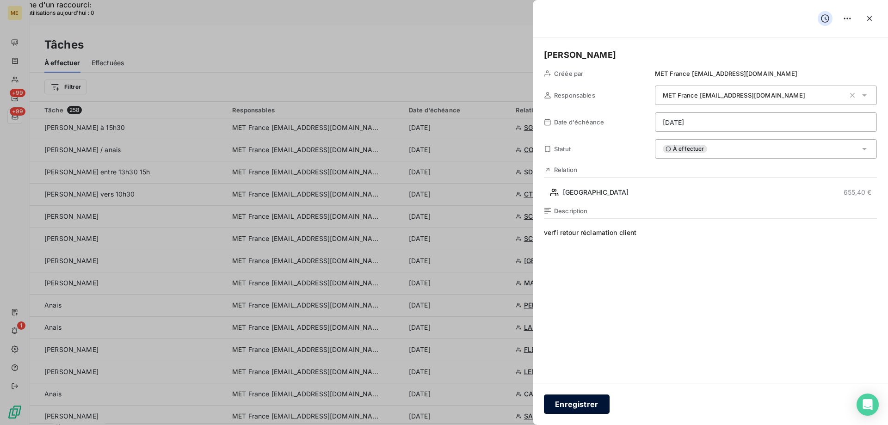
click at [580, 401] on button "Enregistrer" at bounding box center [577, 404] width 66 height 19
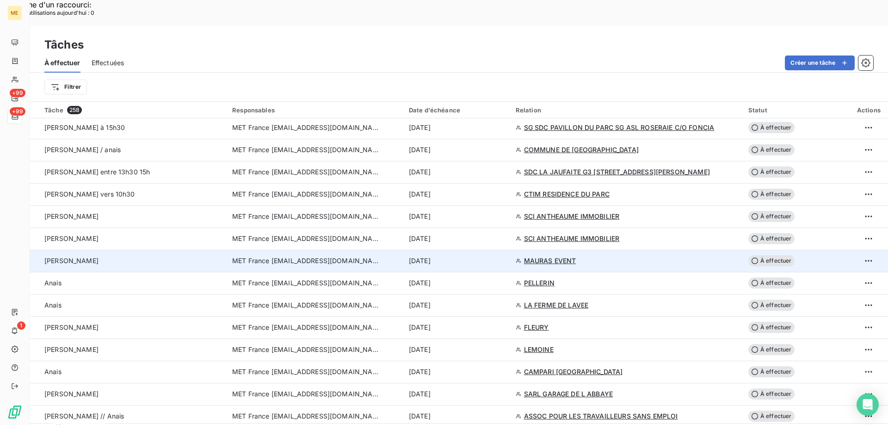
click at [496, 256] on div "[DATE]" at bounding box center [457, 260] width 96 height 9
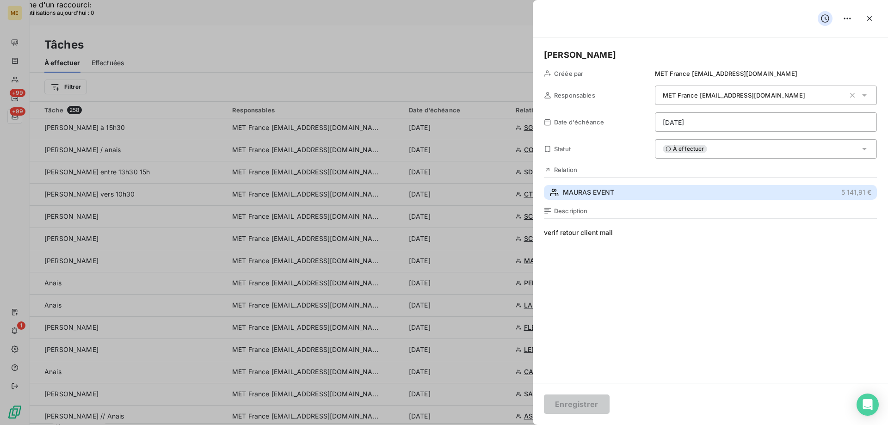
click at [600, 190] on span "MAURAS EVENT" at bounding box center [588, 192] width 51 height 9
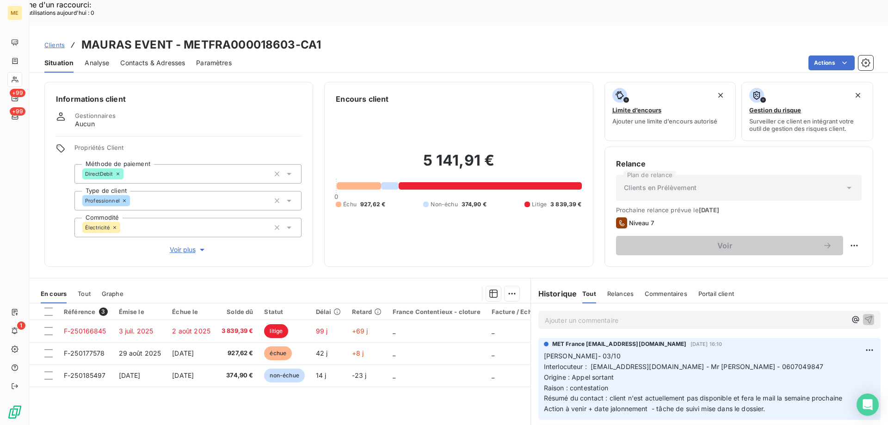
click at [189, 213] on div "Propriétés Client Méthode de paiement DirectDebit Type de client Professionnel …" at bounding box center [187, 199] width 227 height 111
click at [188, 245] on span "Voir plus" at bounding box center [188, 249] width 37 height 9
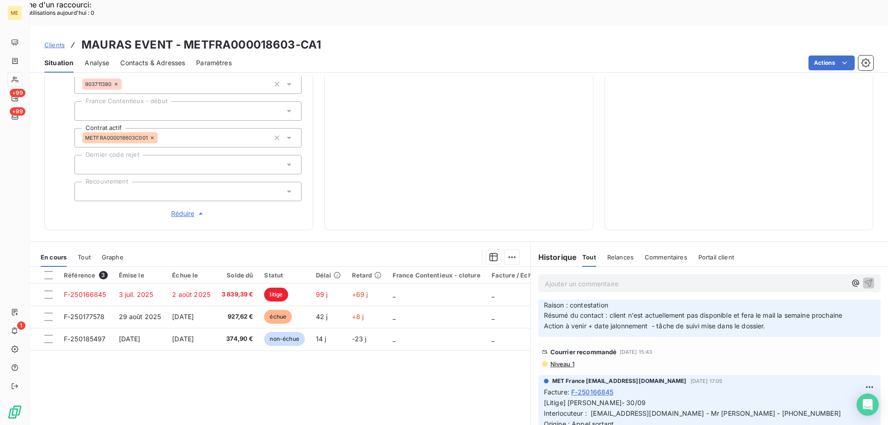
scroll to position [93, 0]
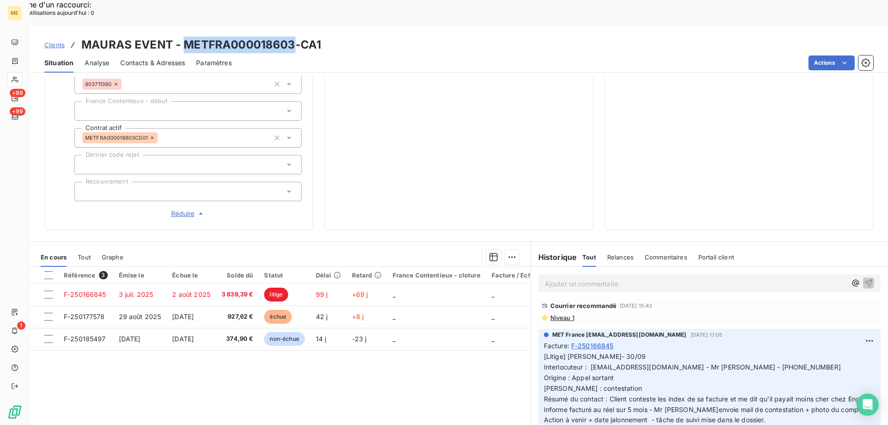
drag, startPoint x: 291, startPoint y: 22, endPoint x: 185, endPoint y: 19, distance: 106.9
click at [185, 37] on h3 "MAURAS EVENT - METFRA000018603-CA1" at bounding box center [201, 45] width 240 height 17
copy h3 "METFRA000018603"
click at [587, 352] on p "[Litige] Lisa- 30/09 Interlocuteur : ymferriere@hotmail.fr - Mr Ferriere - 0607…" at bounding box center [709, 389] width 331 height 74
click at [639, 353] on span "[Litige] Lisa- 30/09 Interlocuteur : ymferriere@hotmail.fr - Mr Ferriere - 0607…" at bounding box center [708, 388] width 328 height 71
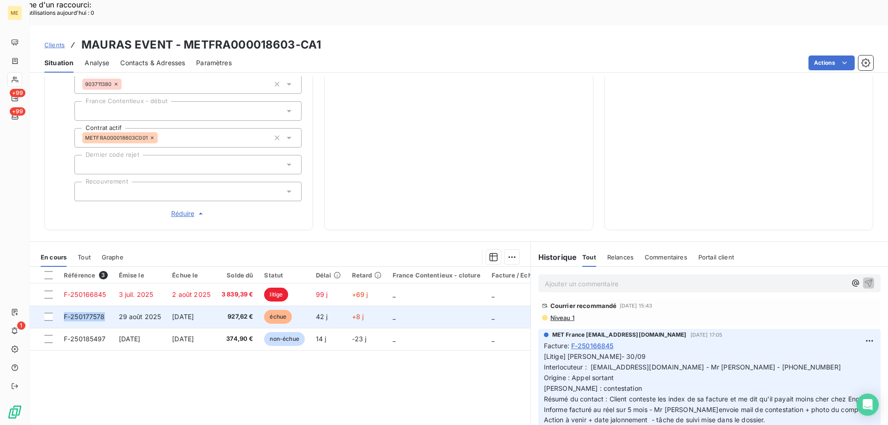
copy span "F-250177578"
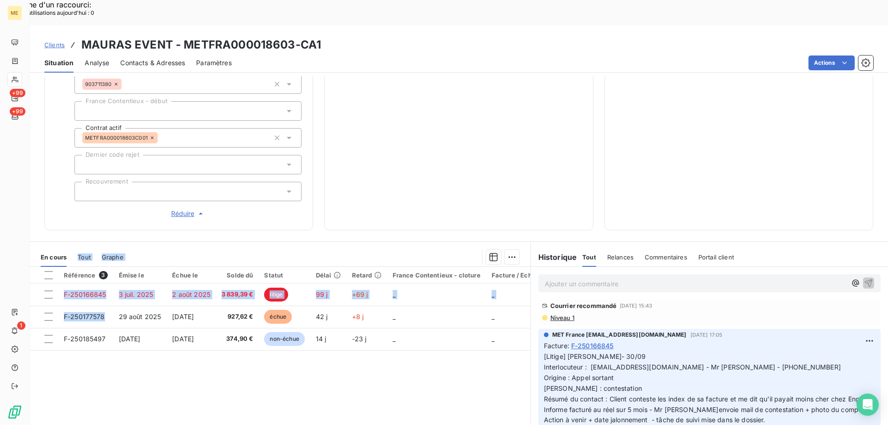
drag, startPoint x: 109, startPoint y: 284, endPoint x: 90, endPoint y: 166, distance: 119.4
click at [90, 166] on div "Informations client Gestionnaires Aucun Propriétés Client Méthode de paiement D…" at bounding box center [459, 263] width 859 height 374
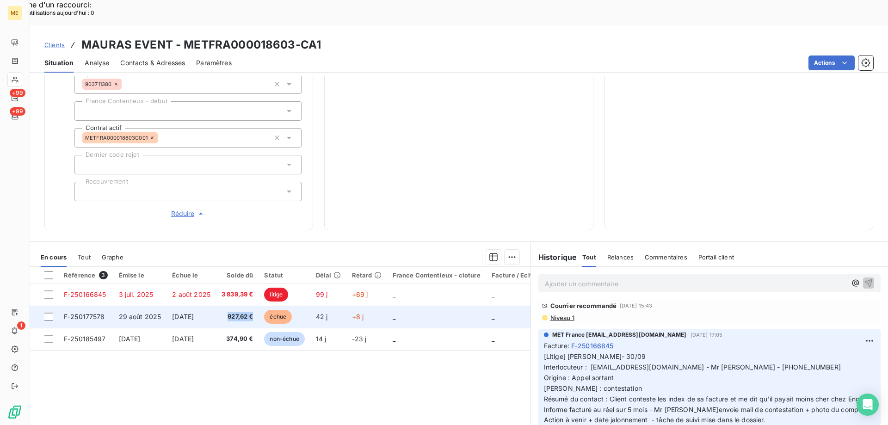
copy span "927,62 €"
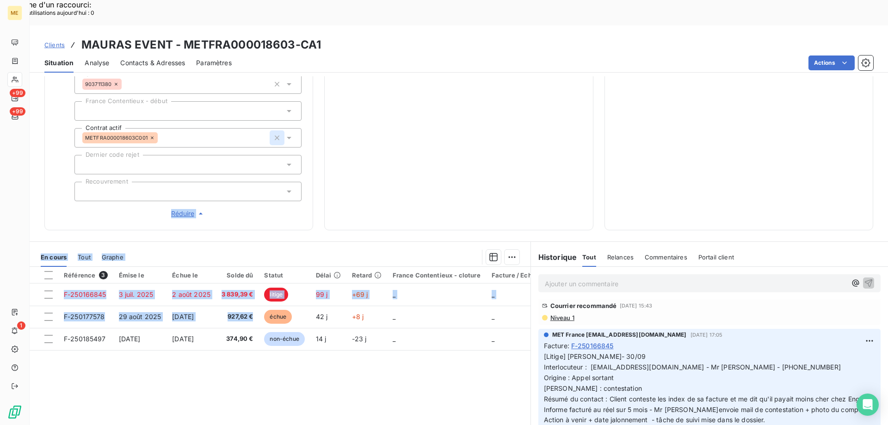
drag, startPoint x: 258, startPoint y: 284, endPoint x: 278, endPoint y: 105, distance: 179.2
click at [272, 113] on div "Informations client Gestionnaires Aucun Propriétés Client Méthode de paiement D…" at bounding box center [459, 263] width 859 height 374
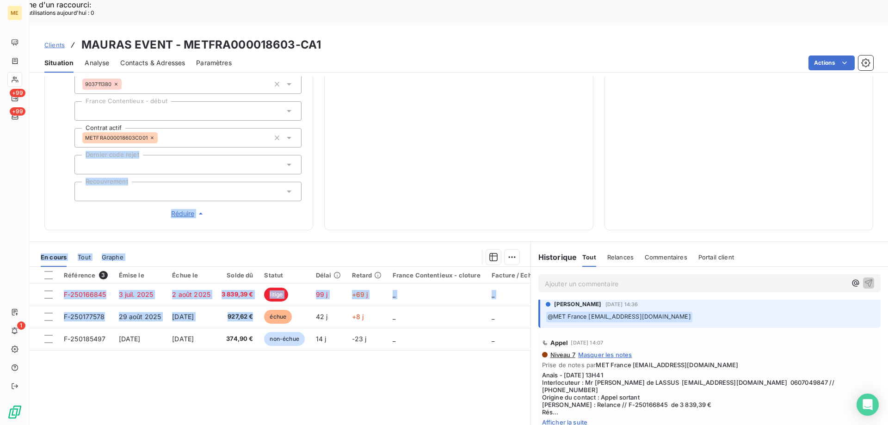
scroll to position [231, 0]
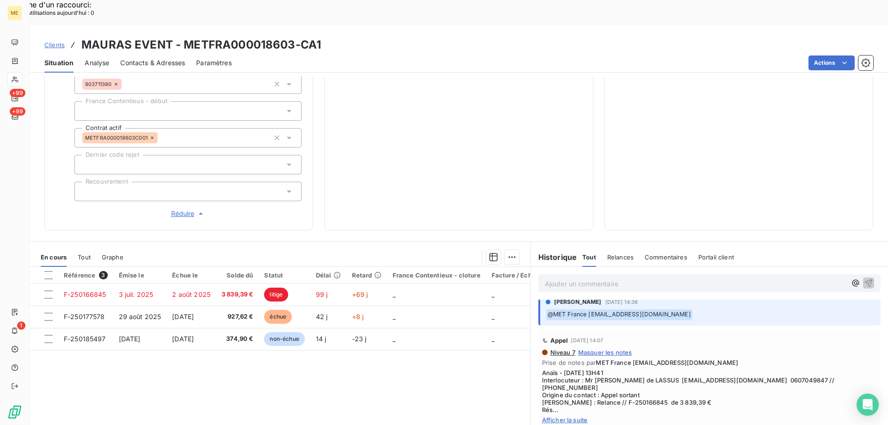
click at [572, 416] on span "Afficher la suite" at bounding box center [709, 419] width 335 height 7
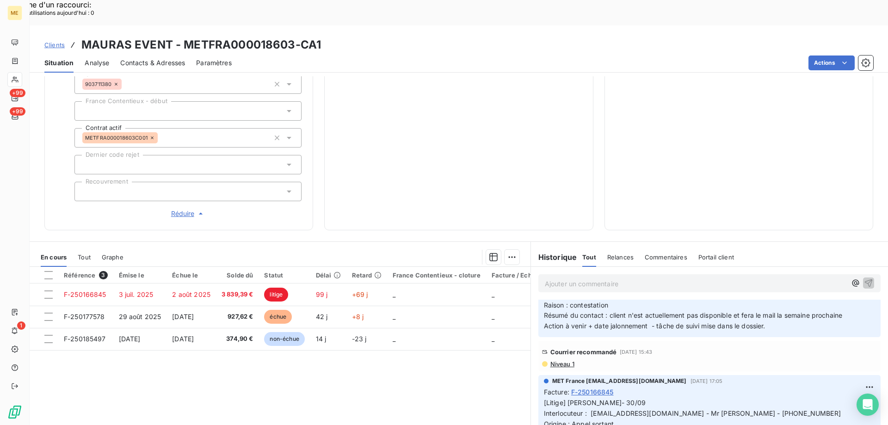
scroll to position [0, 0]
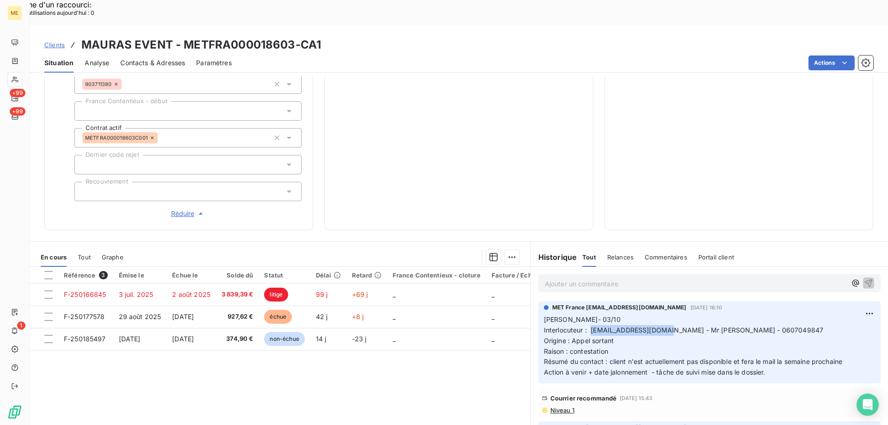
drag, startPoint x: 655, startPoint y: 299, endPoint x: 588, endPoint y: 302, distance: 67.1
click at [588, 326] on span "Interlocuteur : ymferriere@hotmail.fr - Mr Ferriere - 0607049847" at bounding box center [684, 330] width 280 height 8
copy span "[EMAIL_ADDRESS][DOMAIN_NAME]"
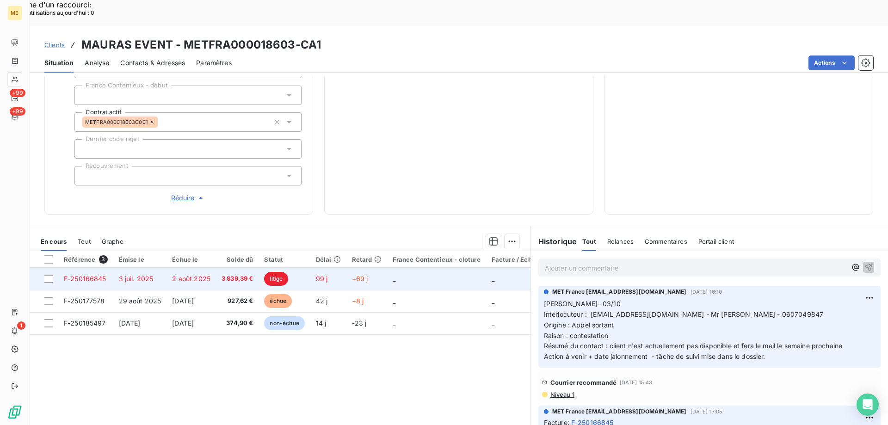
click at [176, 275] on span "2 août 2025" at bounding box center [191, 279] width 38 height 8
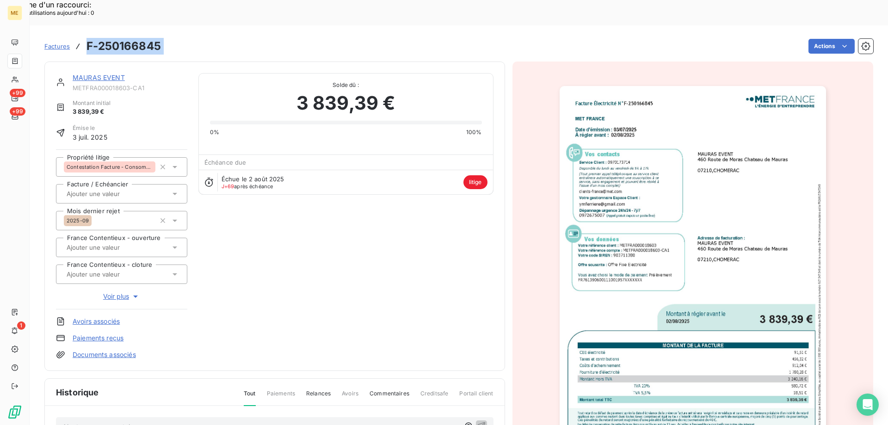
copy section "F-250166845 Actions"
drag, startPoint x: 171, startPoint y: 18, endPoint x: 85, endPoint y: 29, distance: 86.3
click at [85, 37] on div "Factures F-250166845 Actions" at bounding box center [458, 46] width 829 height 19
click at [118, 74] on link "MAURAS EVENT" at bounding box center [99, 78] width 52 height 8
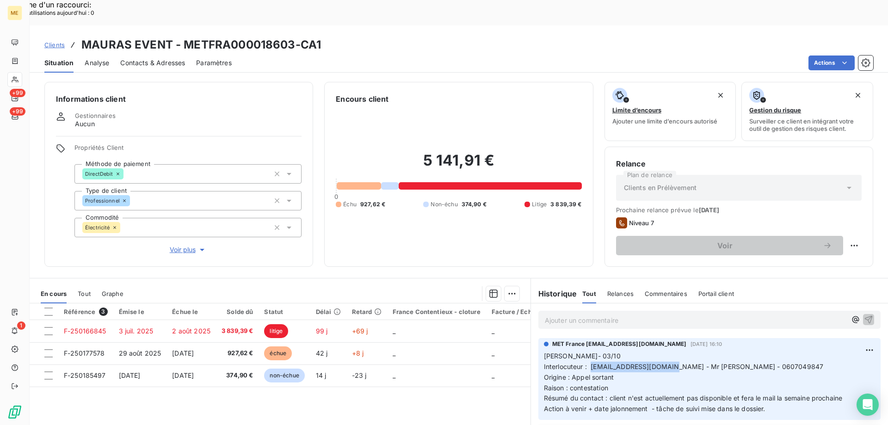
drag, startPoint x: 657, startPoint y: 340, endPoint x: 588, endPoint y: 344, distance: 68.6
click at [588, 363] on span "Interlocuteur : ymferriere@hotmail.fr - Mr Ferriere - 0607049847" at bounding box center [684, 367] width 280 height 8
copy span "[EMAIL_ADDRESS][DOMAIN_NAME]"
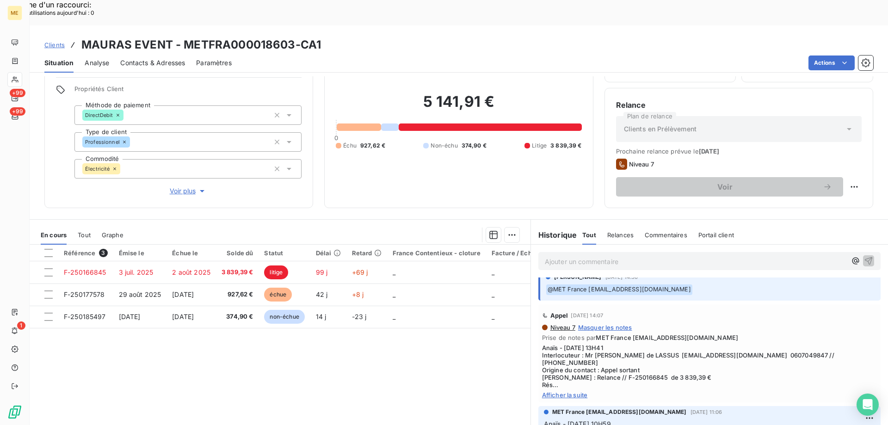
scroll to position [210, 0]
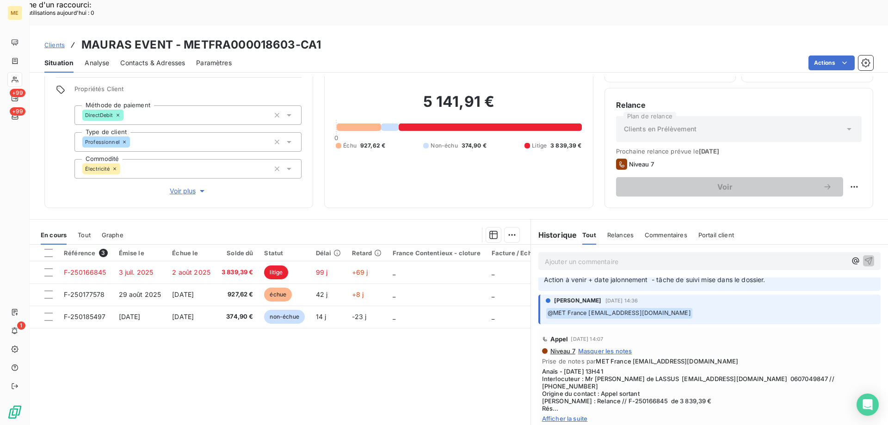
click at [555, 415] on span "Afficher la suite" at bounding box center [709, 418] width 335 height 7
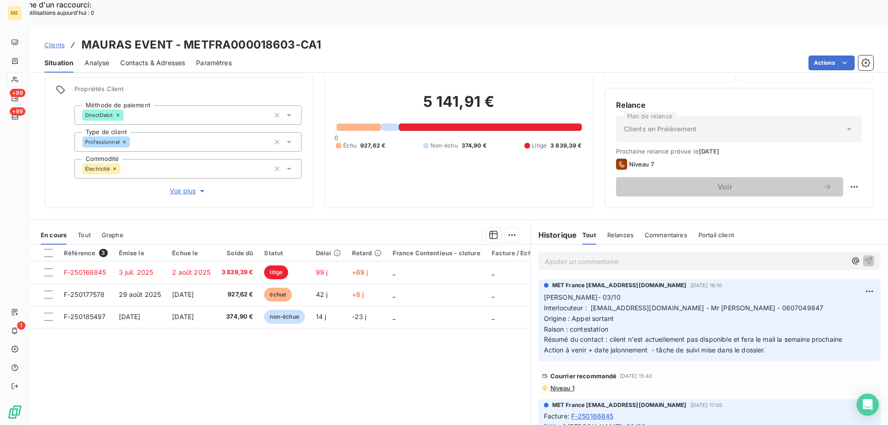
scroll to position [0, 0]
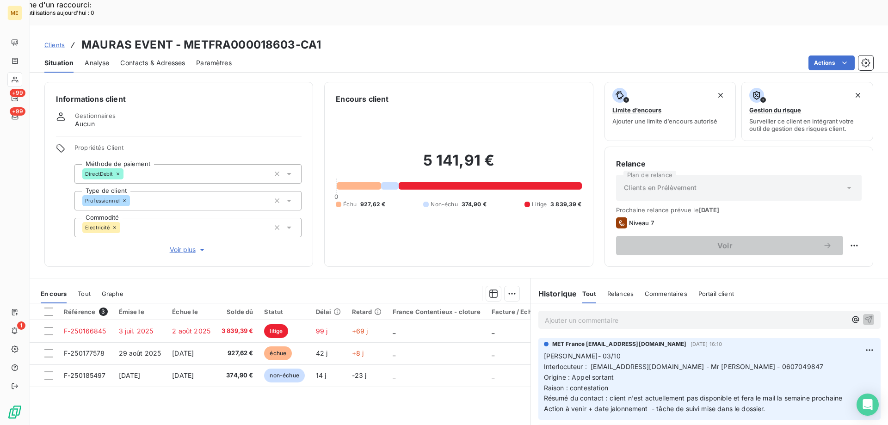
click at [174, 245] on span "Voir plus" at bounding box center [188, 249] width 37 height 9
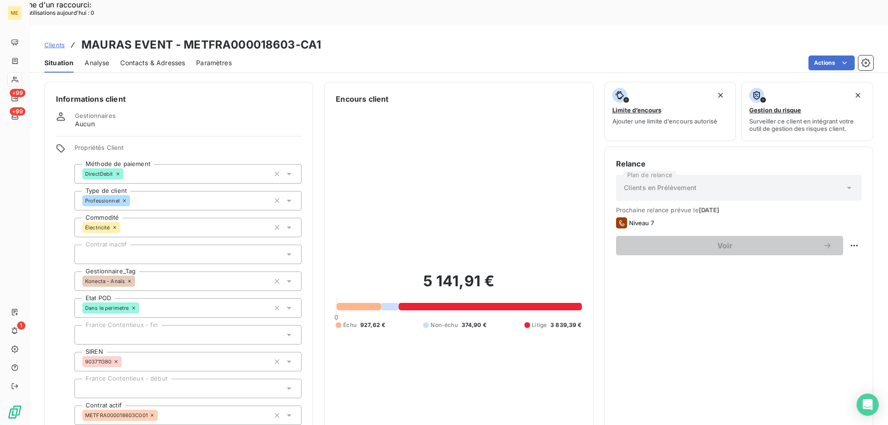
click at [424, 217] on div "5 141,91 € 0 Échu 927,62 € Non-échu 374,90 € Litige 3 839,39 €" at bounding box center [459, 301] width 246 height 392
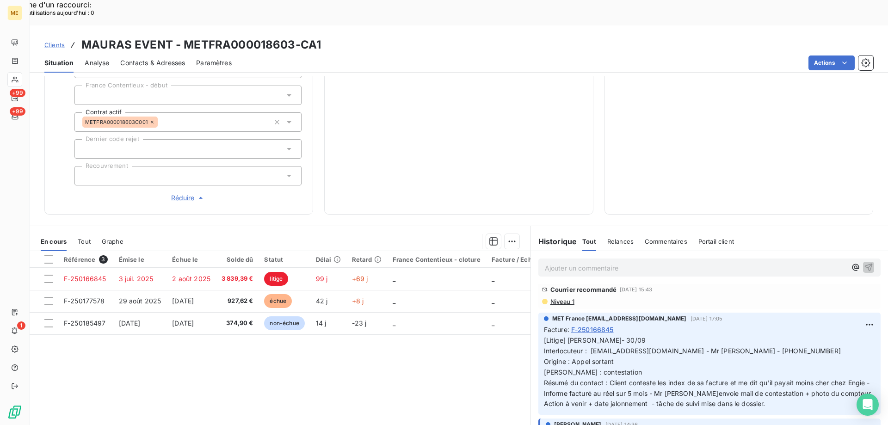
scroll to position [93, 0]
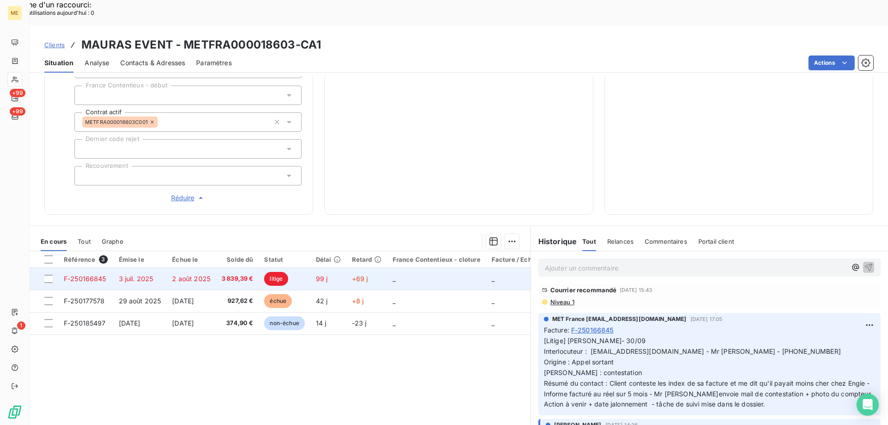
click at [449, 268] on td "_" at bounding box center [436, 279] width 99 height 22
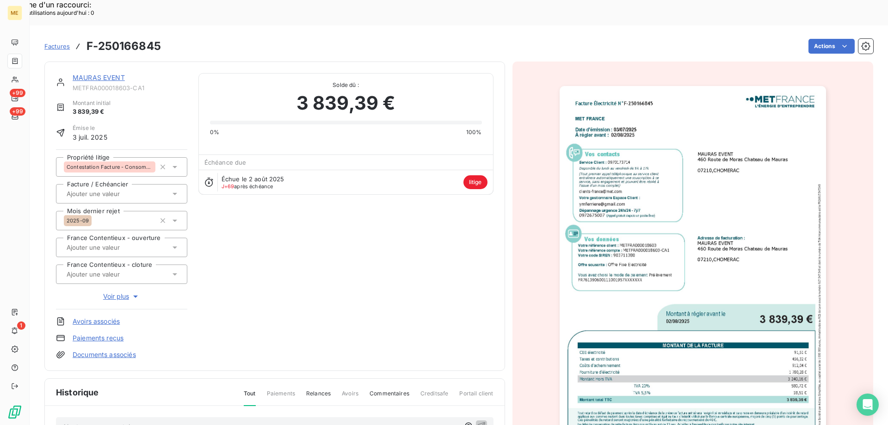
click at [111, 74] on link "MAURAS EVENT" at bounding box center [99, 78] width 52 height 8
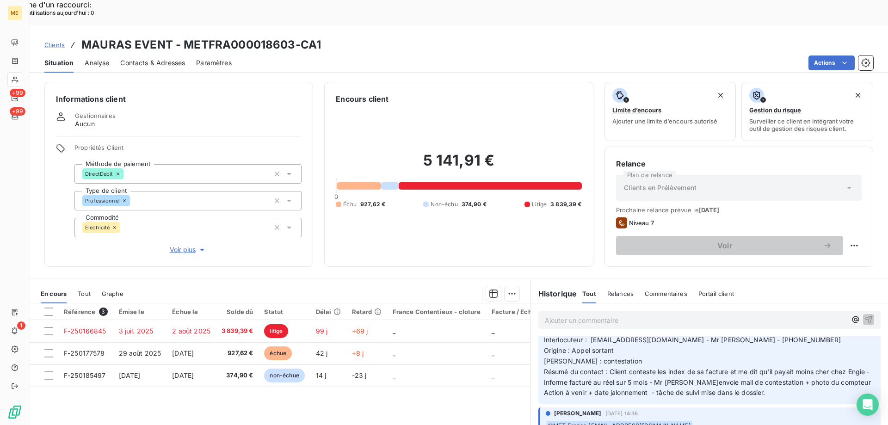
scroll to position [139, 0]
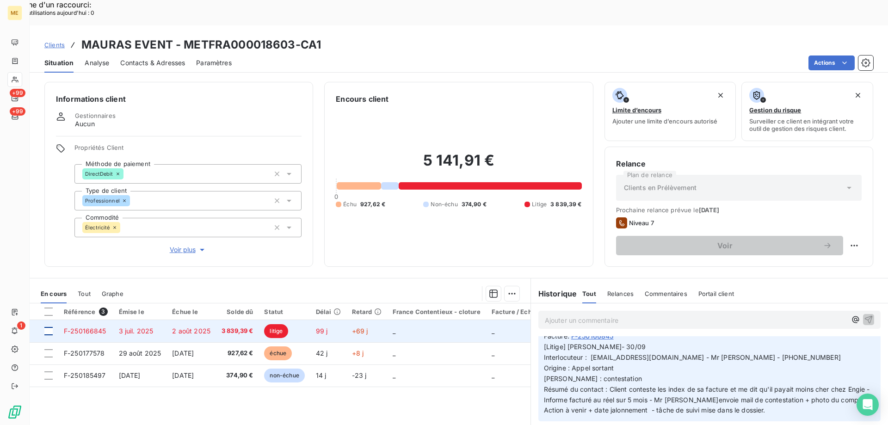
click at [49, 327] on div at bounding box center [48, 331] width 8 height 8
click at [434, 320] on td "_" at bounding box center [436, 331] width 99 height 22
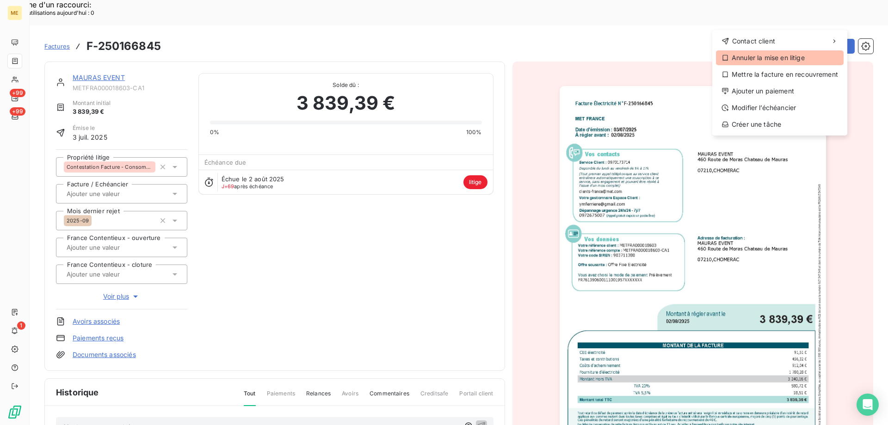
click at [753, 58] on div "Annuler la mise en litige" at bounding box center [780, 57] width 128 height 15
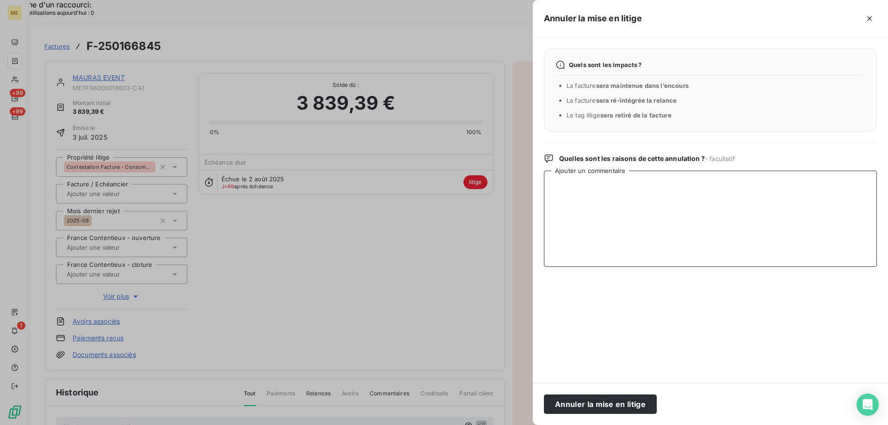
click at [662, 186] on textarea "Ajouter un commentaire" at bounding box center [710, 219] width 333 height 96
paste textarea "Anaïs - 10/10/2025 - 12H15 Interlocuteur : Mr FERRIERE de LASSUS ymferriere@gma…"
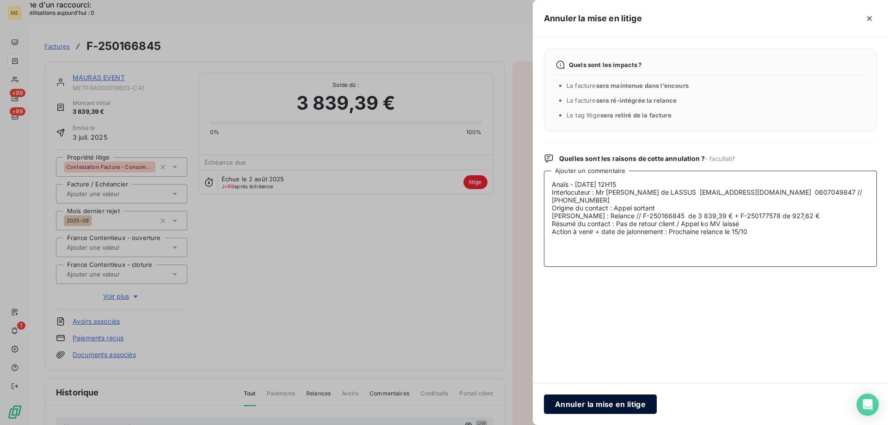
type textarea "Anaïs - 10/10/2025 - 12H15 Interlocuteur : Mr FERRIERE de LASSUS ymferriere@gma…"
click at [636, 410] on button "Annuler la mise en litige" at bounding box center [600, 404] width 113 height 19
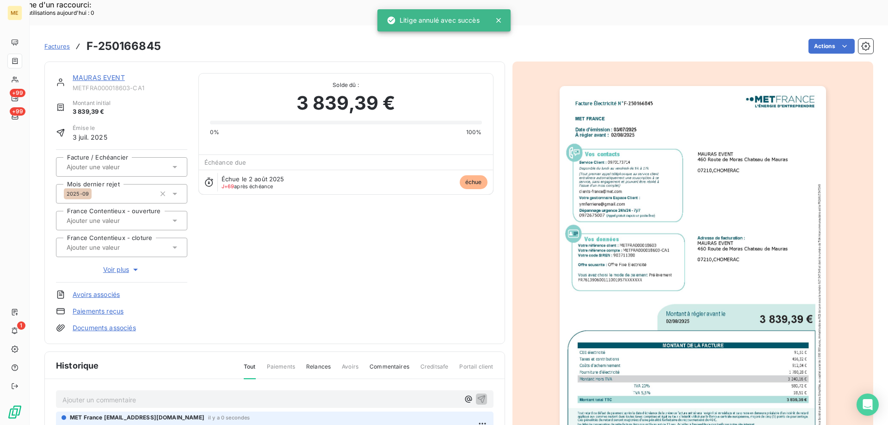
click at [112, 74] on link "MAURAS EVENT" at bounding box center [99, 78] width 52 height 8
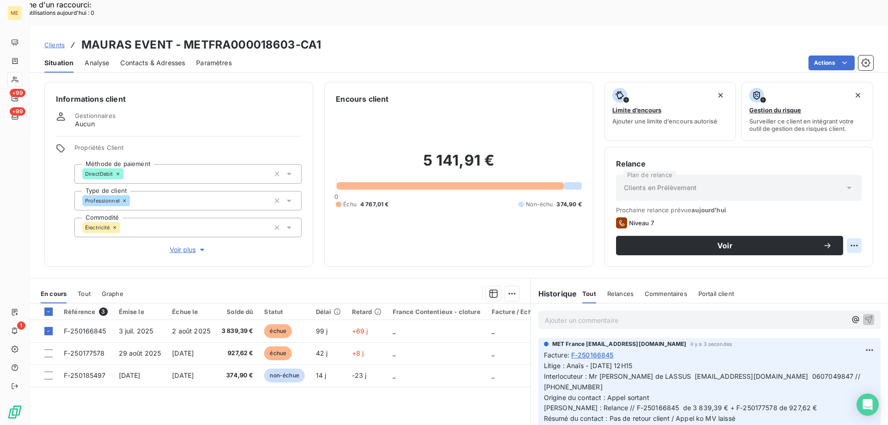
click at [840, 244] on div "Replanifier cette action" at bounding box center [809, 240] width 83 height 15
select select "9"
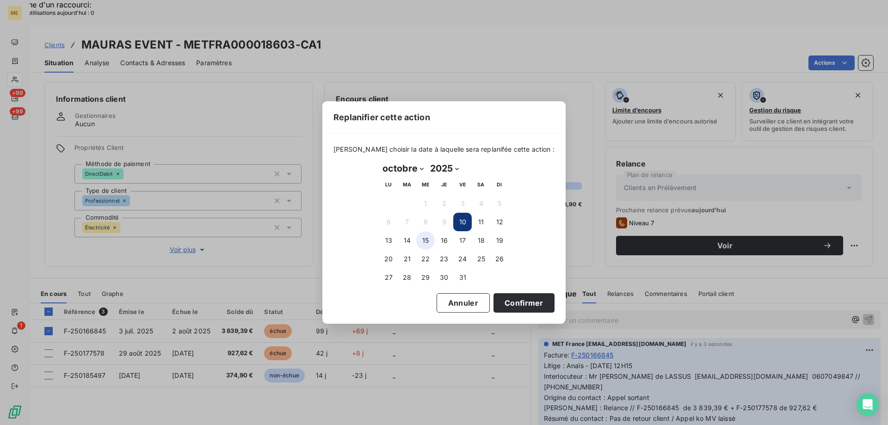
click at [428, 242] on button "15" at bounding box center [425, 240] width 19 height 19
click at [501, 296] on button "Confirmer" at bounding box center [524, 302] width 61 height 19
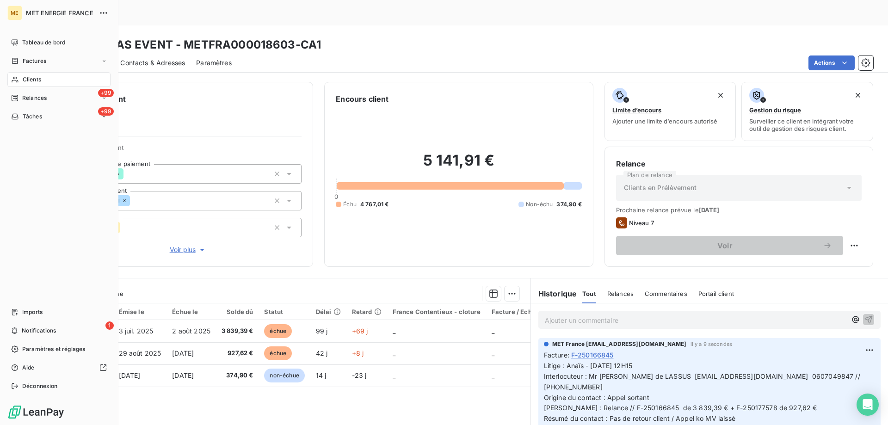
click at [12, 118] on icon at bounding box center [15, 116] width 8 height 7
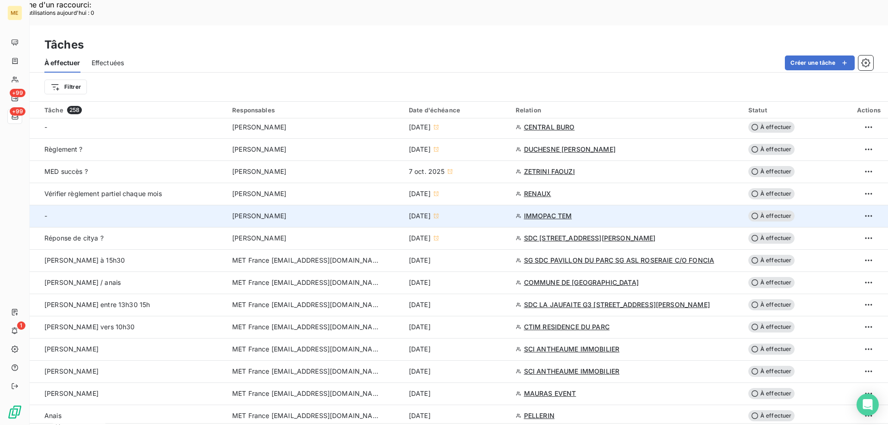
scroll to position [601, 0]
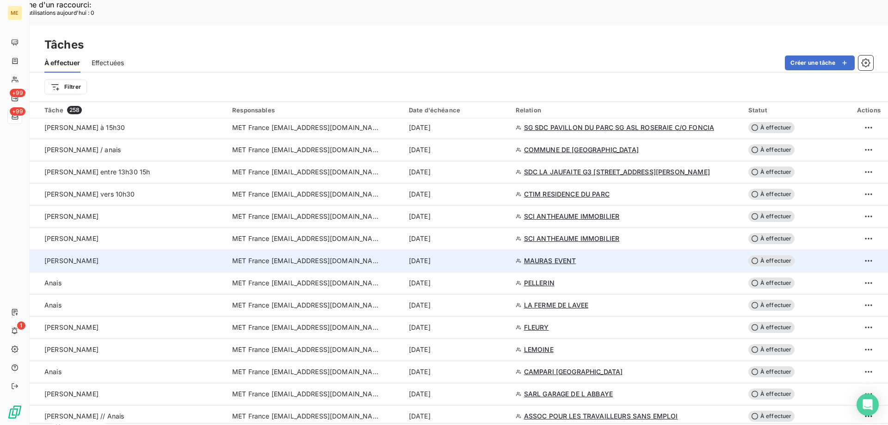
click at [479, 256] on div "[DATE]" at bounding box center [457, 260] width 96 height 9
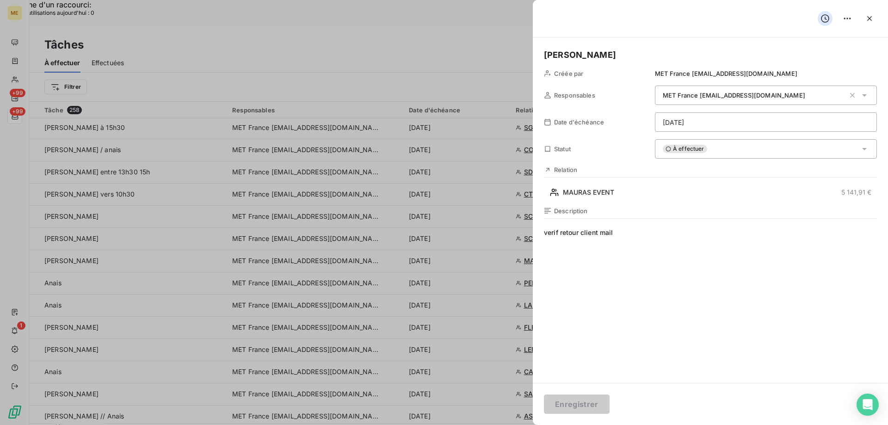
click at [718, 146] on div "À effectuer" at bounding box center [766, 148] width 222 height 19
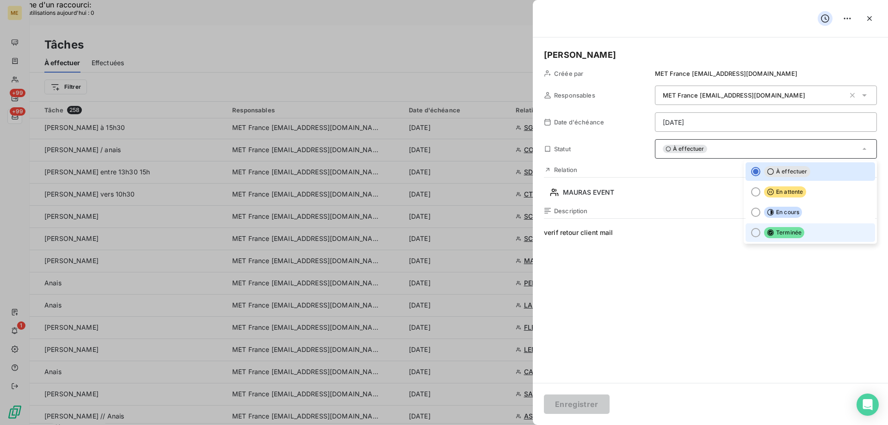
click at [806, 228] on li "Terminée" at bounding box center [811, 232] width 130 height 19
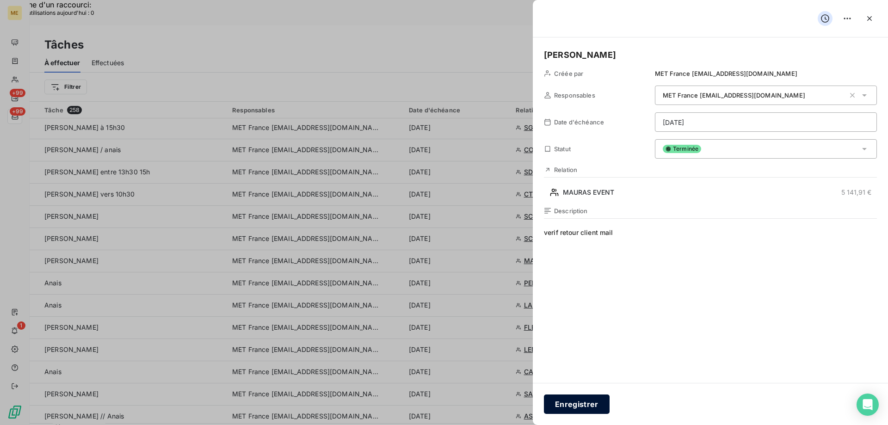
click at [573, 403] on button "Enregistrer" at bounding box center [577, 404] width 66 height 19
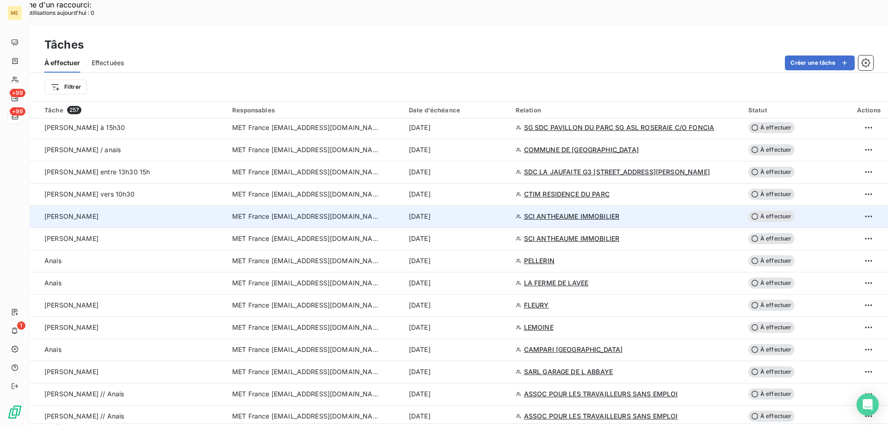
click at [483, 212] on div "[DATE]" at bounding box center [457, 216] width 96 height 9
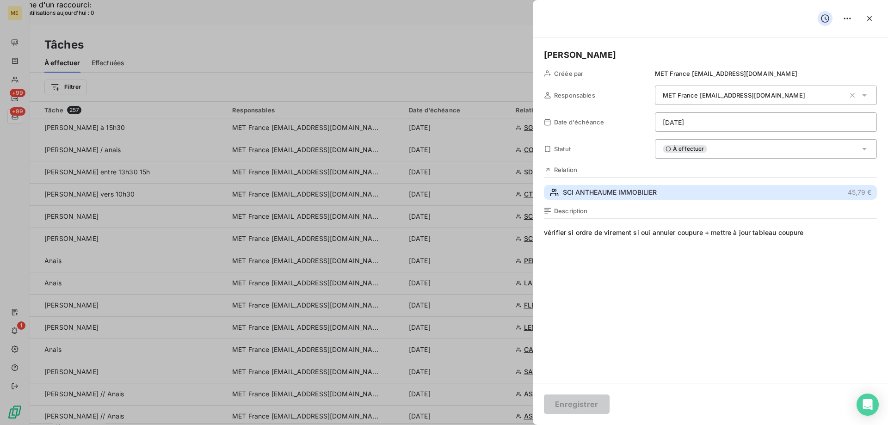
click at [745, 188] on button "SCI ANTHEAUME IMMOBILIER 45,79 €" at bounding box center [710, 192] width 333 height 15
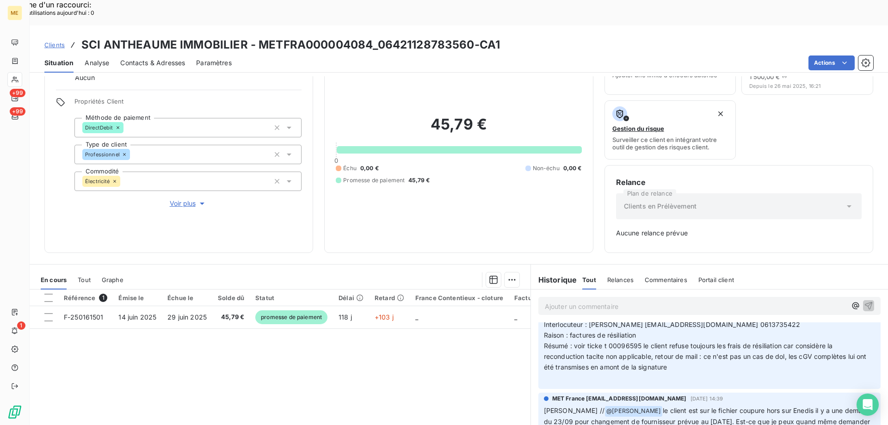
scroll to position [324, 0]
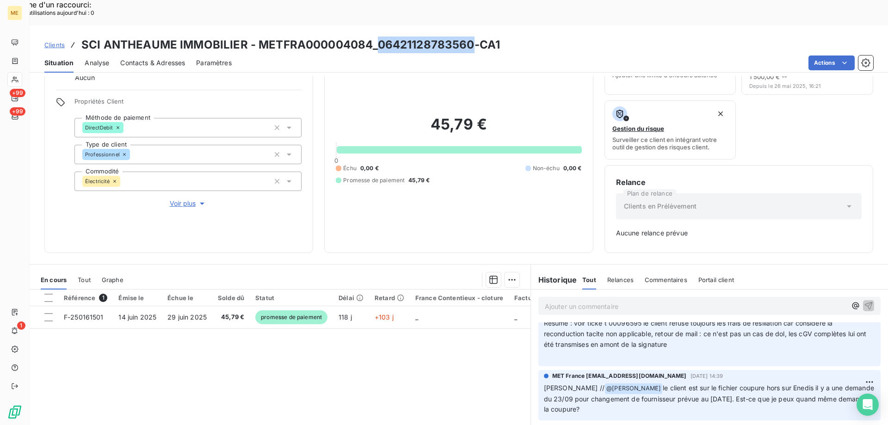
drag, startPoint x: 464, startPoint y: 20, endPoint x: 378, endPoint y: 25, distance: 86.2
click at [378, 37] on h3 "SCI ANTHEAUME IMMOBILIER - METFRA000004084_06421128783560-CA1" at bounding box center [290, 45] width 419 height 17
copy h3 "06421128783560"
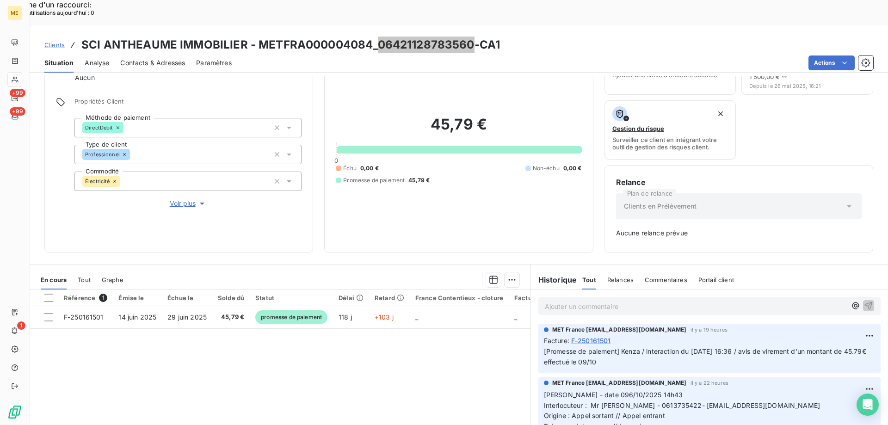
scroll to position [0, 0]
click at [185, 199] on span "Voir plus" at bounding box center [188, 203] width 37 height 9
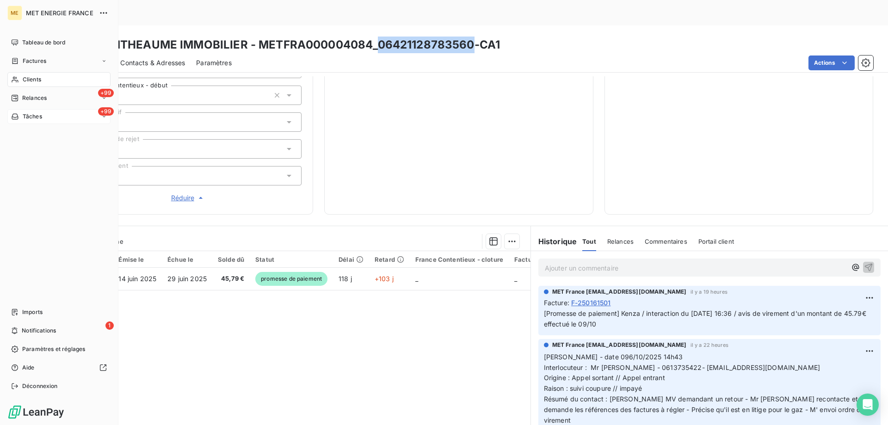
click at [35, 119] on span "Tâches" at bounding box center [32, 116] width 19 height 8
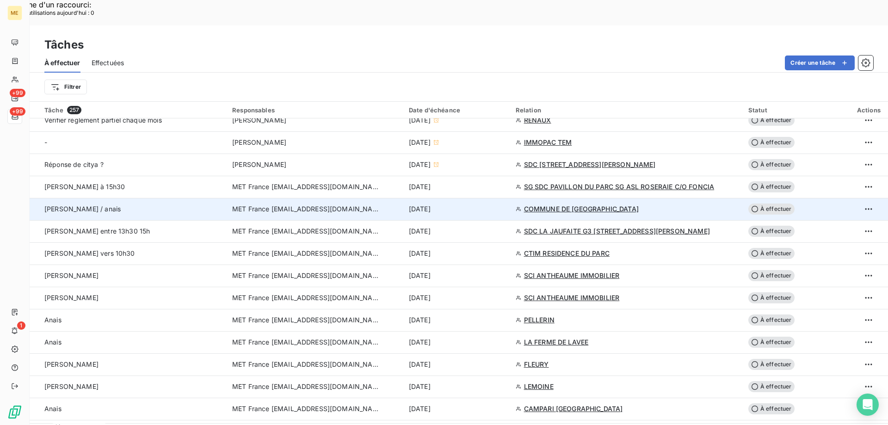
scroll to position [555, 0]
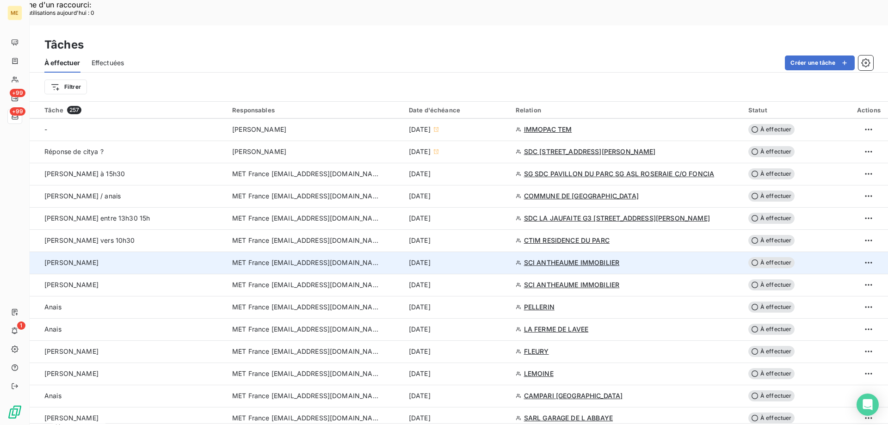
click at [490, 258] on div "[DATE]" at bounding box center [457, 262] width 96 height 9
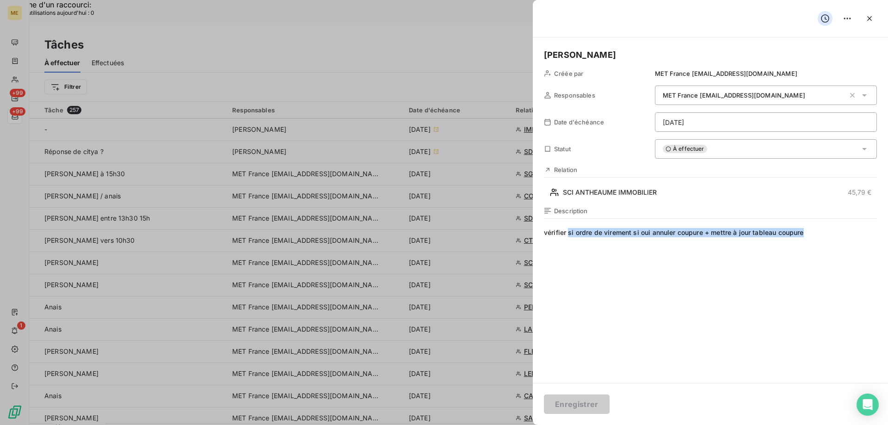
drag, startPoint x: 819, startPoint y: 233, endPoint x: 568, endPoint y: 241, distance: 250.9
click at [568, 241] on span "vérifier si ordre de virement si oui annuler coupure + mettre à jour tableau co…" at bounding box center [710, 317] width 333 height 178
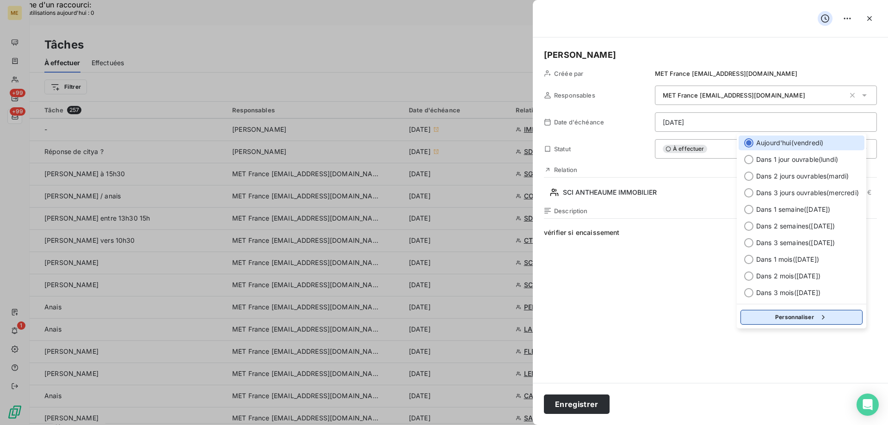
click at [809, 317] on button "Personnaliser" at bounding box center [802, 317] width 122 height 15
select select "9"
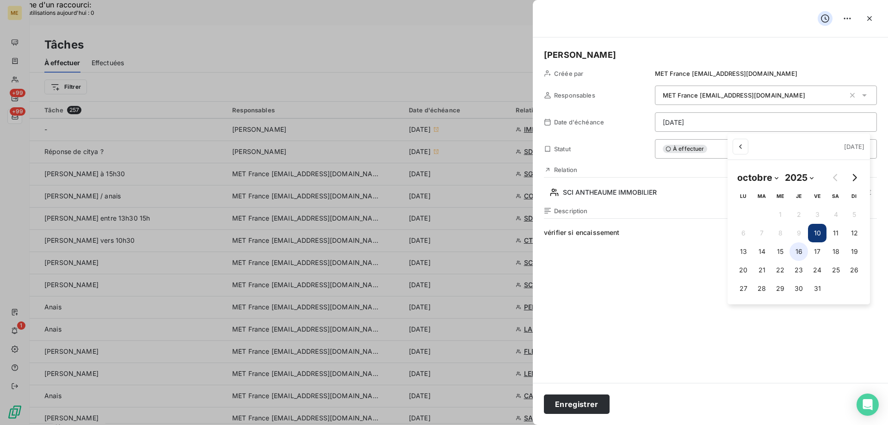
click at [800, 255] on button "16" at bounding box center [799, 251] width 19 height 19
type input "[DATE]"
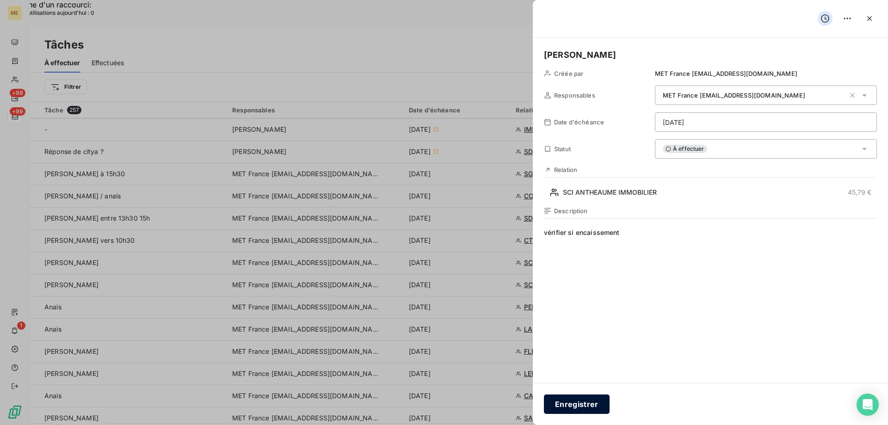
click at [557, 407] on button "Enregistrer" at bounding box center [577, 404] width 66 height 19
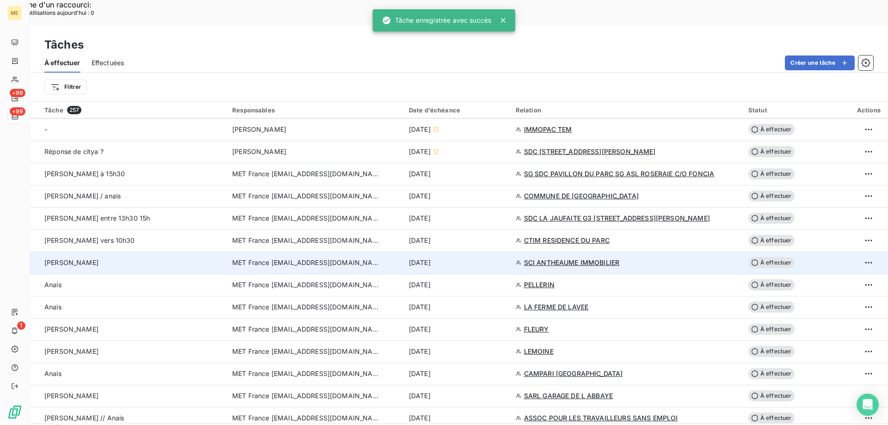
click at [476, 258] on div "[DATE]" at bounding box center [457, 262] width 96 height 9
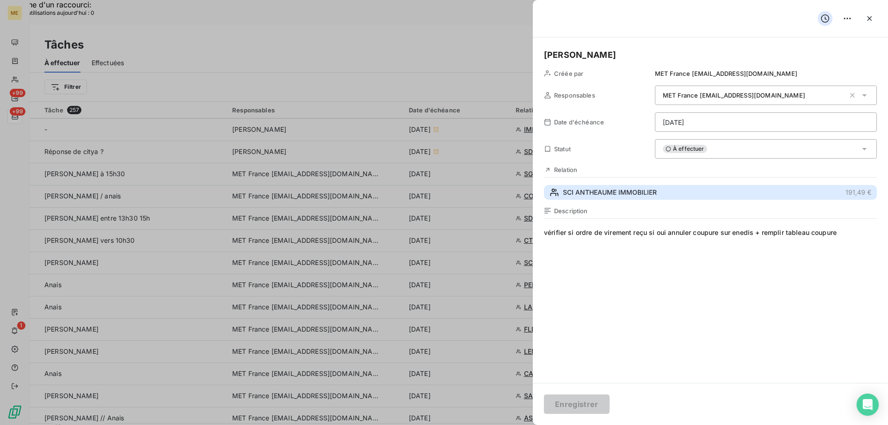
click at [642, 197] on span "SCI ANTHEAUME IMMOBILIER" at bounding box center [610, 192] width 94 height 9
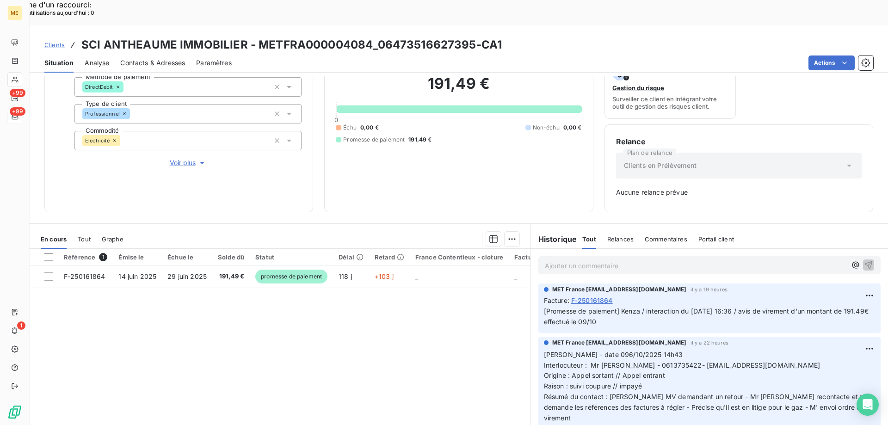
scroll to position [91, 0]
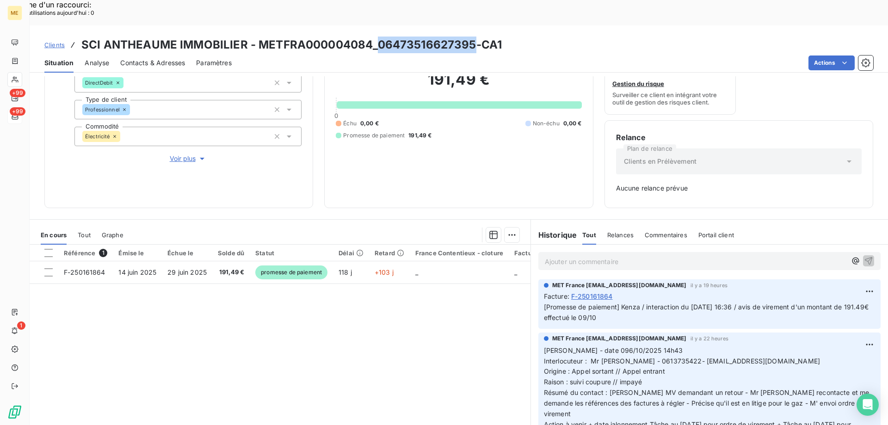
drag, startPoint x: 472, startPoint y: 19, endPoint x: 374, endPoint y: 23, distance: 97.7
click at [374, 37] on h3 "SCI ANTHEAUME IMMOBILIER - METFRA000004084_06473516627395-CA1" at bounding box center [291, 45] width 421 height 17
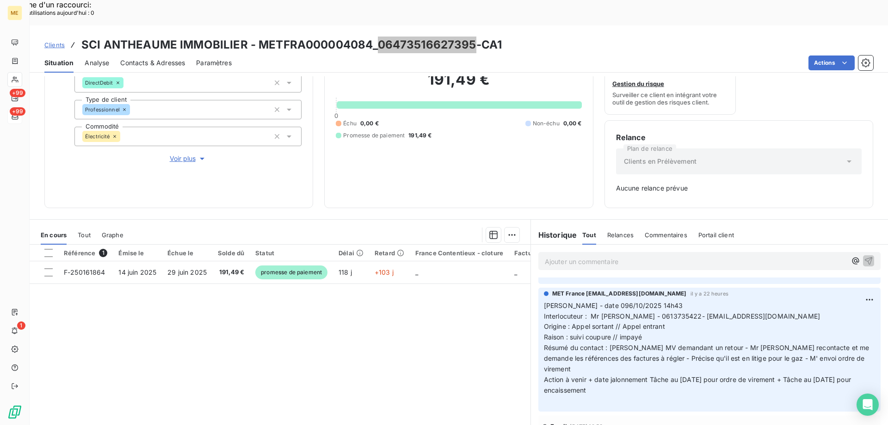
scroll to position [46, 0]
click at [192, 154] on span "Voir plus" at bounding box center [188, 158] width 37 height 9
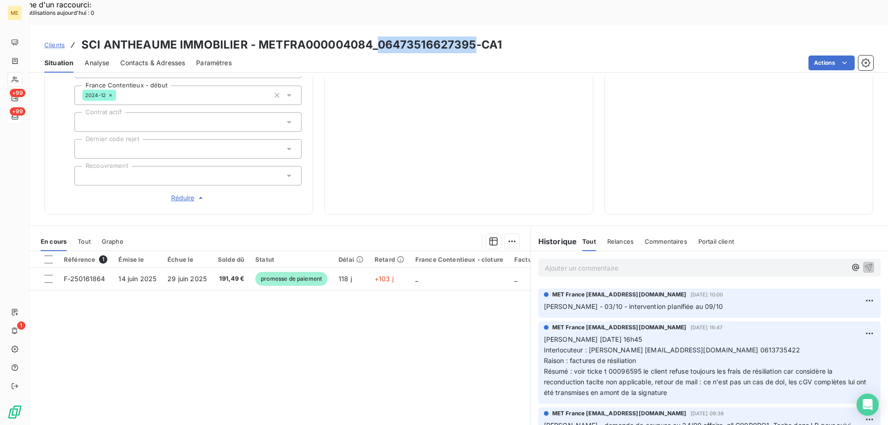
scroll to position [231, 0]
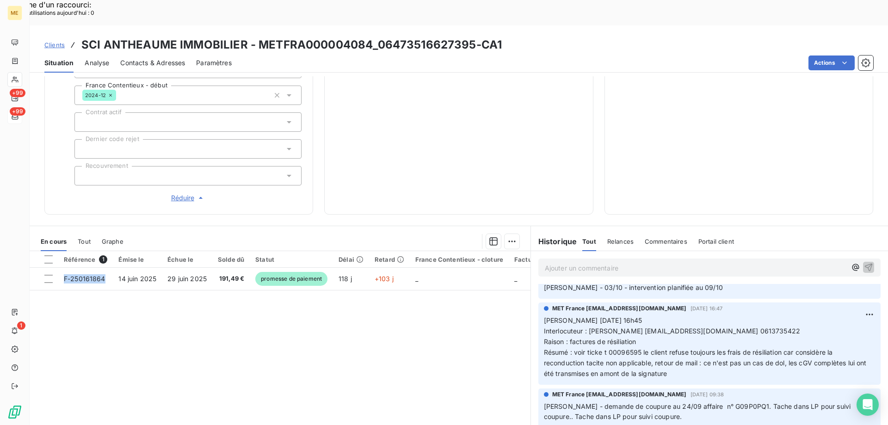
drag, startPoint x: 106, startPoint y: 248, endPoint x: 76, endPoint y: 288, distance: 50.5
click at [76, 288] on div "Référence 1 Émise le Échue le Solde dû Statut Délai Retard France Contentieux -…" at bounding box center [280, 340] width 501 height 178
drag, startPoint x: 249, startPoint y: 246, endPoint x: 227, endPoint y: 285, distance: 45.6
click at [227, 285] on div "Référence 1 Émise le Échue le Solde dû Statut Délai Retard France Contentieux -…" at bounding box center [280, 340] width 501 height 178
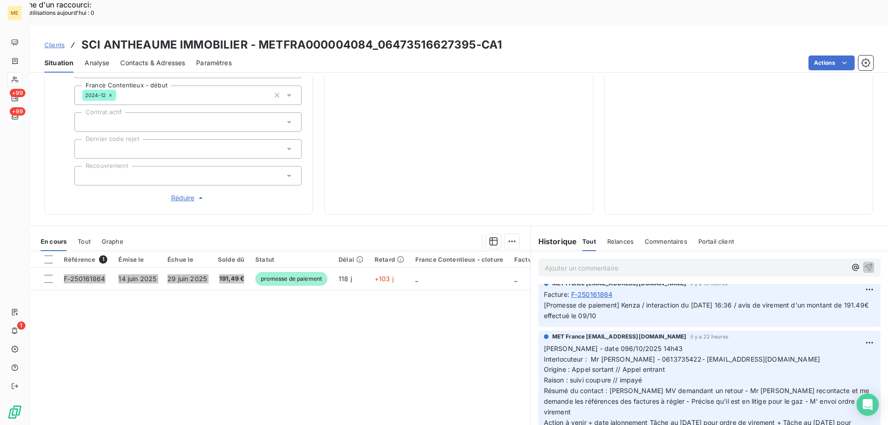
scroll to position [0, 0]
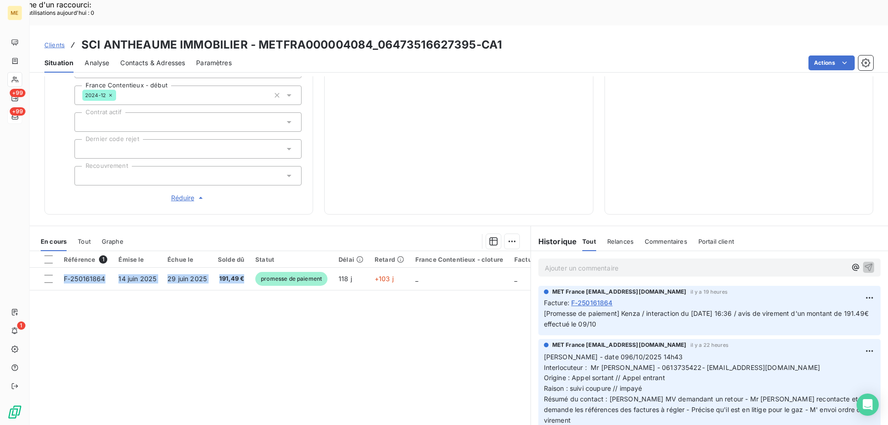
click at [726, 262] on p "Ajouter un commentaire ﻿" at bounding box center [696, 268] width 302 height 12
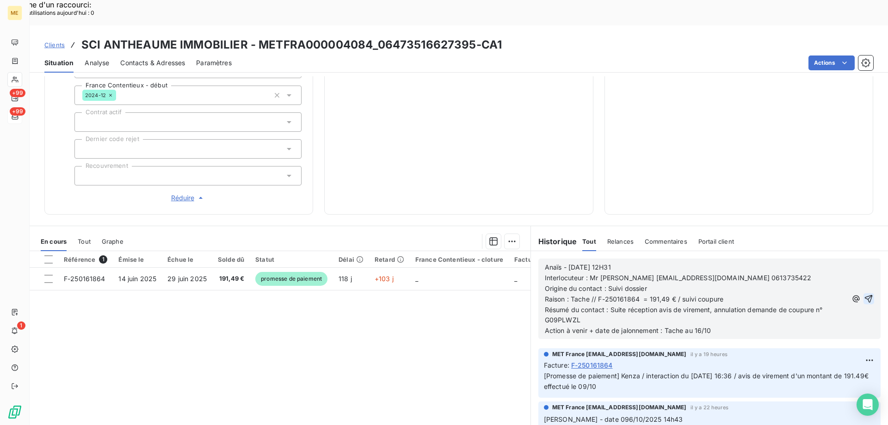
click at [864, 294] on icon "button" at bounding box center [868, 298] width 9 height 9
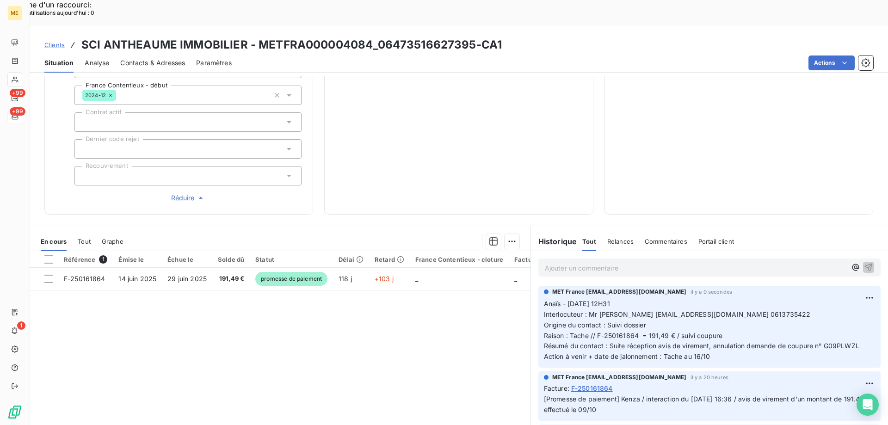
click at [13, 115] on span "+99" at bounding box center [18, 111] width 16 height 8
click at [16, 117] on icon at bounding box center [15, 116] width 8 height 7
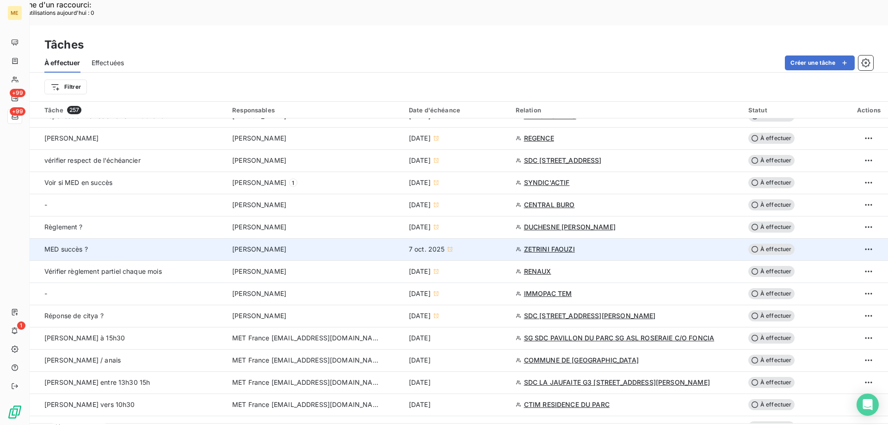
scroll to position [463, 0]
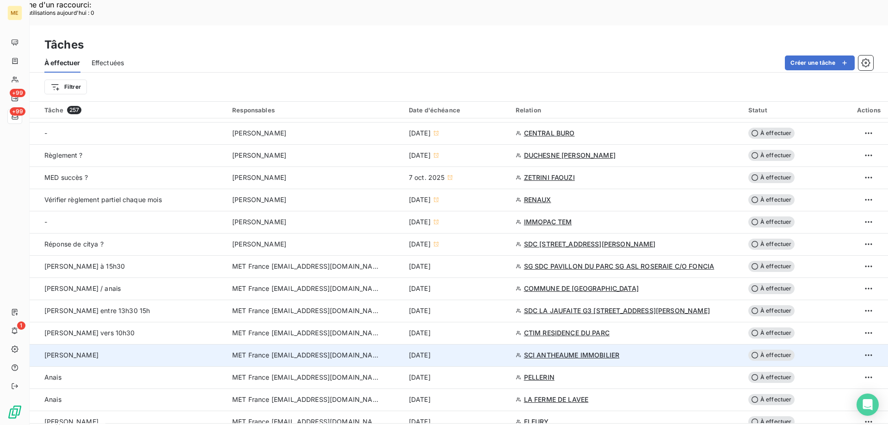
click at [503, 351] on div "[DATE]" at bounding box center [457, 355] width 96 height 9
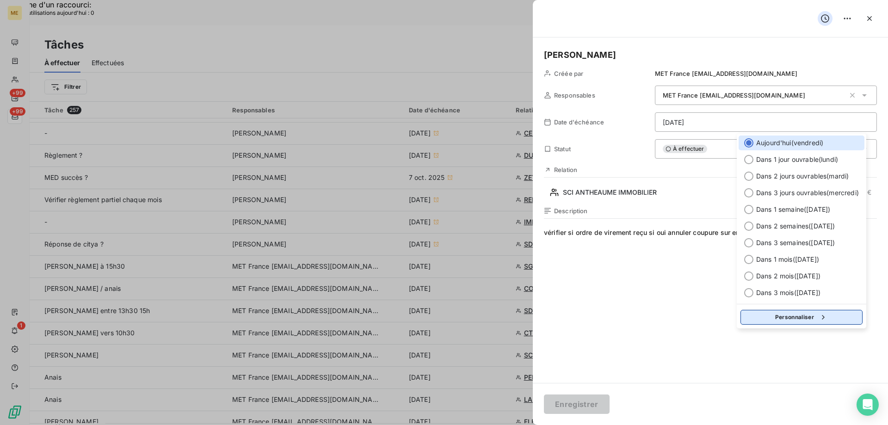
click at [797, 320] on button "Personnaliser" at bounding box center [802, 317] width 122 height 15
select select "9"
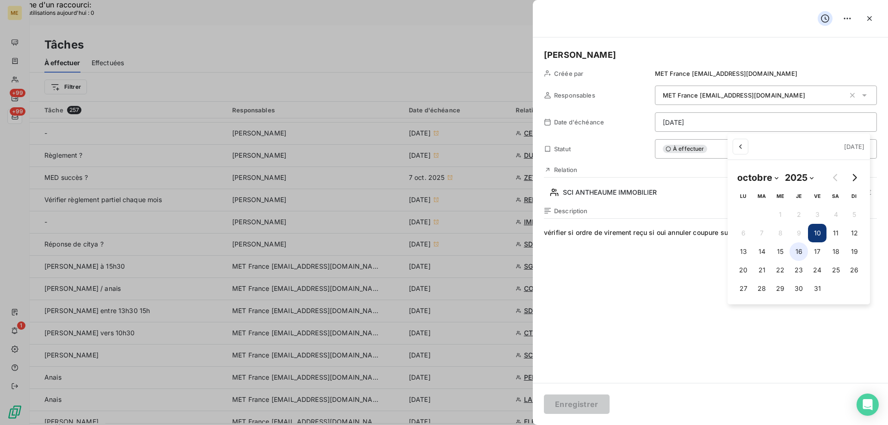
click at [802, 252] on button "16" at bounding box center [799, 251] width 19 height 19
type input "[DATE]"
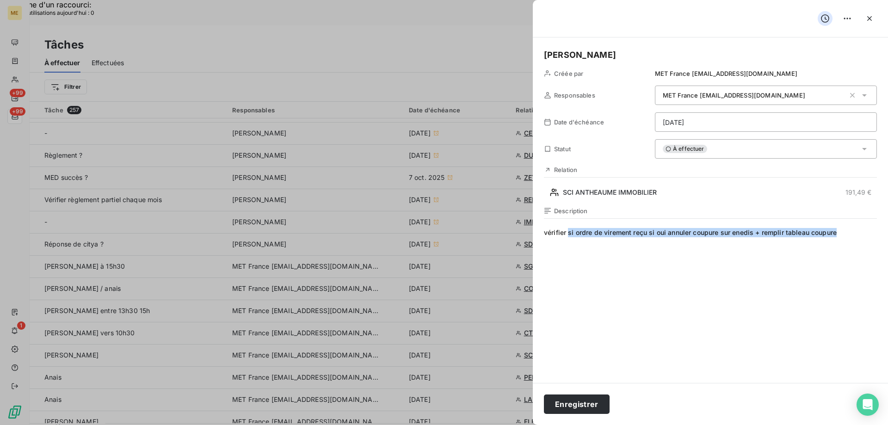
drag, startPoint x: 568, startPoint y: 233, endPoint x: 839, endPoint y: 225, distance: 271.7
click at [839, 225] on div "Description vérifier si ordre de virement reçu si oui annuler coupure sur enedi…" at bounding box center [710, 306] width 333 height 198
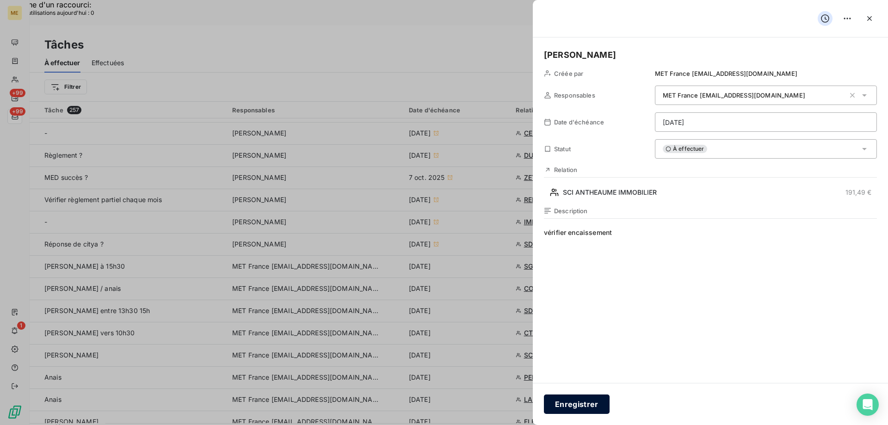
click at [588, 399] on button "Enregistrer" at bounding box center [577, 404] width 66 height 19
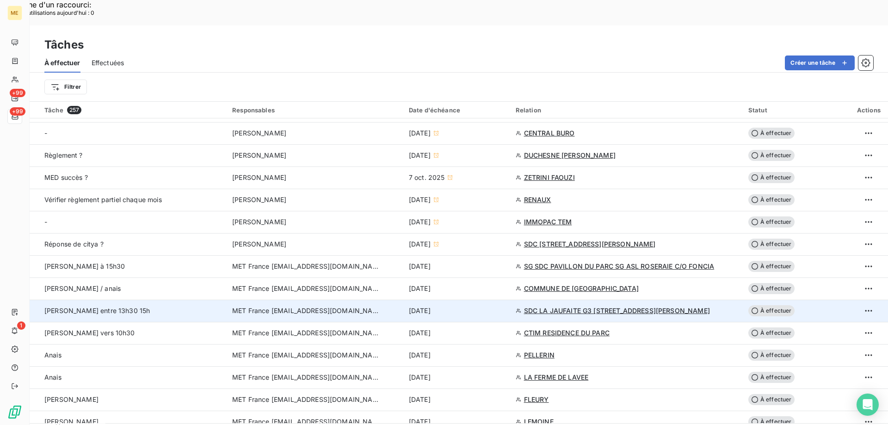
click at [479, 300] on td "[DATE]" at bounding box center [456, 311] width 107 height 22
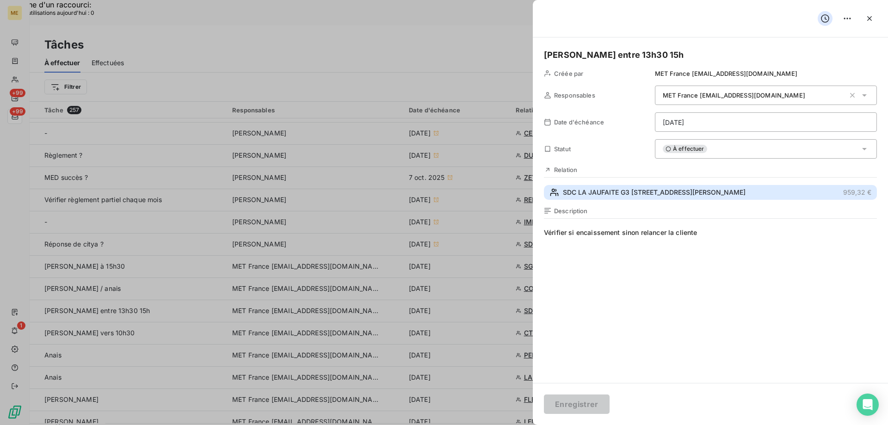
click at [668, 197] on span "SDC LA JAUFAITE G3 [STREET_ADDRESS][PERSON_NAME]" at bounding box center [654, 192] width 183 height 9
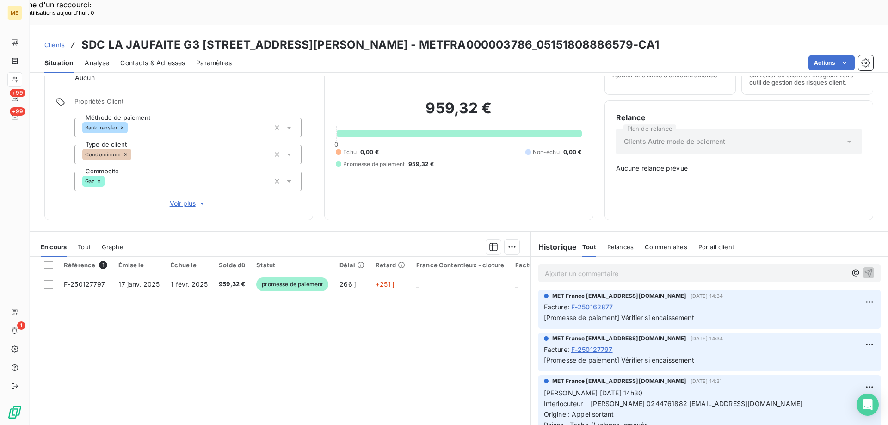
scroll to position [416, 0]
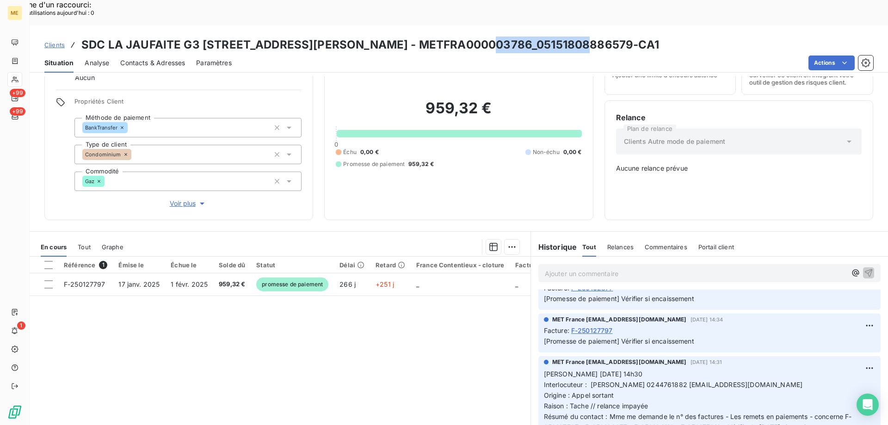
drag, startPoint x: 582, startPoint y: 20, endPoint x: 486, endPoint y: 16, distance: 95.4
click at [486, 37] on h3 "SDC LA JAUFAITE G3 40 RUE JACQUES ANQUETIL - METFRA000003786_05151808886579-CA1" at bounding box center [370, 45] width 578 height 17
click at [504, 53] on div "Situation Analyse Contacts & Adresses Paramètres Actions" at bounding box center [459, 62] width 859 height 19
drag, startPoint x: 581, startPoint y: 19, endPoint x: 488, endPoint y: 16, distance: 93.5
click at [488, 37] on h3 "SDC LA JAUFAITE G3 40 RUE JACQUES ANQUETIL - METFRA000003786_05151808886579-CA1" at bounding box center [370, 45] width 578 height 17
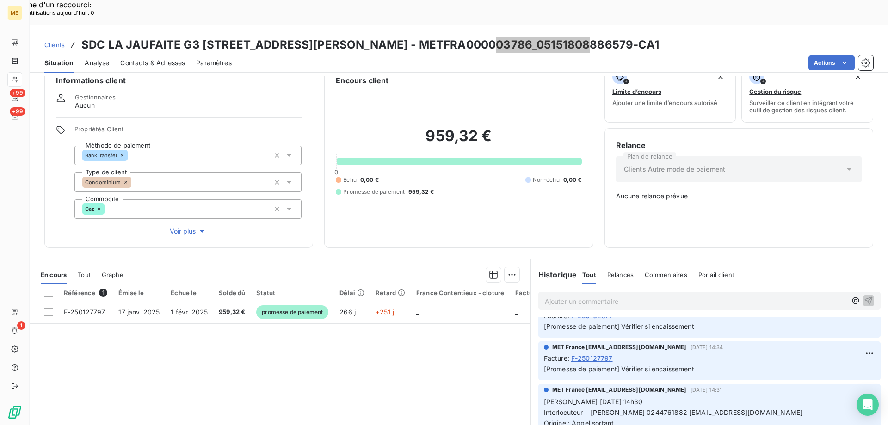
scroll to position [0, 0]
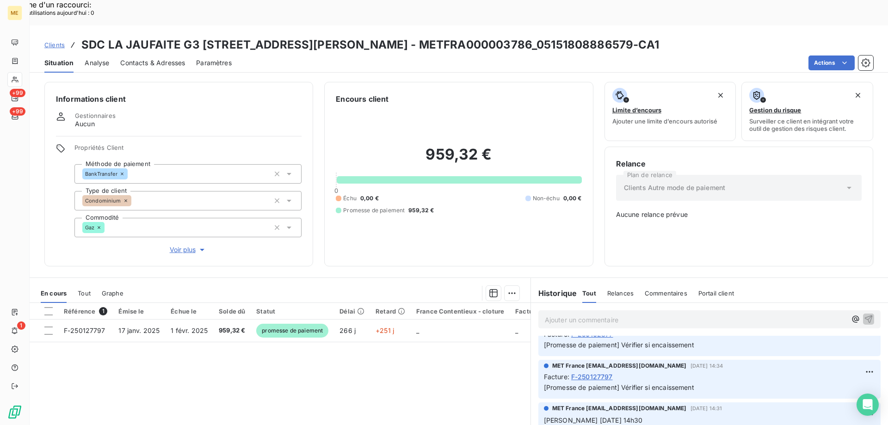
click at [564, 56] on div "Actions" at bounding box center [558, 63] width 631 height 15
click at [582, 37] on h3 "SDC LA JAUFAITE G3 40 RUE JACQUES ANQUETIL - METFRA000003786_05151808886579-CA1" at bounding box center [370, 45] width 578 height 17
drag, startPoint x: 578, startPoint y: 20, endPoint x: 487, endPoint y: 20, distance: 90.7
click at [487, 37] on h3 "SDC LA JAUFAITE G3 40 RUE JACQUES ANQUETIL - METFRA000003786_05151808886579-CA1" at bounding box center [370, 45] width 578 height 17
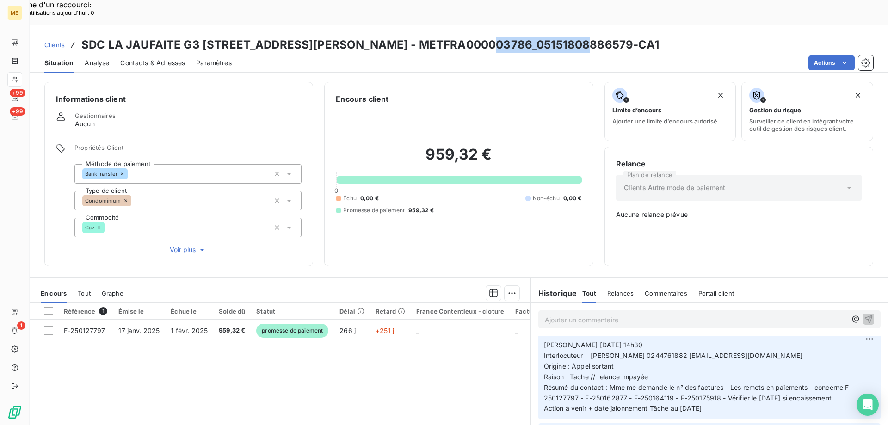
scroll to position [463, 0]
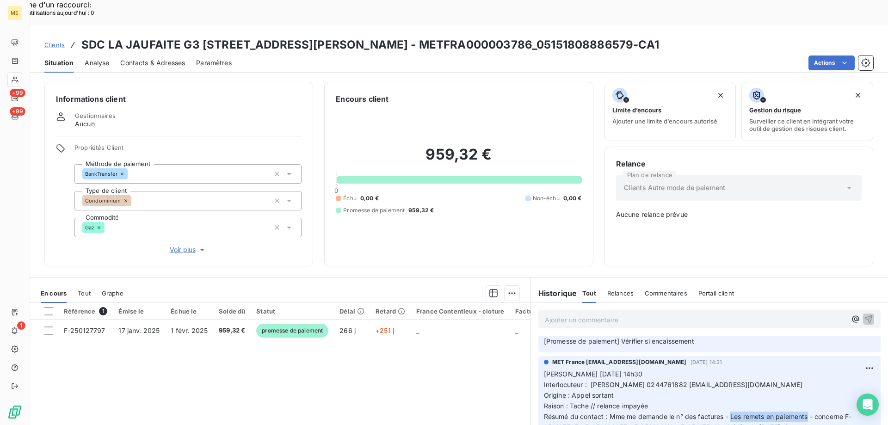
drag, startPoint x: 734, startPoint y: 387, endPoint x: 805, endPoint y: 387, distance: 70.3
click at [805, 413] on span "Résumé du contact : Mme me demande le n° des factures - Les remets en paiements…" at bounding box center [698, 422] width 308 height 19
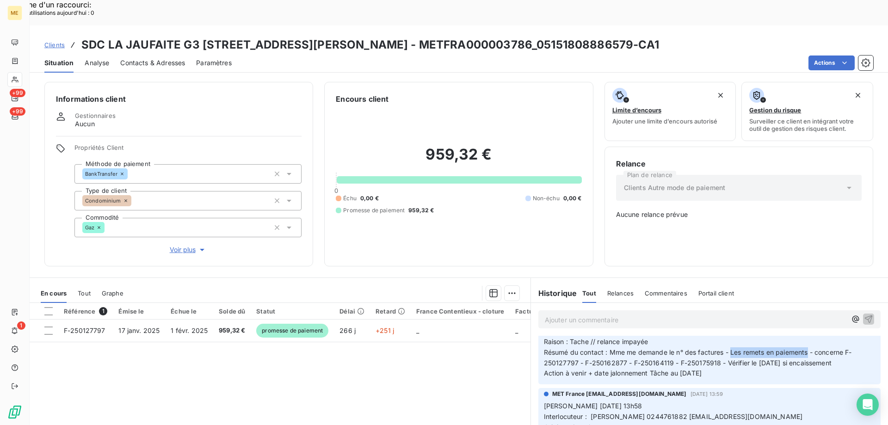
scroll to position [509, 0]
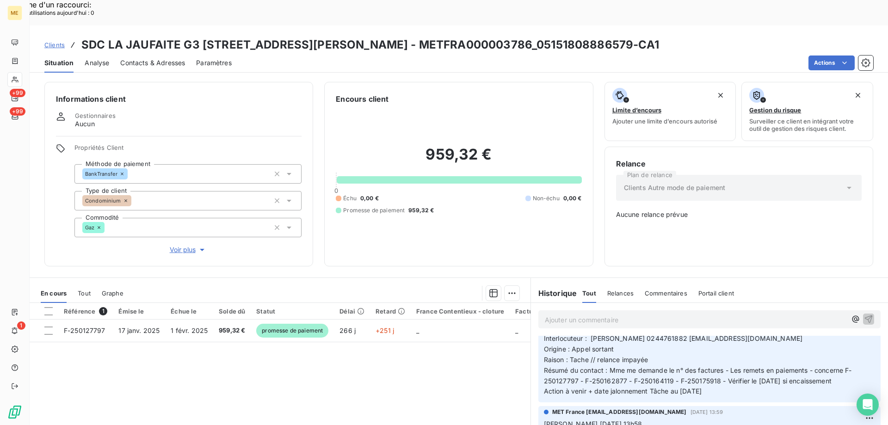
click at [809, 366] on span "Résumé du contact : Mme me demande le n° des factures - Les remets en paiements…" at bounding box center [698, 375] width 308 height 19
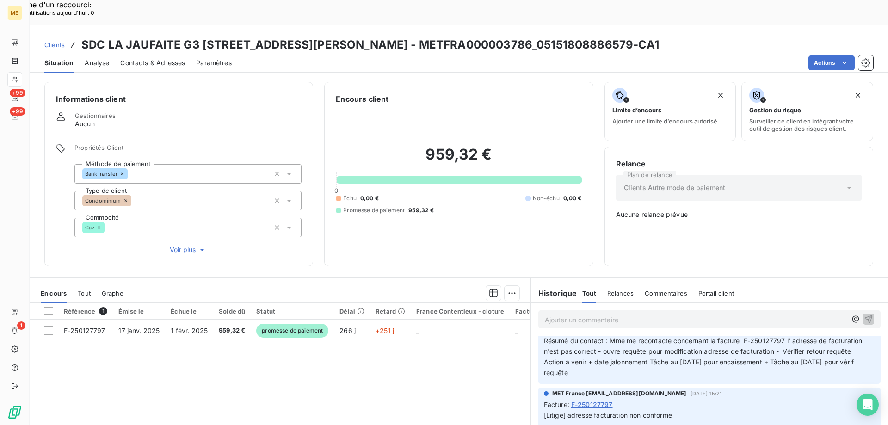
scroll to position [324, 0]
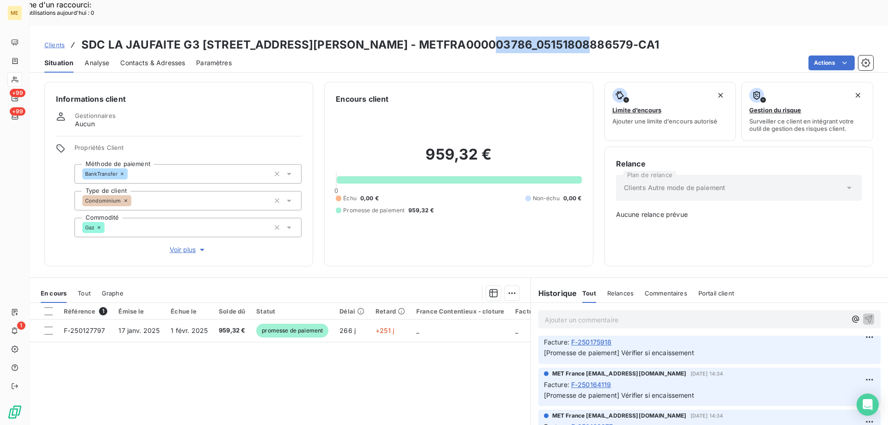
drag, startPoint x: 581, startPoint y: 19, endPoint x: 486, endPoint y: 18, distance: 95.3
click at [486, 37] on h3 "SDC LA JAUFAITE G3 40 RUE JACQUES ANQUETIL - METFRA000003786_05151808886579-CA1" at bounding box center [370, 45] width 578 height 17
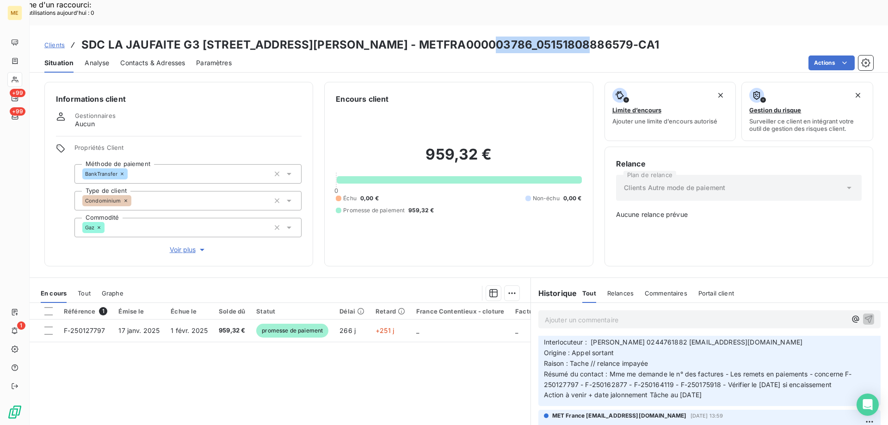
scroll to position [509, 0]
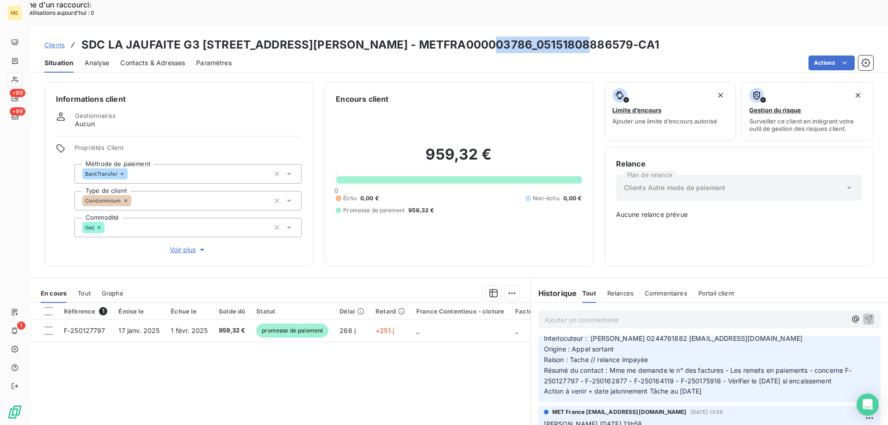
click at [532, 37] on h3 "SDC LA JAUFAITE G3 40 RUE JACQUES ANQUETIL - METFRA000003786_05151808886579-CA1" at bounding box center [370, 45] width 578 height 17
drag, startPoint x: 479, startPoint y: 17, endPoint x: 369, endPoint y: 19, distance: 110.1
click at [369, 37] on h3 "SDC LA JAUFAITE G3 40 RUE JACQUES ANQUETIL - METFRA000003786_05151808886579-CA1" at bounding box center [370, 45] width 578 height 17
click at [80, 290] on span "Tout" at bounding box center [84, 293] width 13 height 7
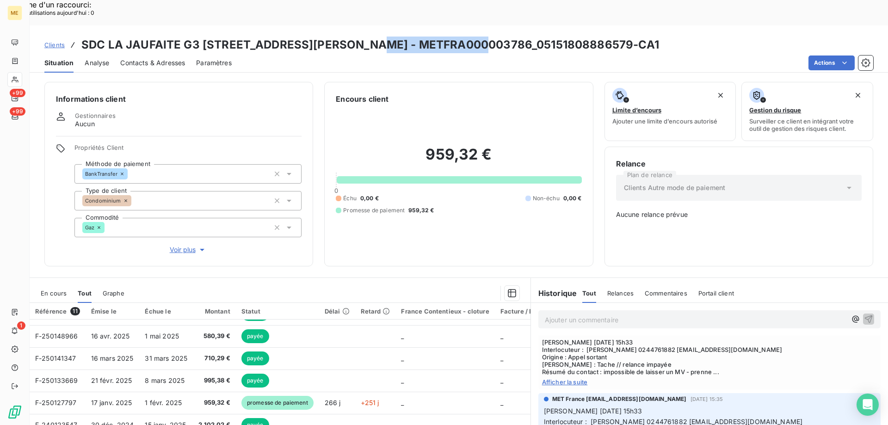
scroll to position [925, 0]
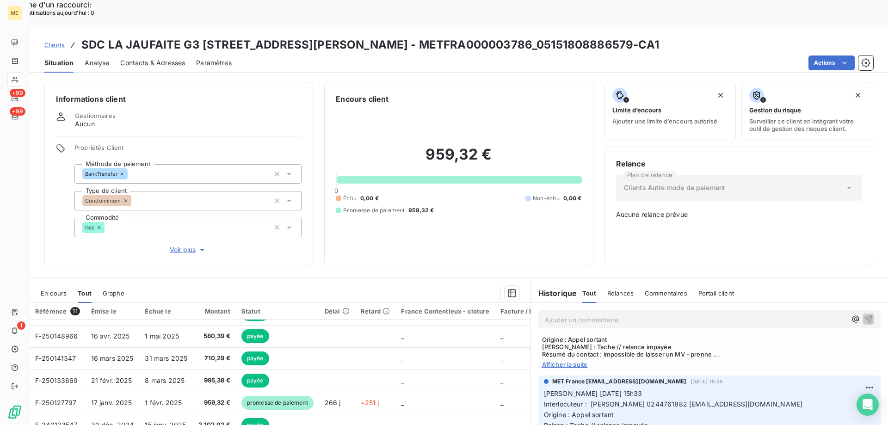
click at [567, 361] on span "Afficher la suite" at bounding box center [709, 364] width 335 height 7
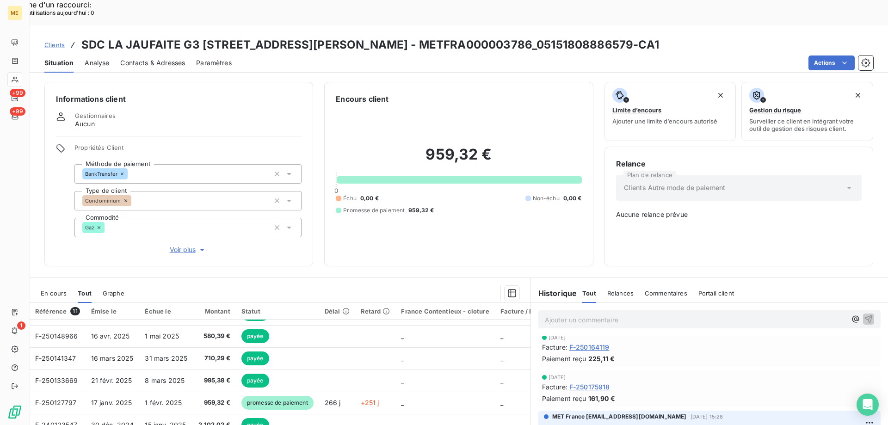
scroll to position [0, 0]
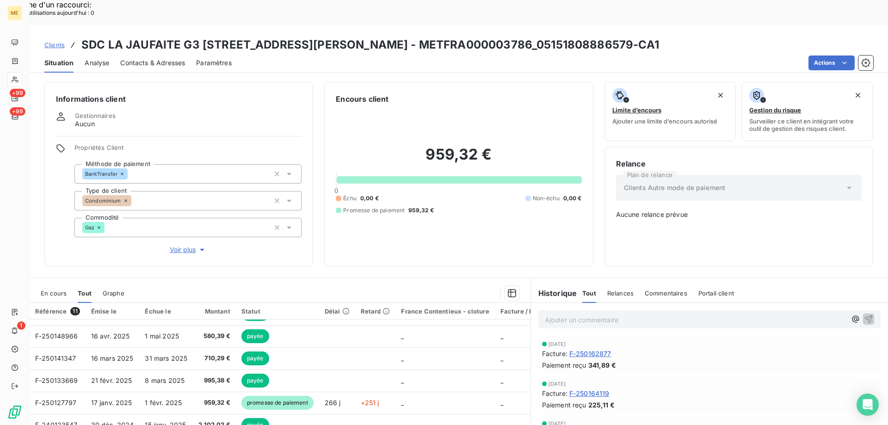
click at [532, 204] on div "959,32 € 0 Échu 0,00 € Non-échu 0,00 € Promesse de paiement 959,32 €" at bounding box center [459, 180] width 246 height 150
drag, startPoint x: 583, startPoint y: 19, endPoint x: 490, endPoint y: 23, distance: 93.1
click at [490, 37] on h3 "SDC LA JAUFAITE G3 40 RUE JACQUES ANQUETIL - METFRA000003786_05151808886579-CA1" at bounding box center [370, 45] width 578 height 17
click at [582, 37] on h3 "SDC LA JAUFAITE G3 40 RUE JACQUES ANQUETIL - METFRA000003786_05151808886579-CA1" at bounding box center [370, 45] width 578 height 17
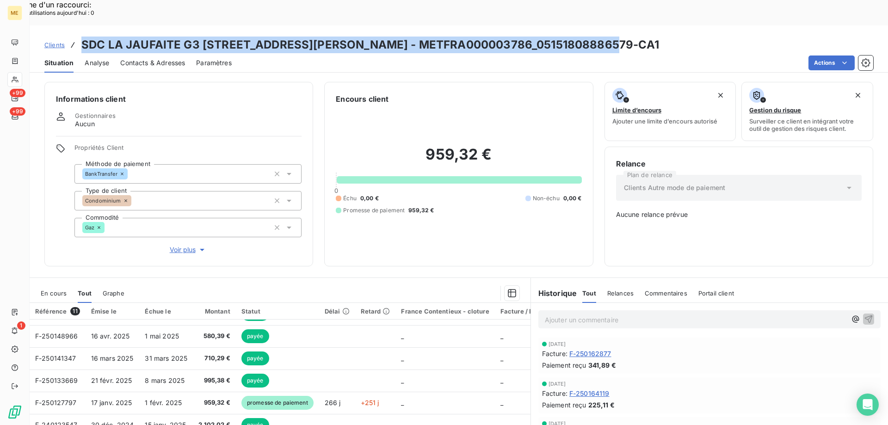
drag, startPoint x: 620, startPoint y: 20, endPoint x: 84, endPoint y: 16, distance: 536.7
click at [84, 37] on div "Clients SDC LA JAUFAITE G3 40 RUE JACQUES ANQUETIL - METFRA000003786_0515180888…" at bounding box center [459, 45] width 859 height 17
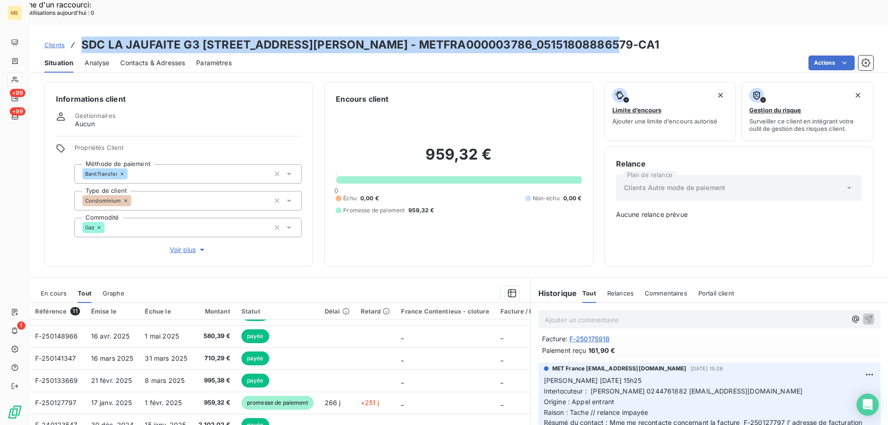
scroll to position [93, 0]
drag, startPoint x: 610, startPoint y: 382, endPoint x: 532, endPoint y: 353, distance: 82.6
click at [532, 363] on div "MET France met-france@recouvrement.met.com 26 sept. 2025, 15:28 Valérie 26/09/2…" at bounding box center [709, 416] width 357 height 107
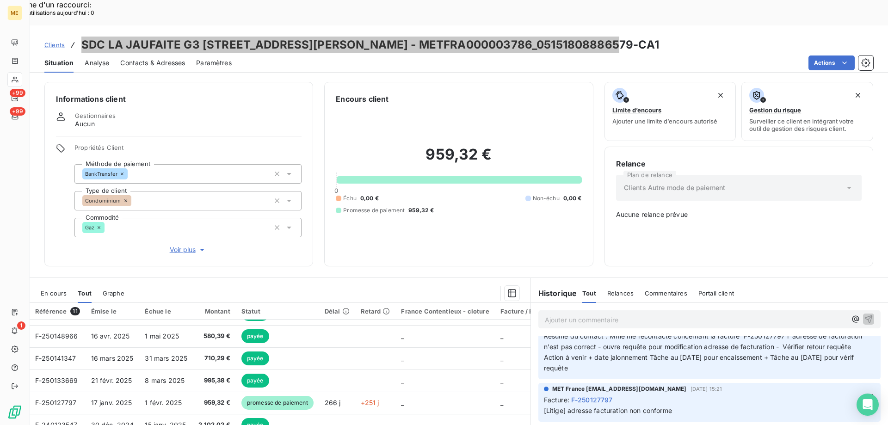
scroll to position [185, 0]
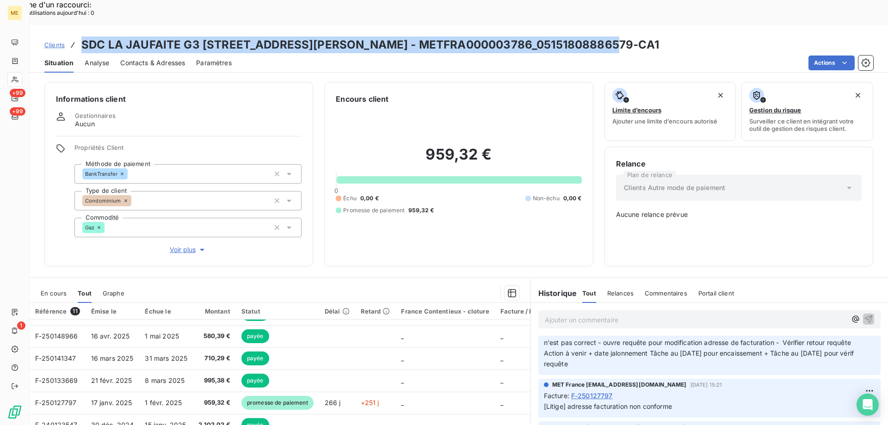
click at [819, 349] on span "Action à venir + date jalonnement Tâche au 10/10/2025 pour encaissement + Tâche…" at bounding box center [700, 358] width 312 height 19
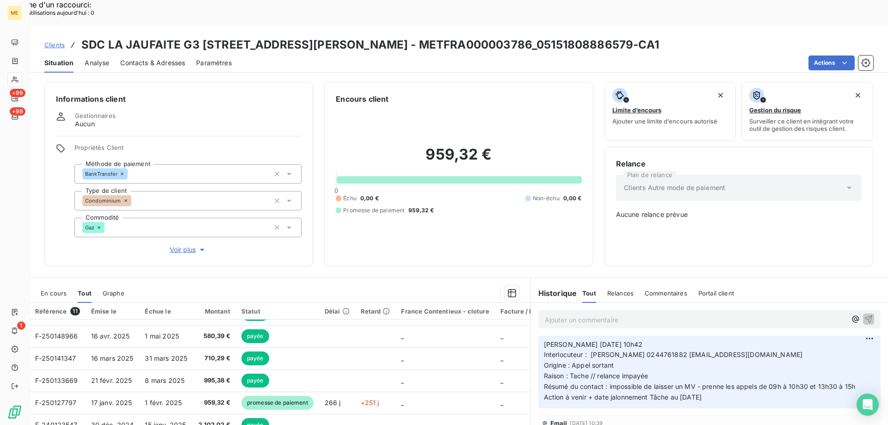
scroll to position [416, 0]
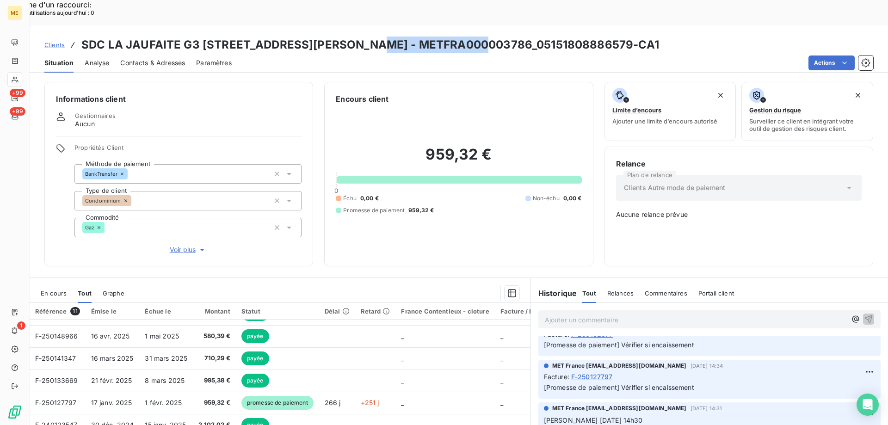
drag, startPoint x: 480, startPoint y: 15, endPoint x: 370, endPoint y: 20, distance: 110.2
click at [370, 37] on h3 "SDC LA JAUFAITE G3 40 RUE JACQUES ANQUETIL - METFRA000003786_05151808886579-CA1" at bounding box center [370, 45] width 578 height 17
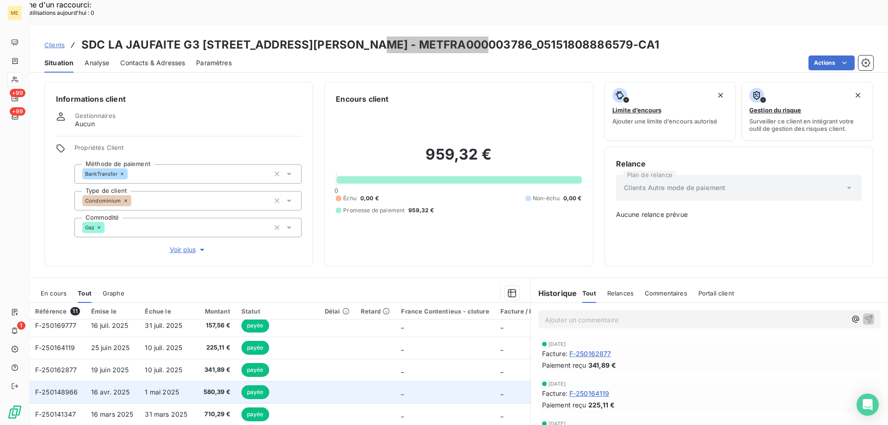
scroll to position [0, 0]
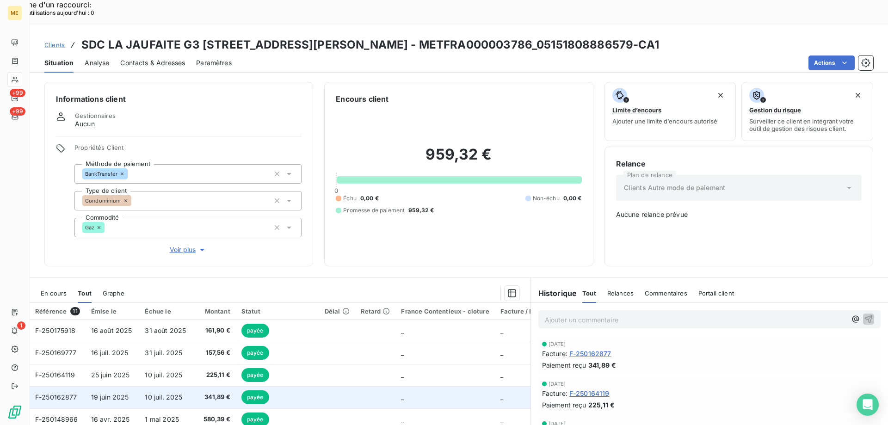
click at [169, 393] on span "10 juil. 2025" at bounding box center [163, 397] width 37 height 8
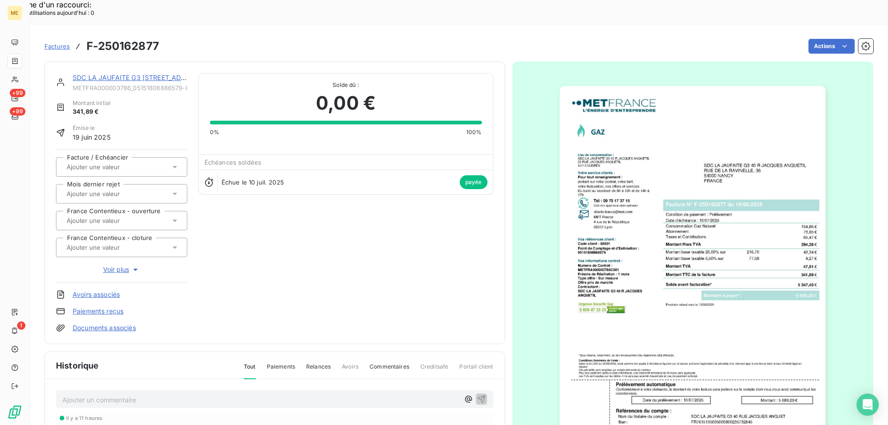
click at [126, 74] on link "SDC LA JAUFAITE G3 [STREET_ADDRESS][PERSON_NAME]" at bounding box center [166, 78] width 186 height 8
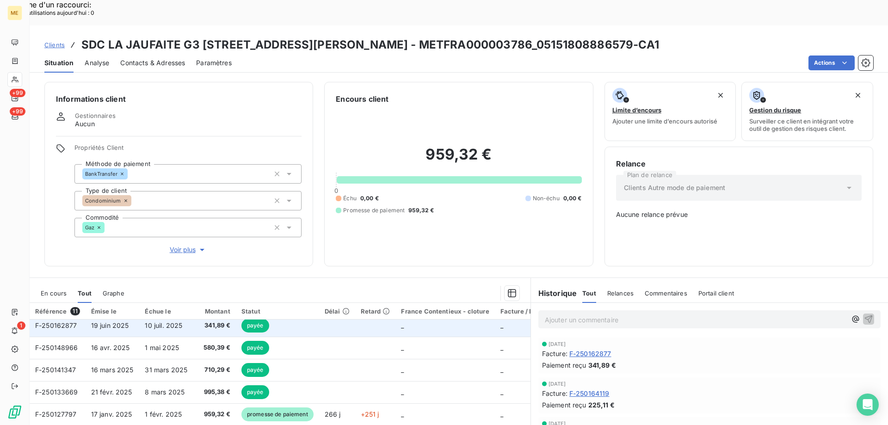
scroll to position [87, 0]
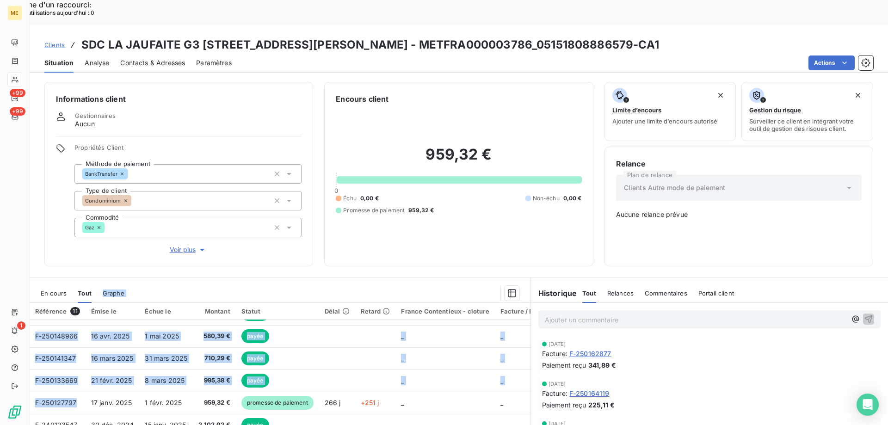
drag, startPoint x: 77, startPoint y: 368, endPoint x: 136, endPoint y: 221, distance: 159.2
click at [117, 232] on div "Informations client Gestionnaires Aucun Propriétés Client Méthode de paiement B…" at bounding box center [459, 263] width 859 height 374
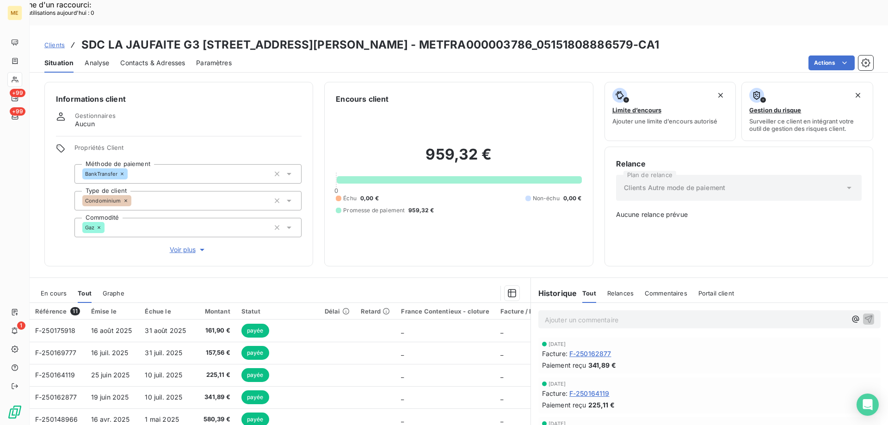
click at [588, 314] on p "Ajouter un commentaire ﻿" at bounding box center [696, 320] width 302 height 12
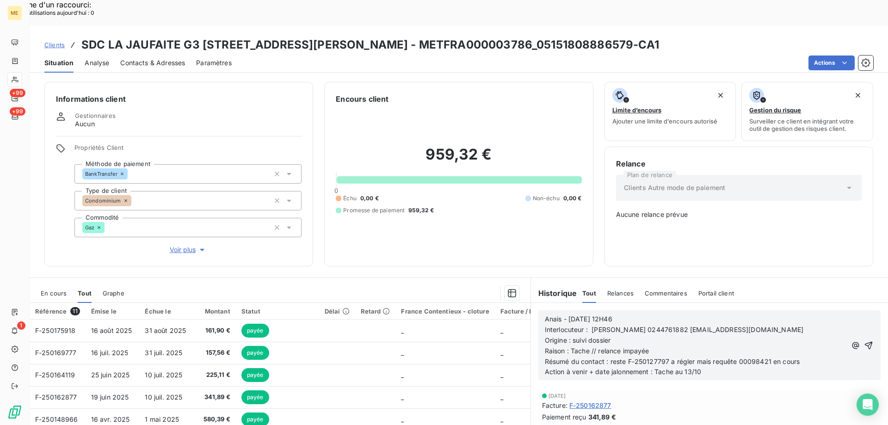
click at [864, 341] on icon "button" at bounding box center [868, 345] width 9 height 9
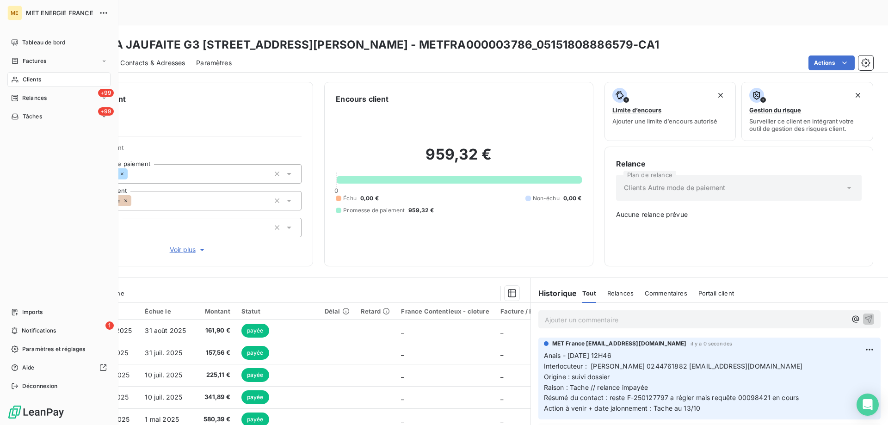
click at [25, 80] on span "Clients" at bounding box center [32, 79] width 19 height 8
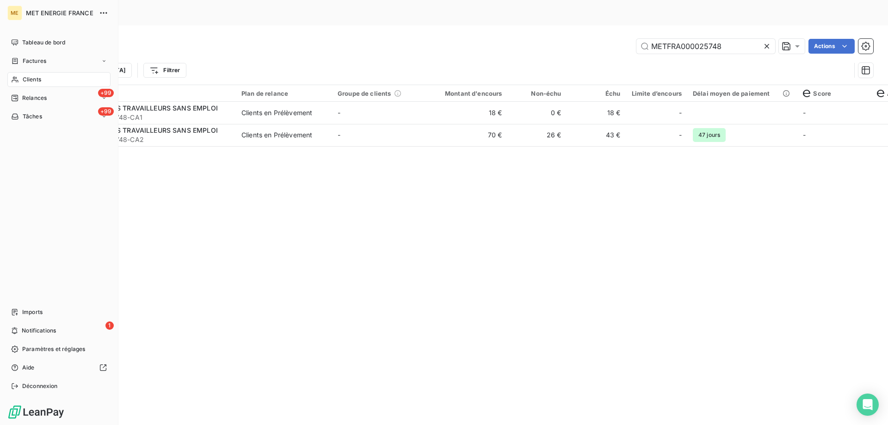
click at [37, 118] on span "Tâches" at bounding box center [32, 116] width 19 height 8
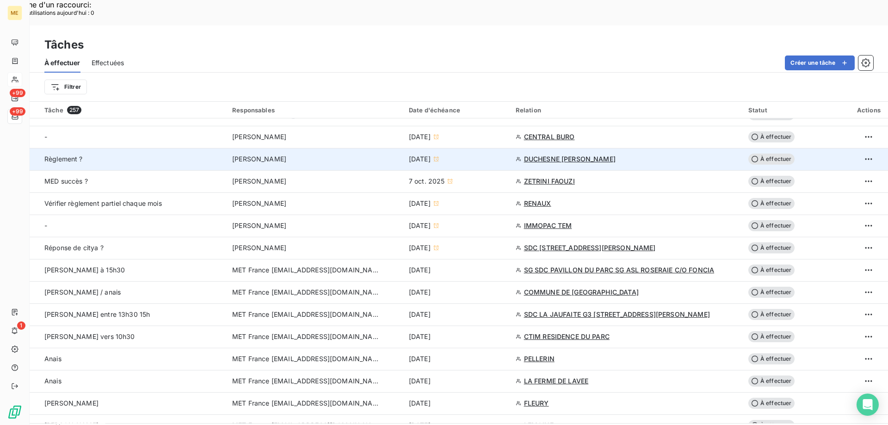
scroll to position [463, 0]
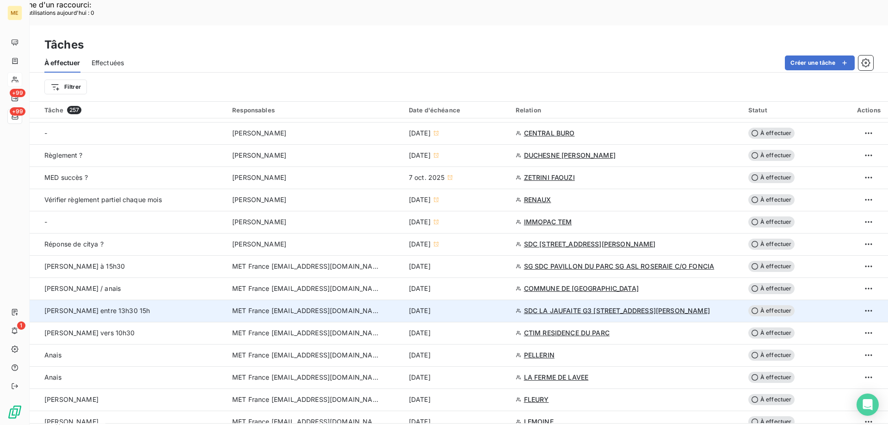
click at [490, 306] on div "[DATE]" at bounding box center [457, 310] width 96 height 9
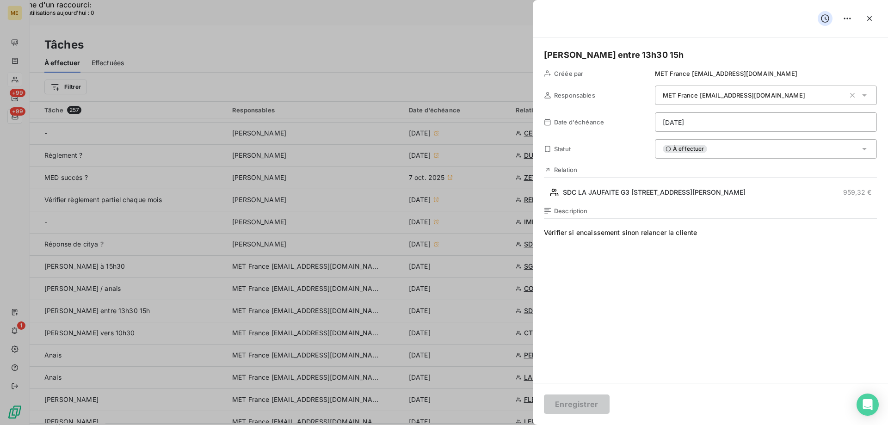
drag, startPoint x: 700, startPoint y: 231, endPoint x: 569, endPoint y: 237, distance: 132.0
click at [569, 237] on span "Vérifier si encaissement sinon relancer la cliente" at bounding box center [710, 317] width 333 height 178
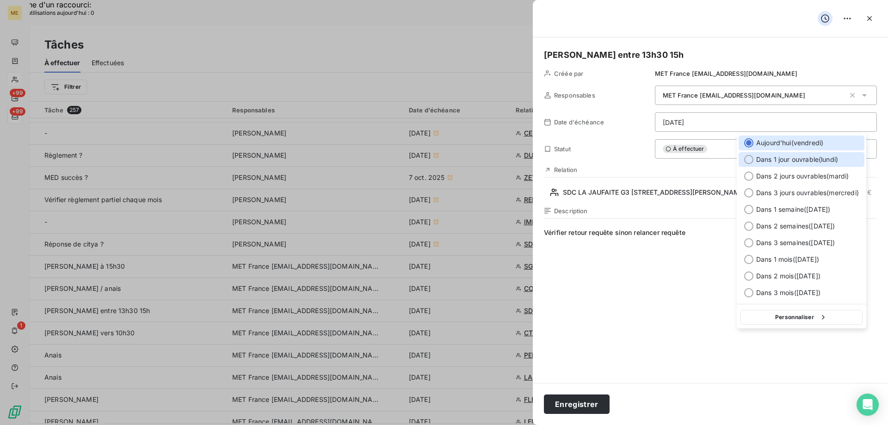
click at [792, 162] on span "Dans 1 jour ouvrable ( [DATE] )" at bounding box center [797, 159] width 82 height 9
type input "[DATE]"
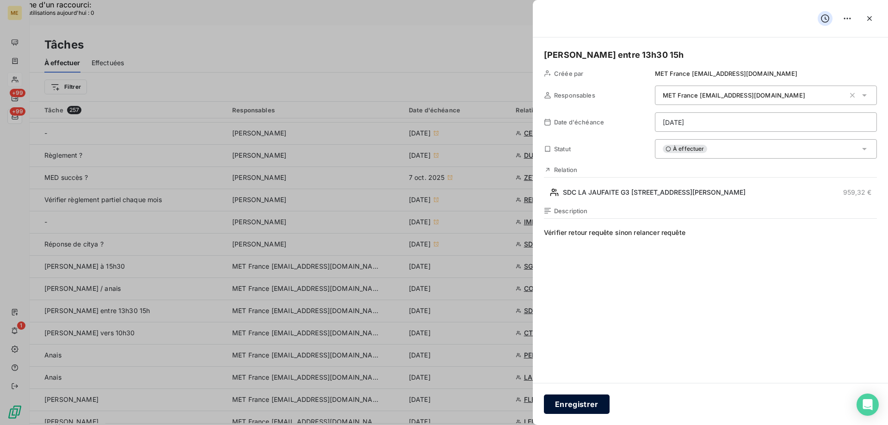
click at [585, 403] on button "Enregistrer" at bounding box center [577, 404] width 66 height 19
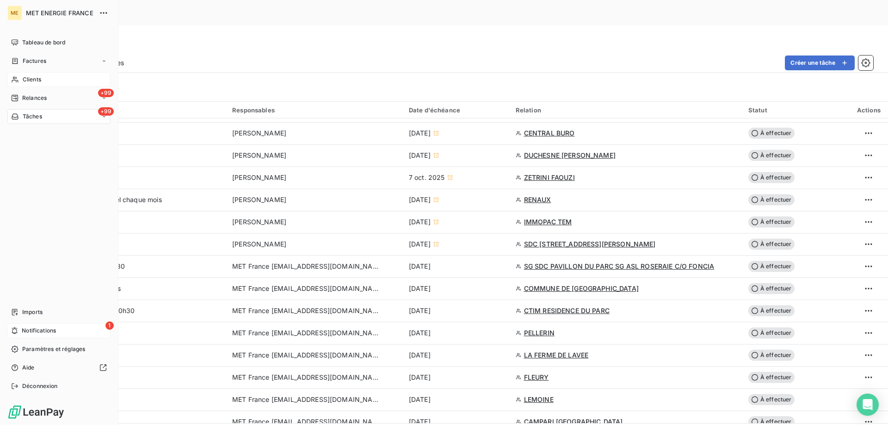
click at [11, 329] on icon at bounding box center [14, 330] width 7 height 7
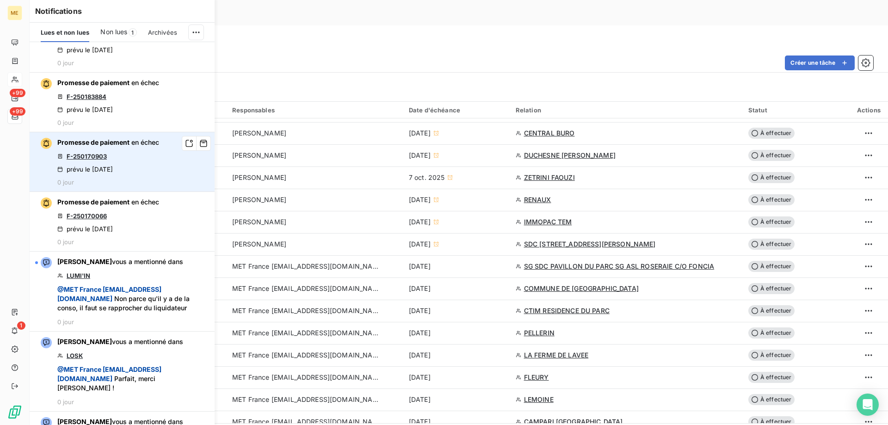
scroll to position [46, 0]
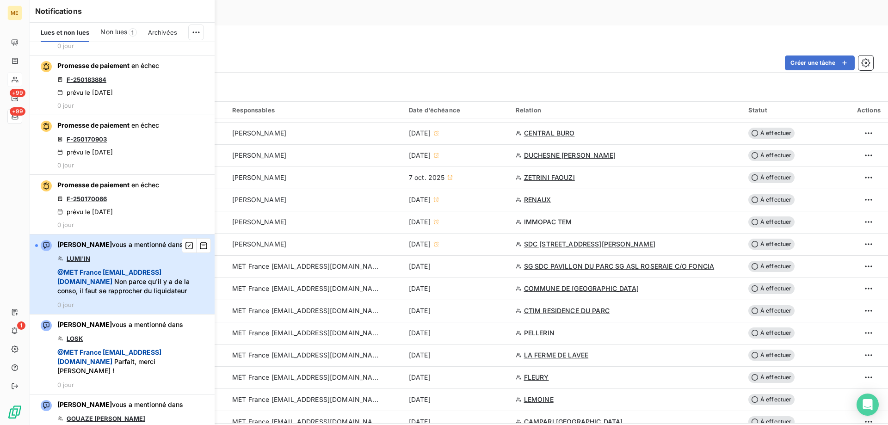
click at [185, 296] on span "@ MET France met-france@recouvrement.met.com Non parce qu'il y a de la conso, i…" at bounding box center [133, 282] width 152 height 28
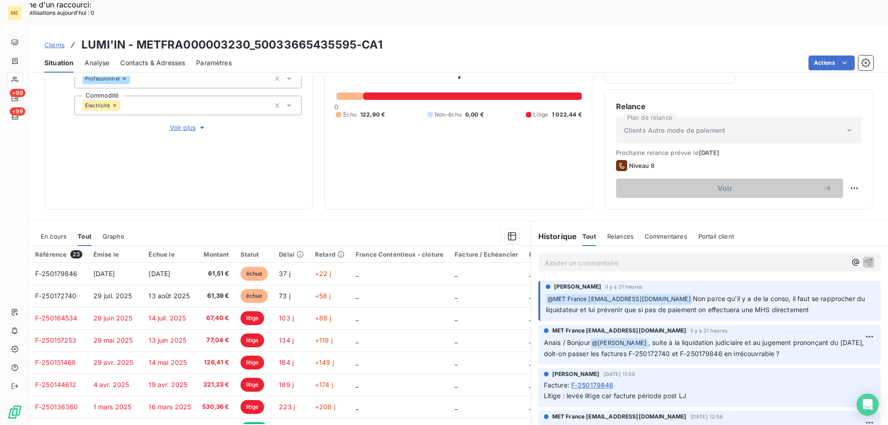
scroll to position [124, 0]
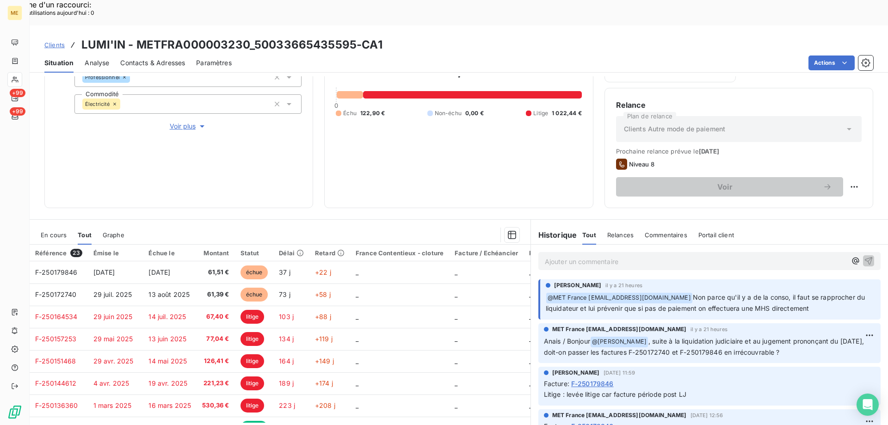
click at [180, 122] on span "Voir plus" at bounding box center [188, 126] width 37 height 9
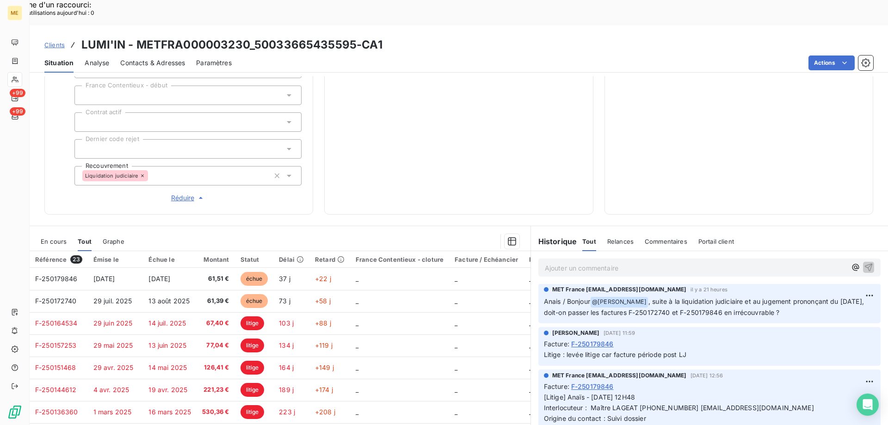
scroll to position [0, 0]
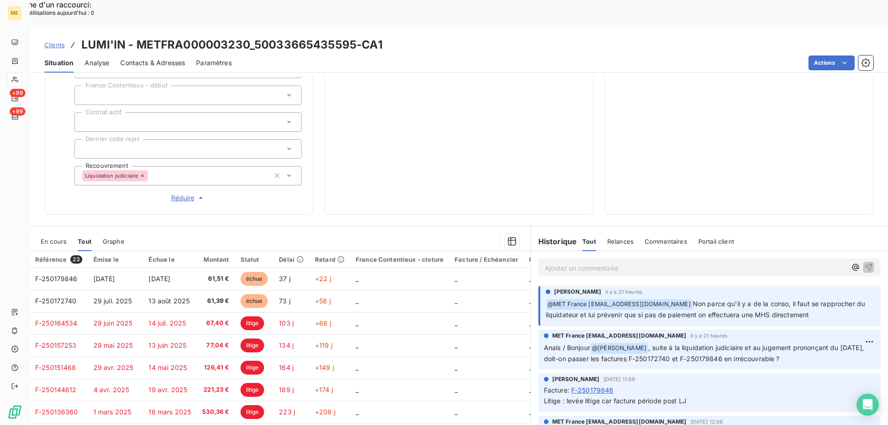
click at [464, 91] on div "1 145,34 € 0 Échu 122,90 € Non-échu 0,00 € Litige 1 022,44 €" at bounding box center [459, 7] width 246 height 392
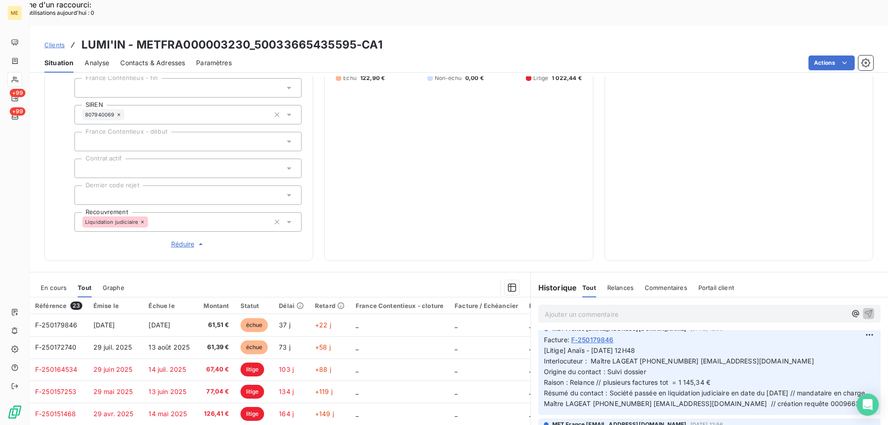
scroll to position [139, 0]
drag, startPoint x: 587, startPoint y: 330, endPoint x: 798, endPoint y: 327, distance: 211.0
click at [798, 346] on p "[Litige] Anaïs - 05/09/2025 - 12H48 Interlocuteur : Maître LAGEAT 0492707003 co…" at bounding box center [709, 377] width 331 height 63
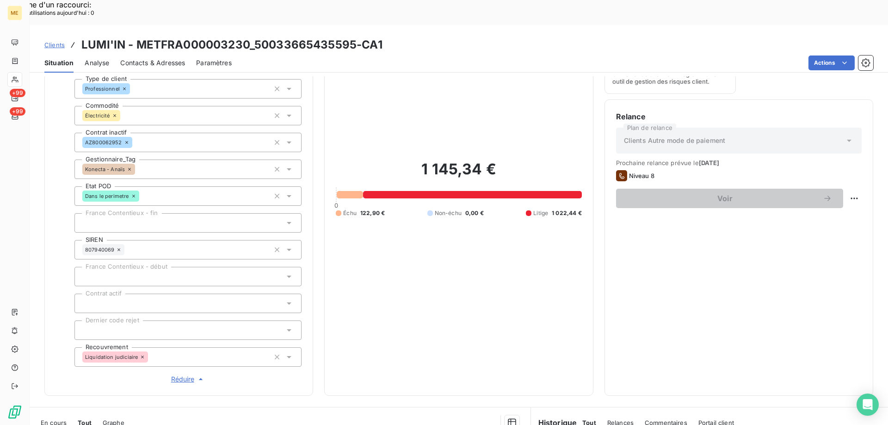
scroll to position [108, 0]
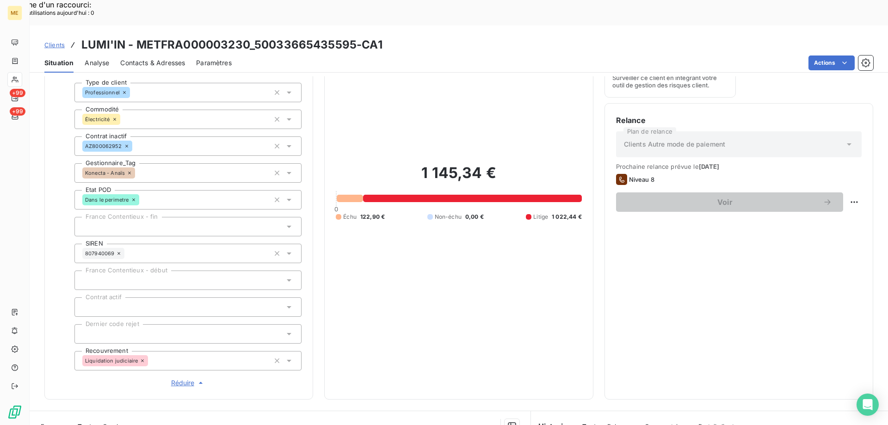
drag, startPoint x: 51, startPoint y: 392, endPoint x: 100, endPoint y: 377, distance: 51.4
click at [51, 423] on span "En cours" at bounding box center [54, 426] width 26 height 7
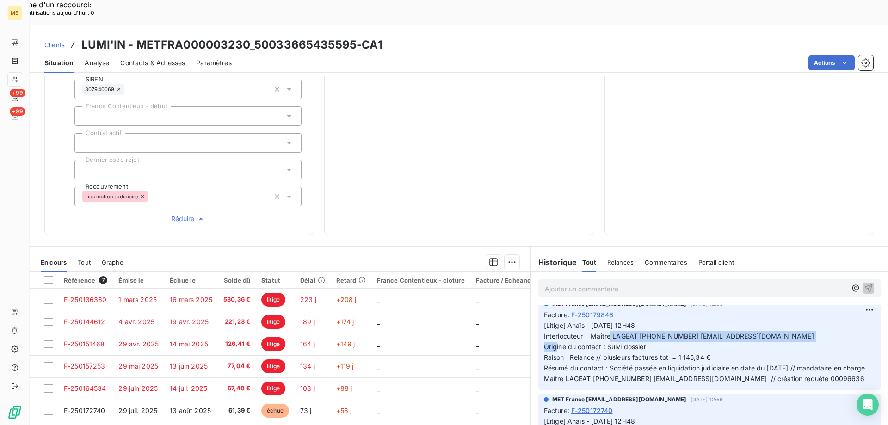
scroll to position [293, 0]
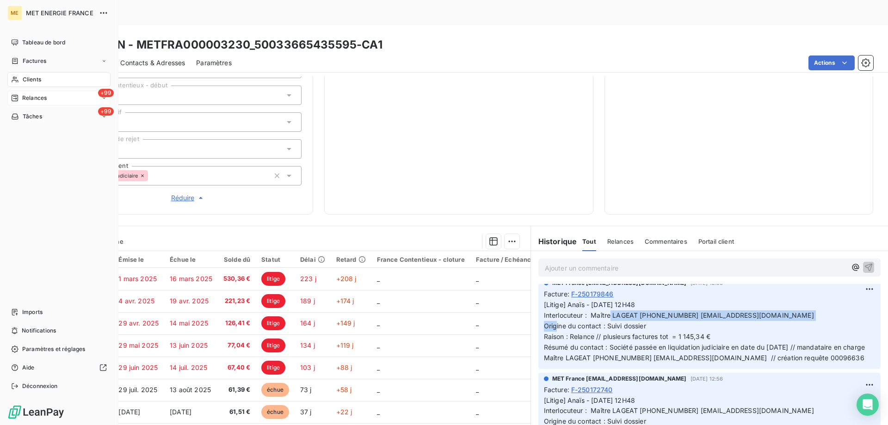
click at [22, 99] on span "Relances" at bounding box center [34, 98] width 25 height 8
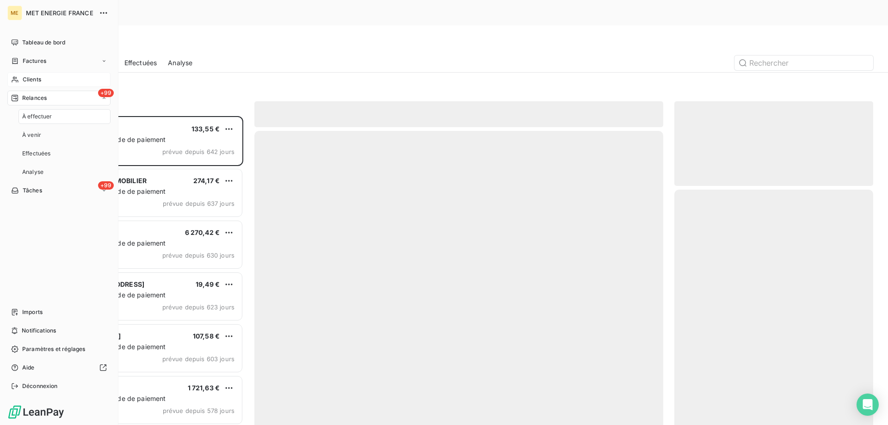
scroll to position [328, 192]
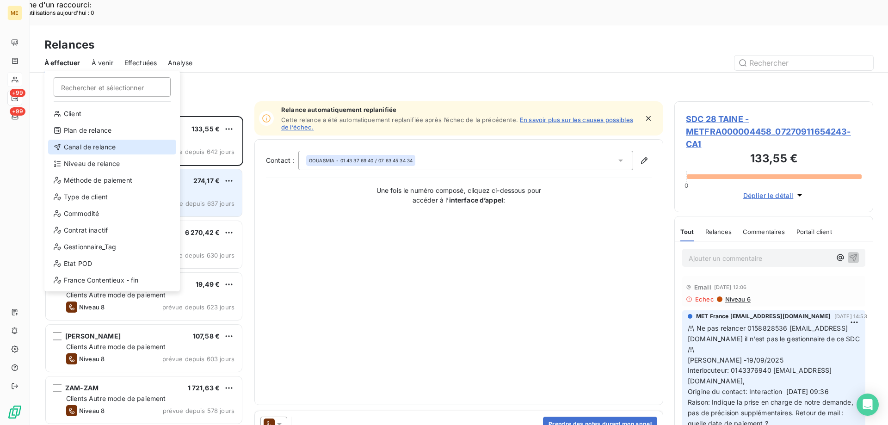
click at [97, 149] on div "Canal de relance" at bounding box center [112, 147] width 128 height 15
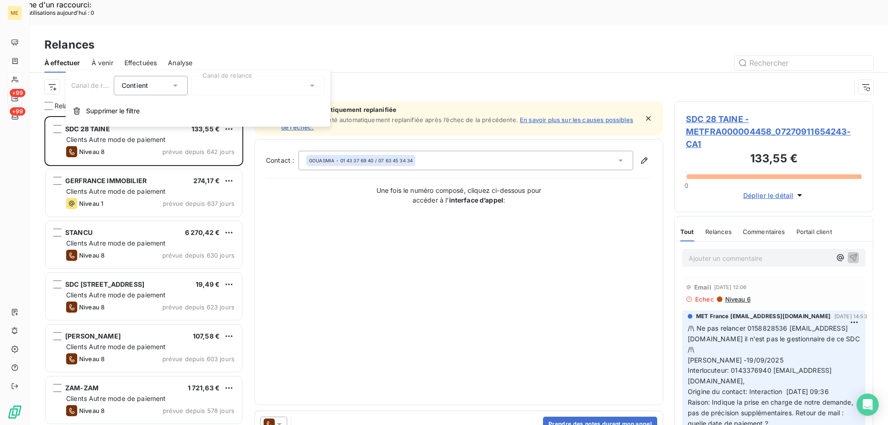
click at [254, 88] on div at bounding box center [258, 85] width 133 height 19
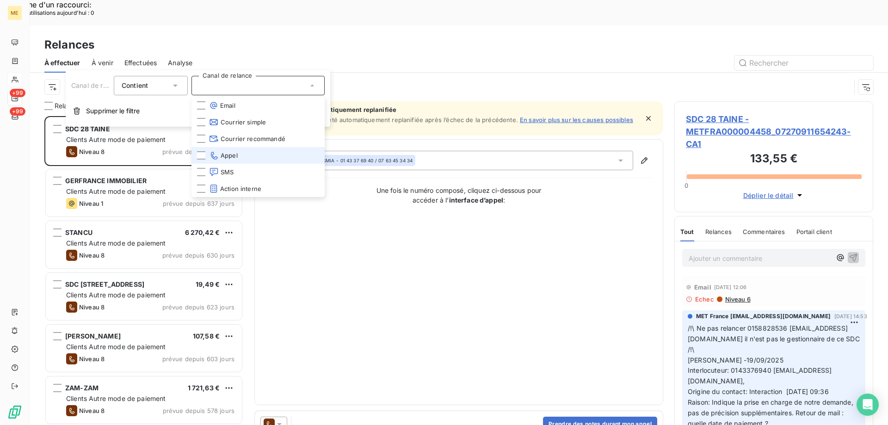
click at [248, 156] on li "Appel" at bounding box center [258, 155] width 133 height 17
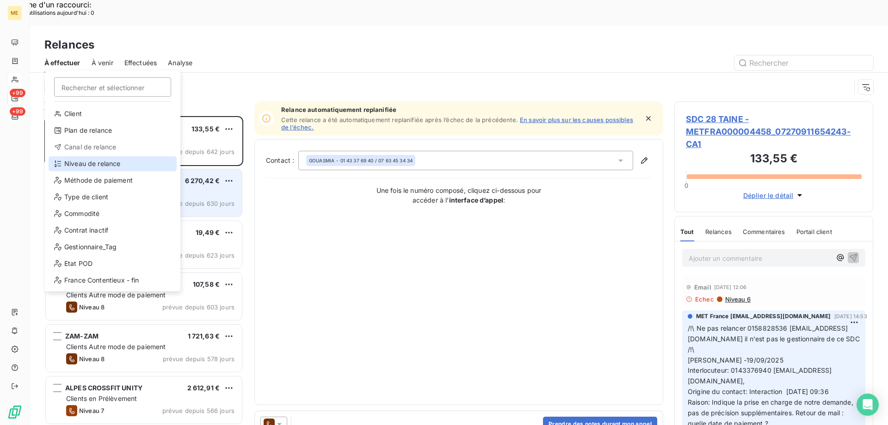
drag, startPoint x: 139, startPoint y: 162, endPoint x: 152, endPoint y: 159, distance: 13.0
click at [140, 163] on div "Niveau de relance" at bounding box center [113, 163] width 128 height 15
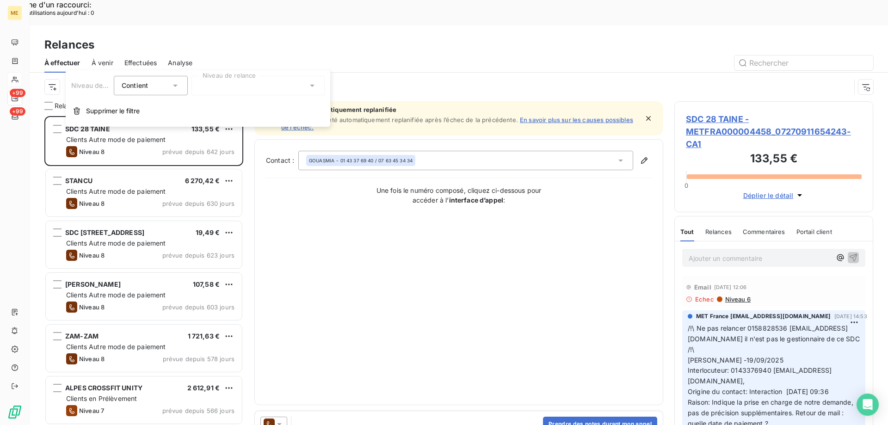
click at [240, 89] on div at bounding box center [258, 85] width 133 height 19
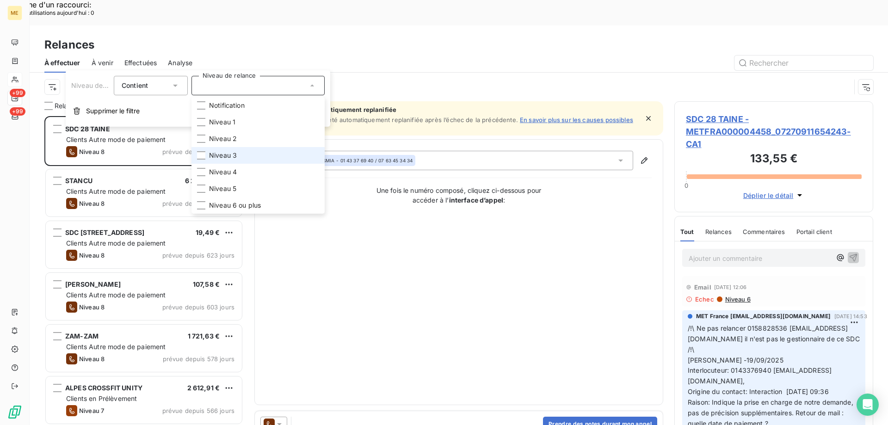
click at [229, 156] on span "Niveau 3" at bounding box center [223, 155] width 28 height 9
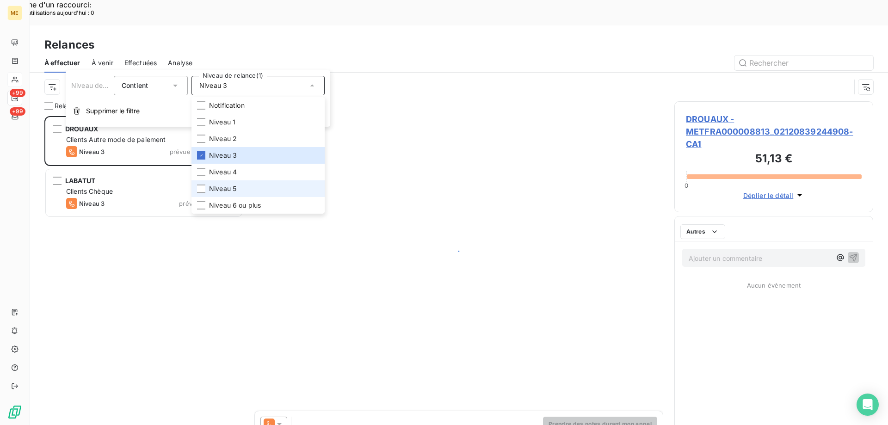
scroll to position [328, 192]
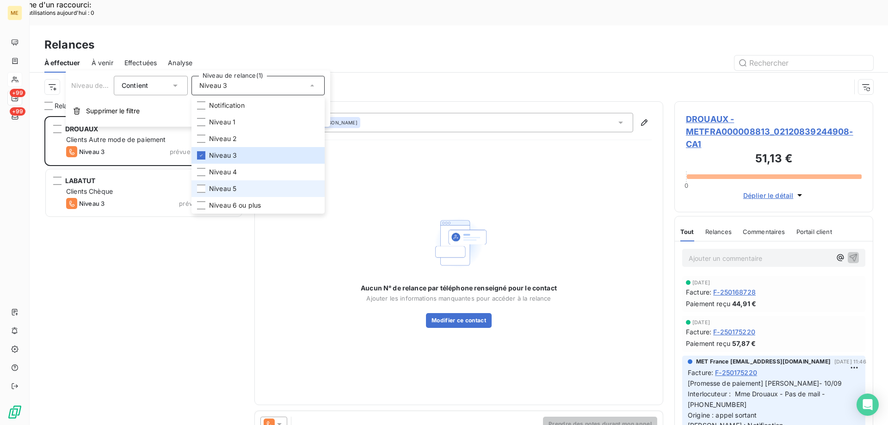
drag, startPoint x: 232, startPoint y: 191, endPoint x: 232, endPoint y: 196, distance: 4.6
click at [232, 192] on span "Niveau 5" at bounding box center [222, 188] width 27 height 9
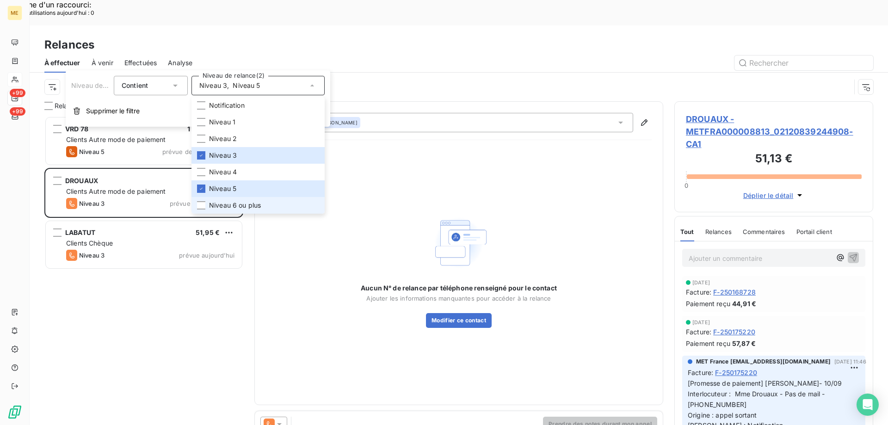
click at [232, 205] on span "Niveau 6 ou plus" at bounding box center [235, 205] width 52 height 9
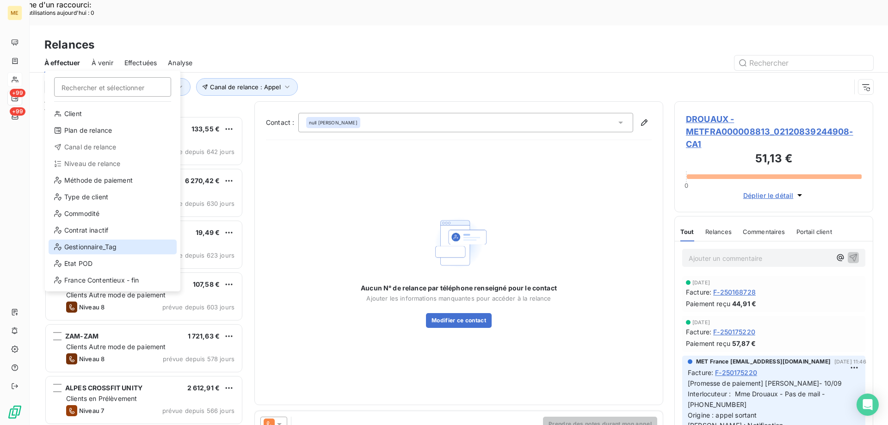
click at [128, 246] on div "Gestionnaire_Tag" at bounding box center [113, 247] width 128 height 15
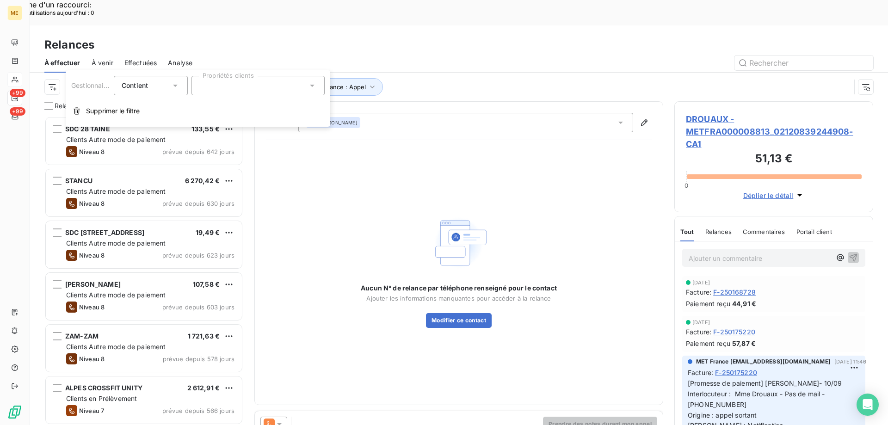
click at [284, 90] on div at bounding box center [258, 85] width 133 height 19
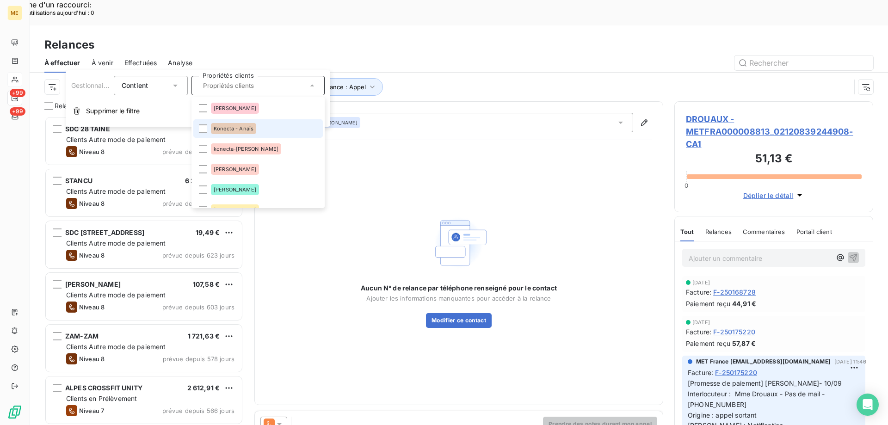
click at [271, 129] on li "Konecta - Anaïs" at bounding box center [258, 128] width 130 height 19
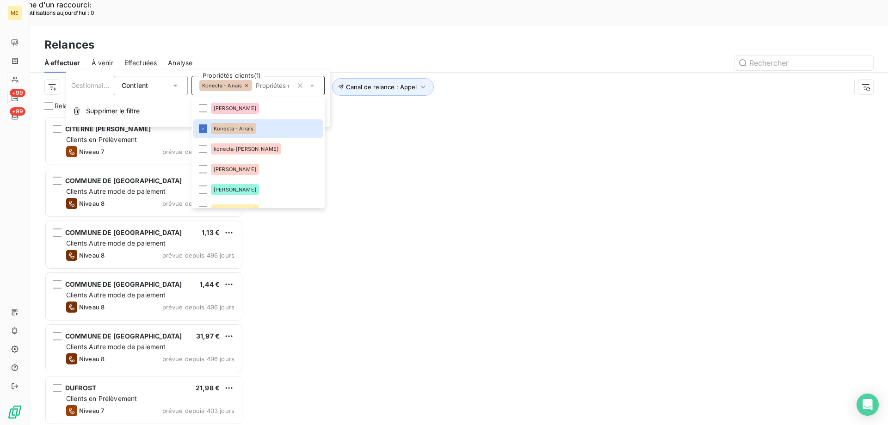
scroll to position [328, 192]
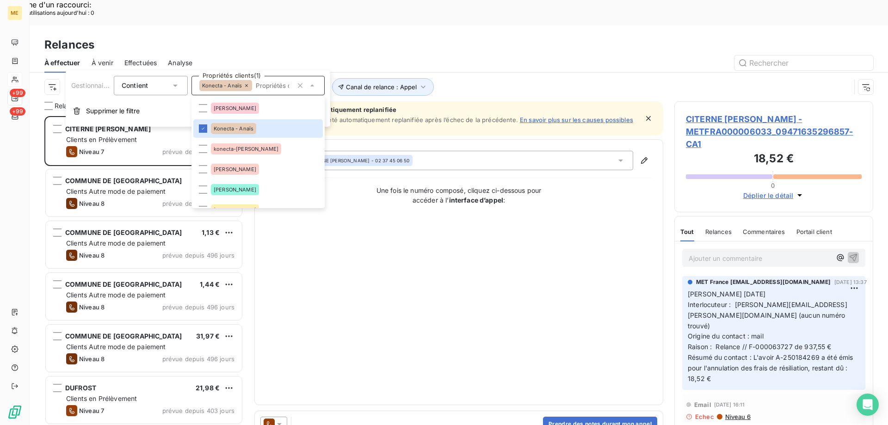
click at [504, 78] on div "Canal de relance : Appel Niveau de relance : Niveau 3 , ... Gestionnaire_Tag : …" at bounding box center [447, 87] width 806 height 18
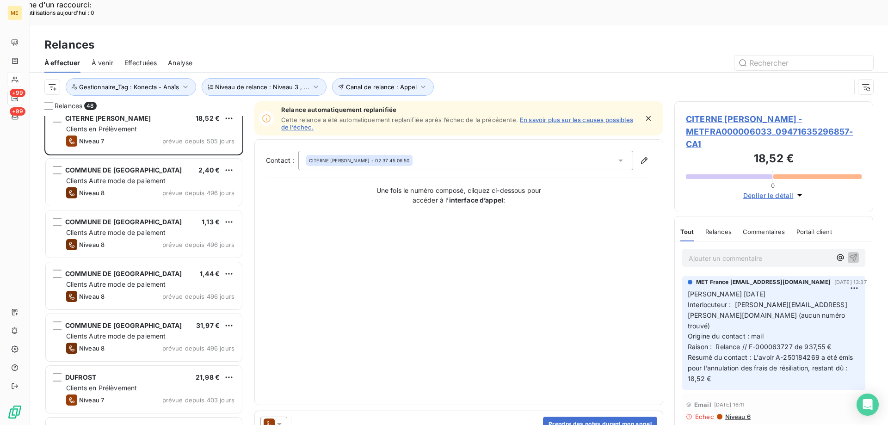
scroll to position [0, 0]
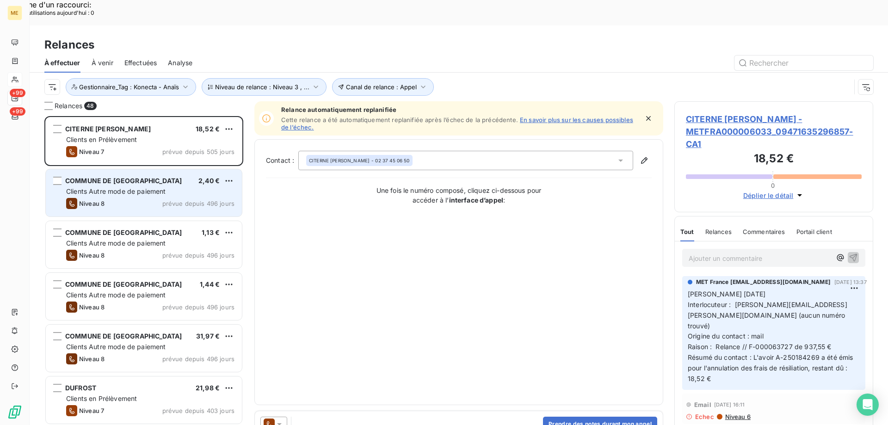
click at [159, 187] on span "Clients Autre mode de paiement" at bounding box center [116, 191] width 100 height 8
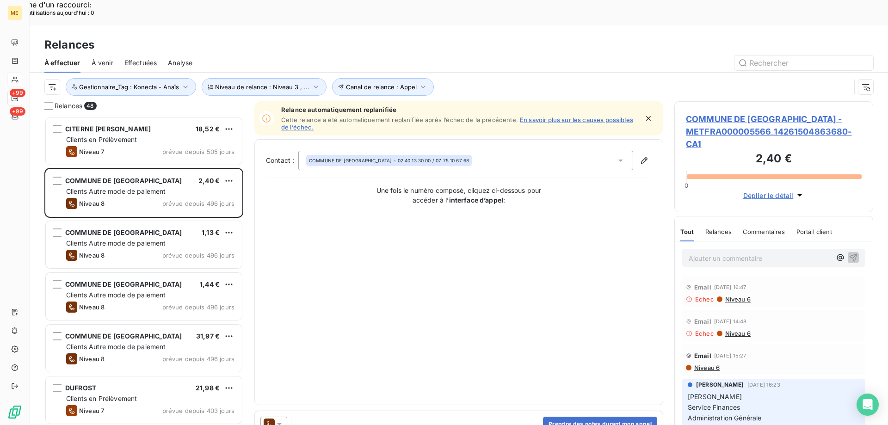
click at [279, 420] on icon at bounding box center [279, 424] width 9 height 9
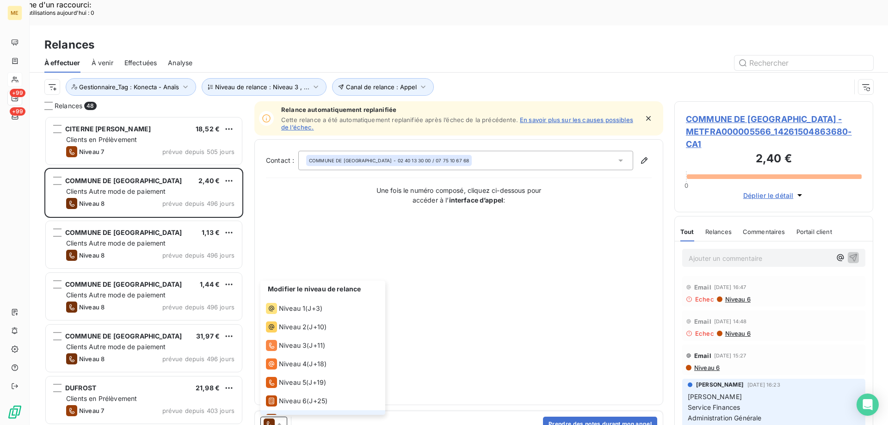
scroll to position [32, 0]
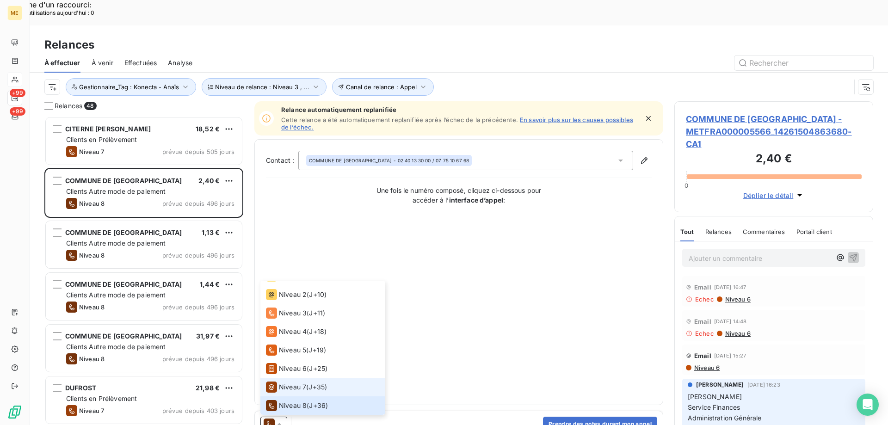
click at [291, 383] on span "Niveau 7" at bounding box center [292, 387] width 27 height 9
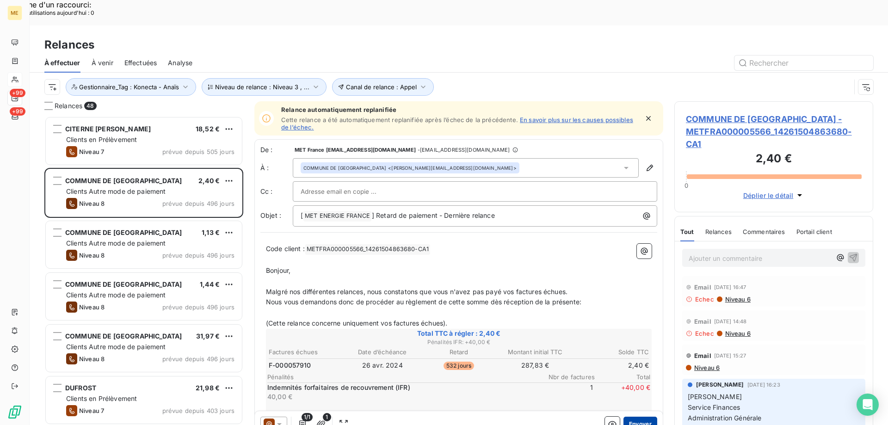
click at [641, 417] on button "Envoyer" at bounding box center [641, 424] width 34 height 15
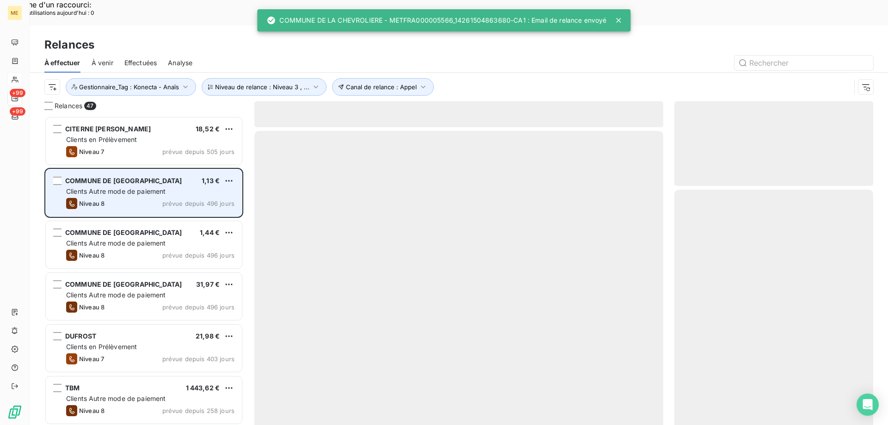
click at [218, 187] on div "Clients Autre mode de paiement" at bounding box center [150, 191] width 168 height 9
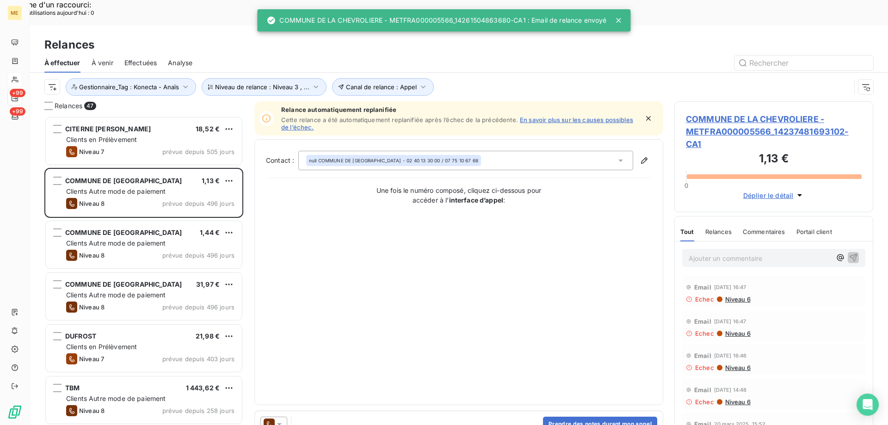
click at [279, 420] on icon at bounding box center [279, 424] width 9 height 9
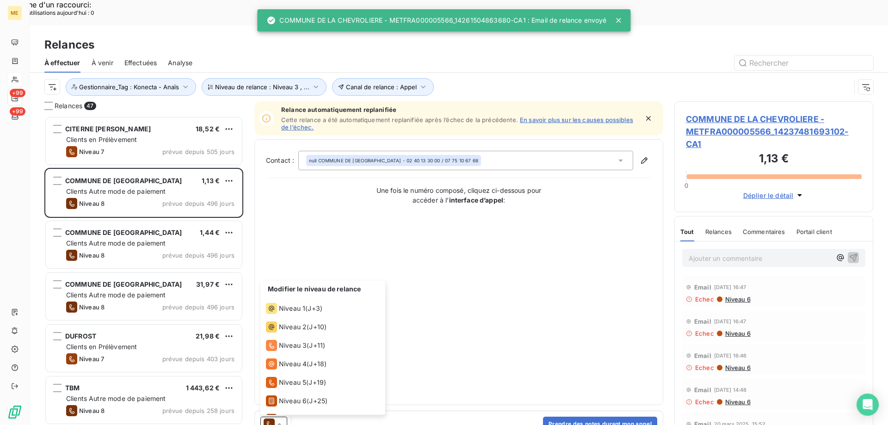
scroll to position [32, 0]
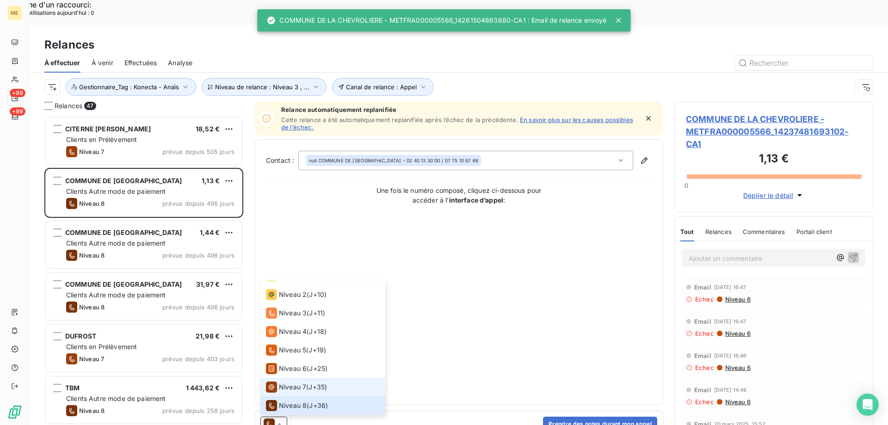
click at [301, 383] on span "Niveau 7" at bounding box center [292, 387] width 27 height 9
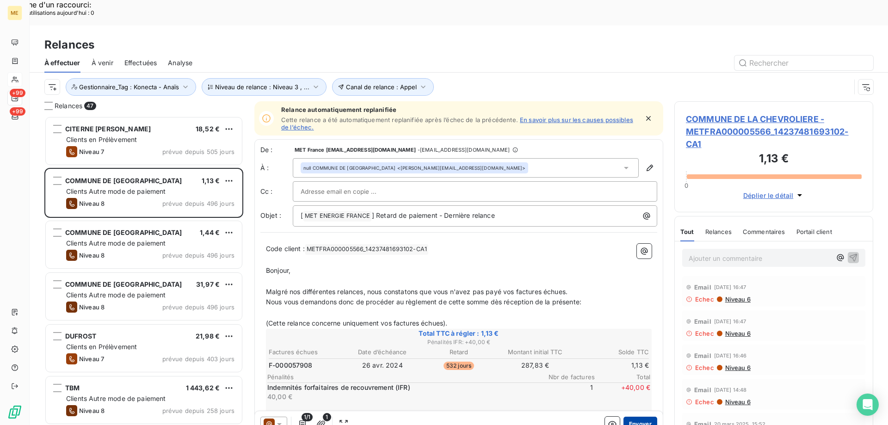
click at [638, 417] on button "Envoyer" at bounding box center [641, 424] width 34 height 15
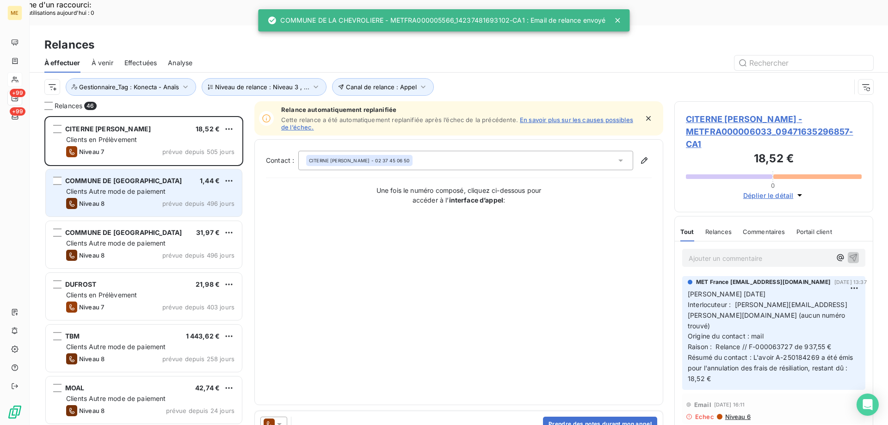
click at [208, 176] on div "1,44 €" at bounding box center [210, 180] width 20 height 9
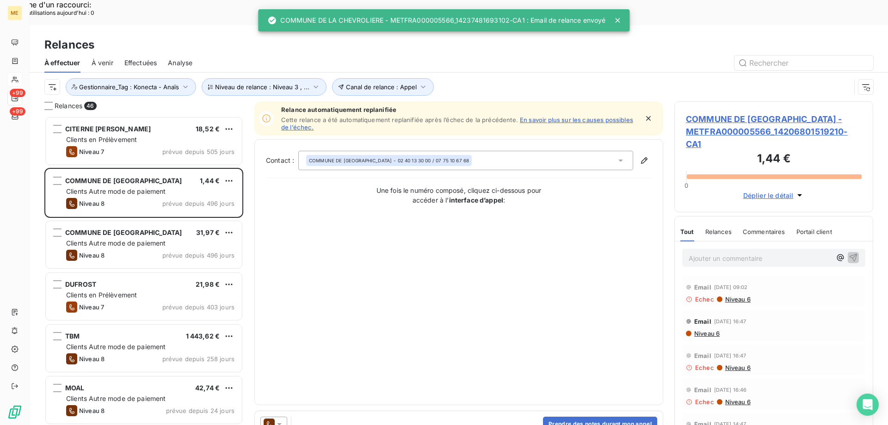
click at [283, 420] on icon at bounding box center [279, 424] width 9 height 9
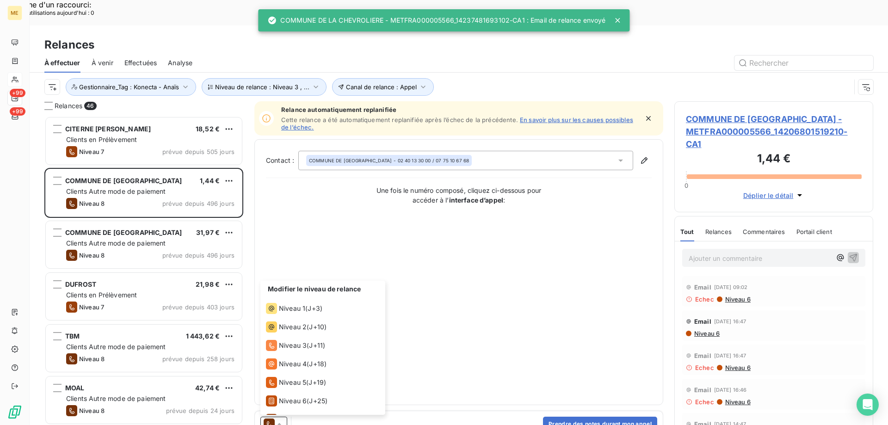
scroll to position [32, 0]
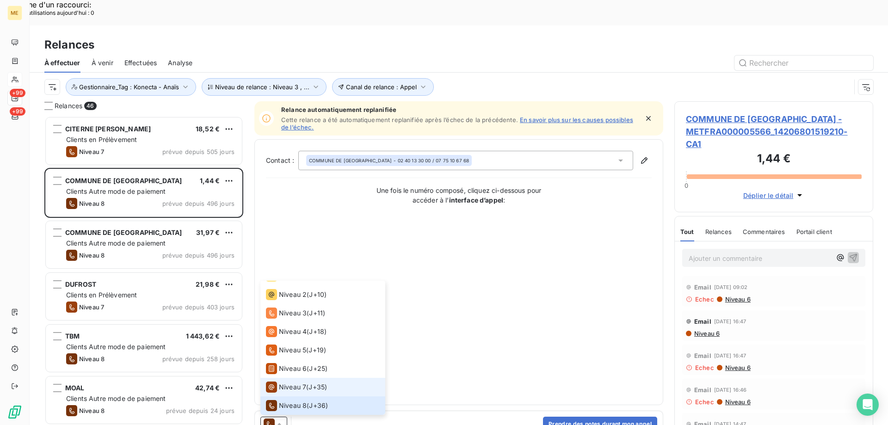
click at [307, 382] on div "Niveau 7 ( J+35 )" at bounding box center [296, 387] width 61 height 11
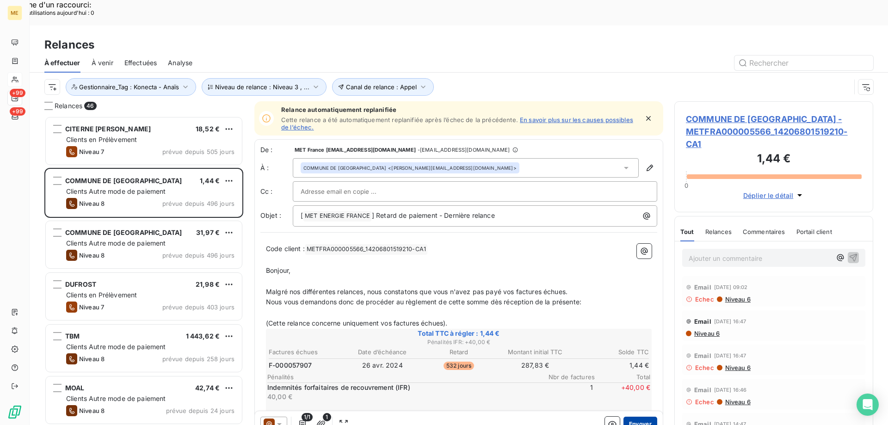
click at [639, 417] on button "Envoyer" at bounding box center [641, 424] width 34 height 15
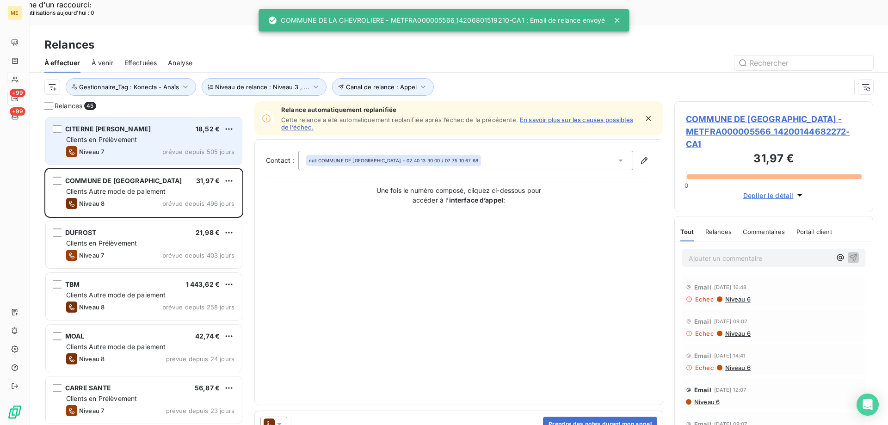
click at [172, 135] on div "Clients en Prélèvement" at bounding box center [150, 139] width 168 height 9
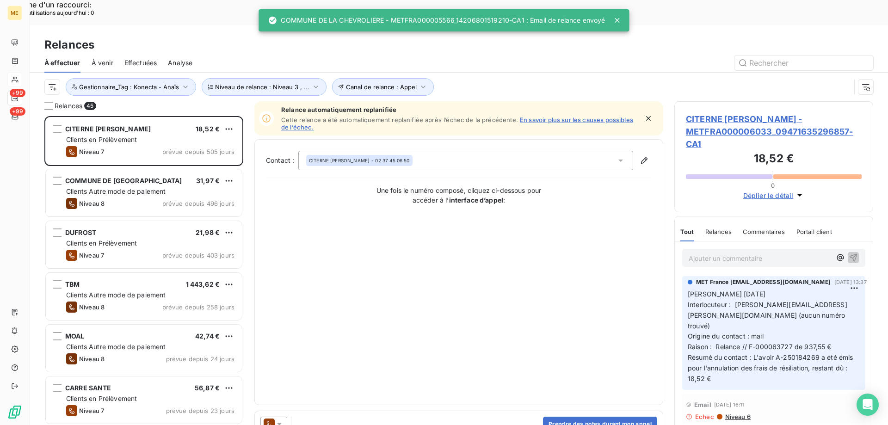
click at [284, 420] on icon at bounding box center [279, 424] width 9 height 9
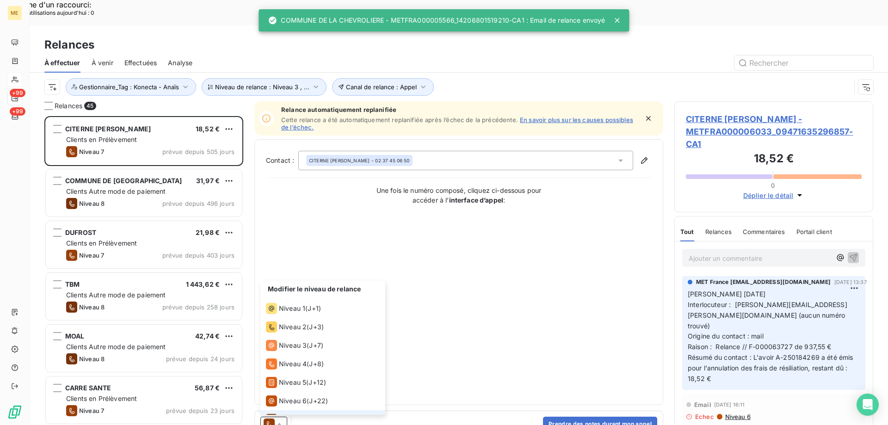
scroll to position [14, 0]
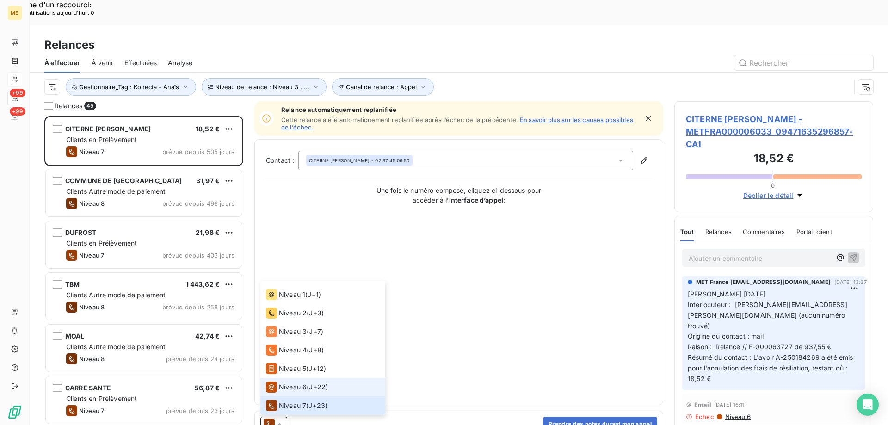
click at [298, 383] on span "Niveau 6" at bounding box center [293, 387] width 28 height 9
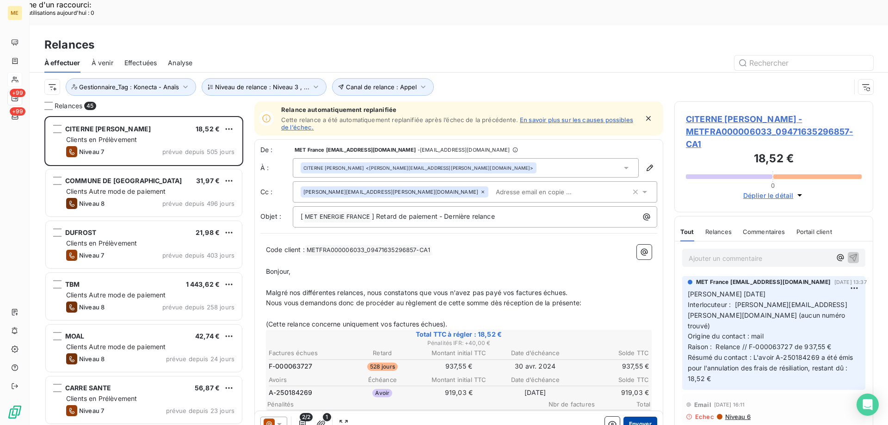
click at [634, 417] on button "Envoyer" at bounding box center [641, 424] width 34 height 15
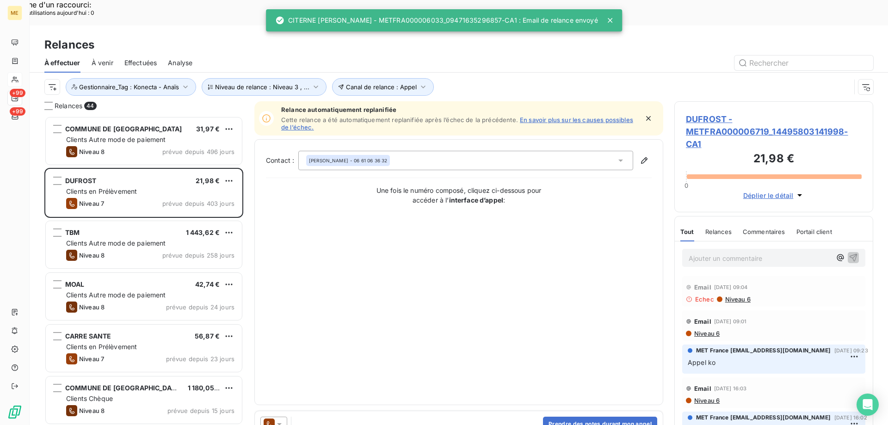
click at [279, 420] on icon at bounding box center [279, 424] width 9 height 9
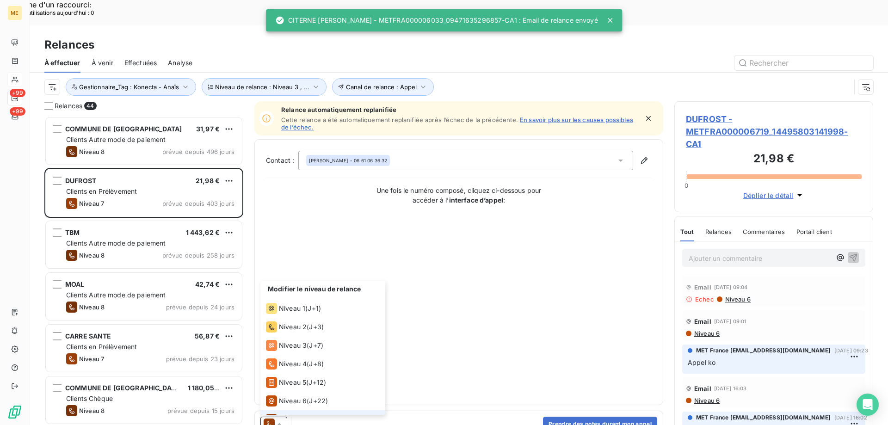
scroll to position [14, 0]
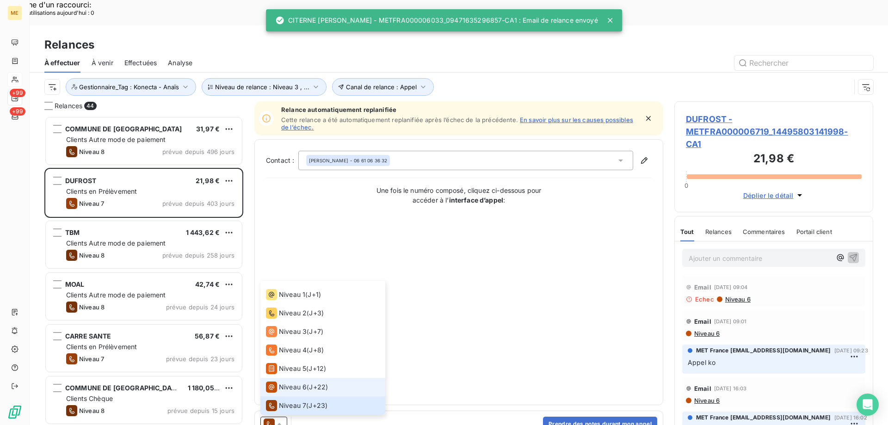
click at [296, 383] on span "Niveau 6" at bounding box center [293, 387] width 28 height 9
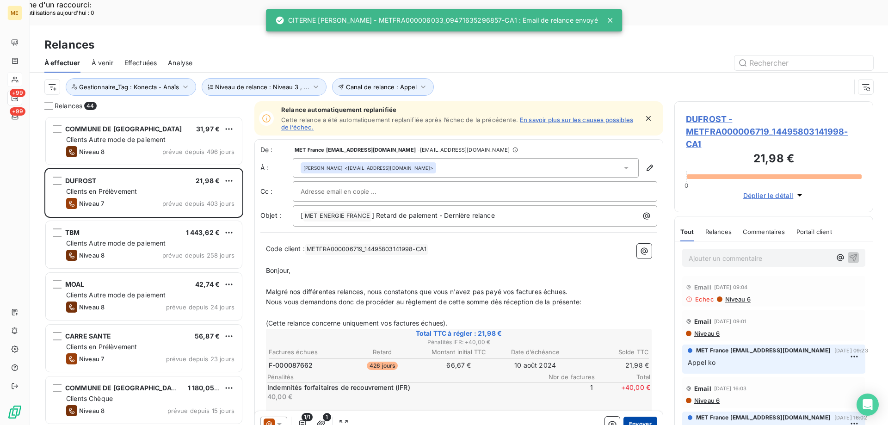
click at [640, 417] on button "Envoyer" at bounding box center [641, 424] width 34 height 15
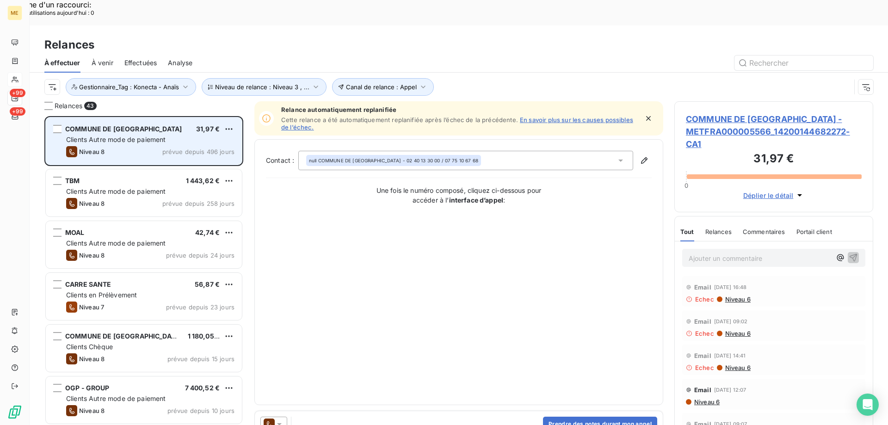
click at [210, 148] on span "prévue depuis 496 jours" at bounding box center [198, 151] width 72 height 7
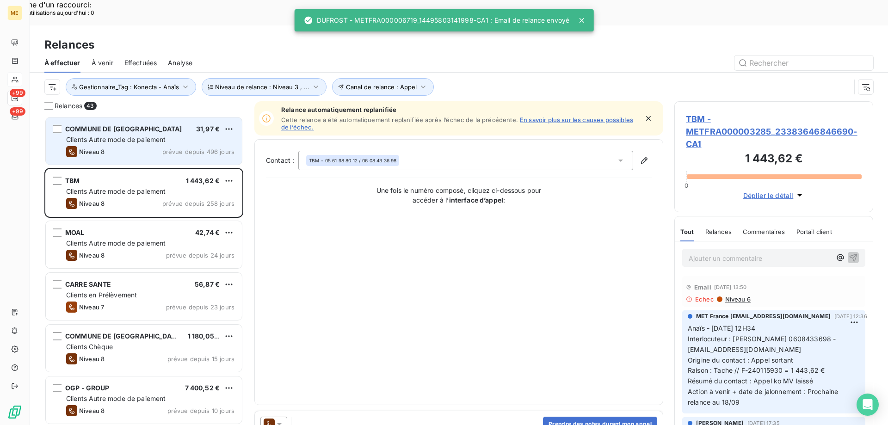
click at [156, 146] on div "Niveau 8 prévue depuis 496 jours" at bounding box center [150, 151] width 168 height 11
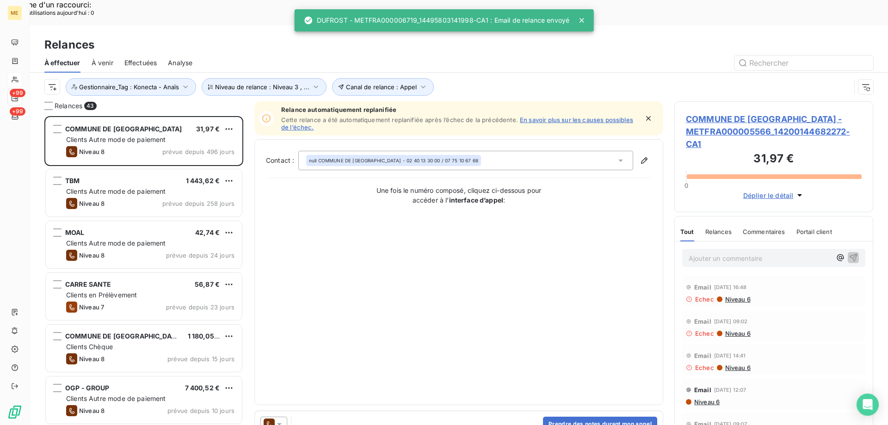
click at [282, 423] on icon at bounding box center [279, 424] width 5 height 2
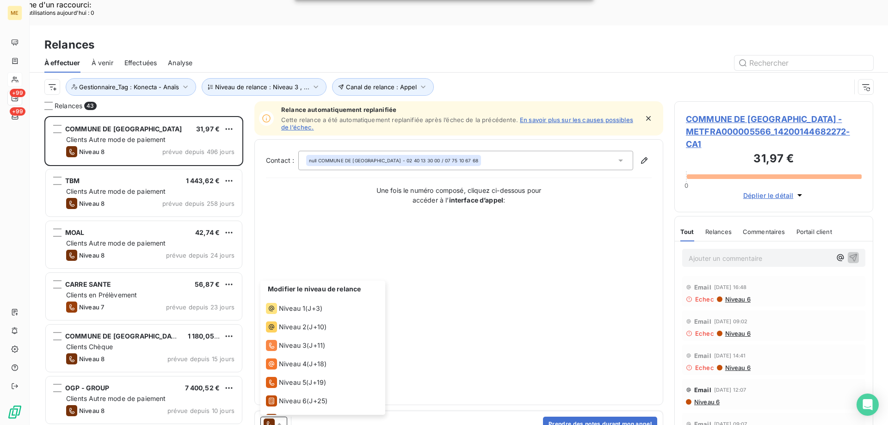
scroll to position [32, 0]
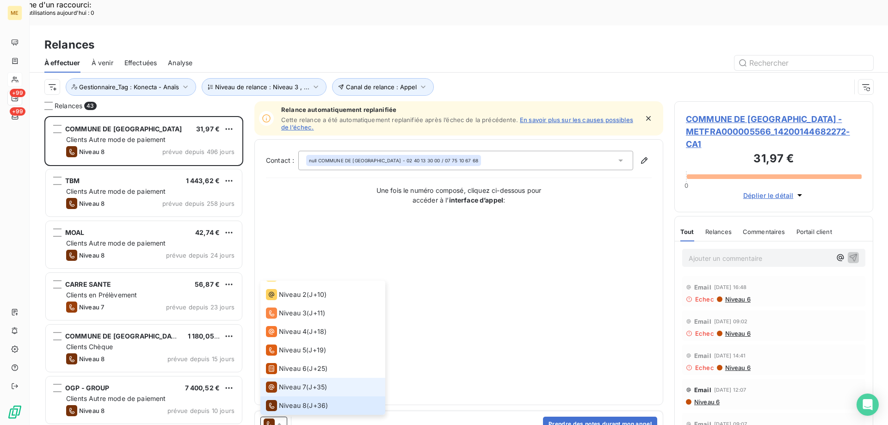
click at [287, 383] on span "Niveau 7" at bounding box center [292, 387] width 27 height 9
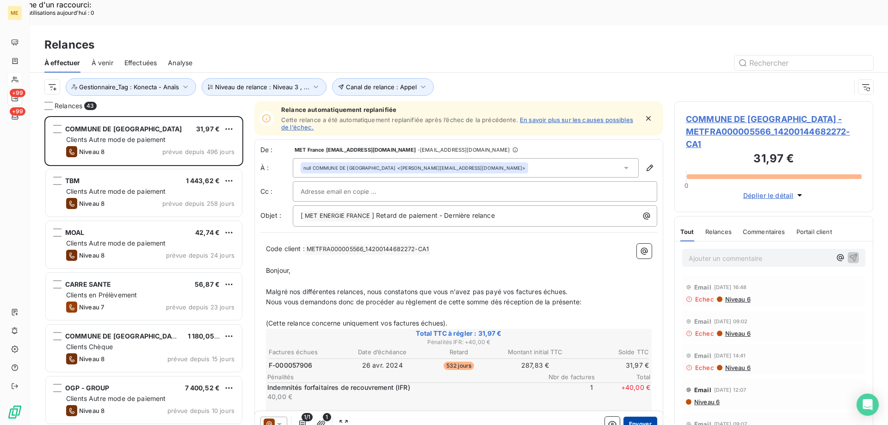
click at [635, 417] on button "Envoyer" at bounding box center [641, 424] width 34 height 15
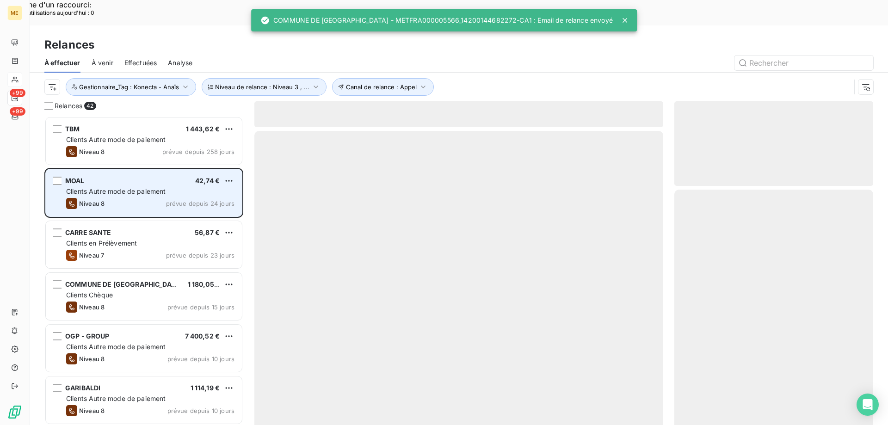
click at [191, 177] on div "MOAL 42,74 €" at bounding box center [150, 181] width 168 height 8
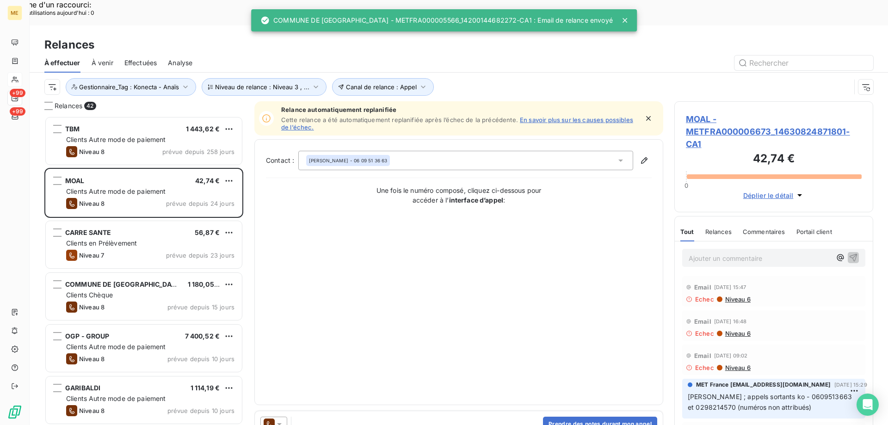
drag, startPoint x: 283, startPoint y: 404, endPoint x: 289, endPoint y: 391, distance: 14.5
click at [283, 417] on div at bounding box center [273, 424] width 27 height 15
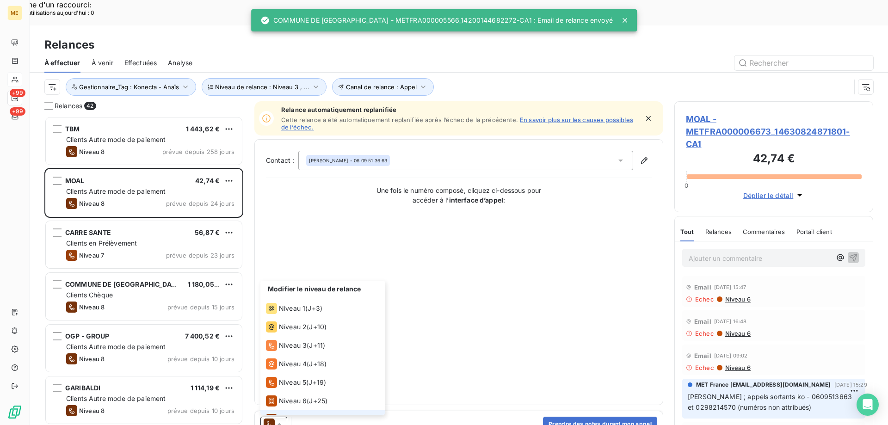
scroll to position [32, 0]
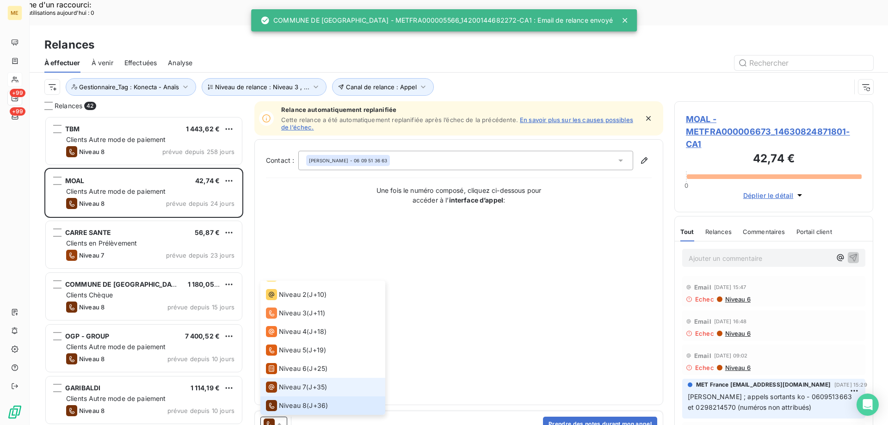
click at [301, 383] on span "Niveau 7" at bounding box center [292, 387] width 27 height 9
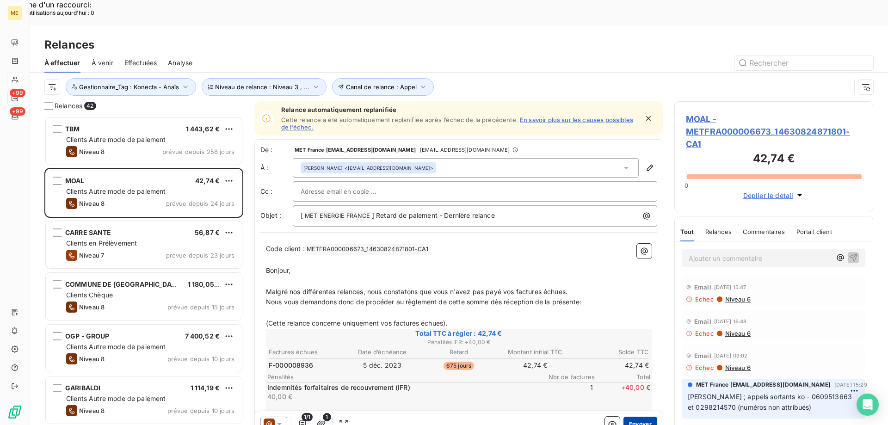
click at [632, 417] on button "Envoyer" at bounding box center [641, 424] width 34 height 15
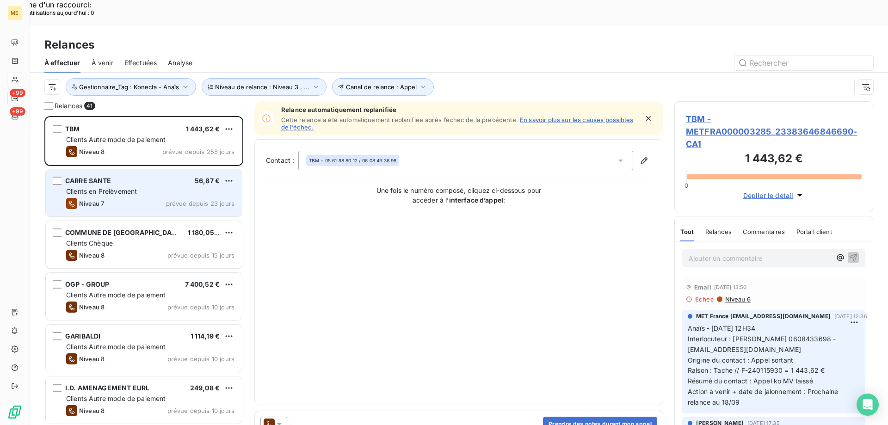
click at [200, 187] on div "Clients en Prélèvement" at bounding box center [150, 191] width 168 height 9
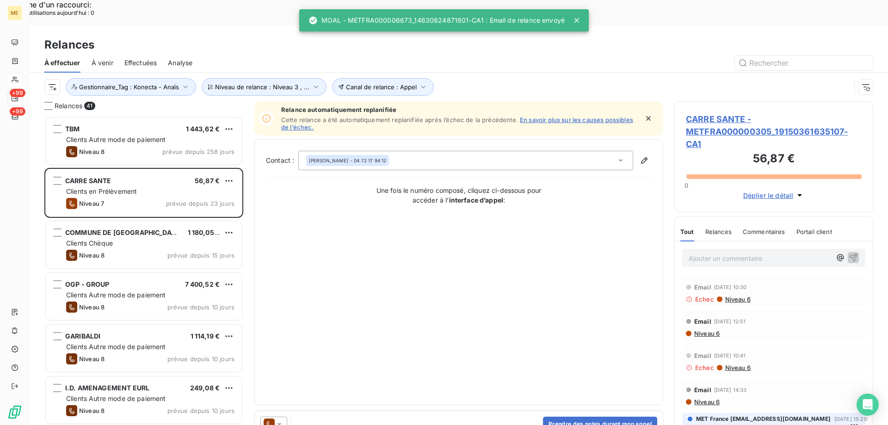
click at [282, 420] on icon at bounding box center [279, 424] width 9 height 9
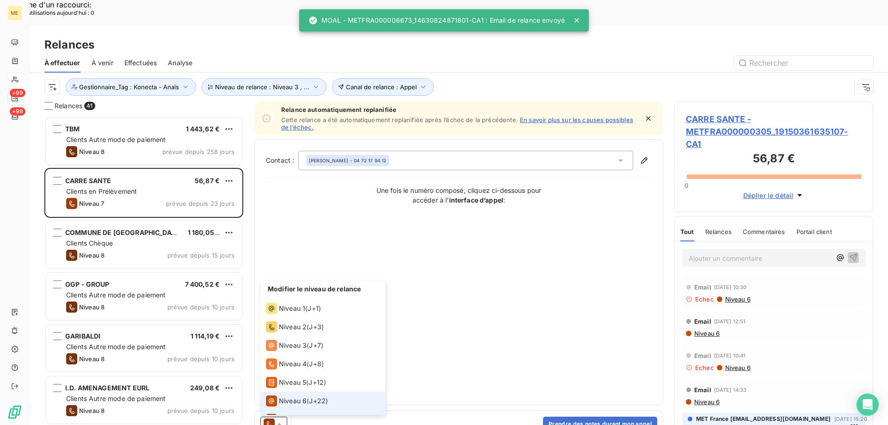
scroll to position [14, 0]
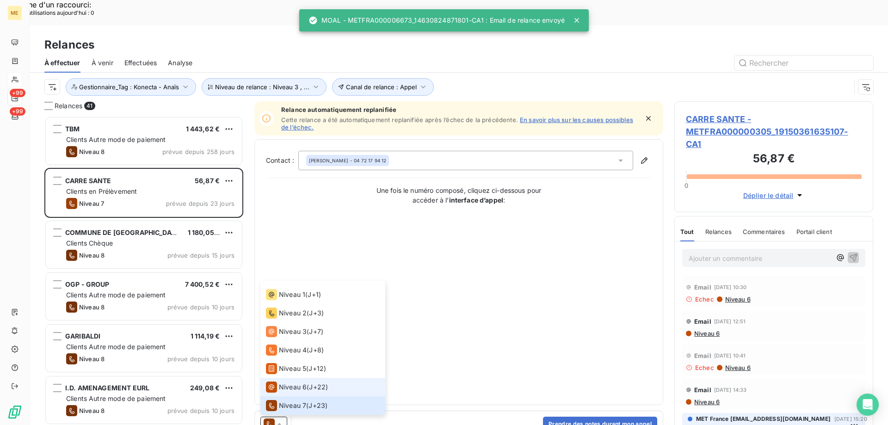
click at [294, 383] on span "Niveau 6" at bounding box center [293, 387] width 28 height 9
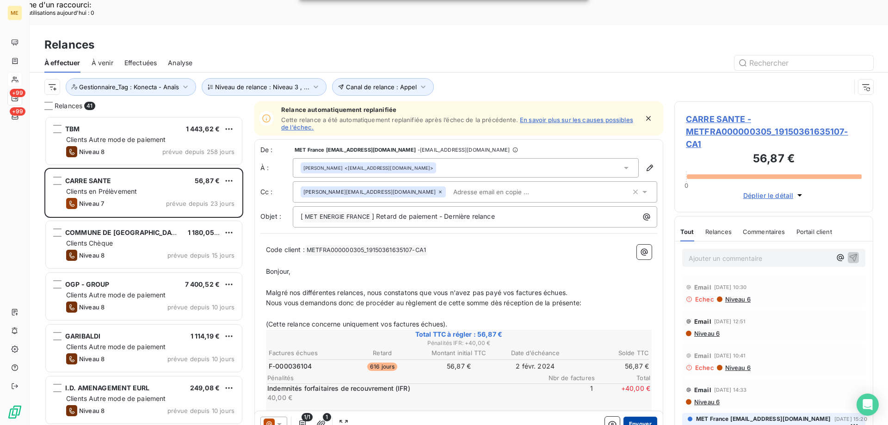
click at [636, 417] on button "Envoyer" at bounding box center [641, 424] width 34 height 15
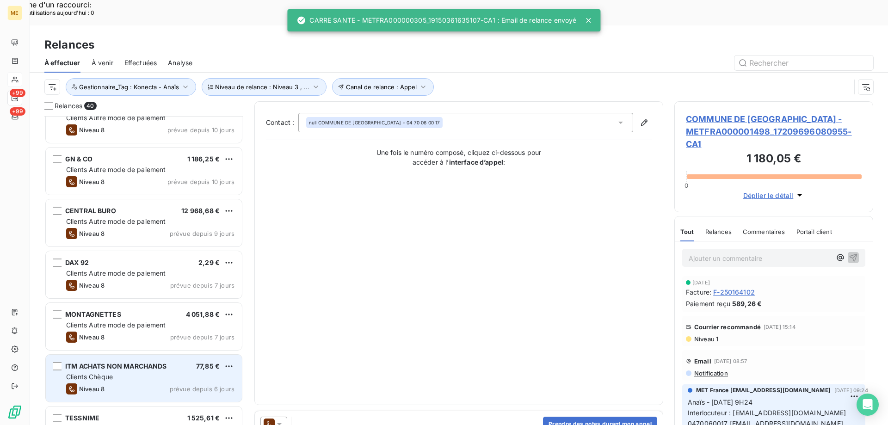
scroll to position [232, 0]
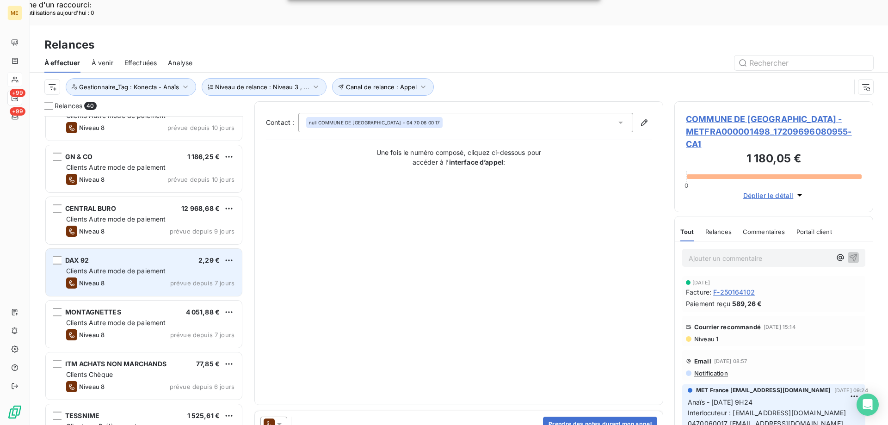
click at [210, 256] on div "2,29 €" at bounding box center [208, 260] width 21 height 9
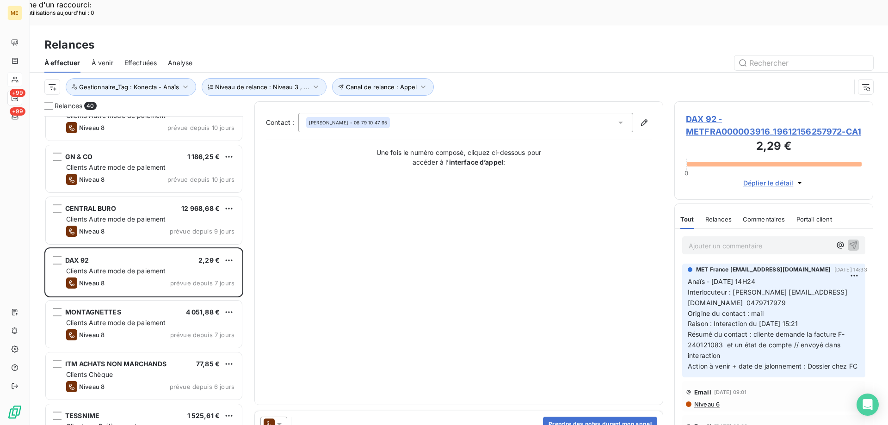
click at [282, 420] on icon at bounding box center [279, 424] width 9 height 9
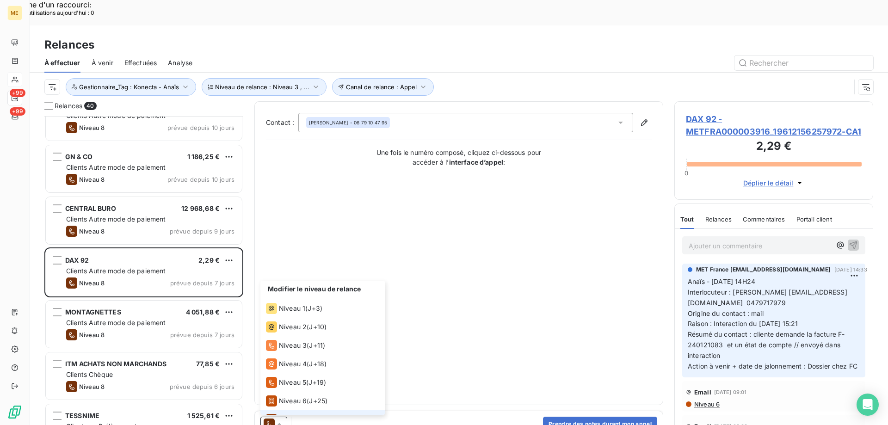
scroll to position [32, 0]
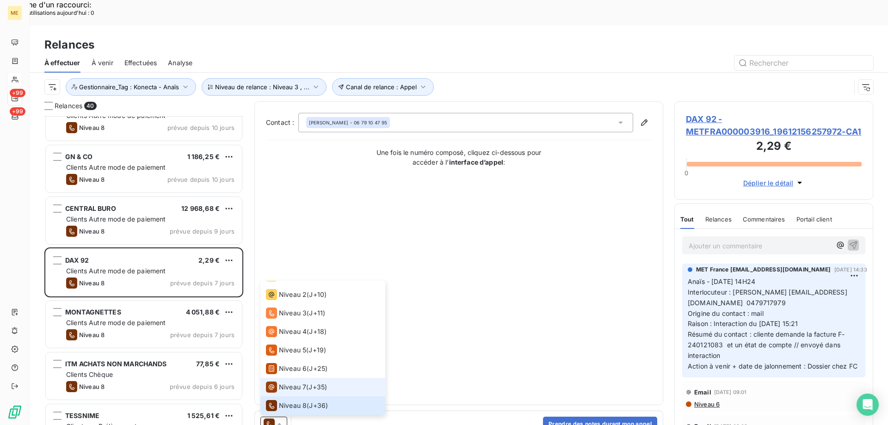
click at [298, 383] on span "Niveau 7" at bounding box center [292, 387] width 27 height 9
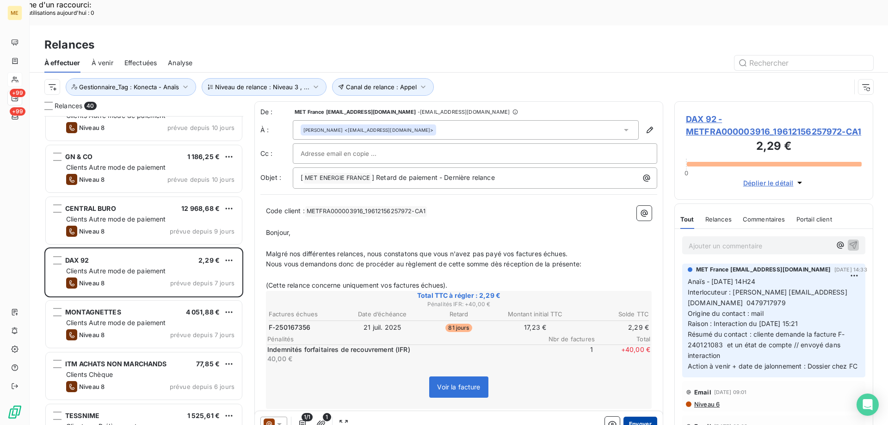
click at [641, 417] on button "Envoyer" at bounding box center [641, 424] width 34 height 15
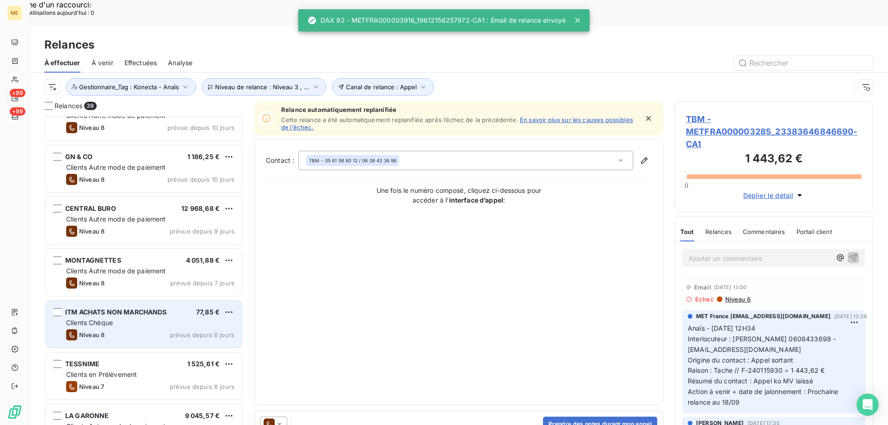
click at [218, 318] on div "Clients Chèque" at bounding box center [150, 322] width 168 height 9
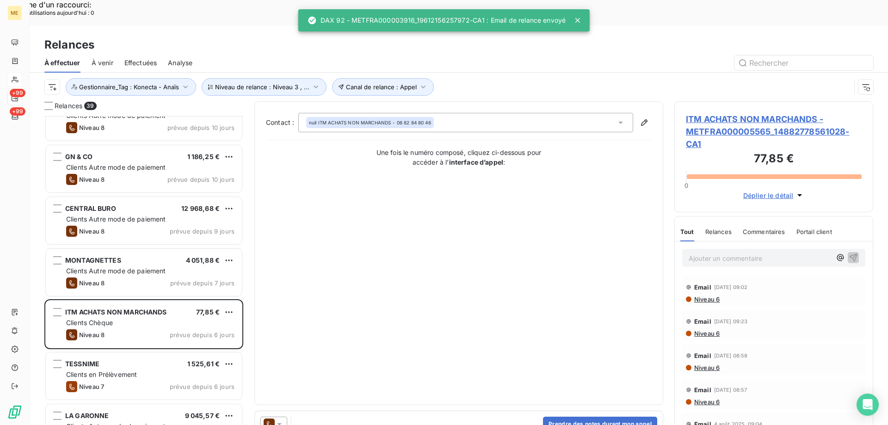
click at [279, 420] on icon at bounding box center [279, 424] width 9 height 9
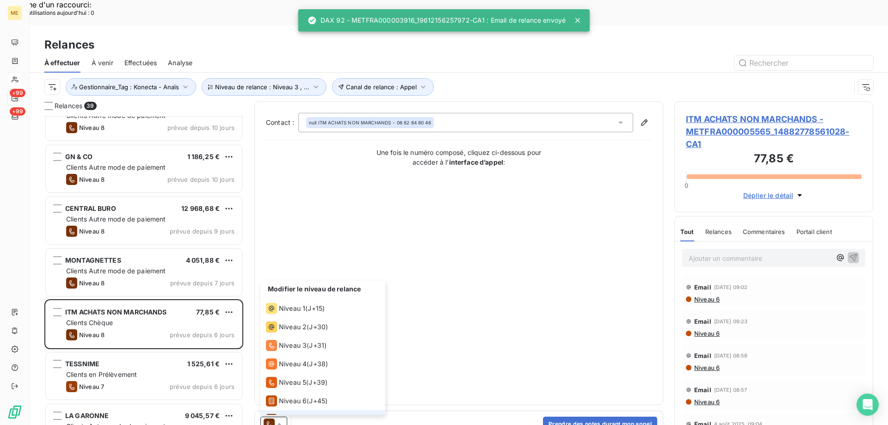
scroll to position [32, 0]
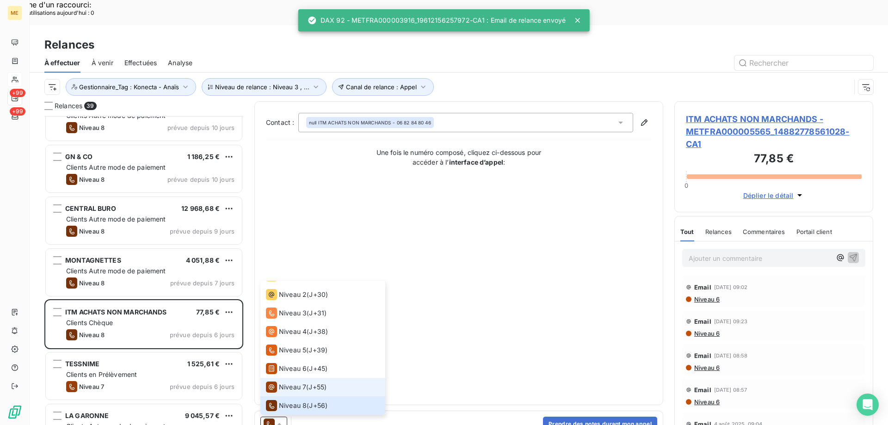
click at [302, 383] on span "Niveau 7" at bounding box center [292, 387] width 27 height 9
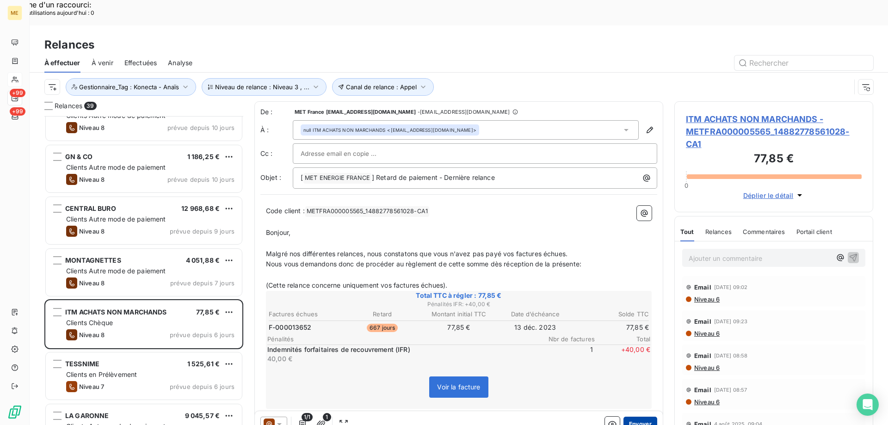
click at [640, 417] on button "Envoyer" at bounding box center [641, 424] width 34 height 15
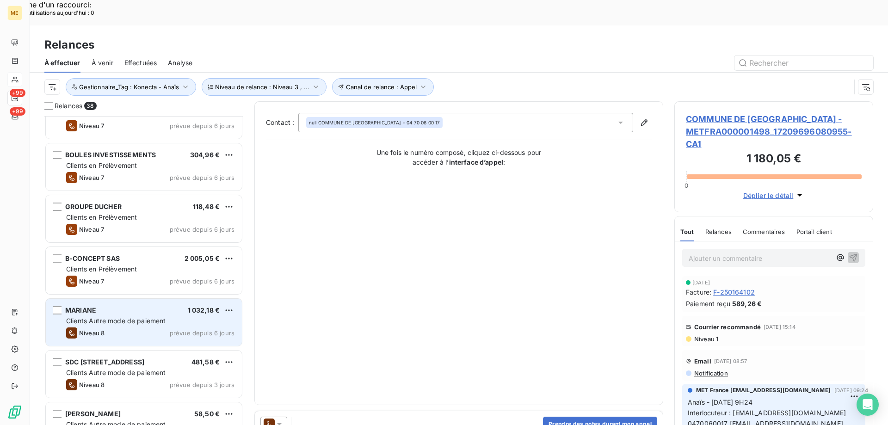
scroll to position [741, 0]
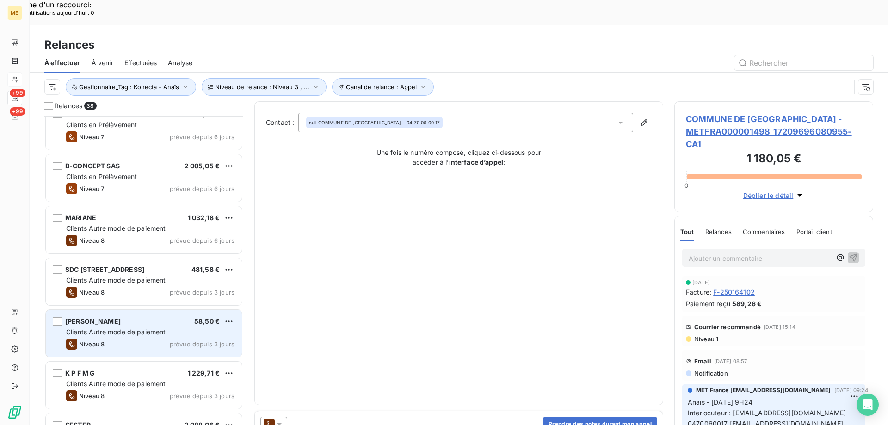
click at [209, 317] on div "58,50 €" at bounding box center [206, 321] width 25 height 9
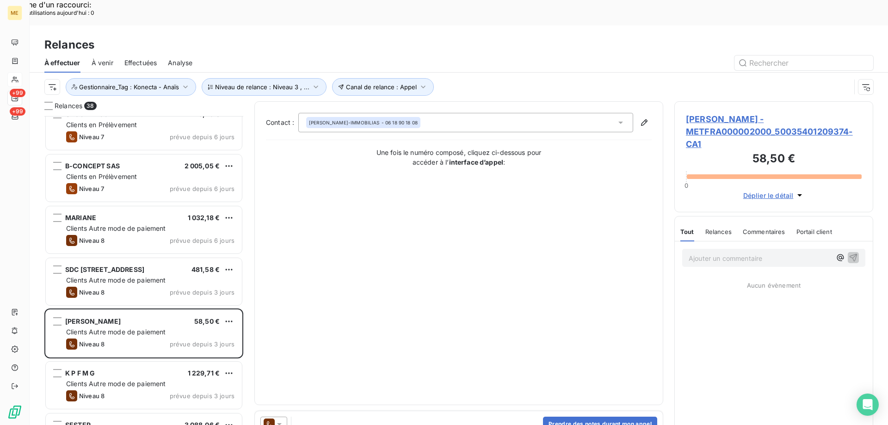
click at [286, 417] on div at bounding box center [273, 424] width 27 height 15
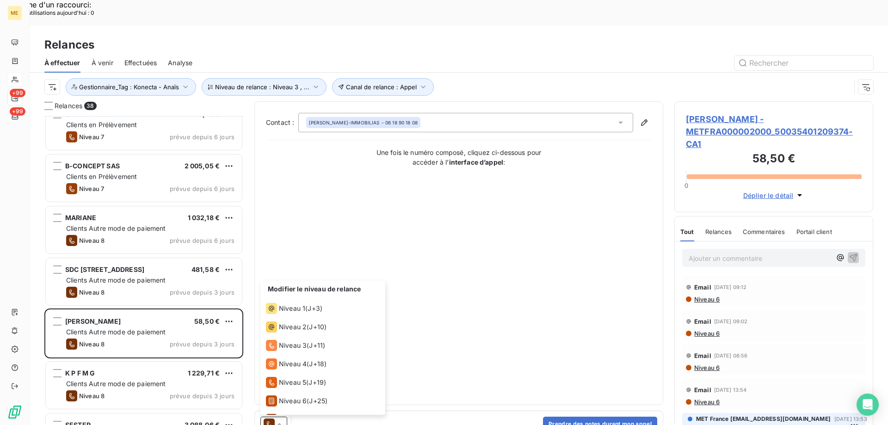
scroll to position [32, 0]
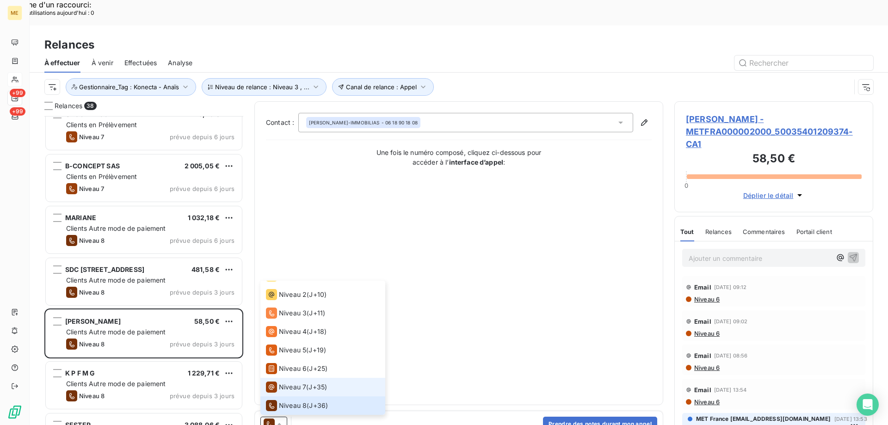
click at [302, 383] on span "Niveau 7" at bounding box center [292, 387] width 27 height 9
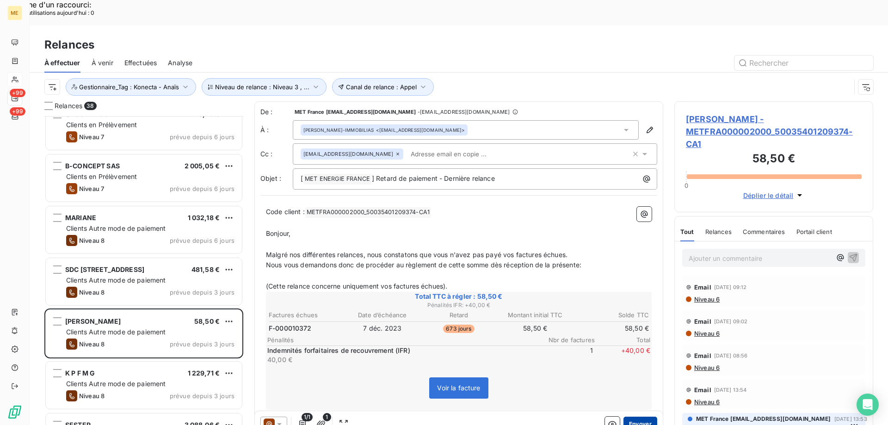
click at [641, 417] on button "Envoyer" at bounding box center [641, 424] width 34 height 15
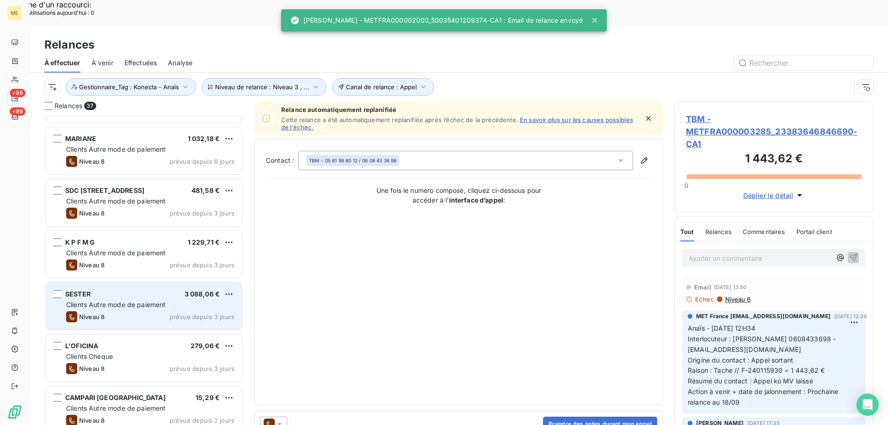
scroll to position [833, 0]
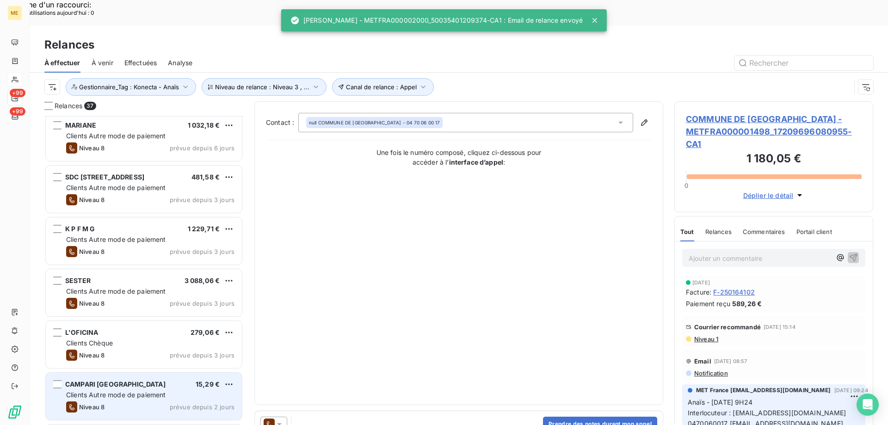
click at [177, 390] on div "Clients Autre mode de paiement" at bounding box center [150, 394] width 168 height 9
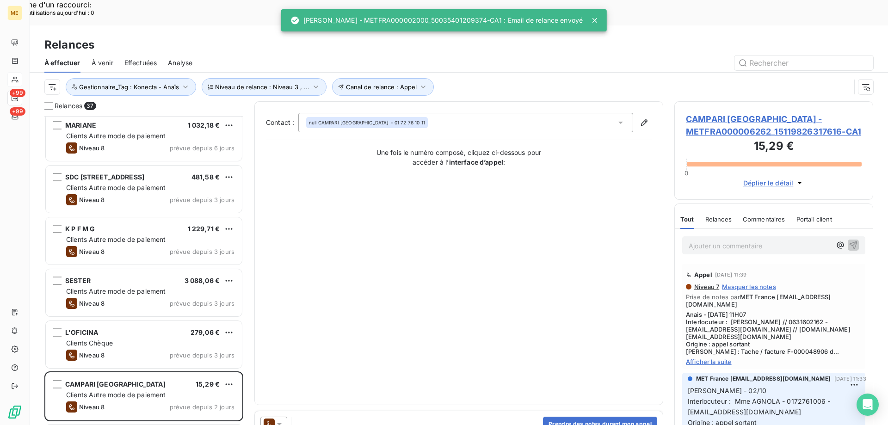
click at [279, 420] on icon at bounding box center [279, 424] width 9 height 9
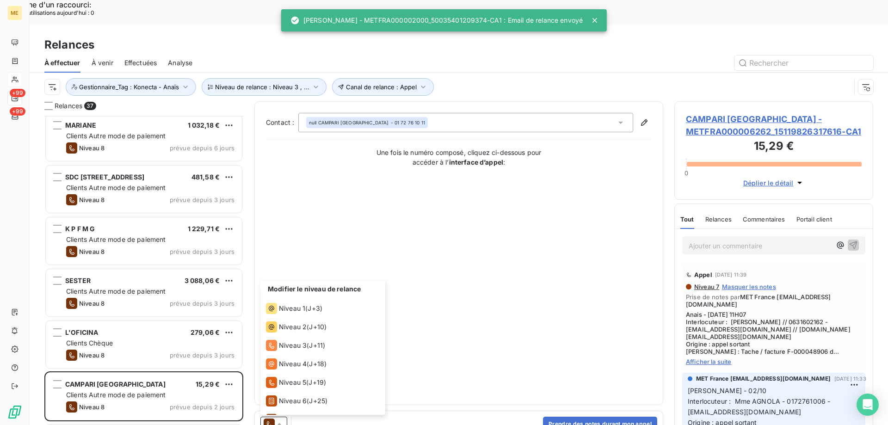
scroll to position [32, 0]
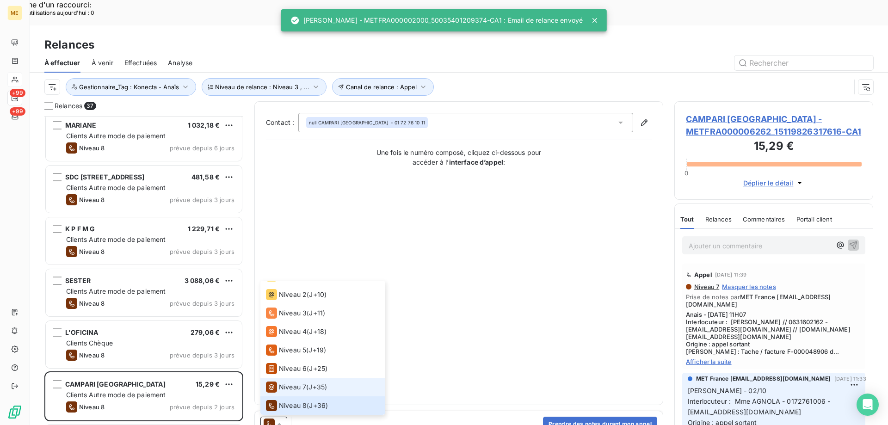
click at [289, 383] on span "Niveau 7" at bounding box center [292, 387] width 27 height 9
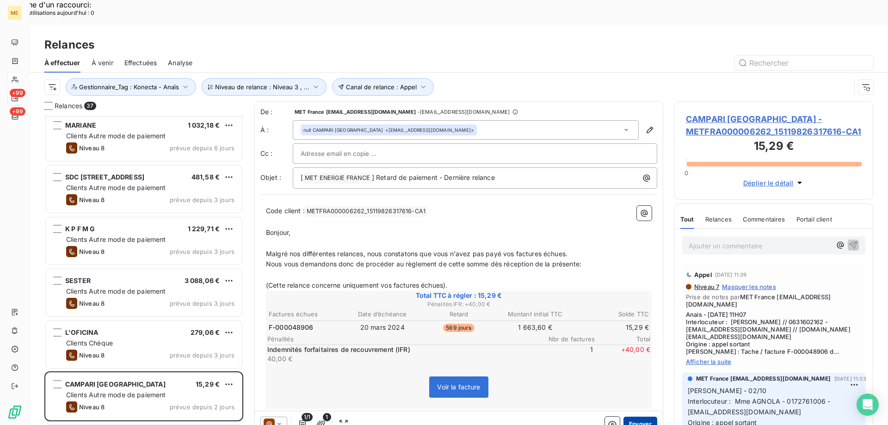
click at [640, 417] on button "Envoyer" at bounding box center [641, 424] width 34 height 15
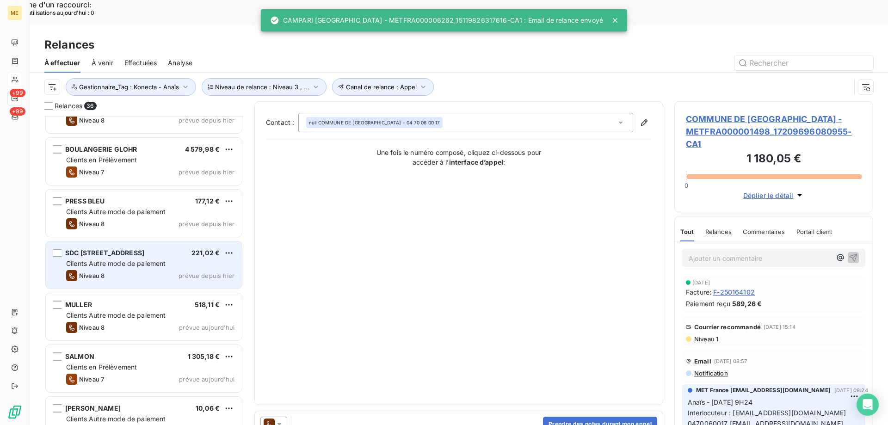
scroll to position [1250, 0]
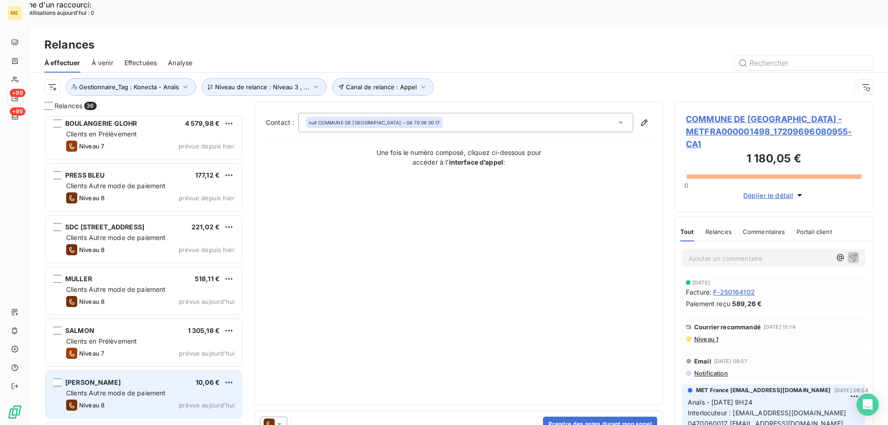
click at [163, 400] on div "Niveau 8 prévue aujourd’hui" at bounding box center [150, 405] width 168 height 11
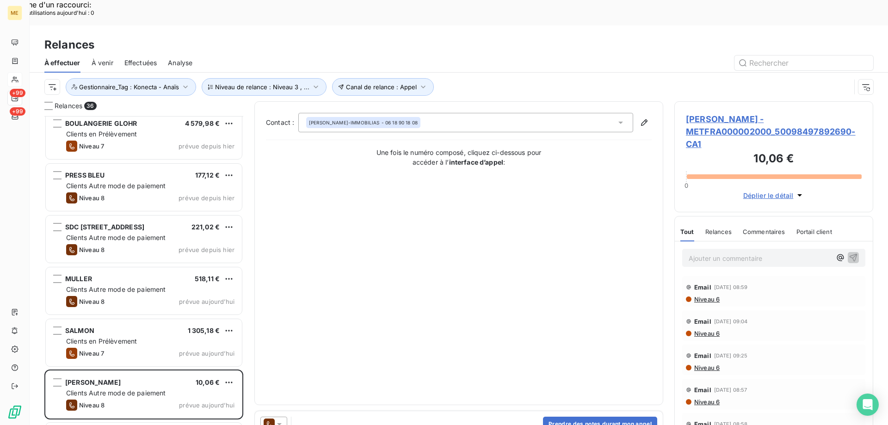
click at [278, 420] on icon at bounding box center [279, 424] width 9 height 9
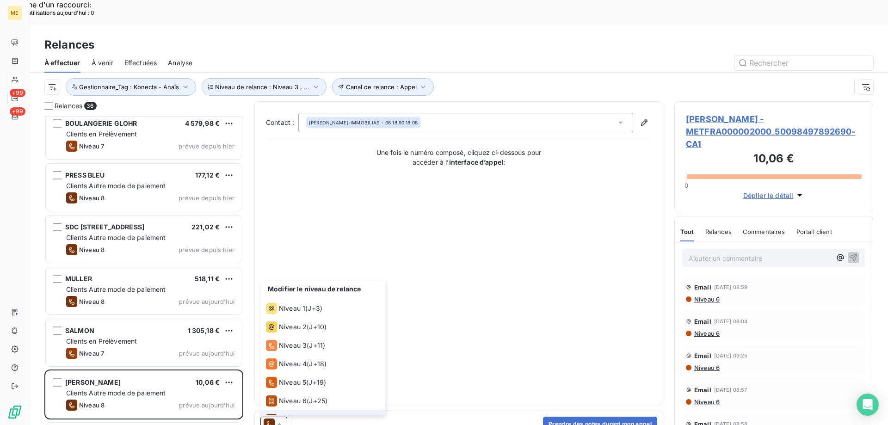
scroll to position [32, 0]
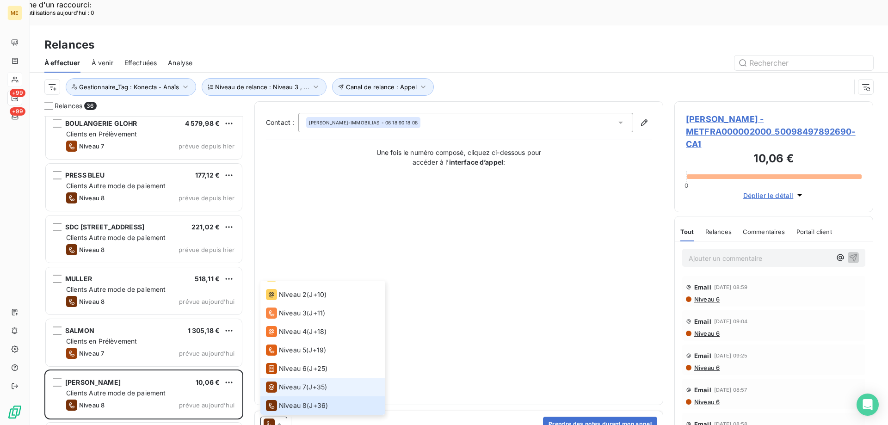
click at [293, 383] on span "Niveau 7" at bounding box center [292, 387] width 27 height 9
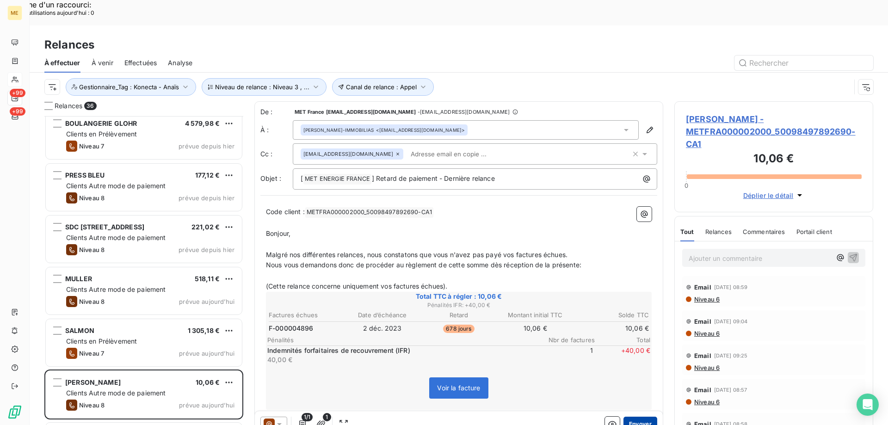
click at [634, 417] on button "Envoyer" at bounding box center [641, 424] width 34 height 15
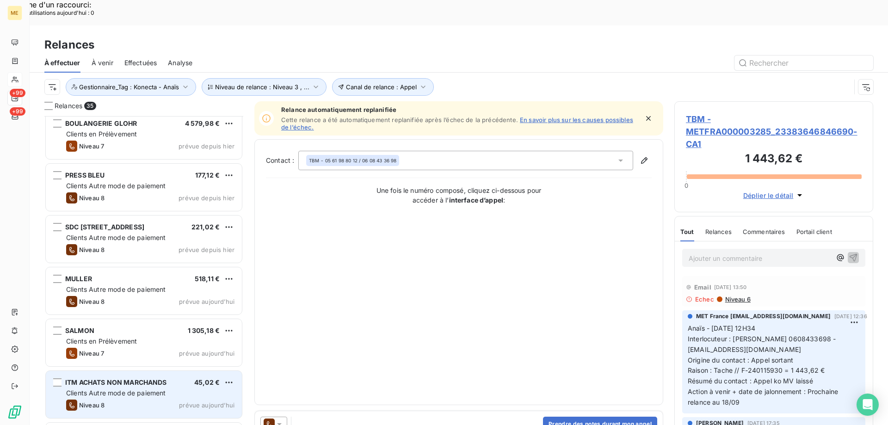
click at [193, 389] on div "Clients Autre mode de paiement" at bounding box center [150, 393] width 168 height 9
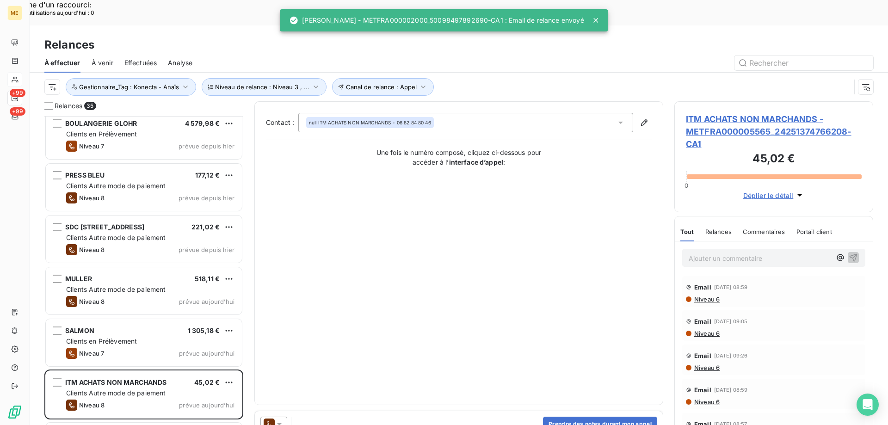
click at [280, 420] on icon at bounding box center [279, 424] width 9 height 9
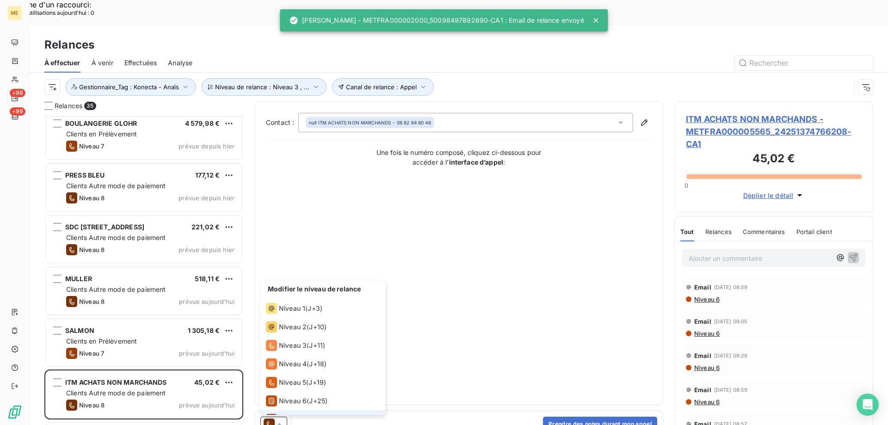
scroll to position [32, 0]
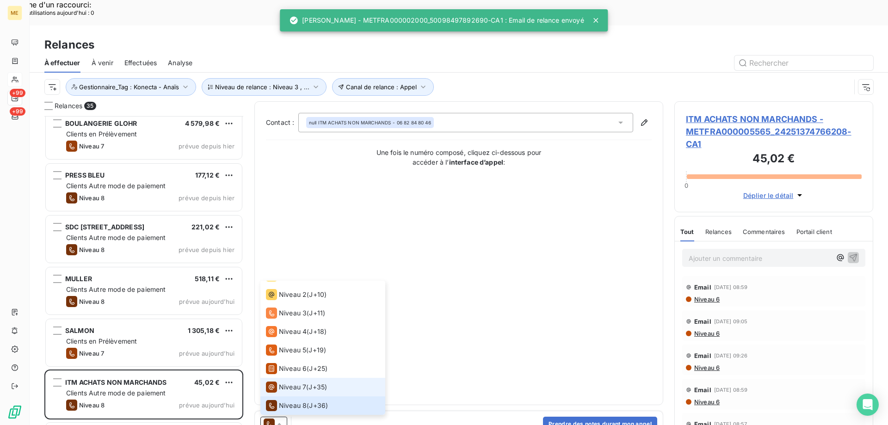
click at [297, 383] on span "Niveau 7" at bounding box center [292, 387] width 27 height 9
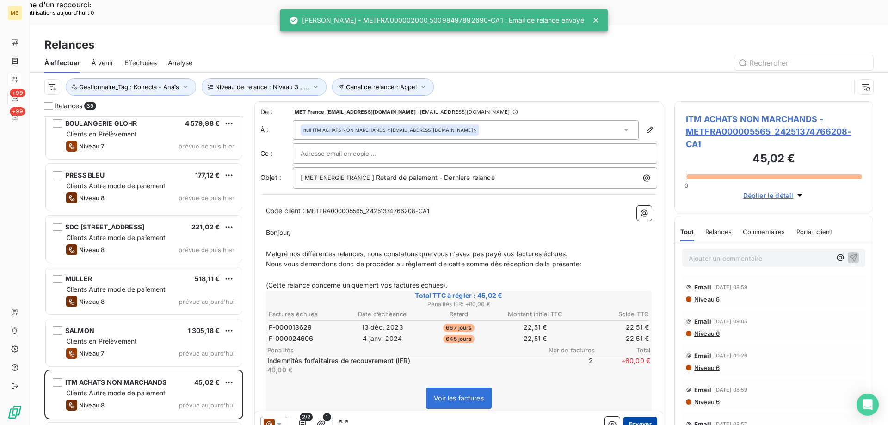
click at [635, 417] on button "Envoyer" at bounding box center [641, 424] width 34 height 15
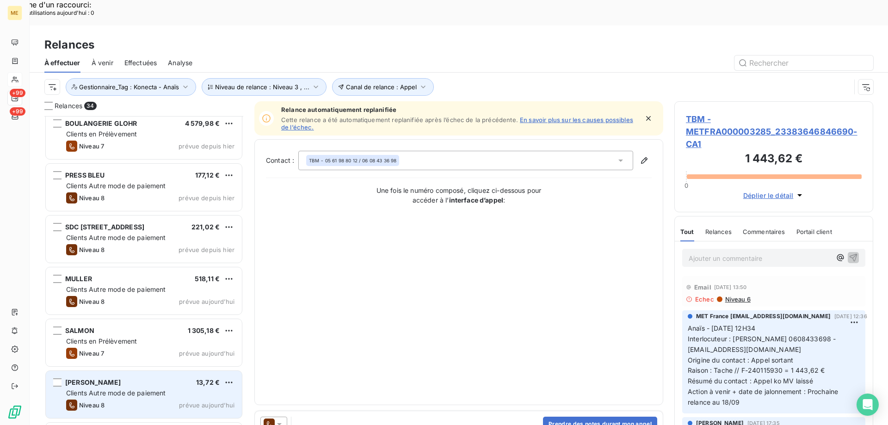
click at [194, 389] on div "Clients Autre mode de paiement" at bounding box center [150, 393] width 168 height 9
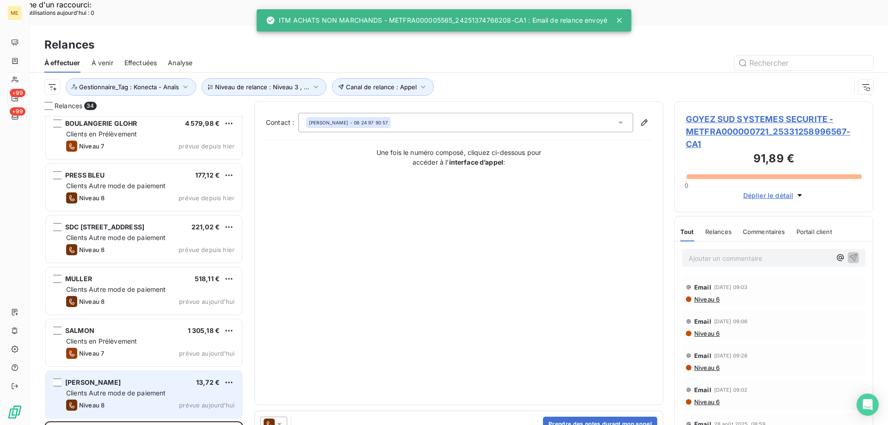
click at [187, 389] on div "Clients Autre mode de paiement" at bounding box center [150, 393] width 168 height 9
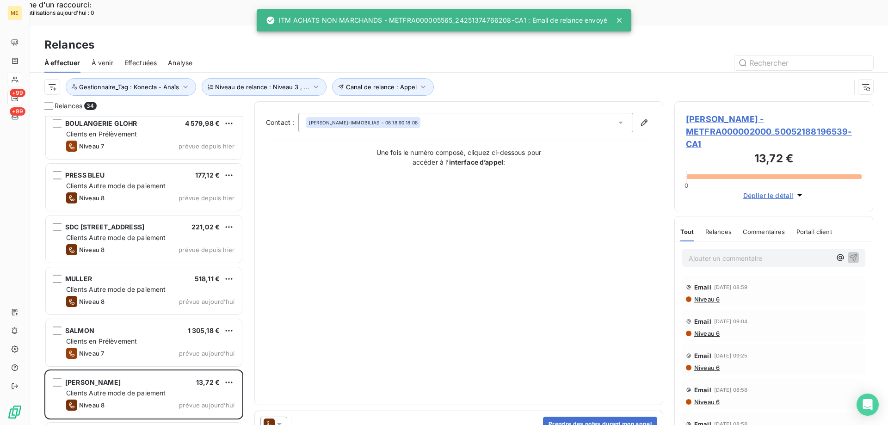
click at [283, 420] on icon at bounding box center [279, 424] width 9 height 9
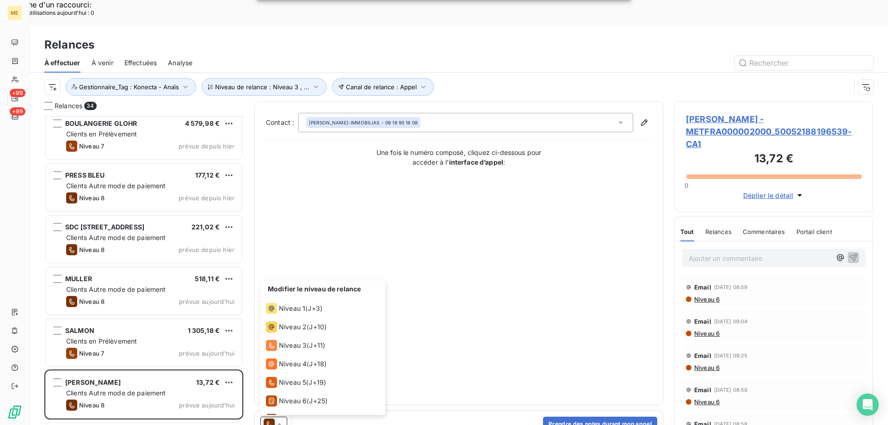
scroll to position [32, 0]
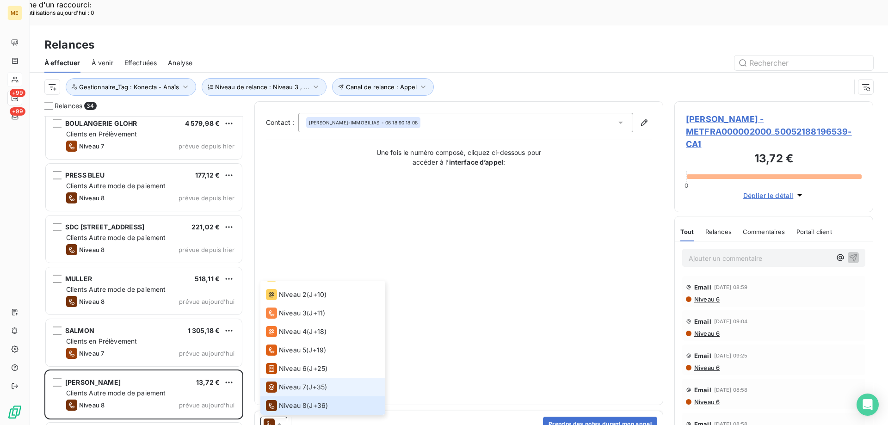
click at [303, 383] on span "Niveau 7" at bounding box center [292, 387] width 27 height 9
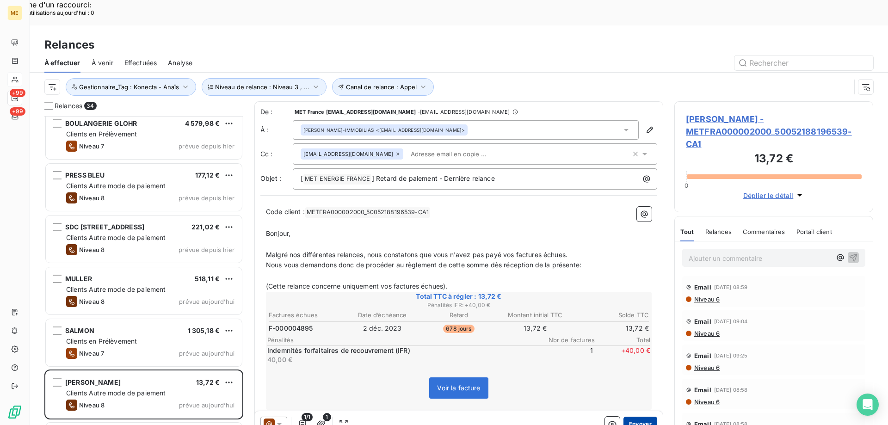
click at [641, 417] on button "Envoyer" at bounding box center [641, 424] width 34 height 15
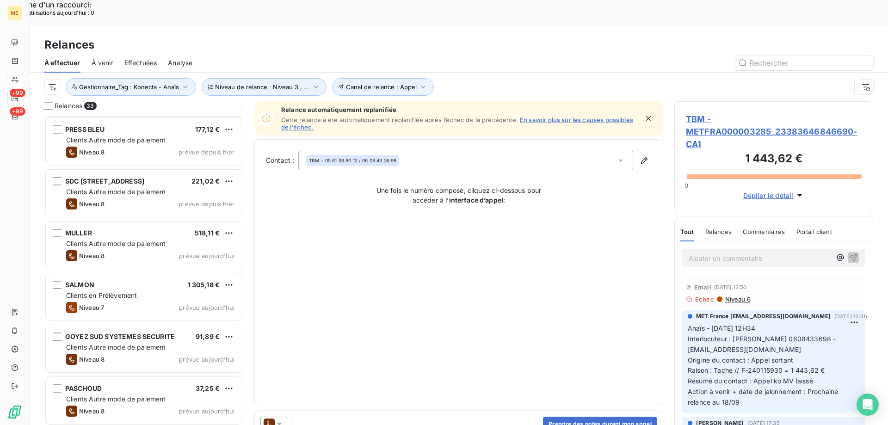
scroll to position [1296, 0]
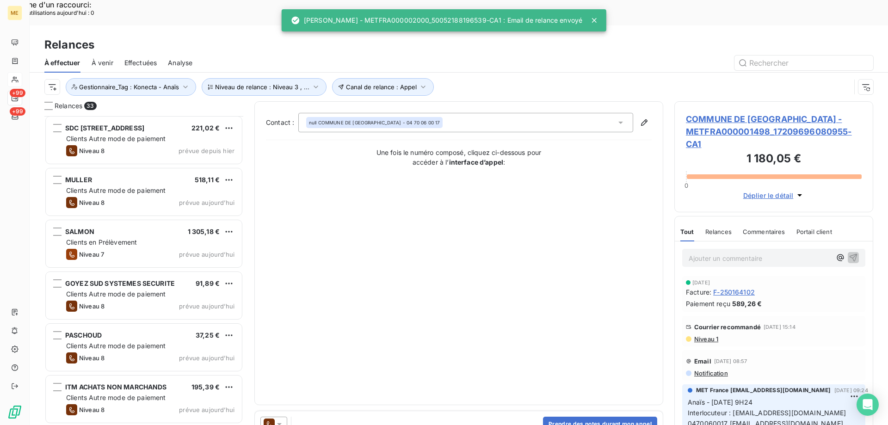
scroll to position [1376, 0]
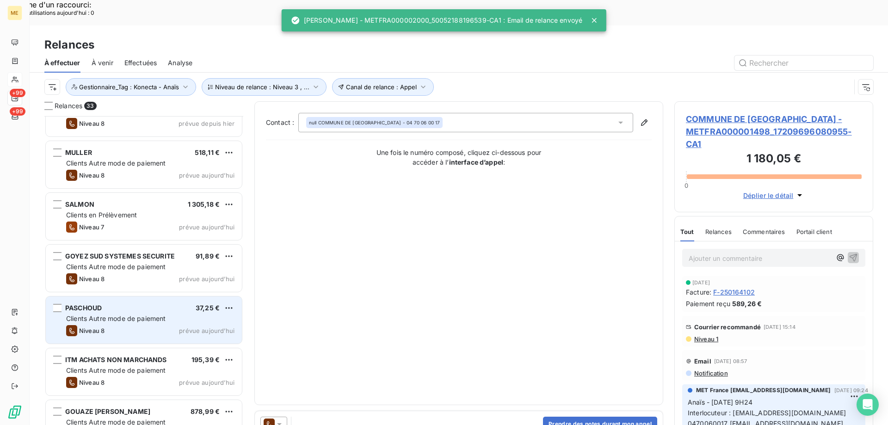
click at [213, 314] on div "Clients Autre mode de paiement" at bounding box center [150, 318] width 168 height 9
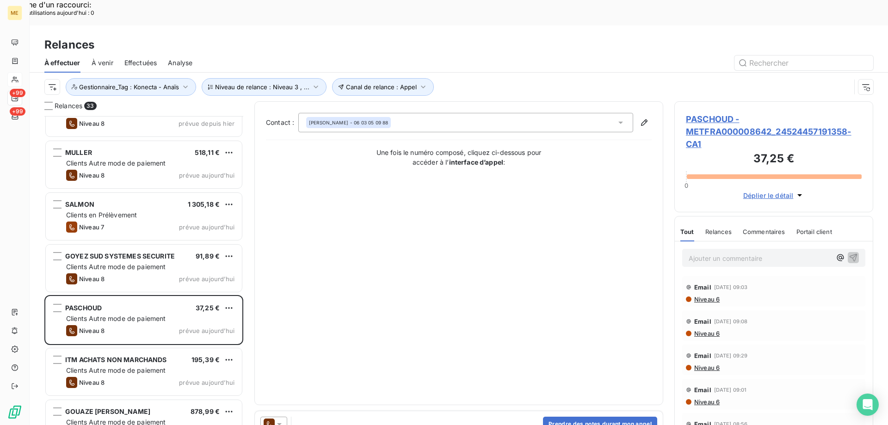
click at [283, 420] on icon at bounding box center [279, 424] width 9 height 9
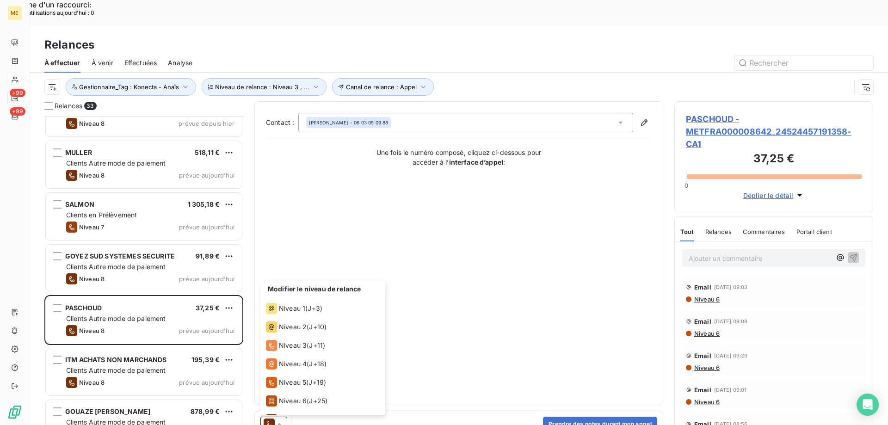
scroll to position [32, 0]
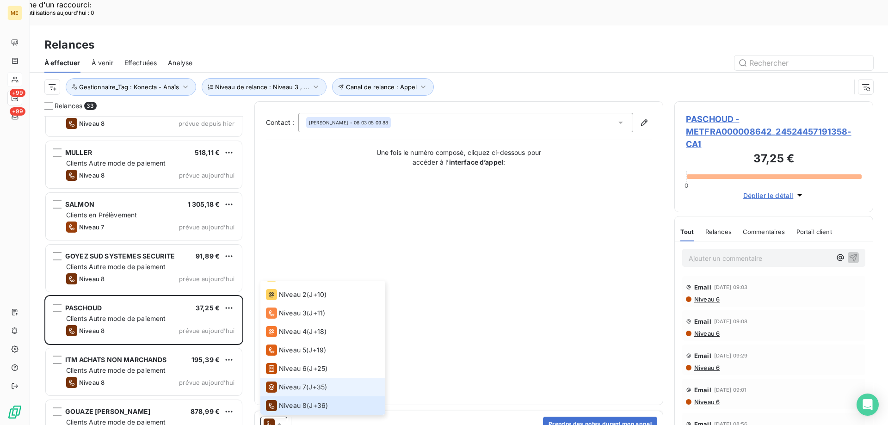
click at [288, 383] on span "Niveau 7" at bounding box center [292, 387] width 27 height 9
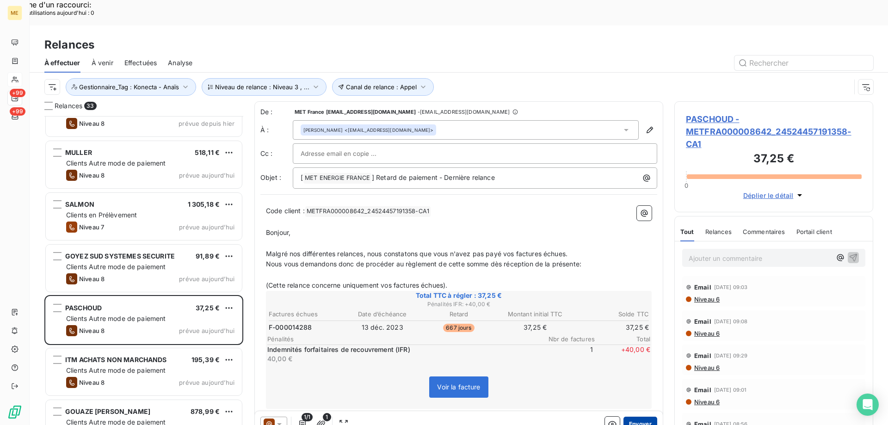
click at [638, 417] on button "Envoyer" at bounding box center [641, 424] width 34 height 15
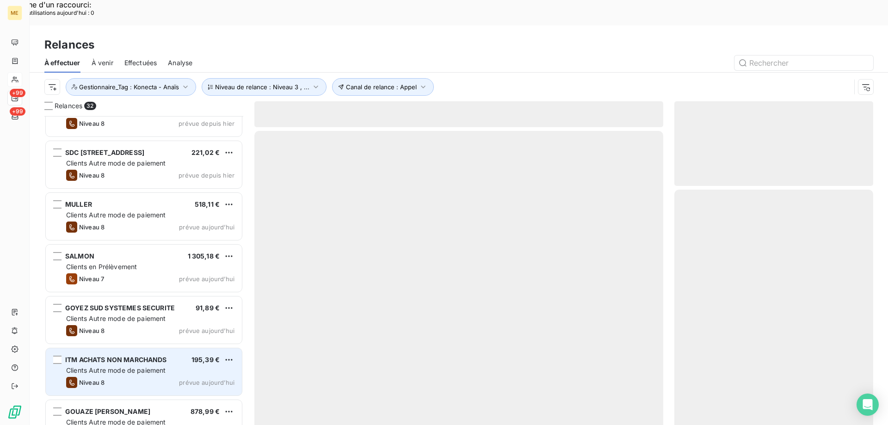
scroll to position [1324, 0]
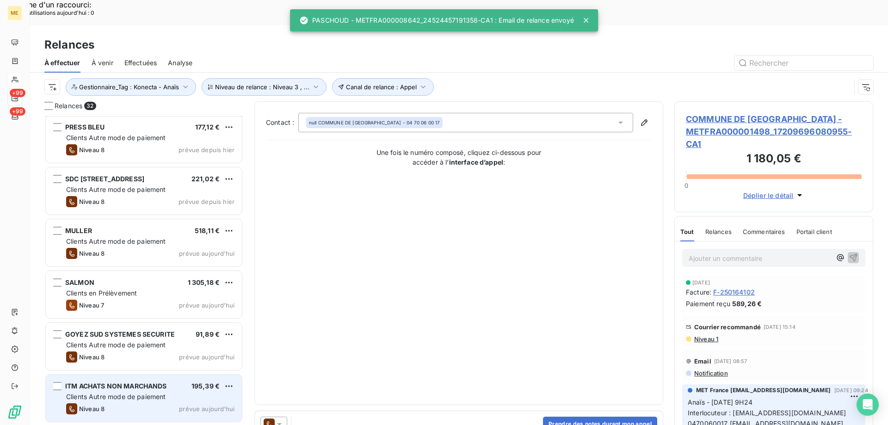
scroll to position [1324, 0]
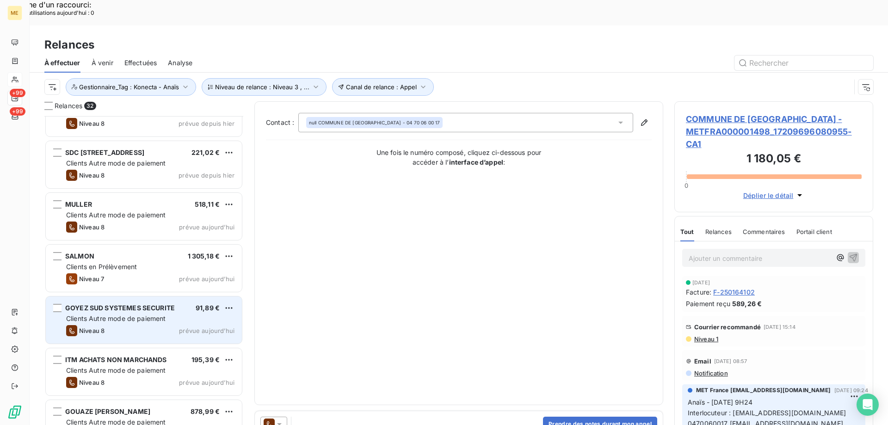
click at [210, 314] on div "Clients Autre mode de paiement" at bounding box center [150, 318] width 168 height 9
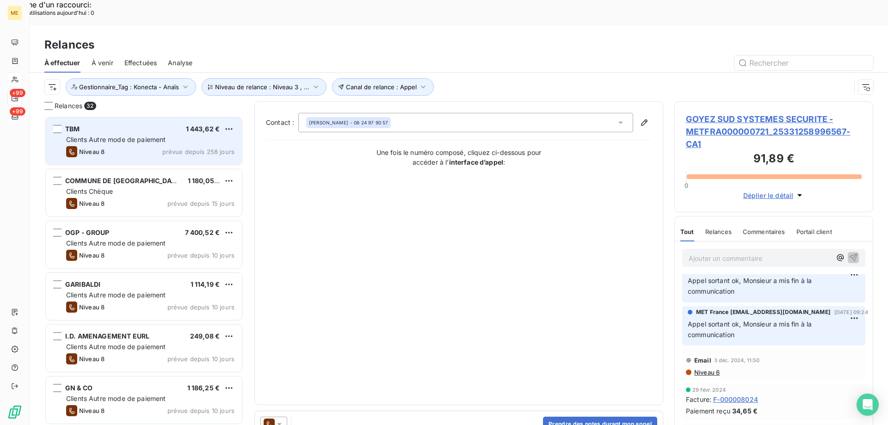
click at [219, 148] on span "prévue depuis 258 jours" at bounding box center [198, 151] width 72 height 7
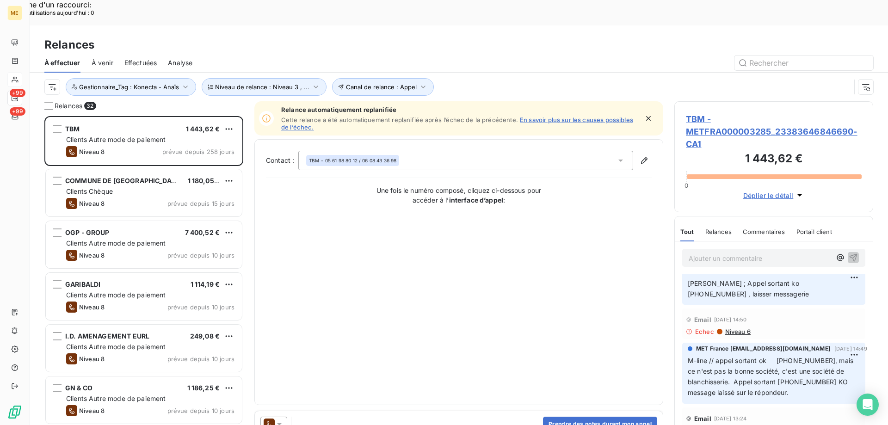
click at [730, 113] on span "TBM - METFRA000003285_23383646846690-CA1" at bounding box center [774, 131] width 176 height 37
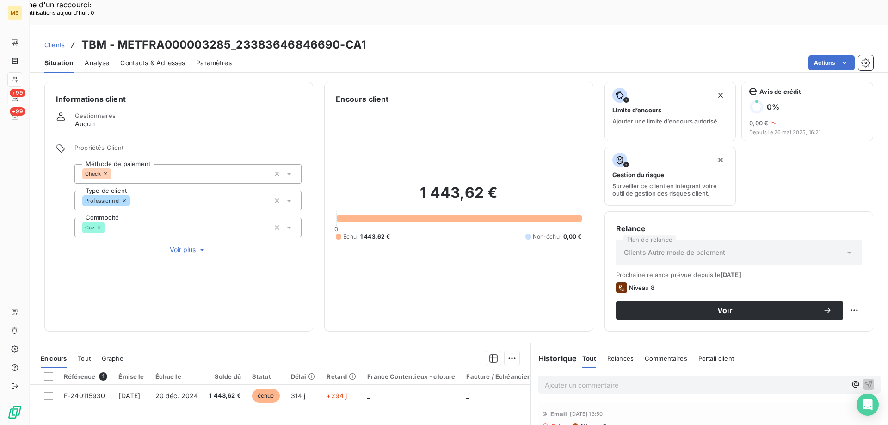
click at [193, 245] on span "Voir plus" at bounding box center [188, 249] width 37 height 9
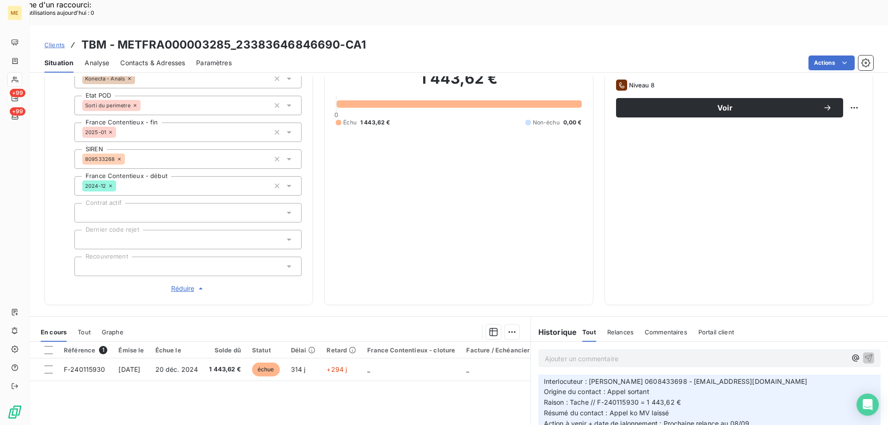
scroll to position [139, 0]
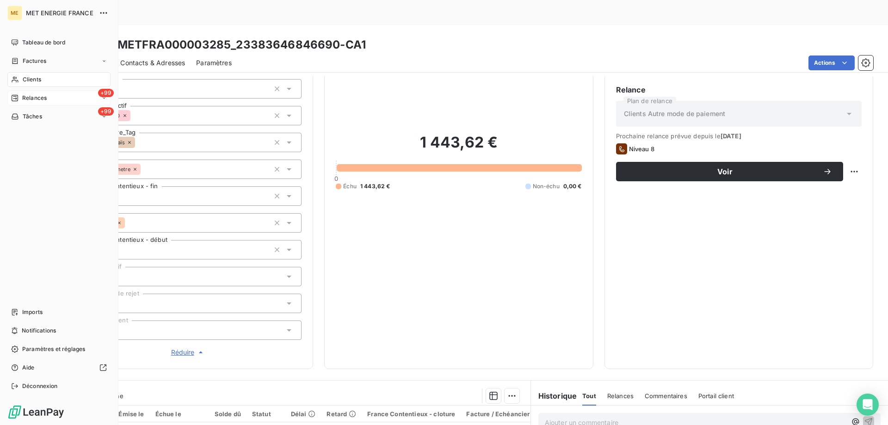
click at [21, 97] on div "Relances" at bounding box center [29, 98] width 36 height 8
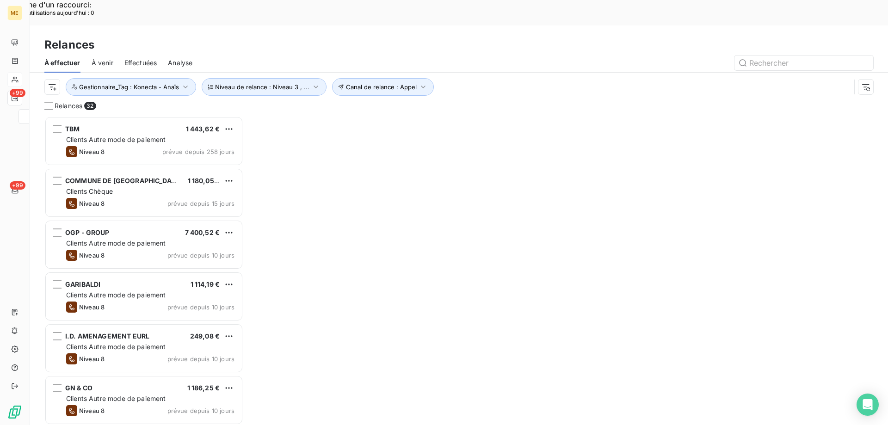
scroll to position [328, 192]
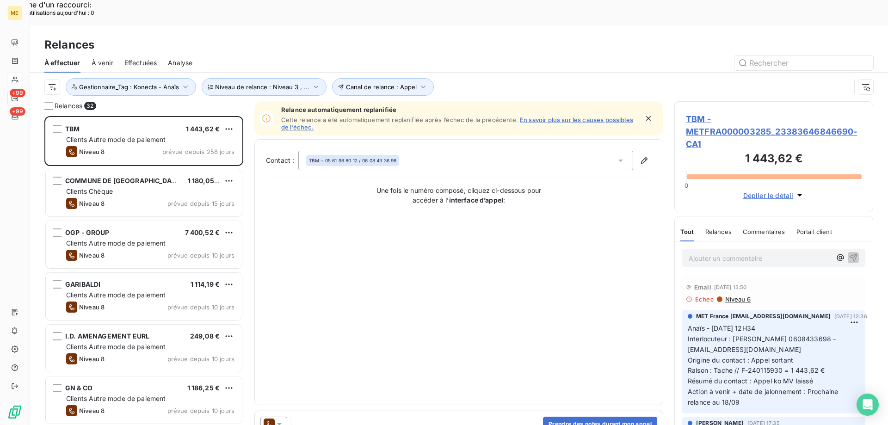
click at [693, 113] on span "TBM - METFRA000003285_23383646846690-CA1" at bounding box center [774, 131] width 176 height 37
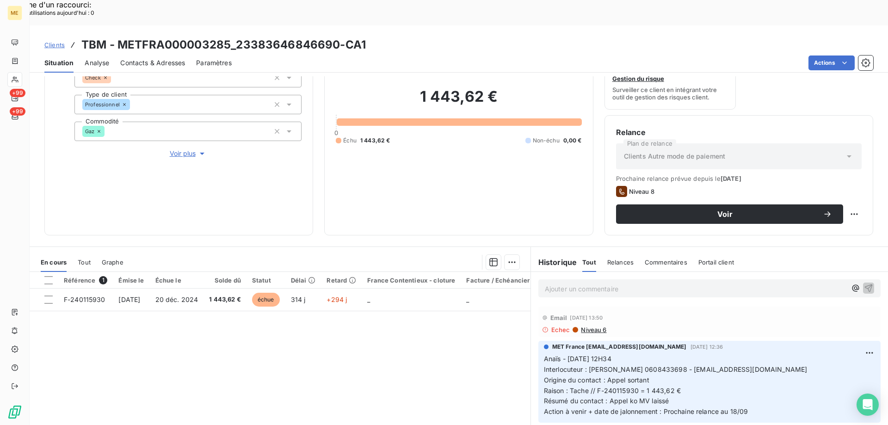
scroll to position [124, 0]
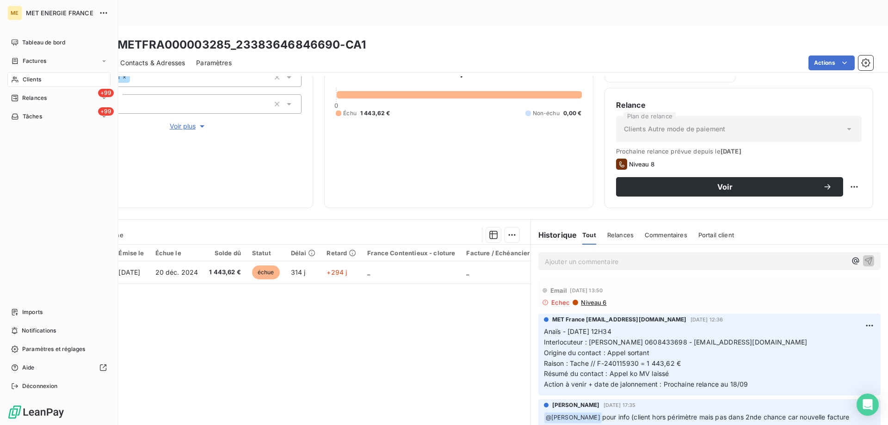
click at [23, 115] on span "Tâches" at bounding box center [32, 116] width 19 height 8
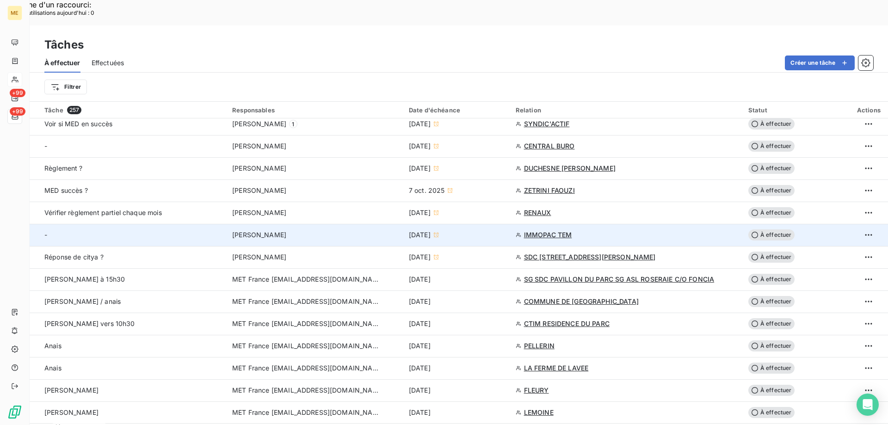
scroll to position [463, 0]
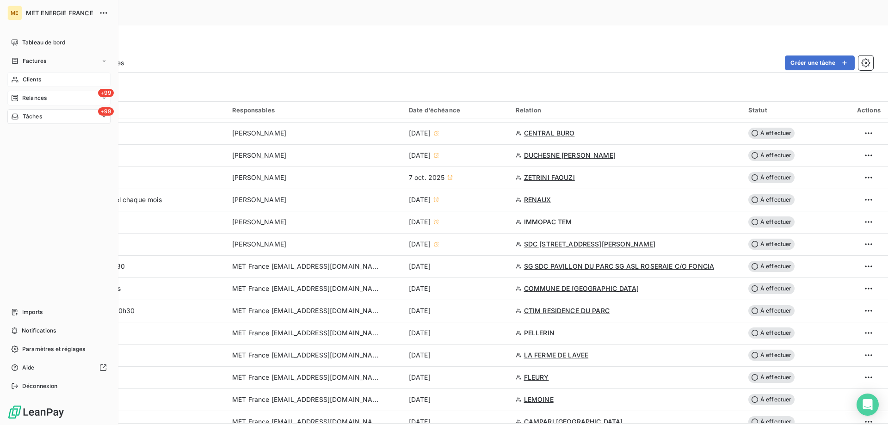
click at [25, 97] on span "Relances" at bounding box center [34, 98] width 25 height 8
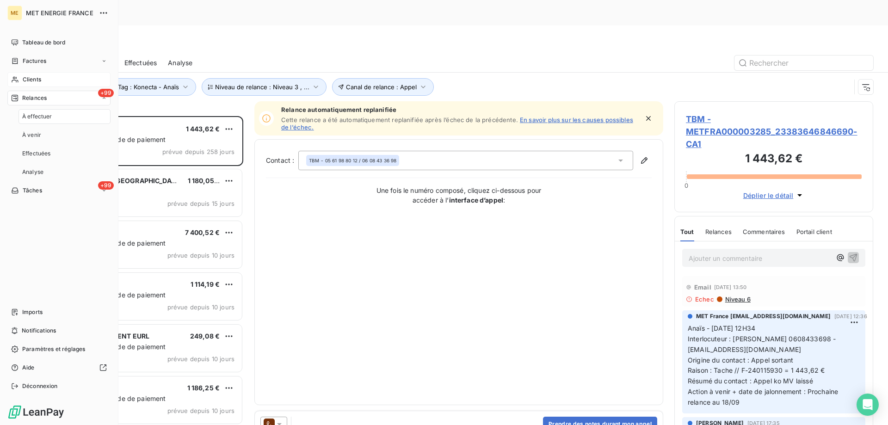
scroll to position [328, 192]
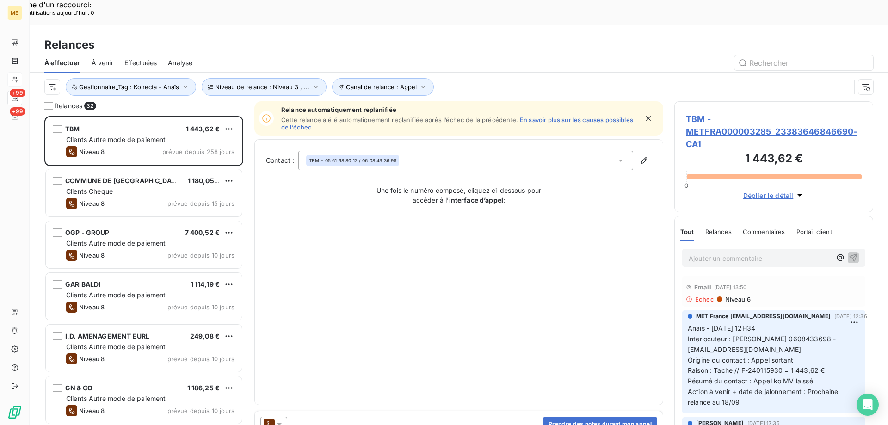
click at [718, 113] on span "TBM - METFRA000003285_23383646846690-CA1" at bounding box center [774, 131] width 176 height 37
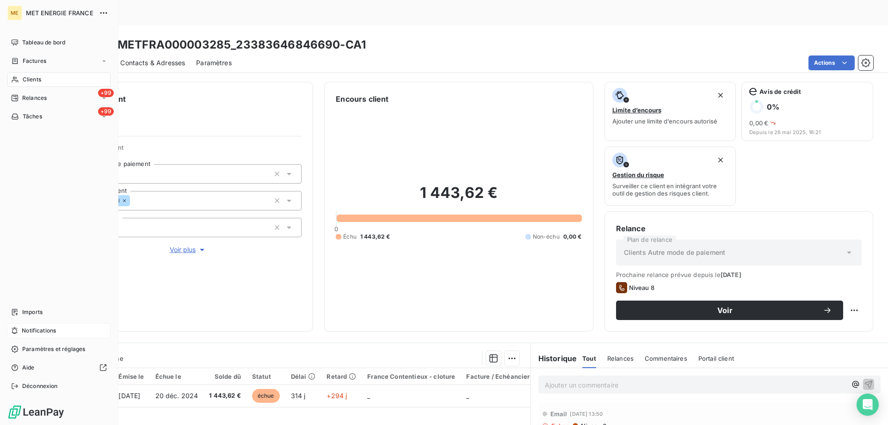
click at [18, 326] on div "Notifications" at bounding box center [58, 330] width 103 height 15
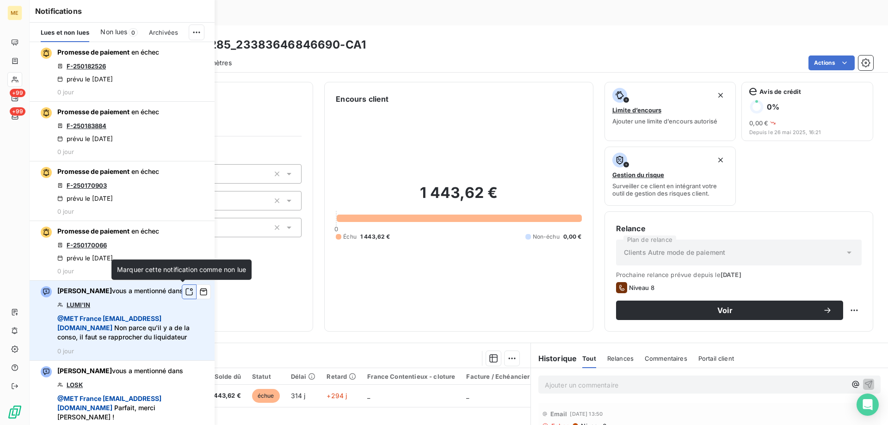
click at [185, 292] on icon "button" at bounding box center [189, 291] width 8 height 9
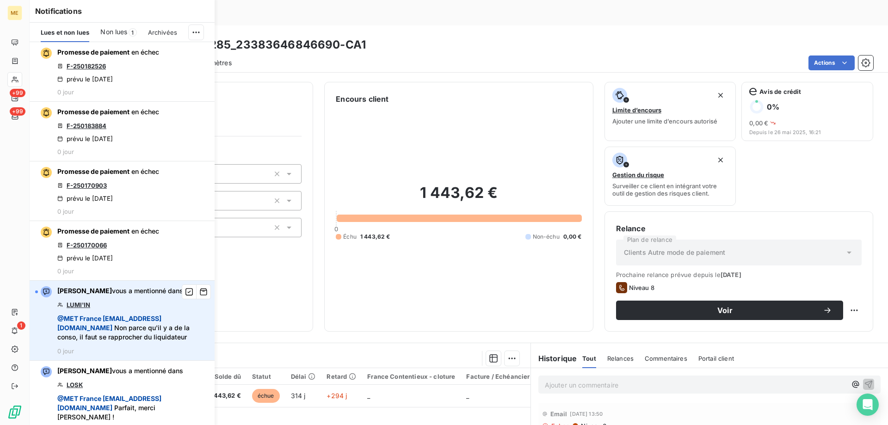
click at [417, 246] on div "1 443,62 € 0 Échu 1 443,62 € Non-échu 0,00 €" at bounding box center [459, 213] width 246 height 216
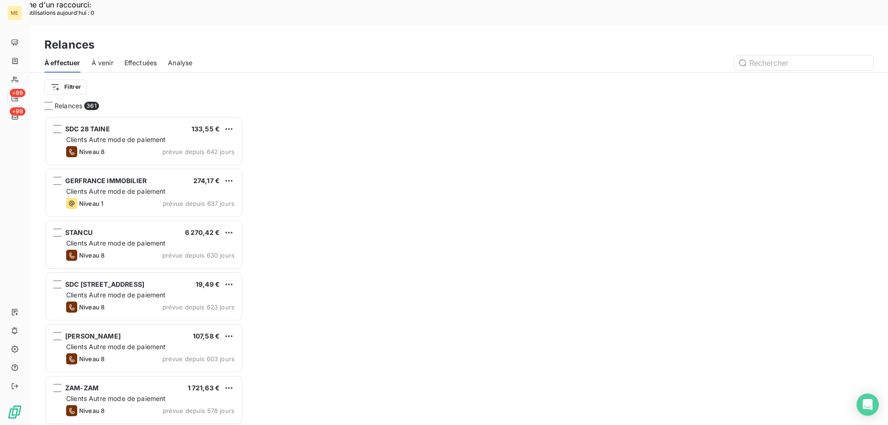
scroll to position [328, 192]
